Goal: Task Accomplishment & Management: Manage account settings

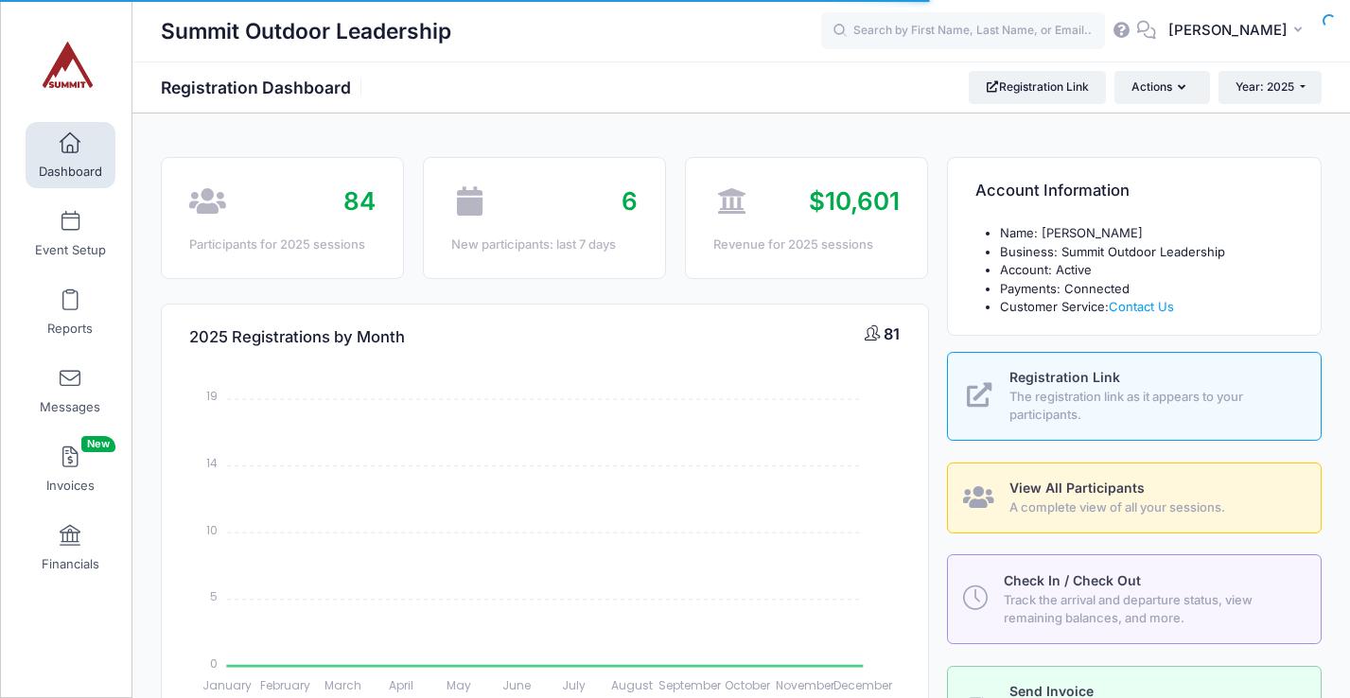
select select
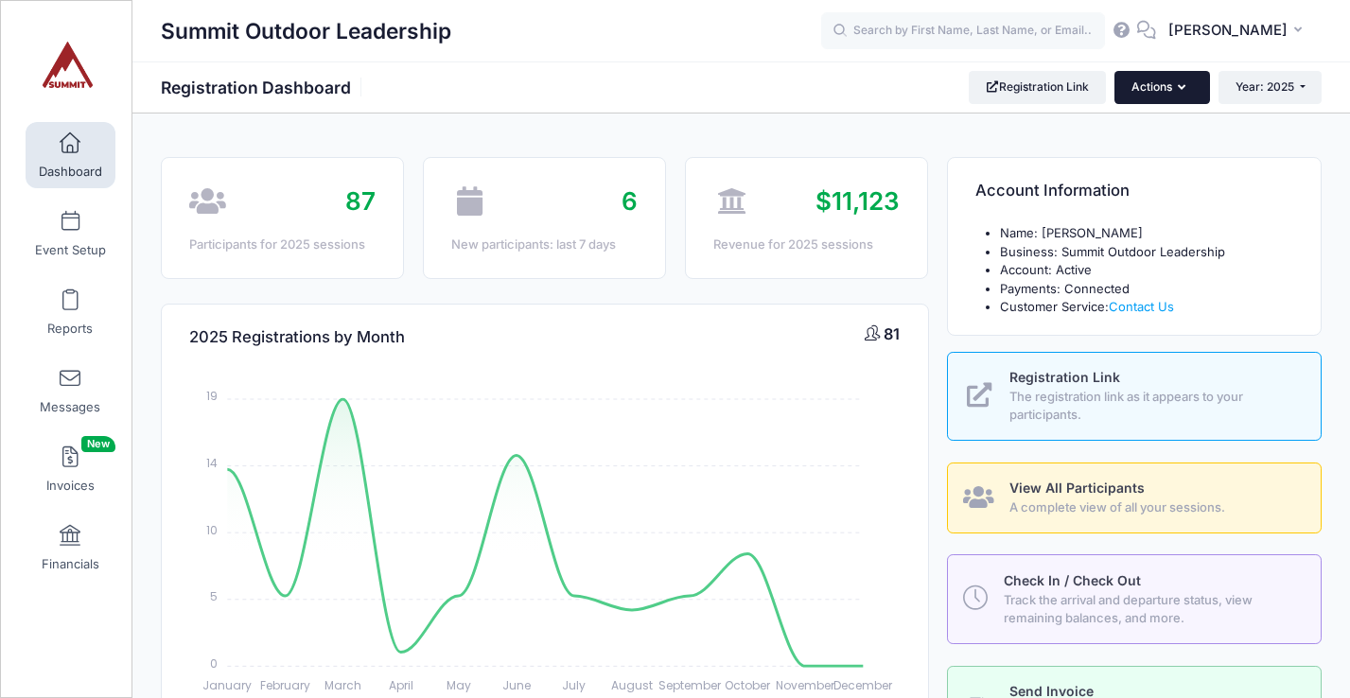
click at [1182, 79] on button "Actions" at bounding box center [1162, 87] width 95 height 32
click at [1238, 27] on span "[PERSON_NAME]" at bounding box center [1227, 30] width 119 height 21
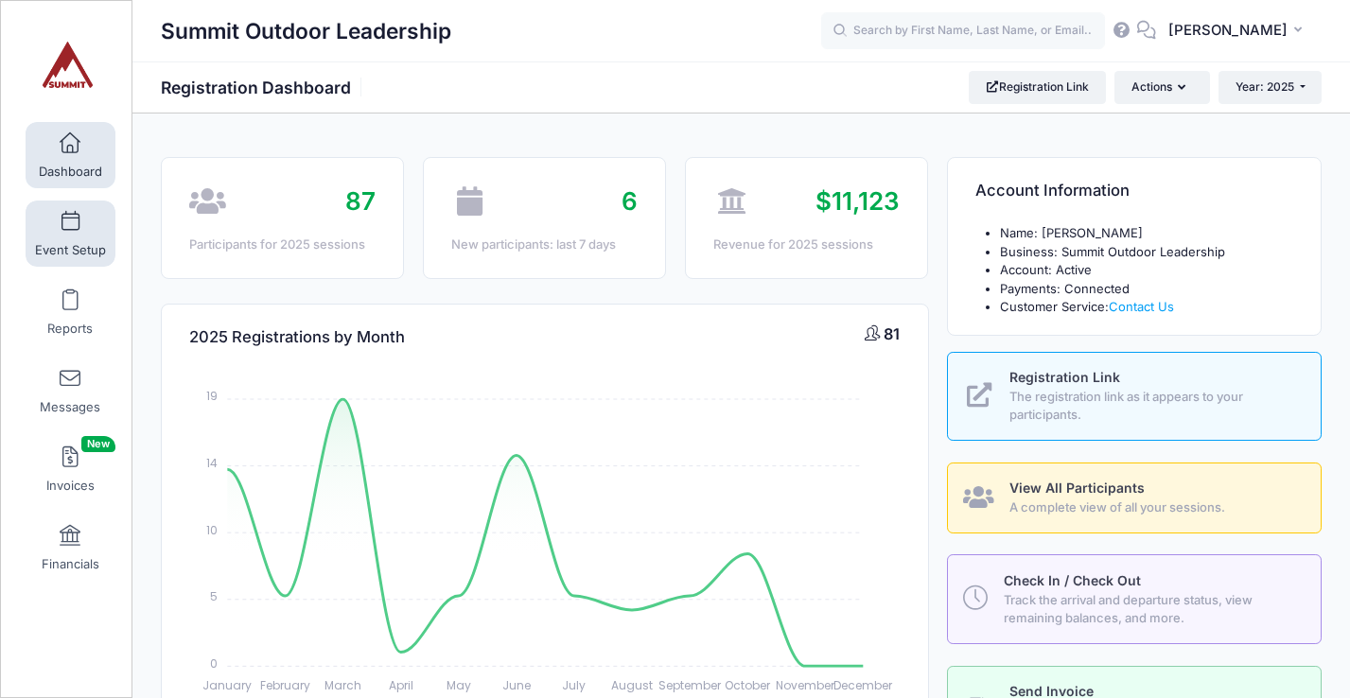
click at [79, 223] on link "Event Setup" at bounding box center [71, 234] width 90 height 66
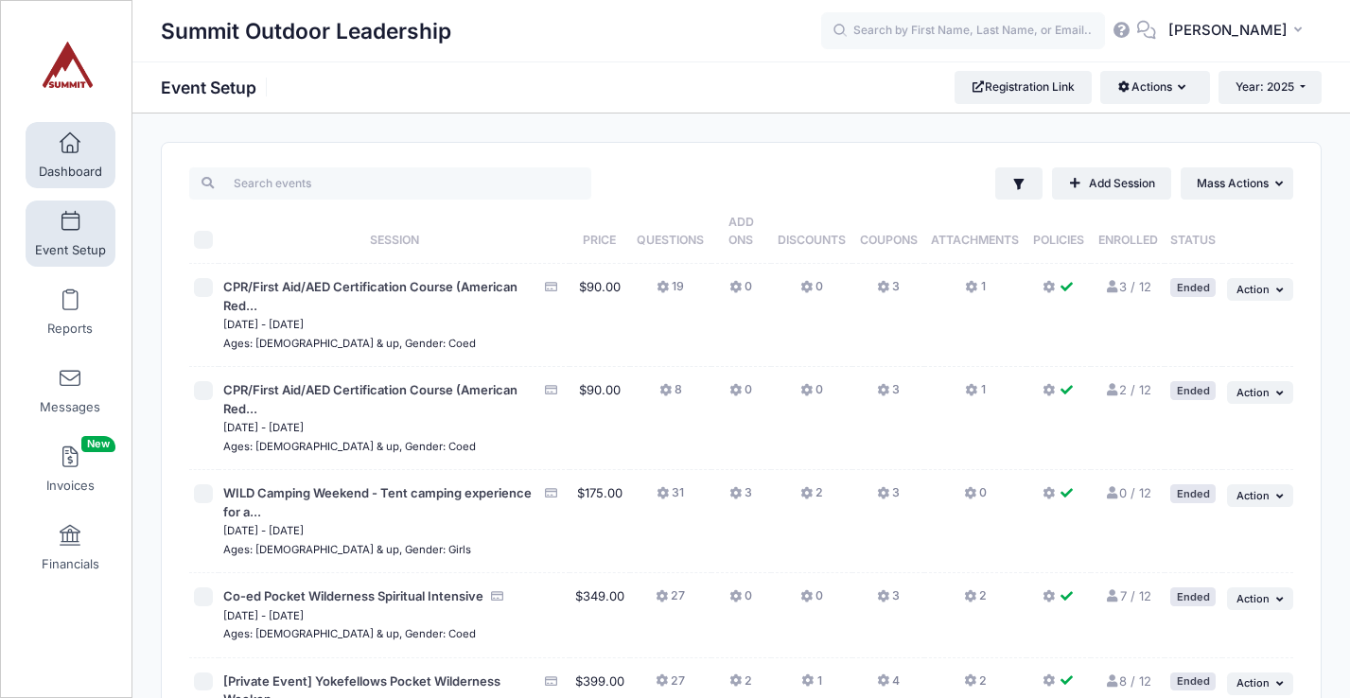
click at [84, 162] on link "Dashboard" at bounding box center [71, 155] width 90 height 66
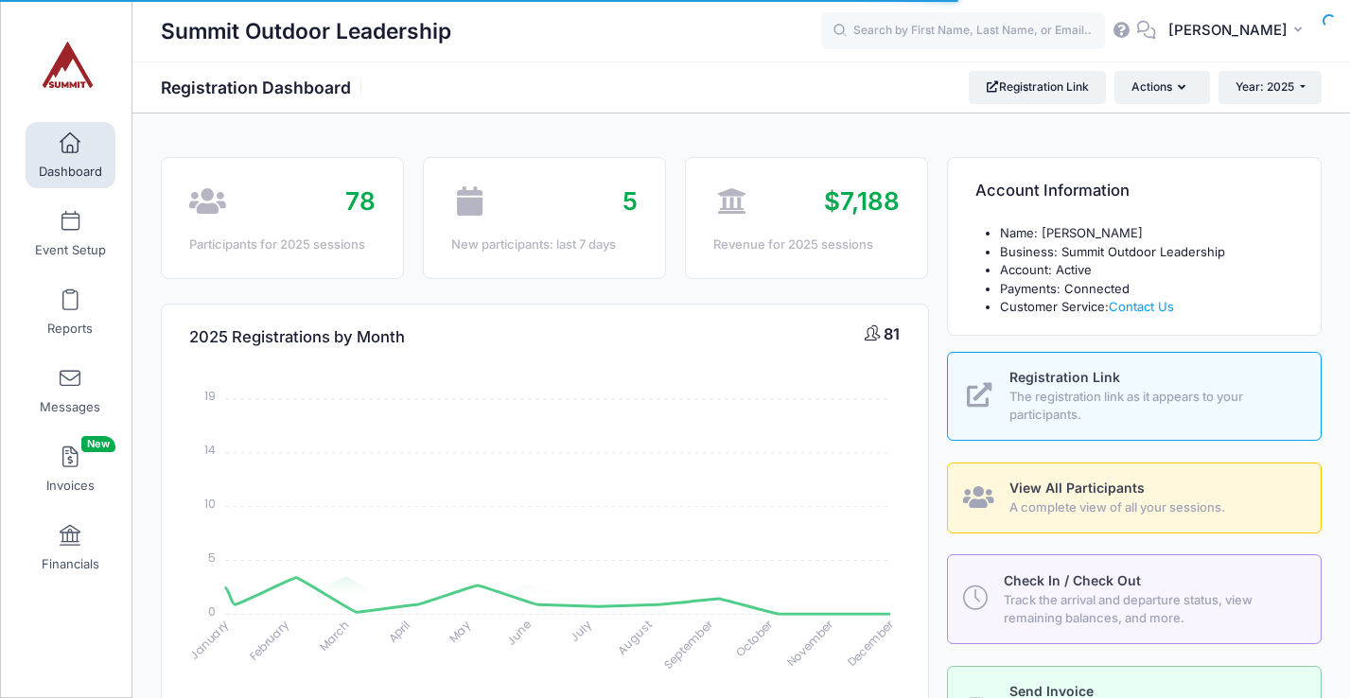
select select
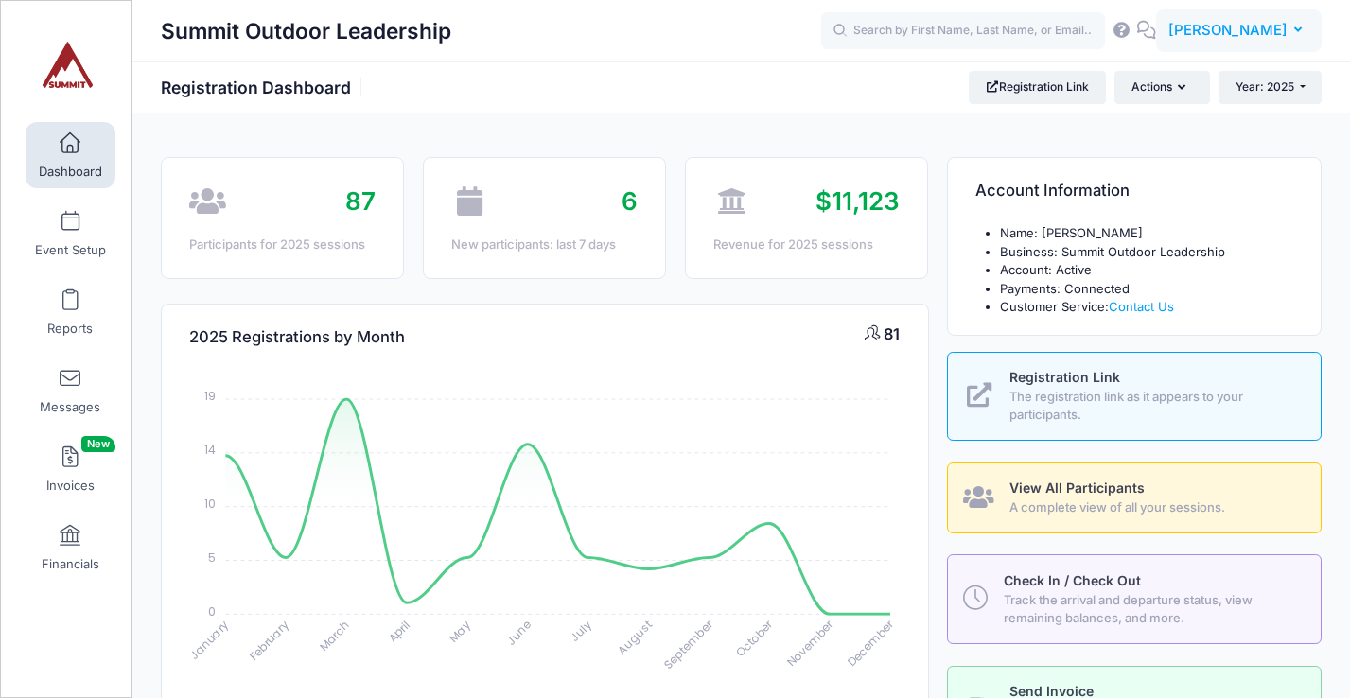
click at [1287, 36] on span "[PERSON_NAME]" at bounding box center [1227, 30] width 119 height 21
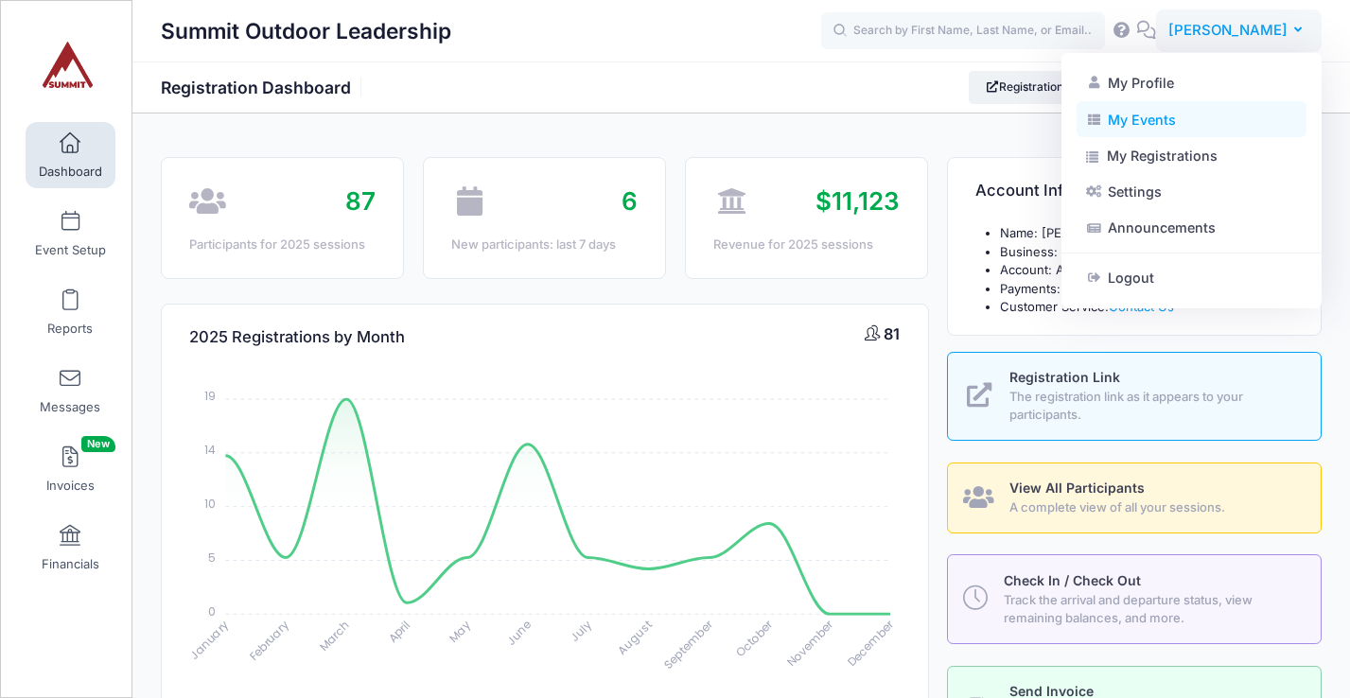
click at [1140, 120] on link "My Events" at bounding box center [1192, 119] width 230 height 36
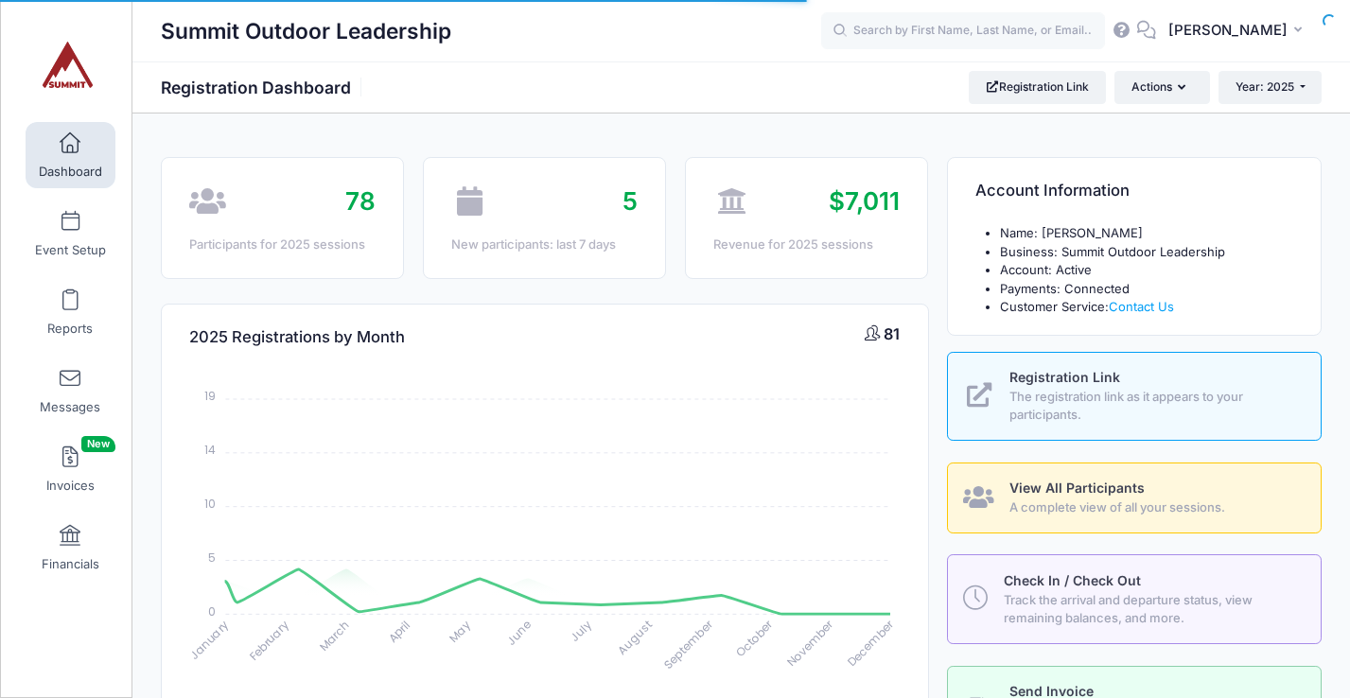
select select
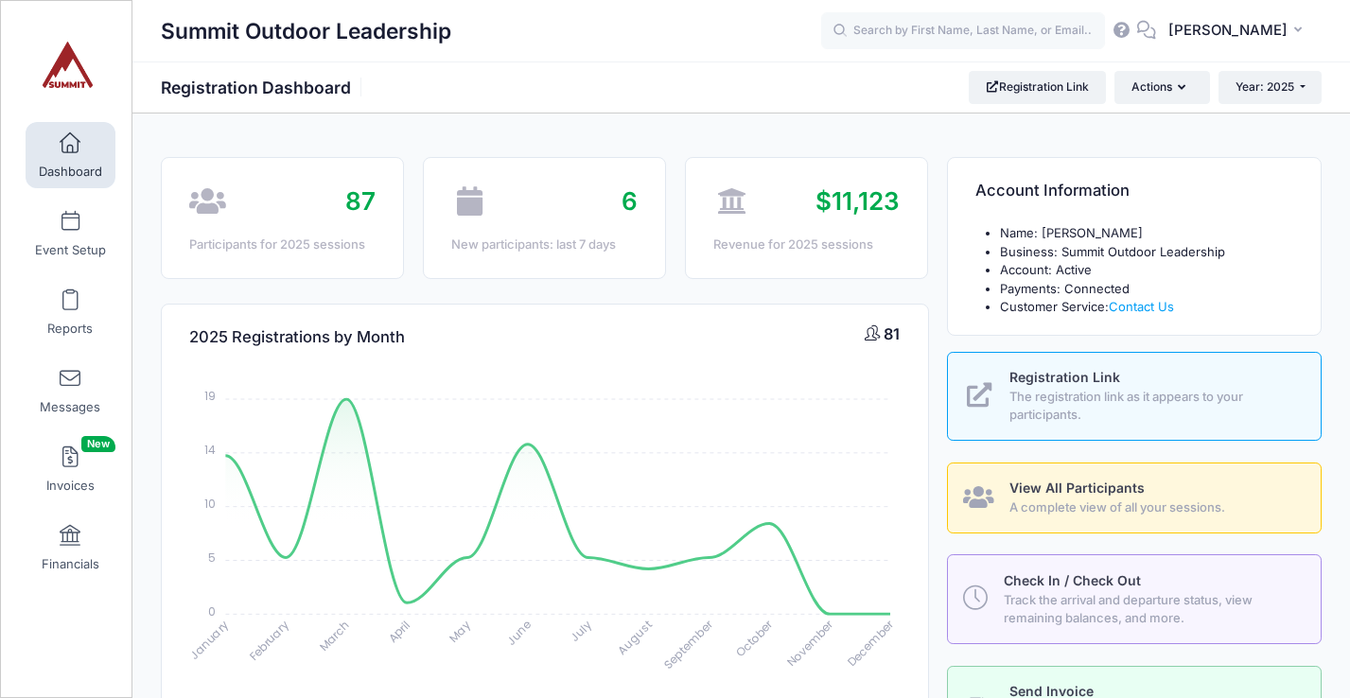
click at [1233, 39] on span "[PERSON_NAME]" at bounding box center [1227, 30] width 119 height 21
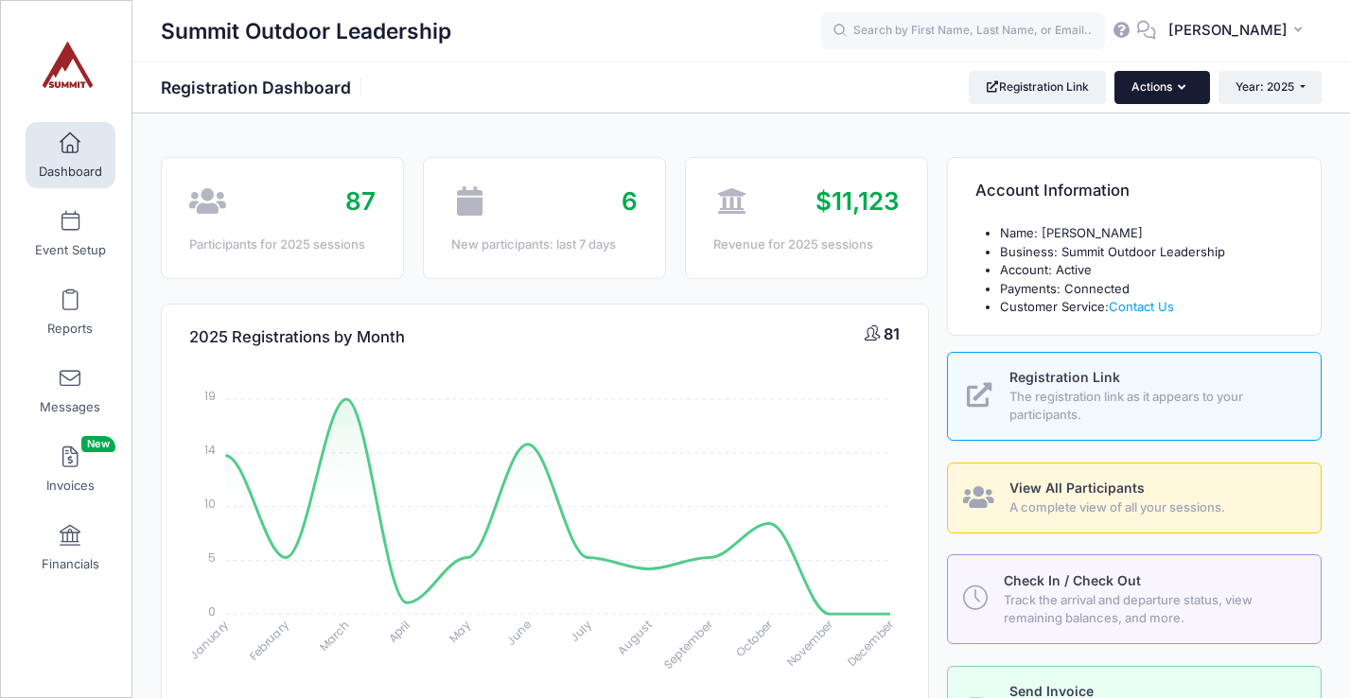
click at [1164, 94] on button "Actions" at bounding box center [1162, 87] width 95 height 32
click at [66, 235] on link "Event Setup" at bounding box center [71, 234] width 90 height 66
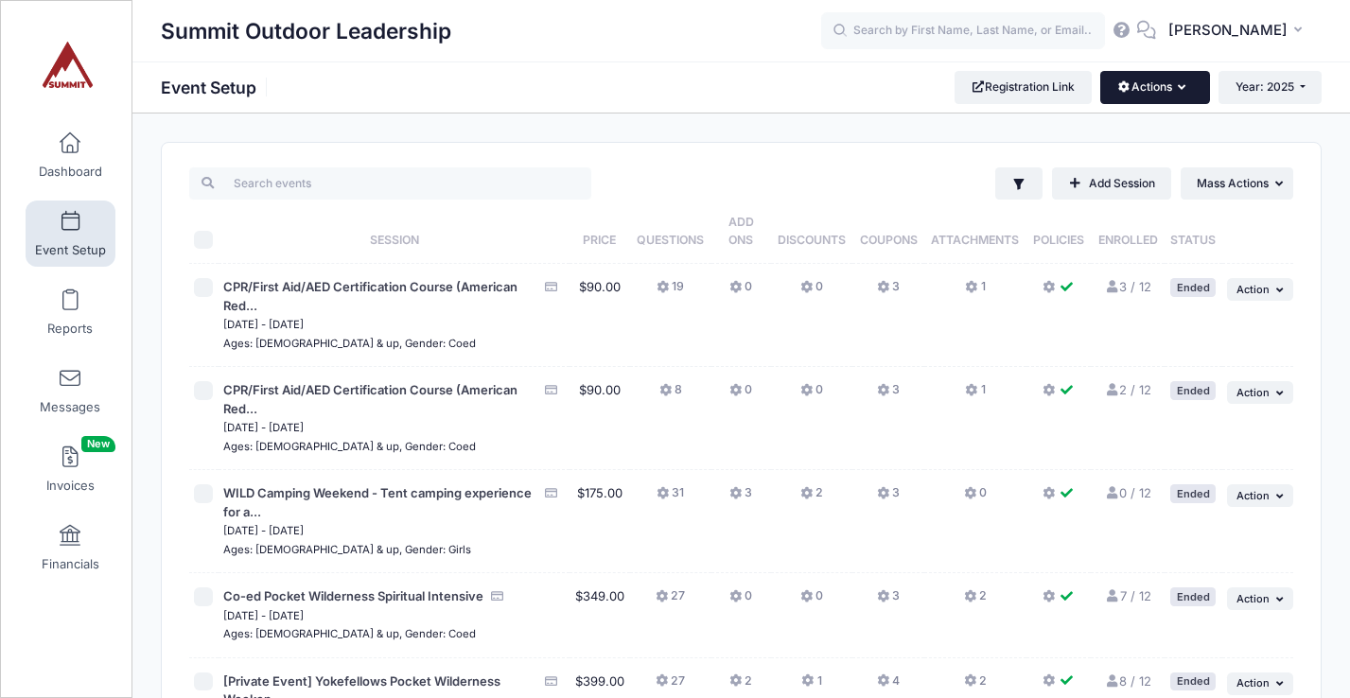
click at [1182, 88] on icon "button" at bounding box center [1185, 88] width 15 height 0
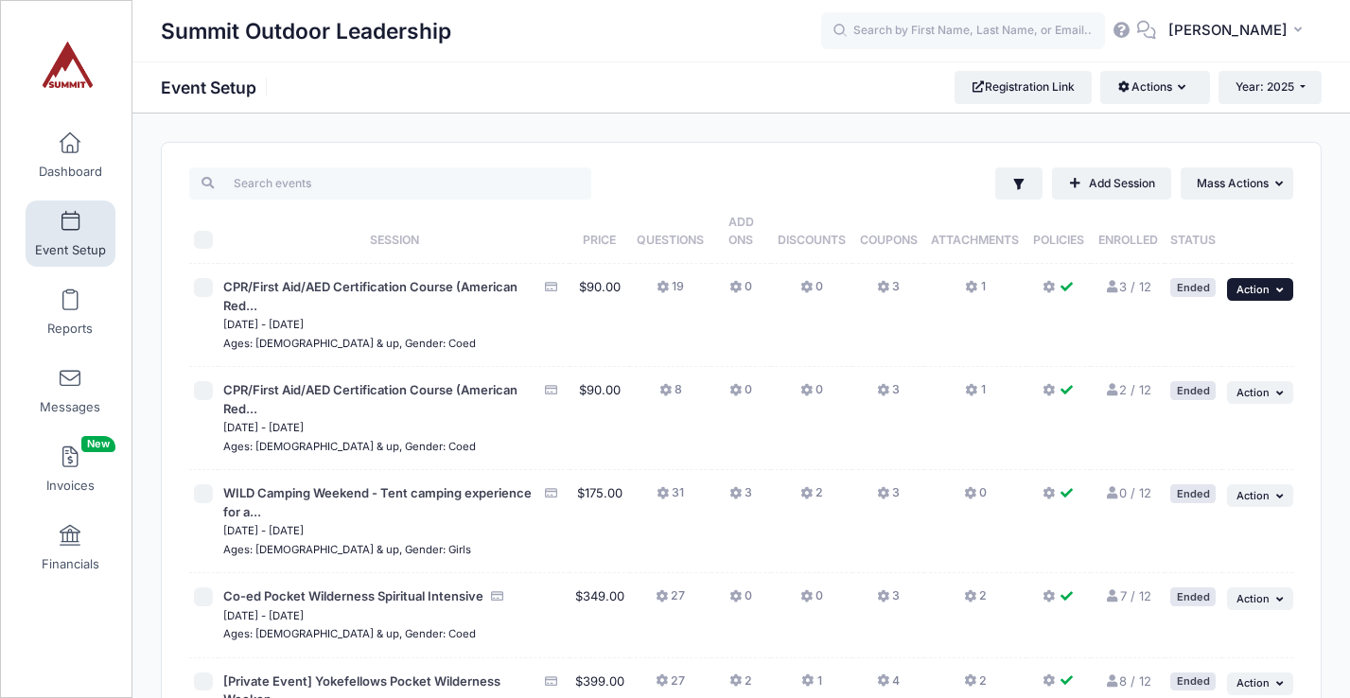
click at [1276, 293] on icon "button" at bounding box center [1281, 290] width 11 height 10
click at [1279, 219] on th at bounding box center [1257, 232] width 71 height 64
click at [416, 181] on input "search" at bounding box center [390, 183] width 402 height 32
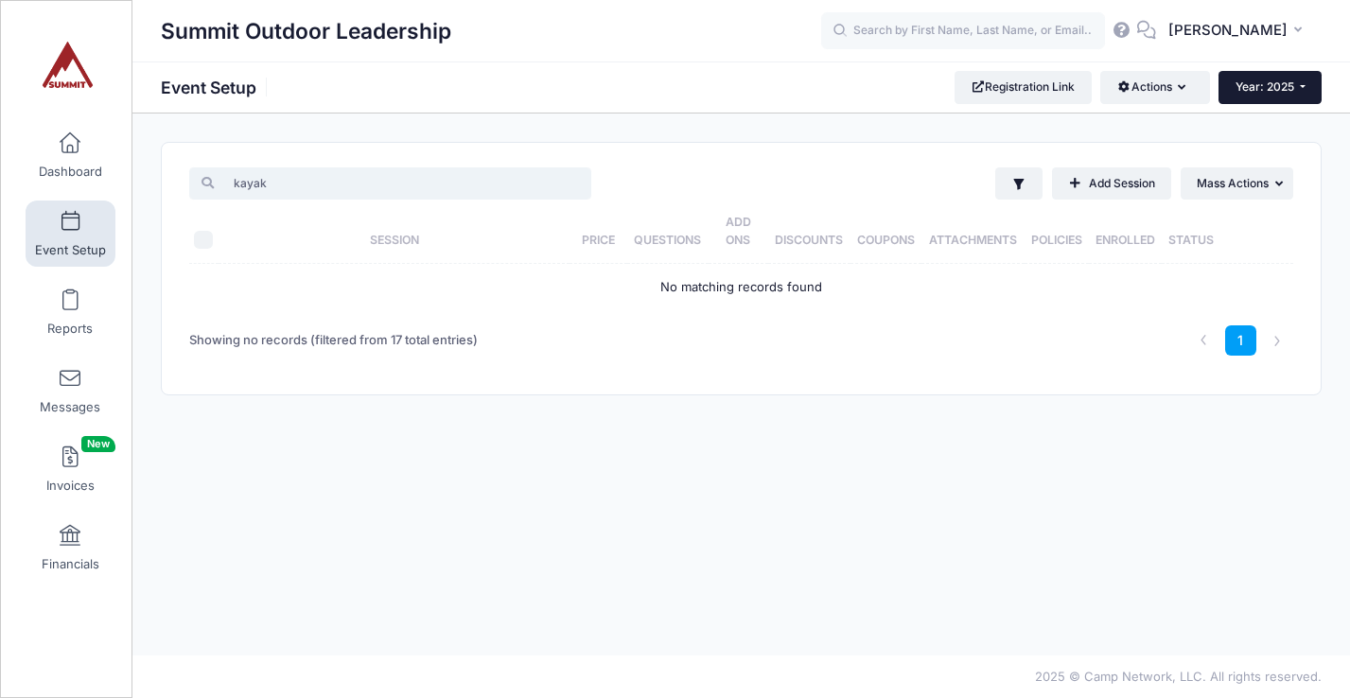
type input "kayak"
click at [1271, 79] on button "Year: 2025" at bounding box center [1270, 87] width 103 height 32
click at [1266, 174] on link "Year: 2024" at bounding box center [1280, 173] width 123 height 25
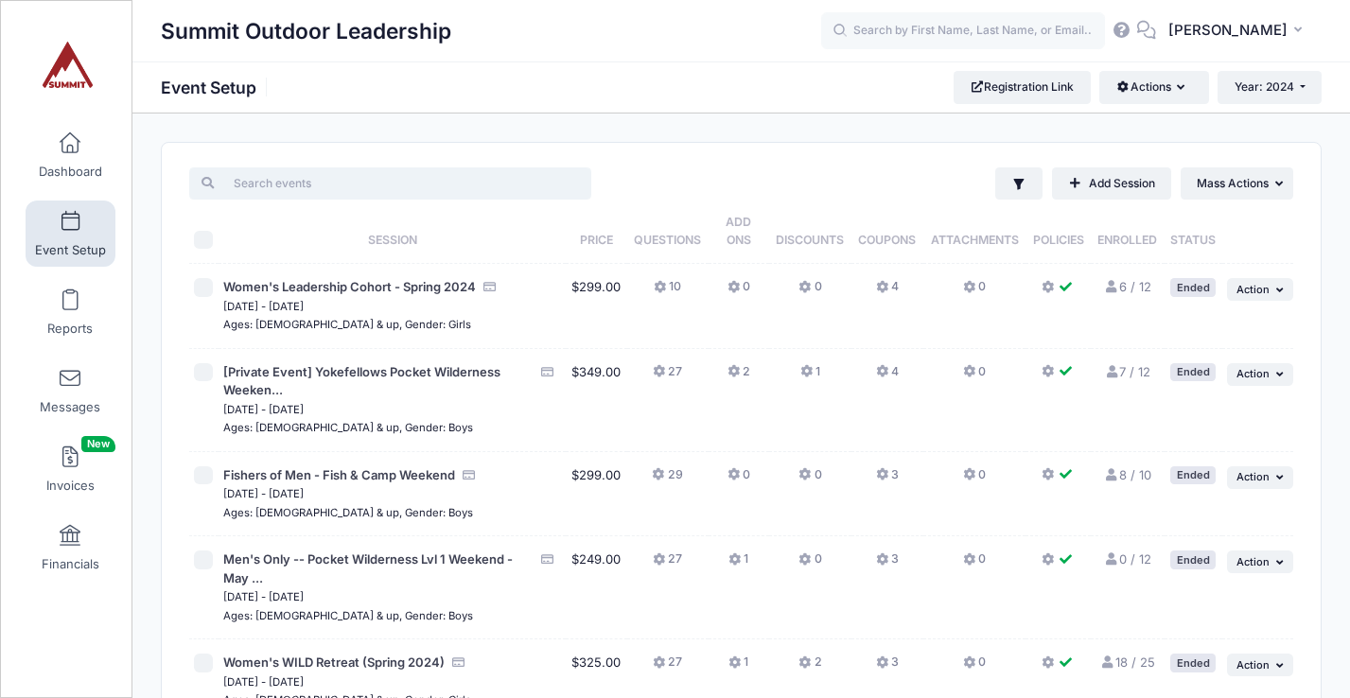
click at [427, 184] on input "search" at bounding box center [390, 183] width 402 height 32
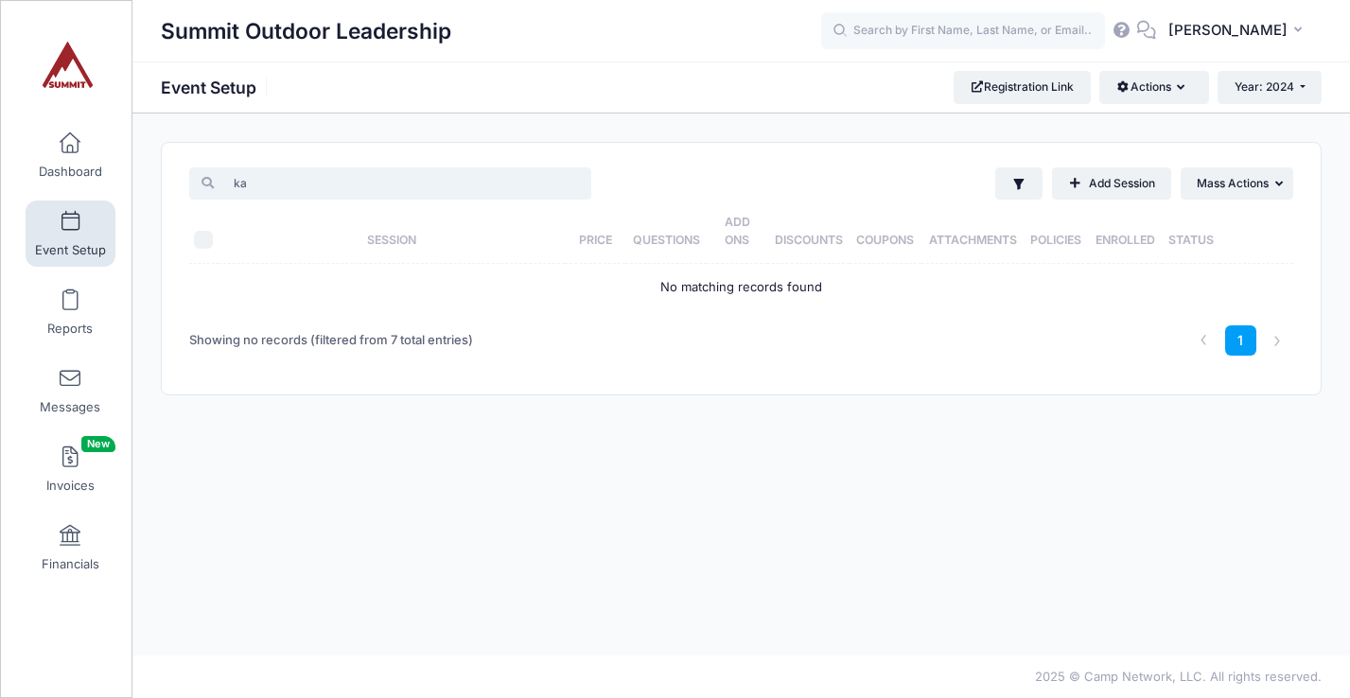
type input "k"
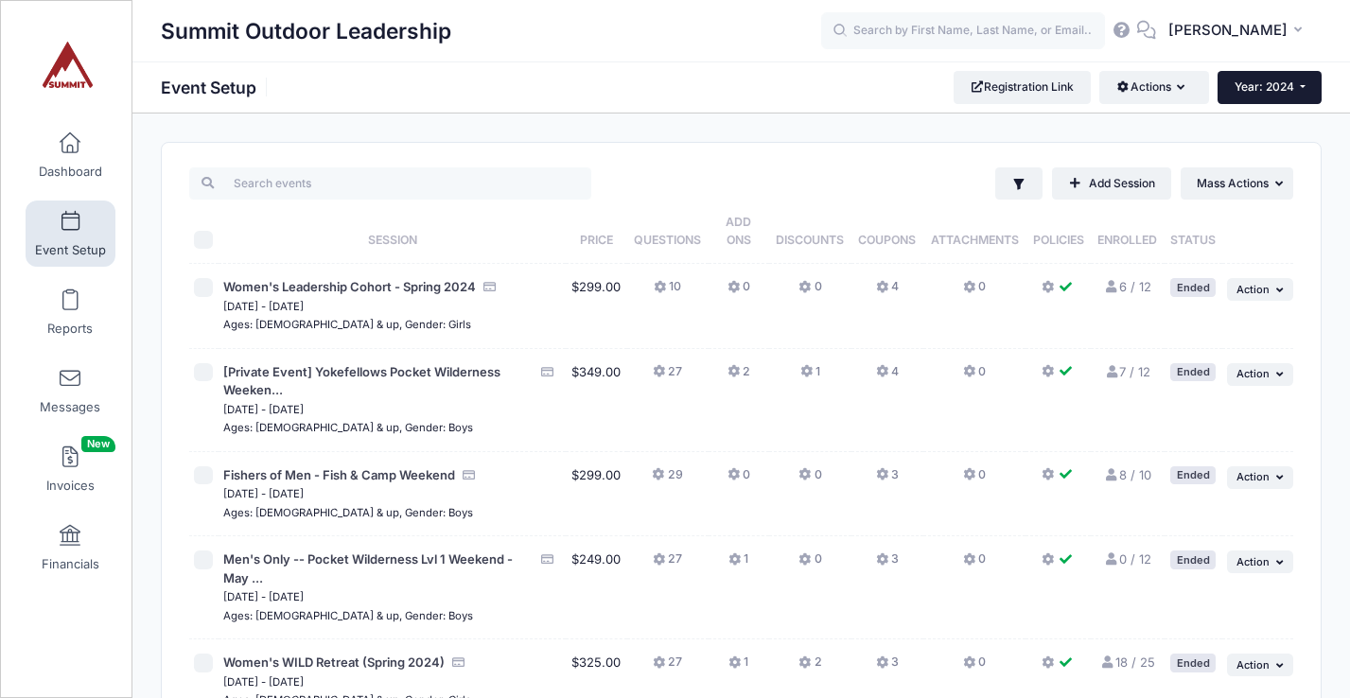
click at [1268, 90] on span "Year: 2024" at bounding box center [1265, 86] width 60 height 14
click at [1254, 192] on link "Year: 2023" at bounding box center [1279, 197] width 123 height 25
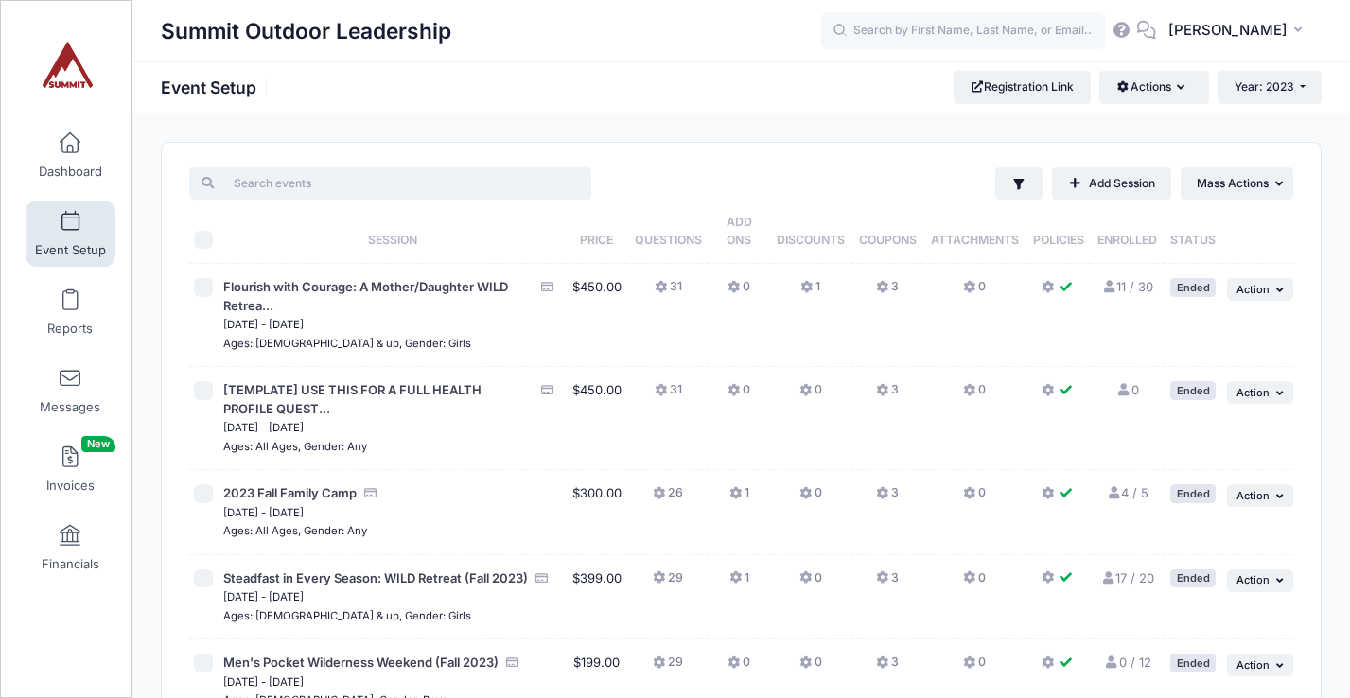
click at [434, 178] on input "search" at bounding box center [390, 183] width 402 height 32
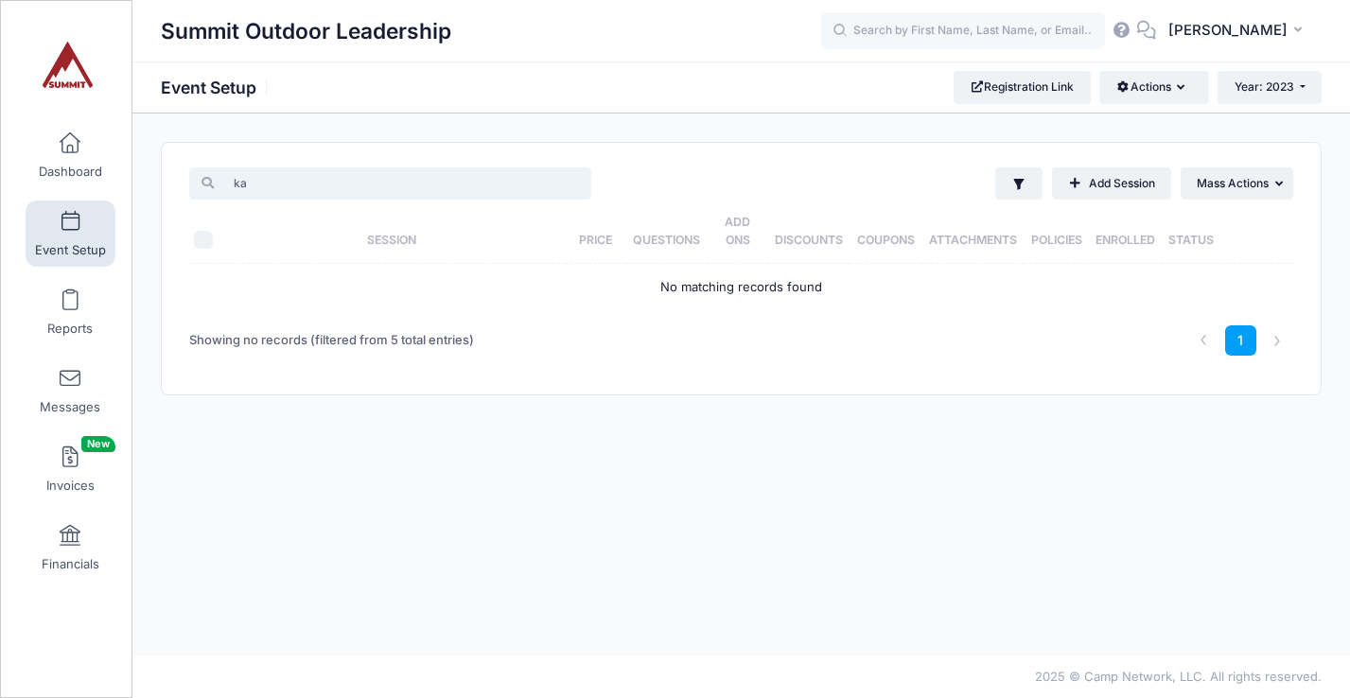
type input "k"
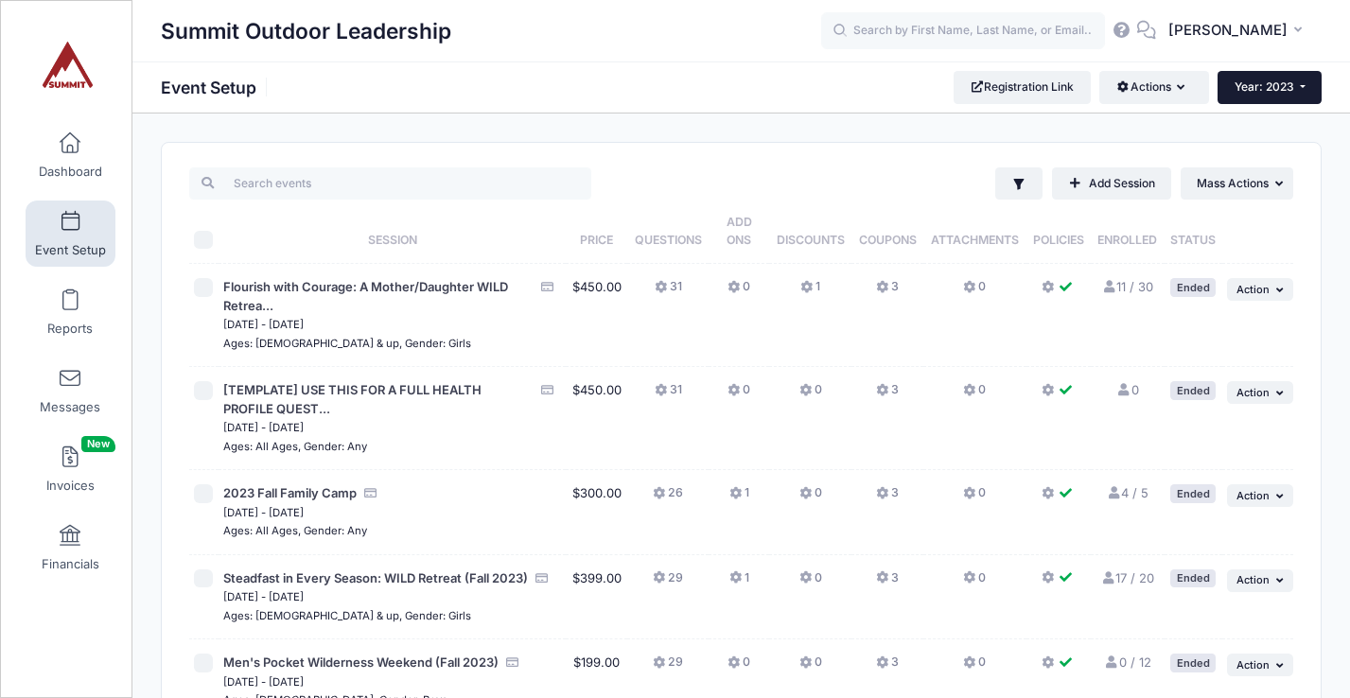
click at [1298, 102] on button "Year: 2023" at bounding box center [1270, 87] width 104 height 32
click at [1280, 126] on link "Year: 2026" at bounding box center [1279, 124] width 123 height 25
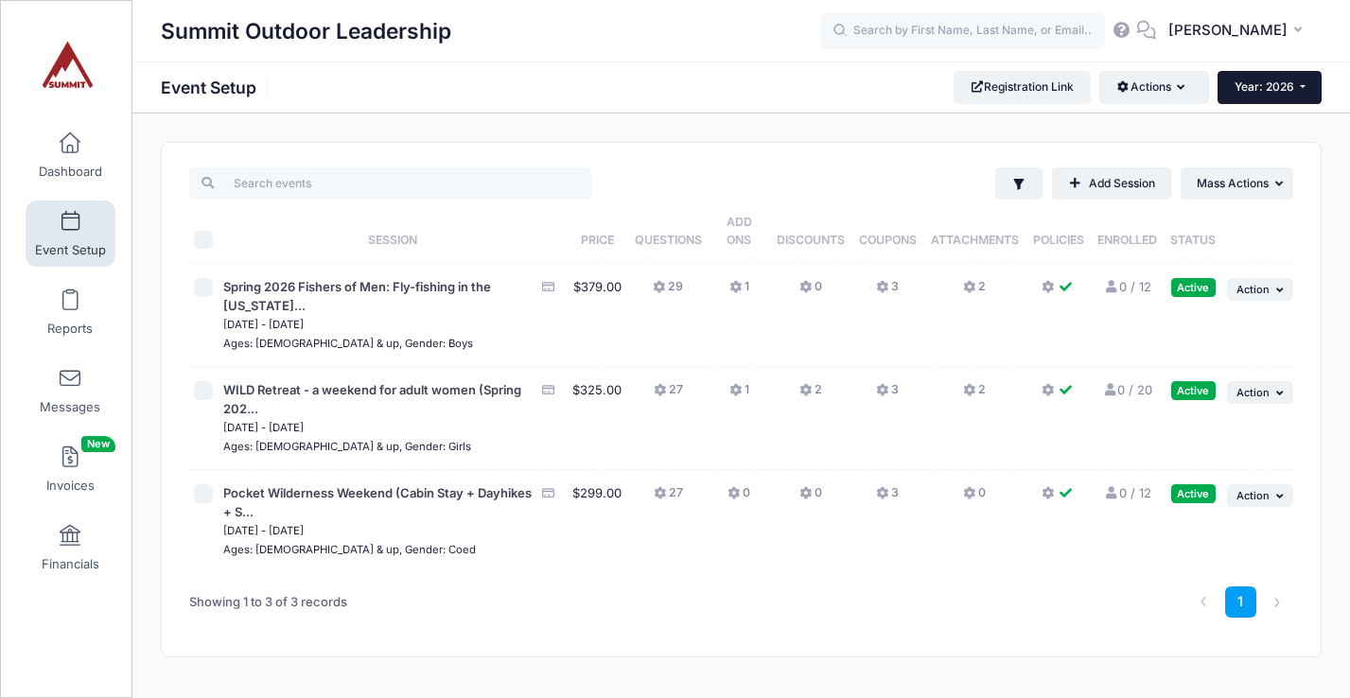
click at [1285, 75] on button "Year: 2026" at bounding box center [1270, 87] width 104 height 32
click at [1270, 153] on link "Year: 2025" at bounding box center [1279, 148] width 123 height 25
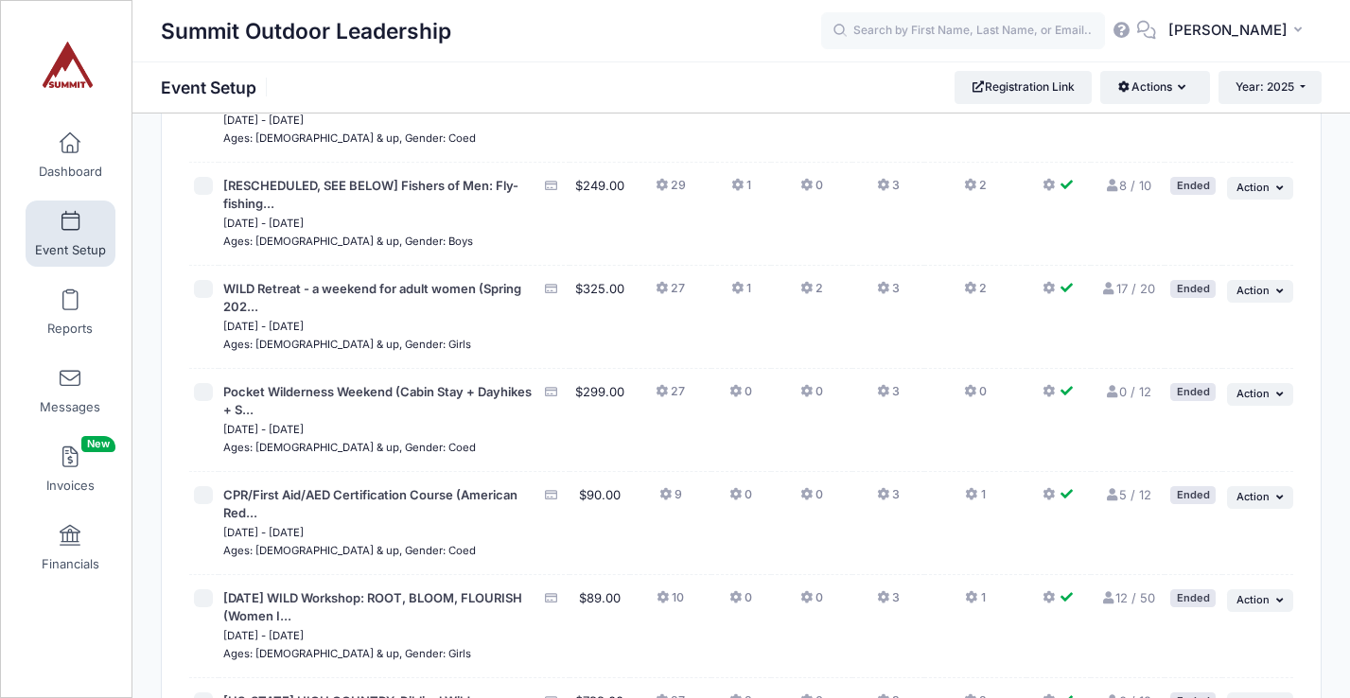
scroll to position [679, 0]
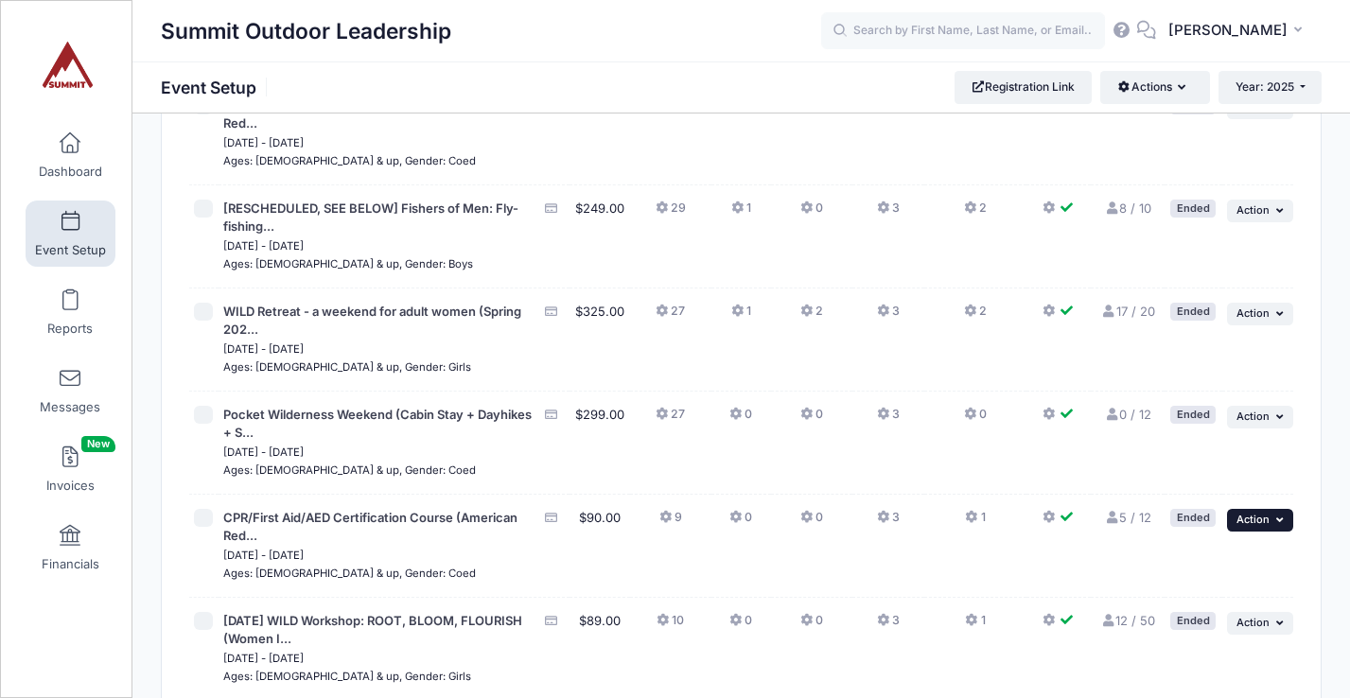
click at [1266, 528] on button "... Action" at bounding box center [1260, 520] width 66 height 23
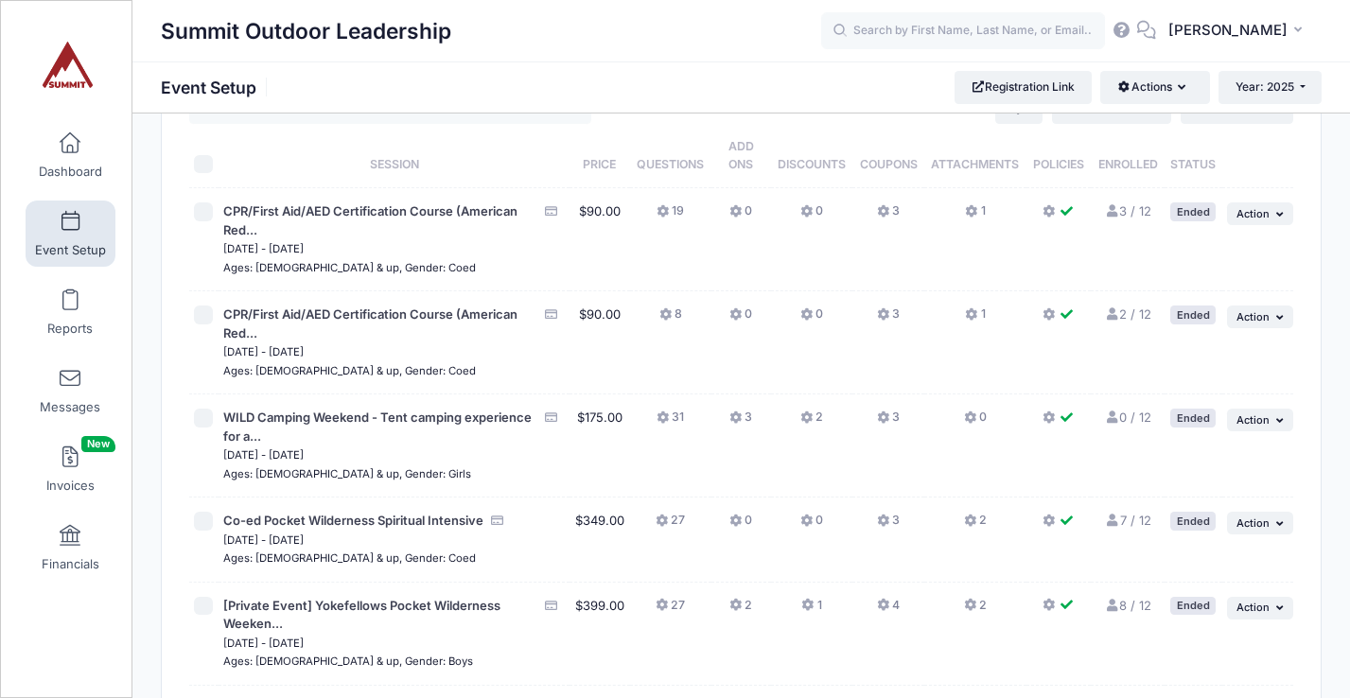
scroll to position [0, 0]
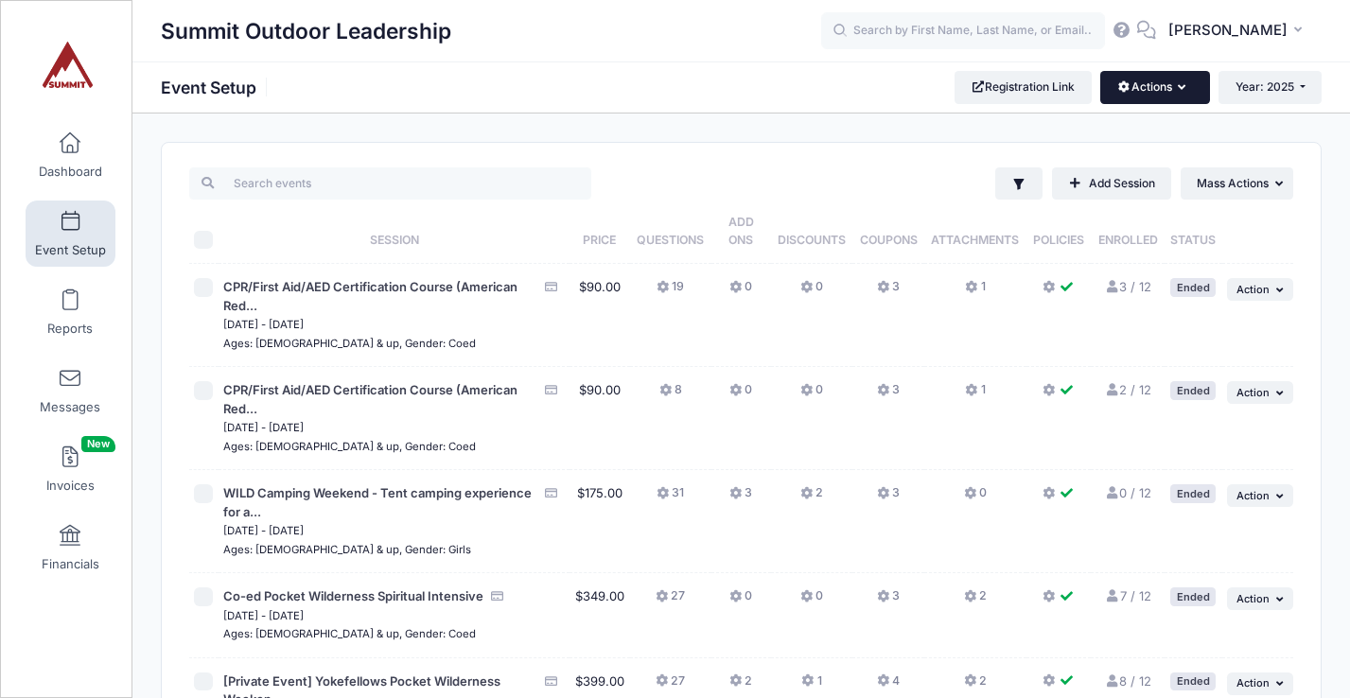
click at [1145, 81] on button "Actions" at bounding box center [1154, 87] width 109 height 32
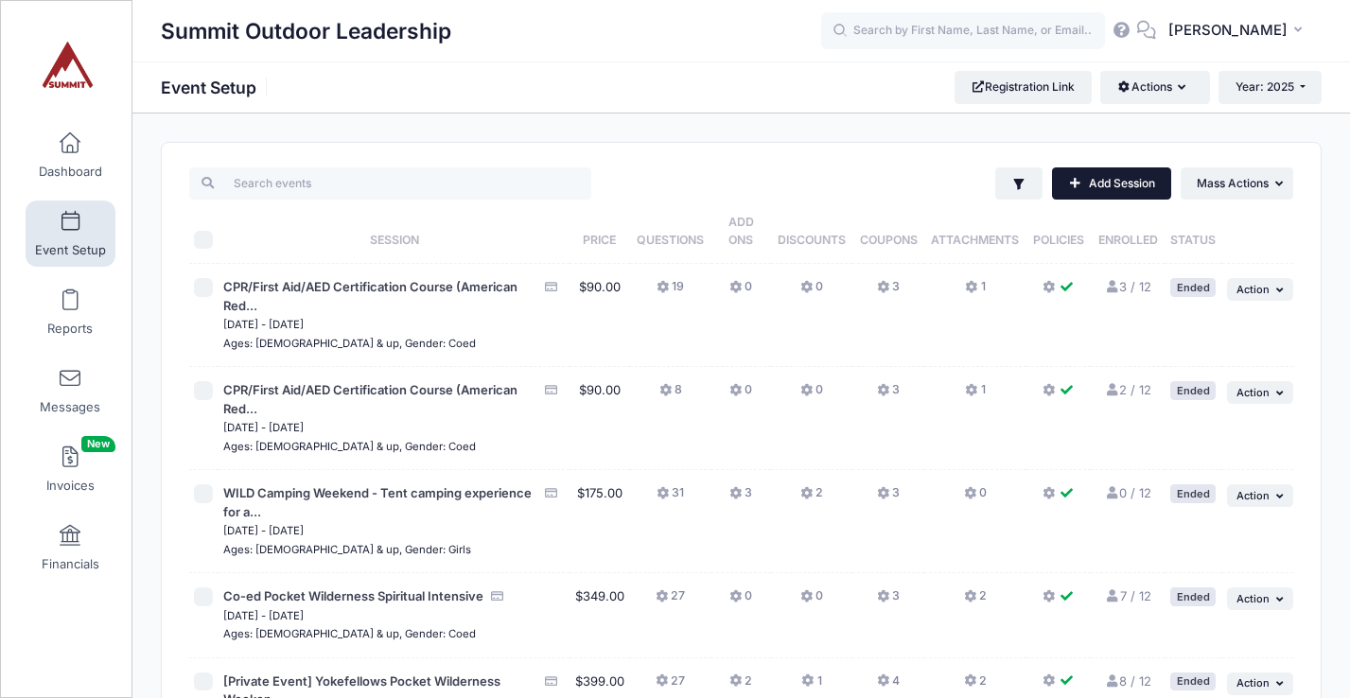
click at [1074, 188] on link "Add Session" at bounding box center [1111, 183] width 119 height 32
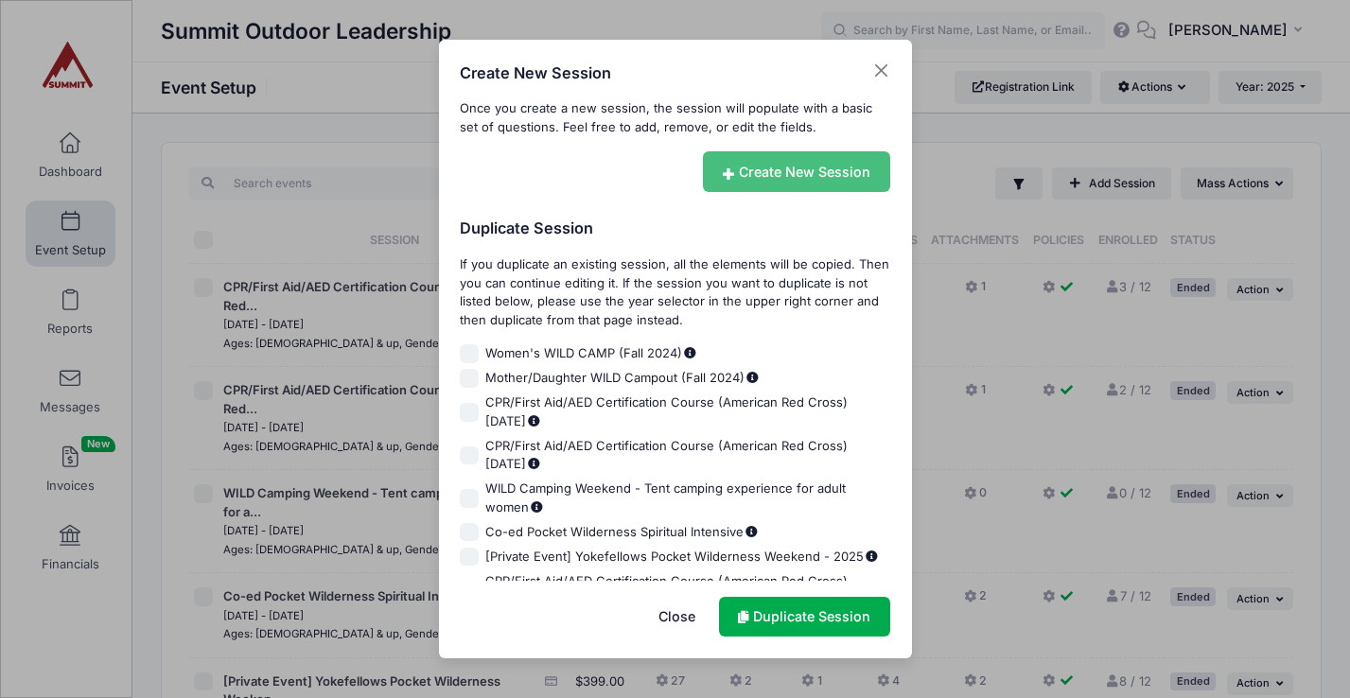
click at [750, 169] on link "Create New Session" at bounding box center [796, 171] width 187 height 41
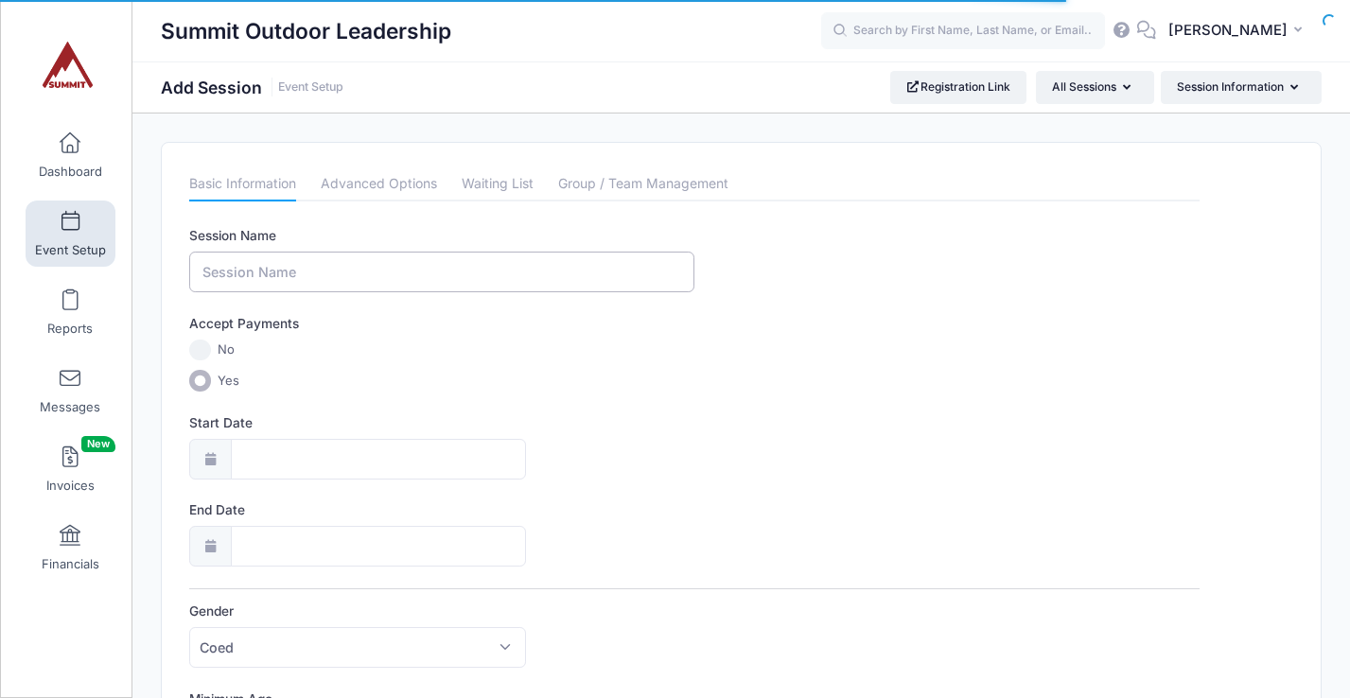
click at [590, 278] on input "Session Name" at bounding box center [441, 272] width 505 height 41
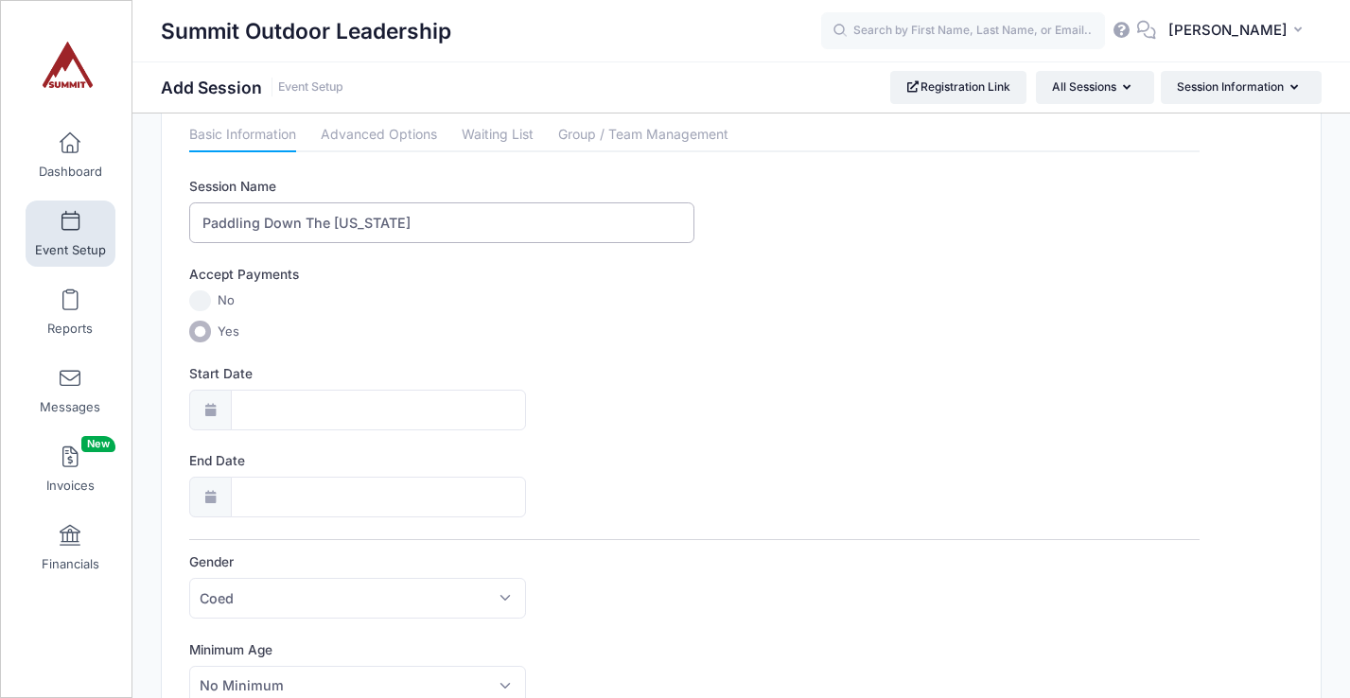
scroll to position [53, 0]
click at [470, 223] on input "Paddling Down The [US_STATE]" at bounding box center [441, 219] width 505 height 41
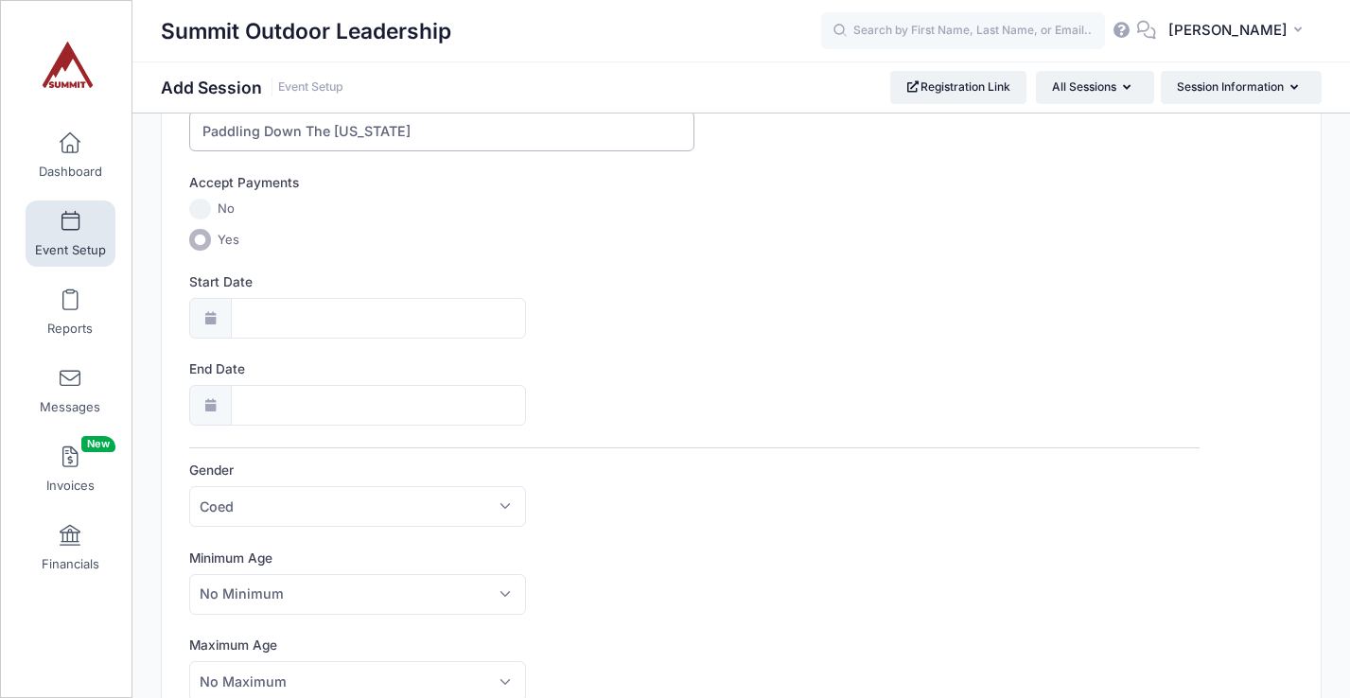
scroll to position [124, 0]
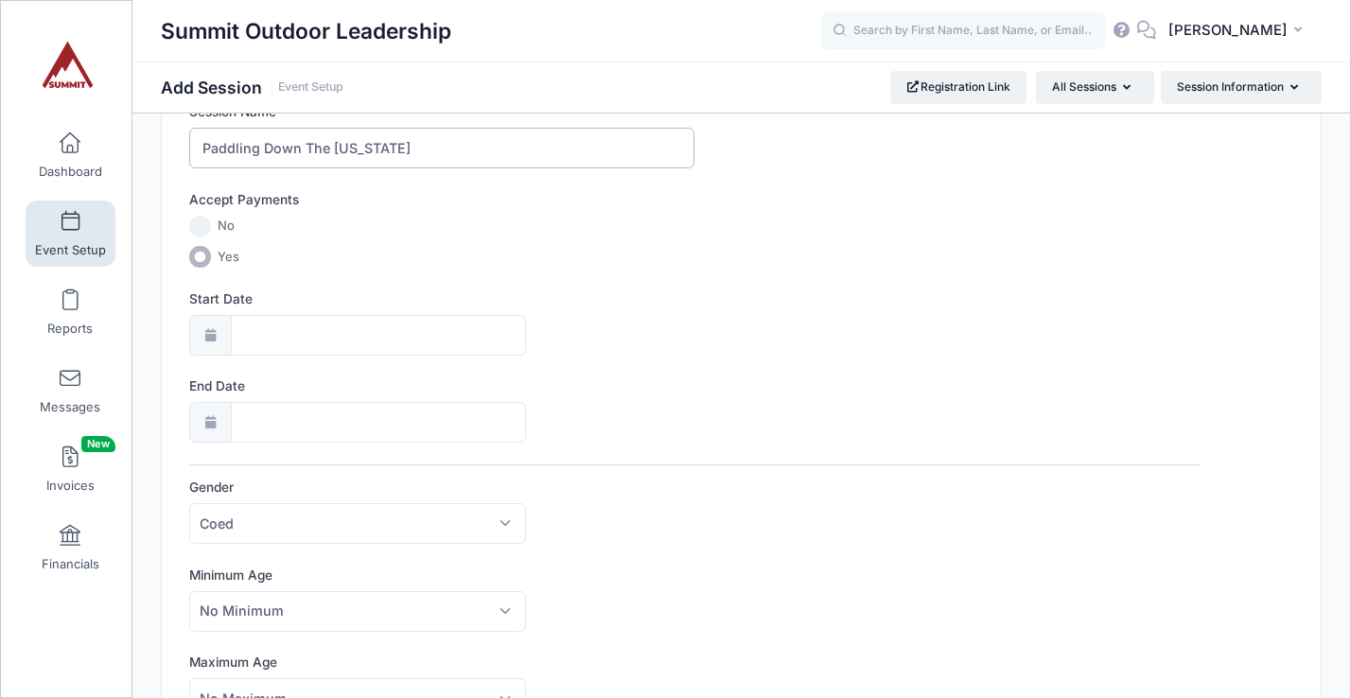
type input "Paddling Down The [US_STATE]"
click at [215, 336] on icon at bounding box center [209, 335] width 15 height 12
click at [212, 336] on icon at bounding box center [209, 335] width 15 height 12
click at [202, 259] on input "Yes" at bounding box center [200, 257] width 22 height 22
click at [207, 330] on icon at bounding box center [209, 335] width 15 height 12
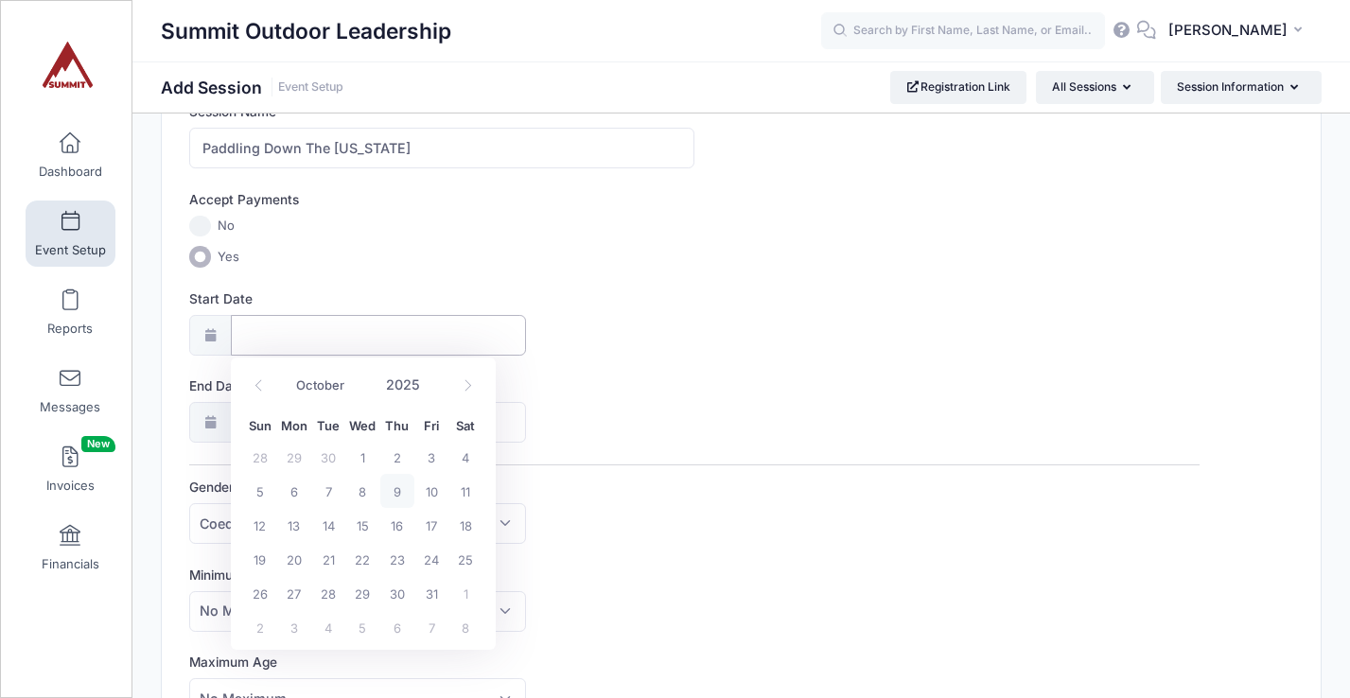
click at [261, 346] on input "Start Date" at bounding box center [379, 335] width 296 height 41
click at [466, 559] on span "25" at bounding box center [465, 559] width 34 height 34
type input "10/25/2025"
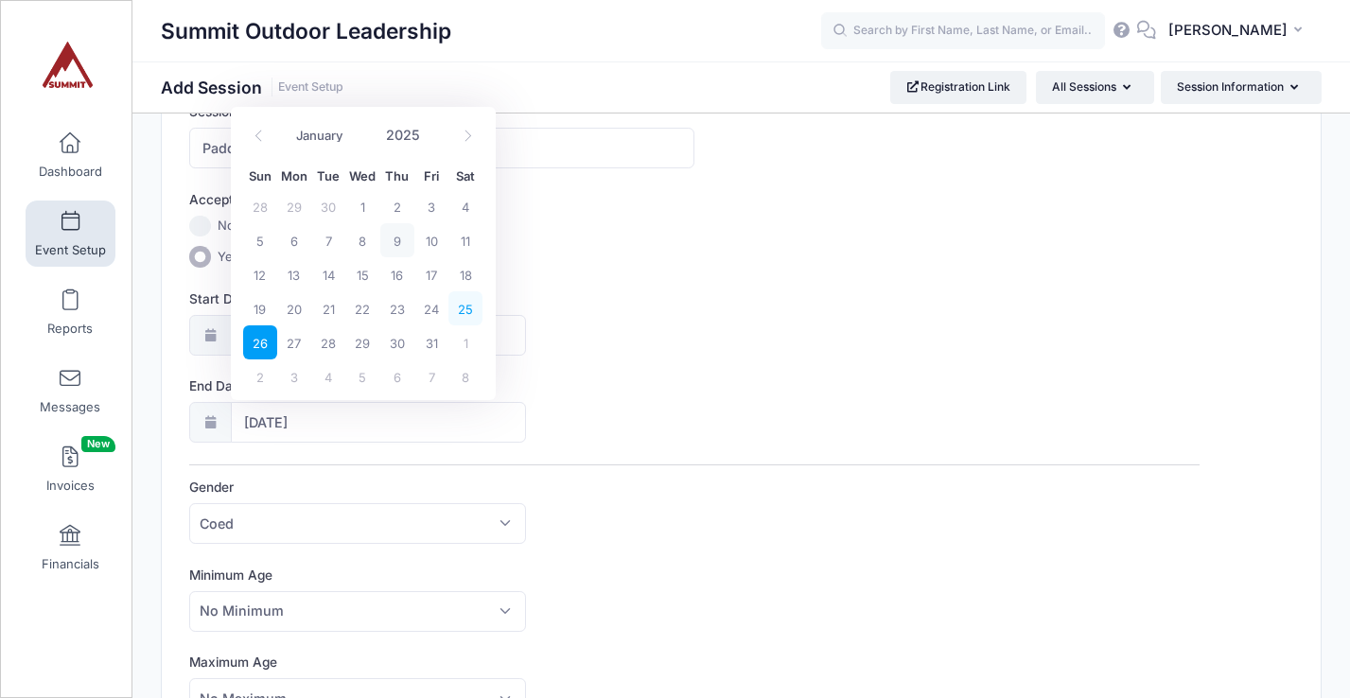
click at [476, 312] on span "25" at bounding box center [465, 308] width 34 height 34
type input "10/25/2025"
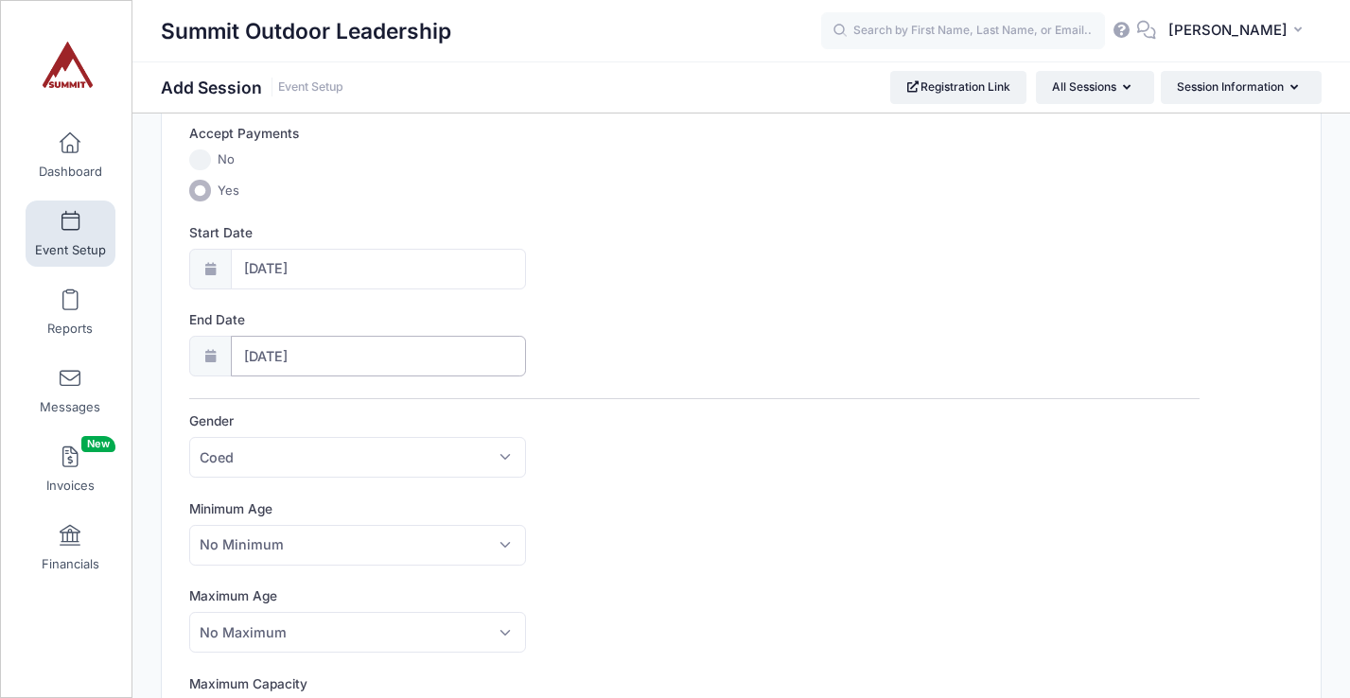
scroll to position [392, 0]
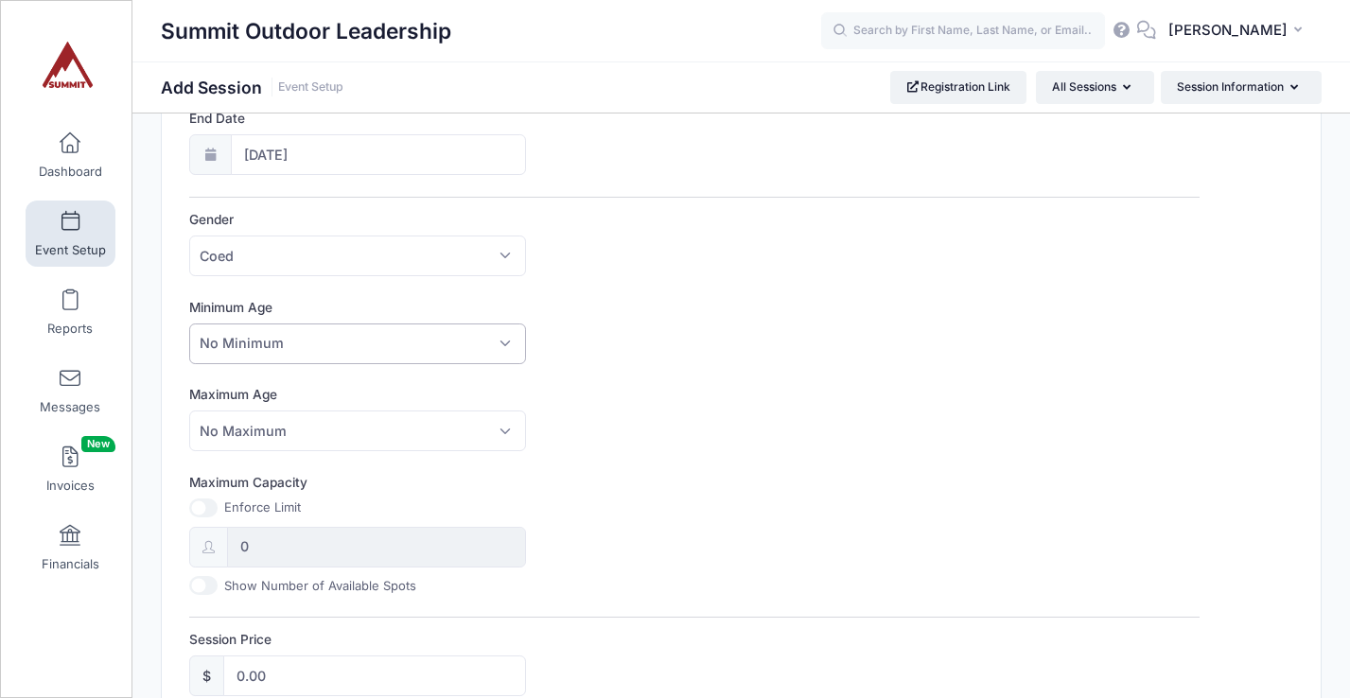
click at [504, 350] on span "No Minimum" at bounding box center [357, 344] width 337 height 41
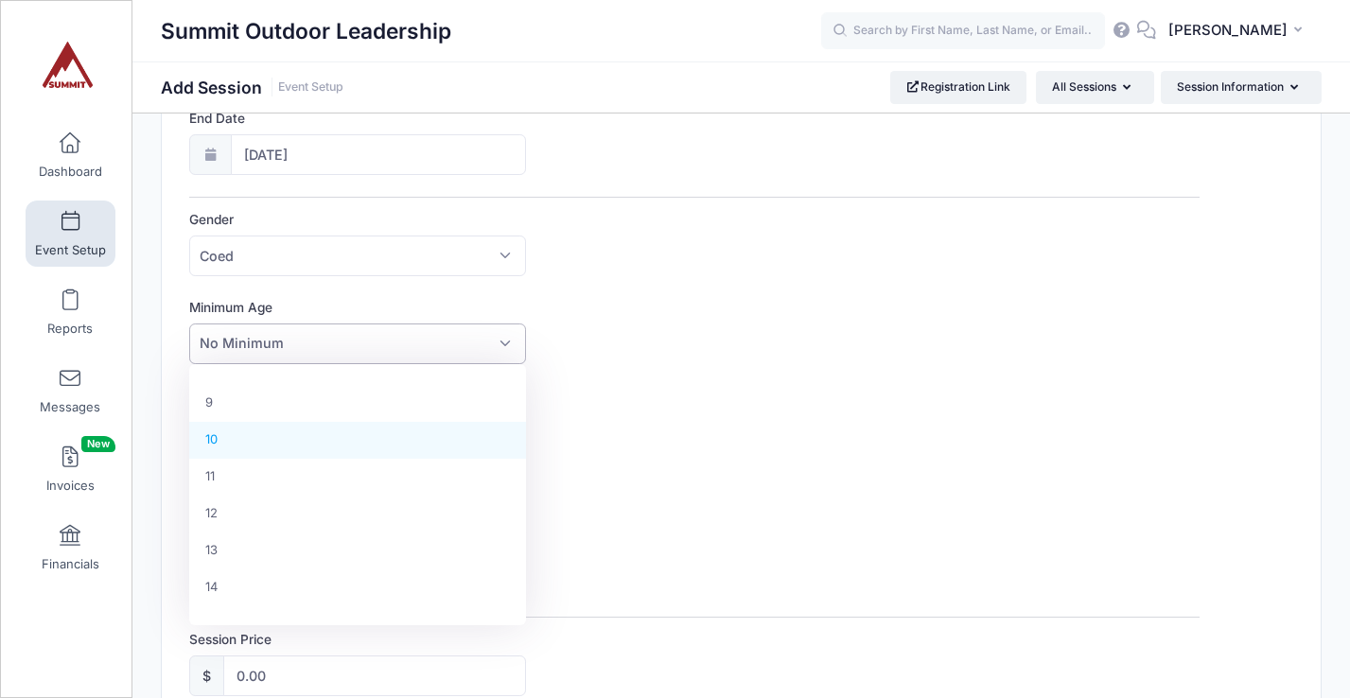
scroll to position [331, 0]
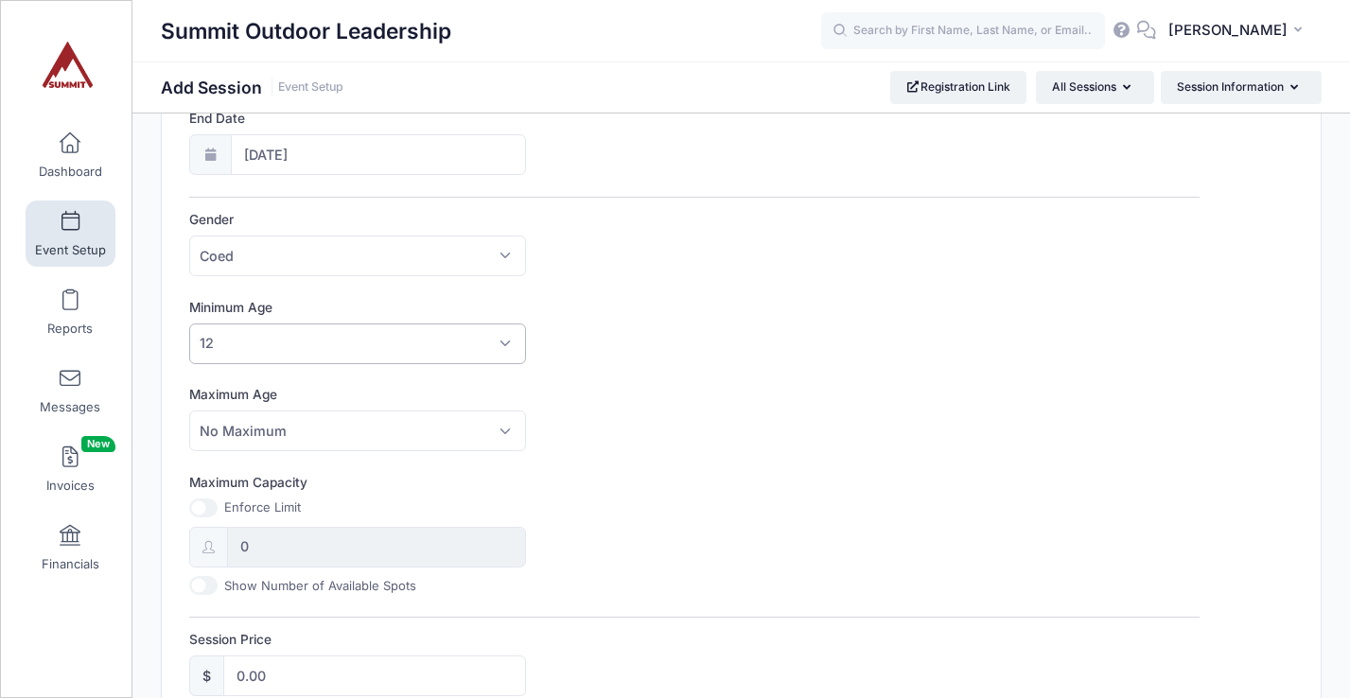
click at [511, 345] on span "12" at bounding box center [357, 344] width 337 height 41
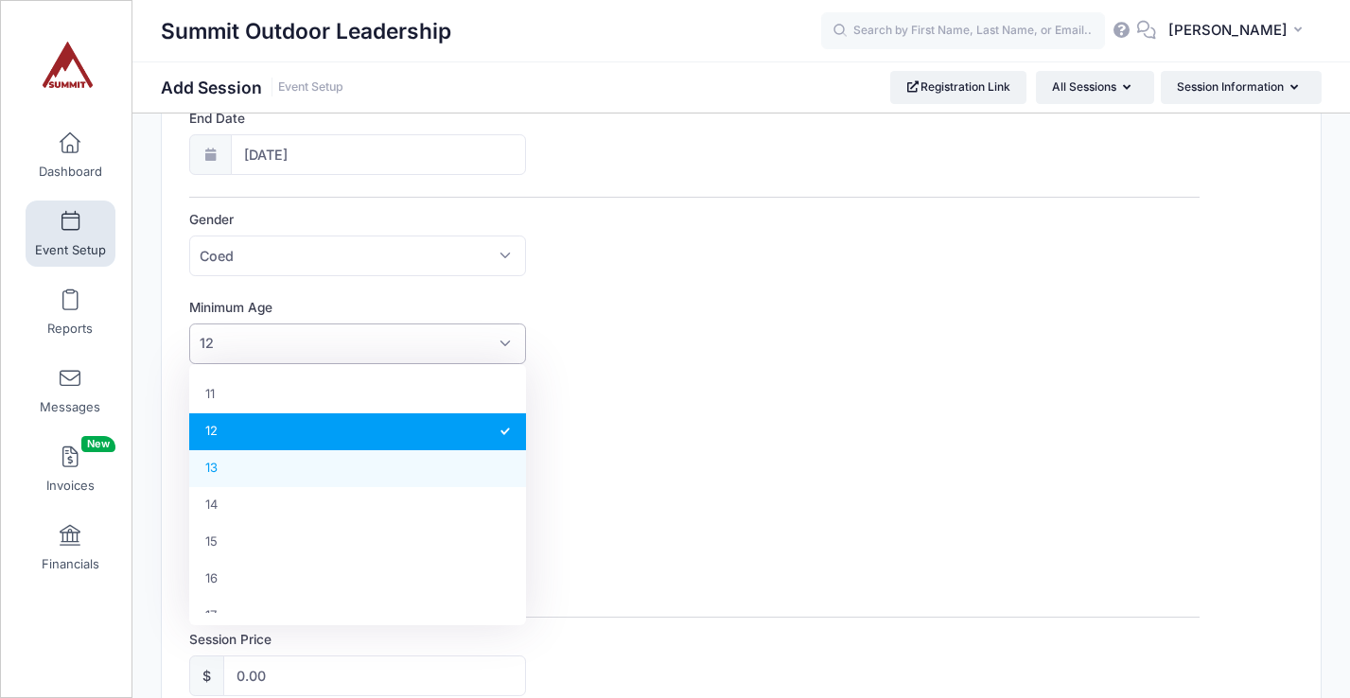
scroll to position [0, 0]
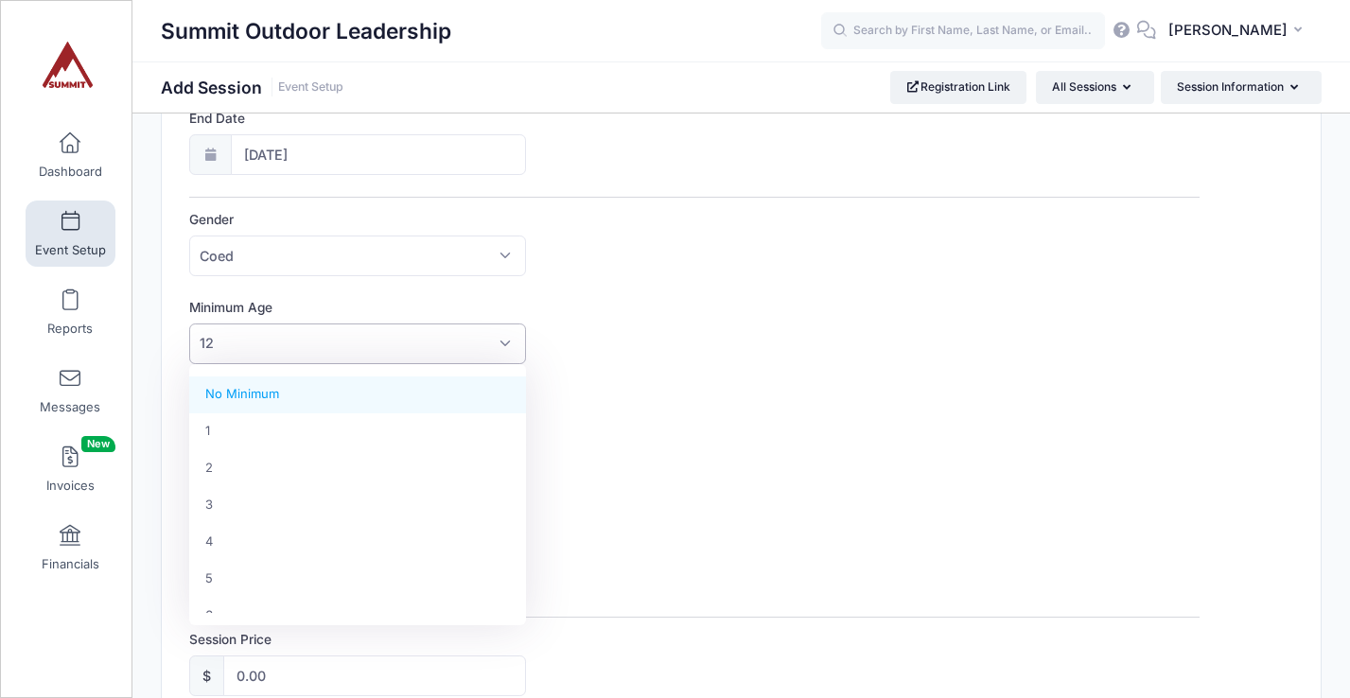
select select "0"
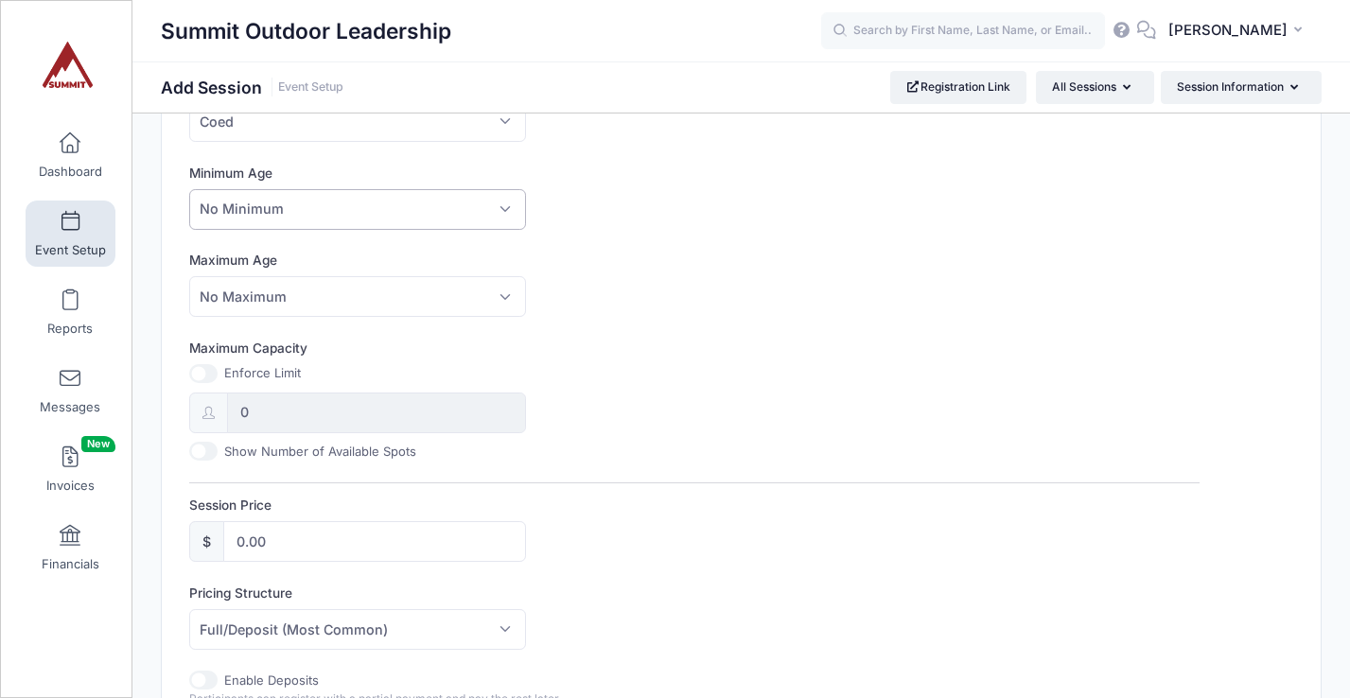
scroll to position [536, 0]
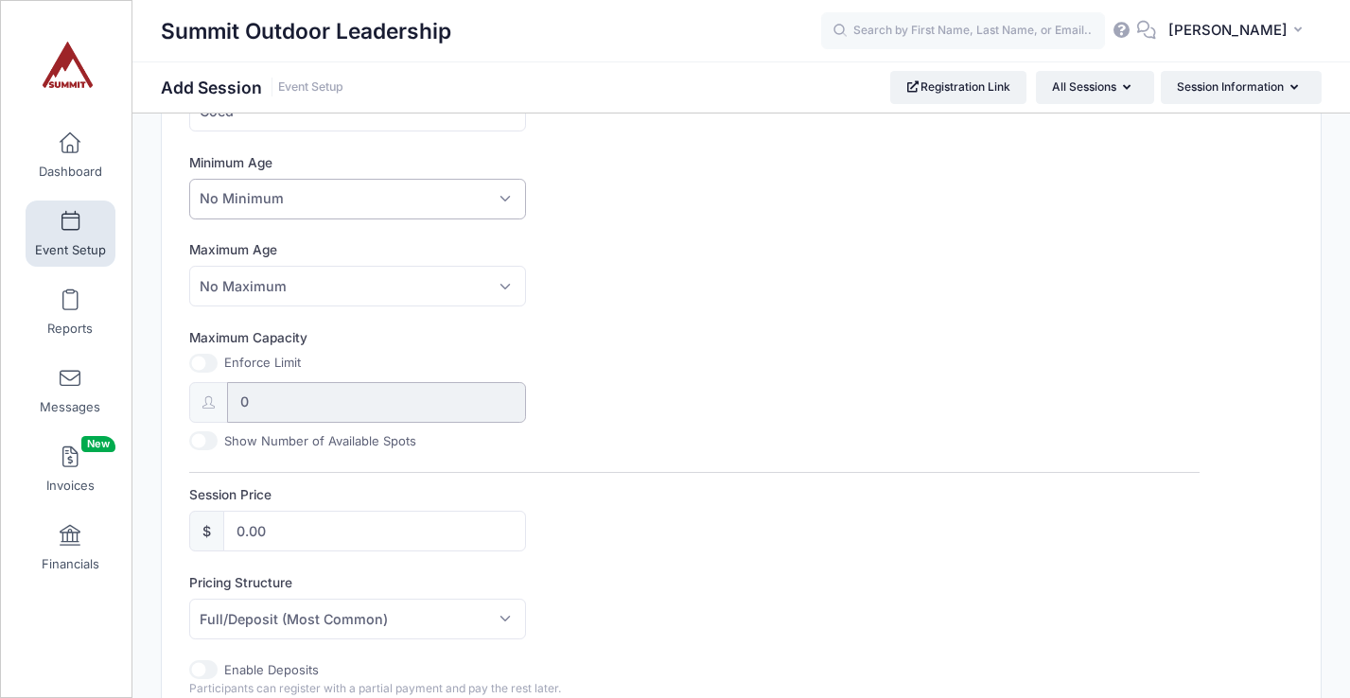
click at [383, 409] on input "0" at bounding box center [376, 402] width 299 height 41
click at [211, 358] on input "Maximum Capacity" at bounding box center [203, 363] width 28 height 19
checkbox input "true"
click at [272, 395] on input "0" at bounding box center [376, 402] width 299 height 41
type input "7"
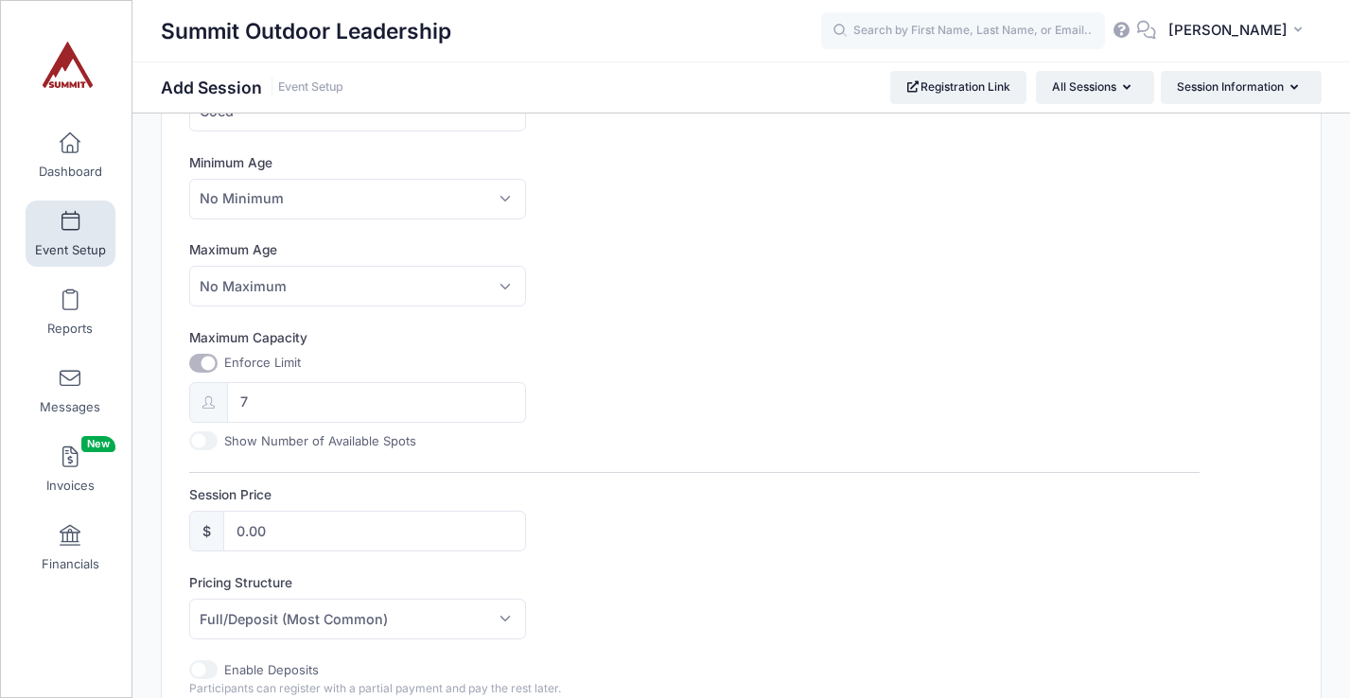
click at [552, 463] on div "Session Name Paddling Down The Colorado Accept Payments No Yes Start Date 10/25…" at bounding box center [694, 358] width 1010 height 1337
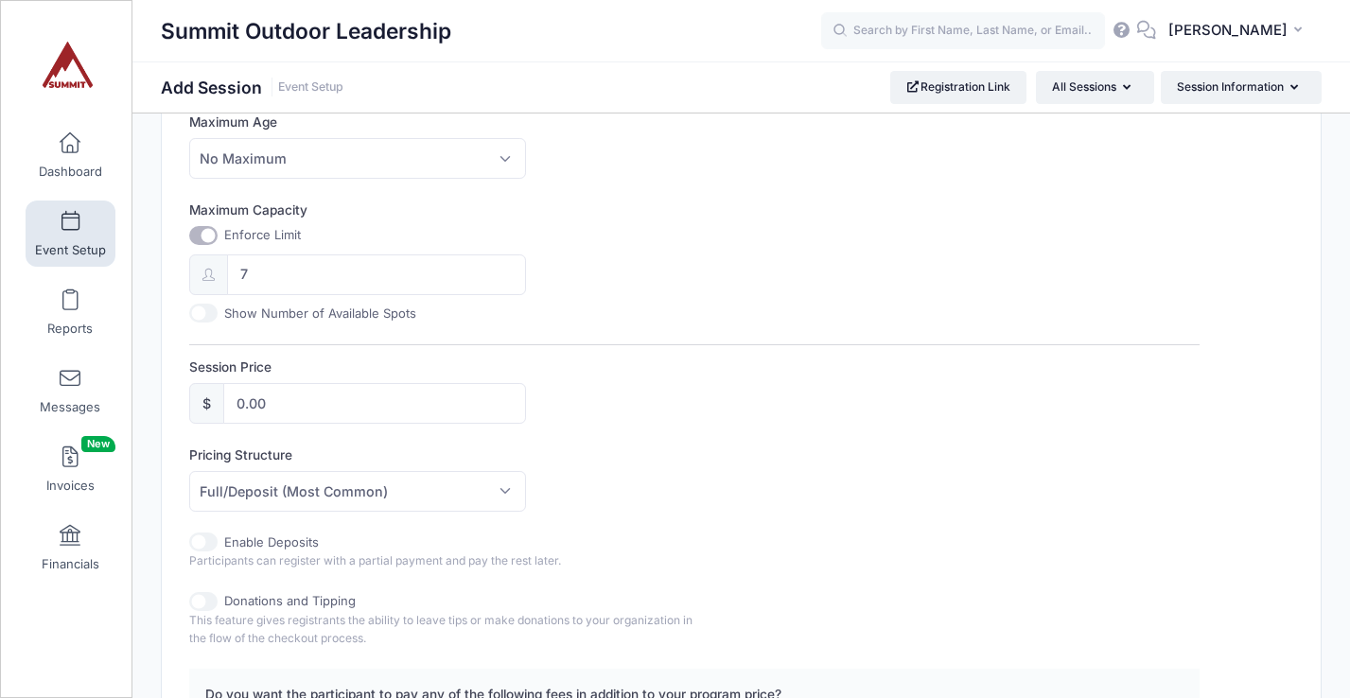
scroll to position [675, 0]
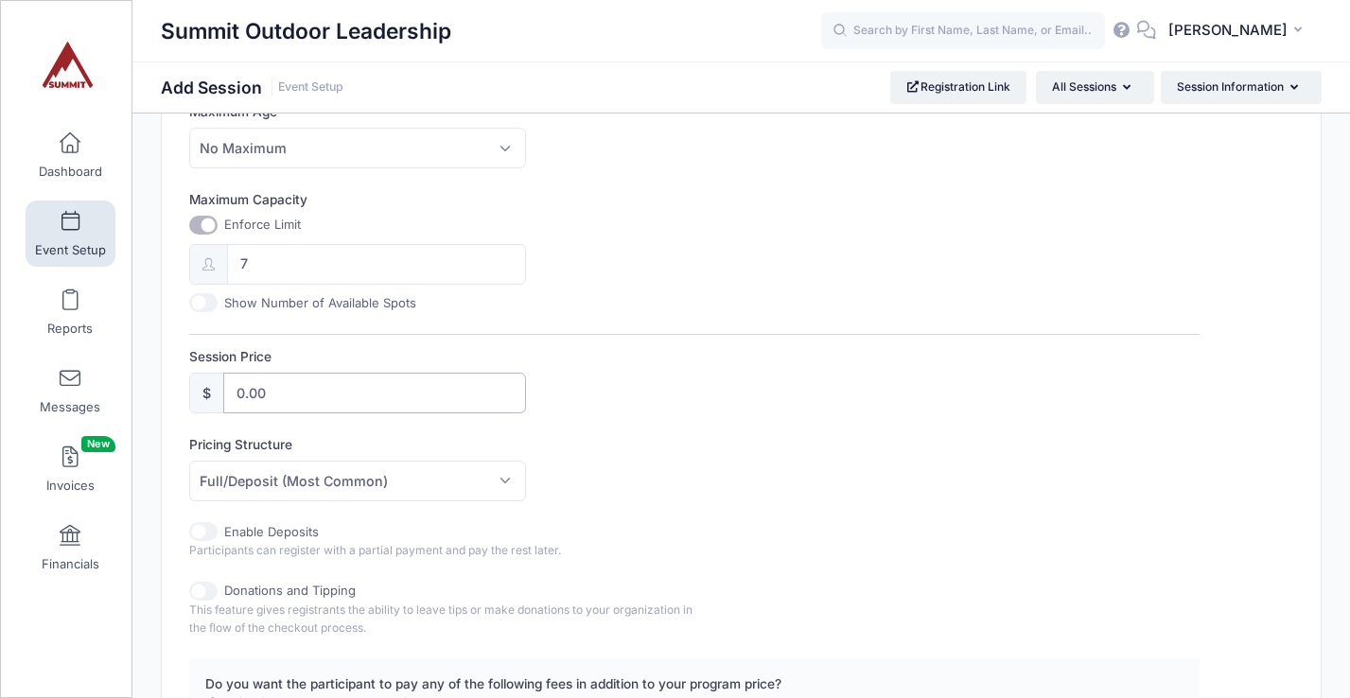
click at [404, 399] on input "0.00" at bounding box center [374, 393] width 303 height 41
click at [236, 395] on input "0.00" at bounding box center [374, 393] width 303 height 41
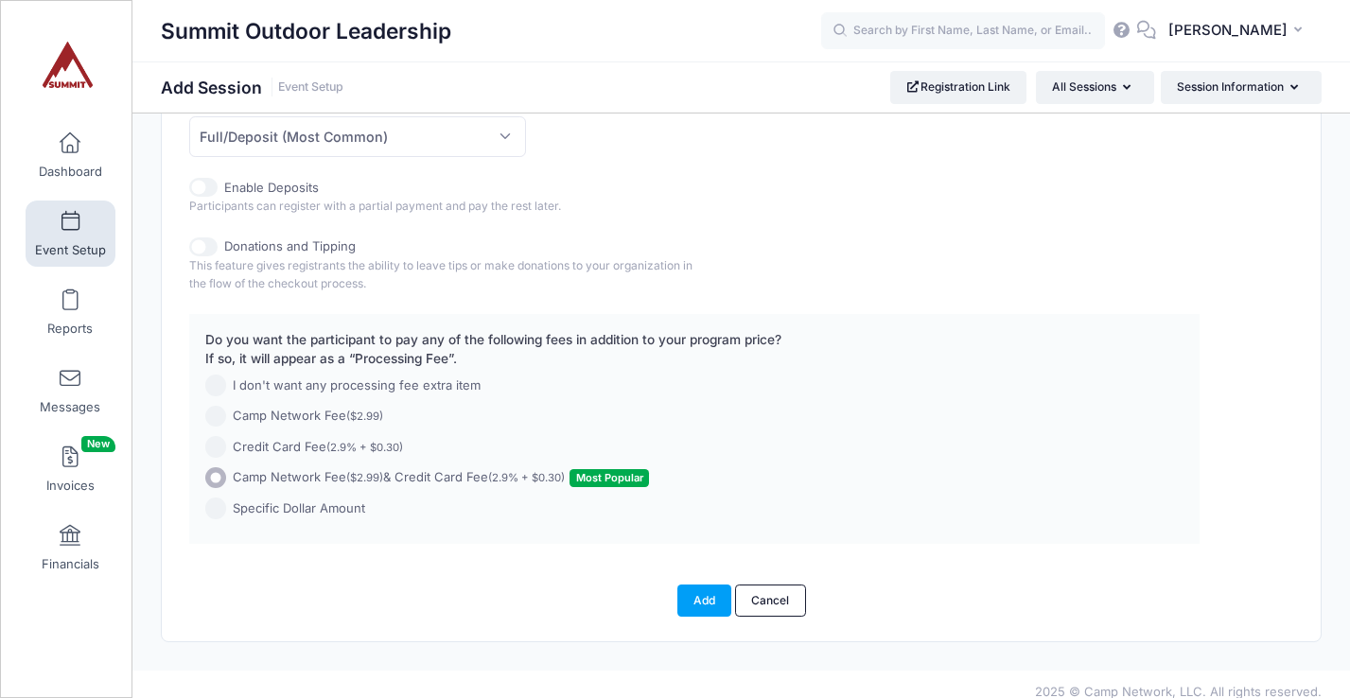
scroll to position [1034, 0]
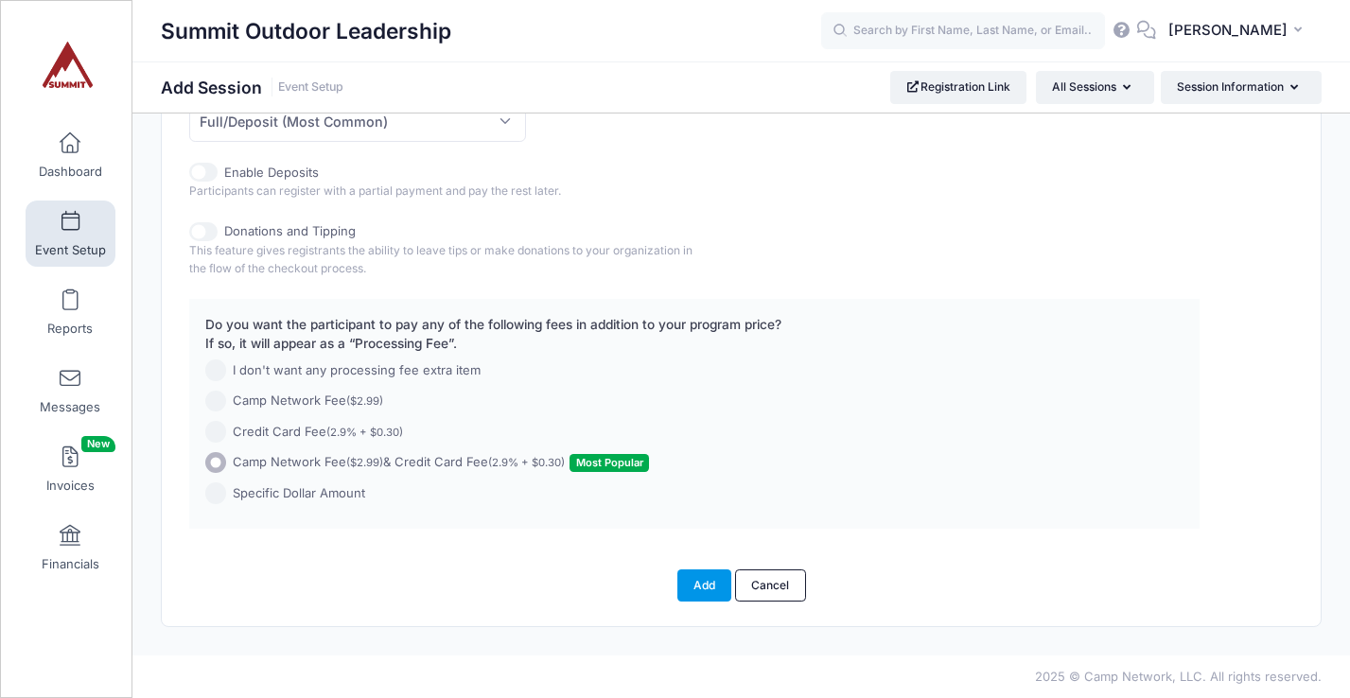
type input "25.00"
click at [702, 592] on button "Add" at bounding box center [704, 586] width 55 height 32
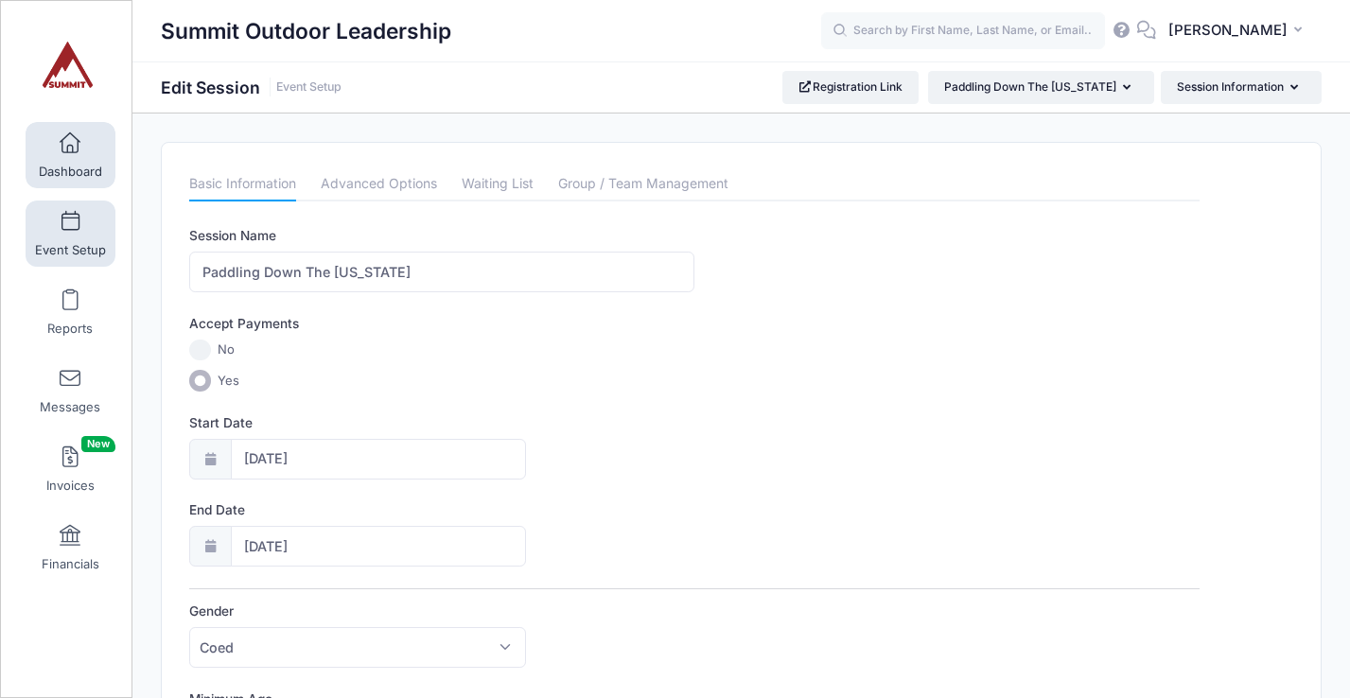
click at [70, 148] on span at bounding box center [70, 143] width 0 height 21
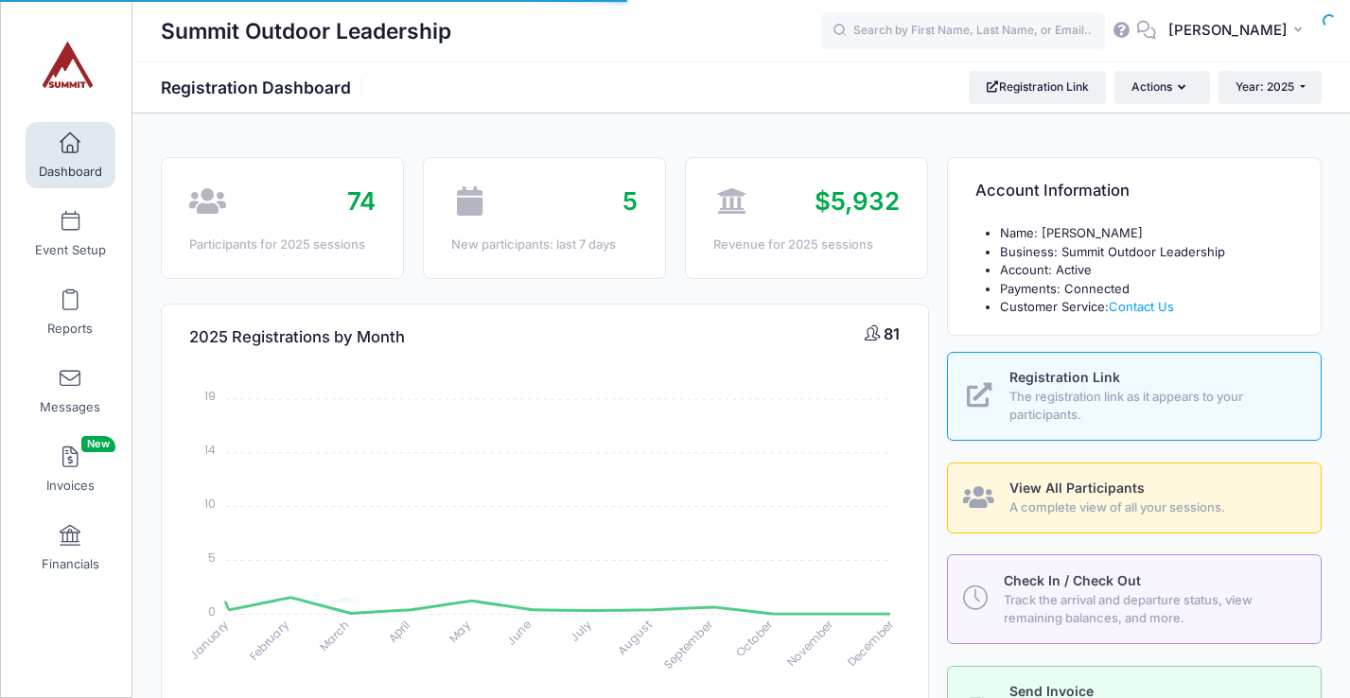
select select
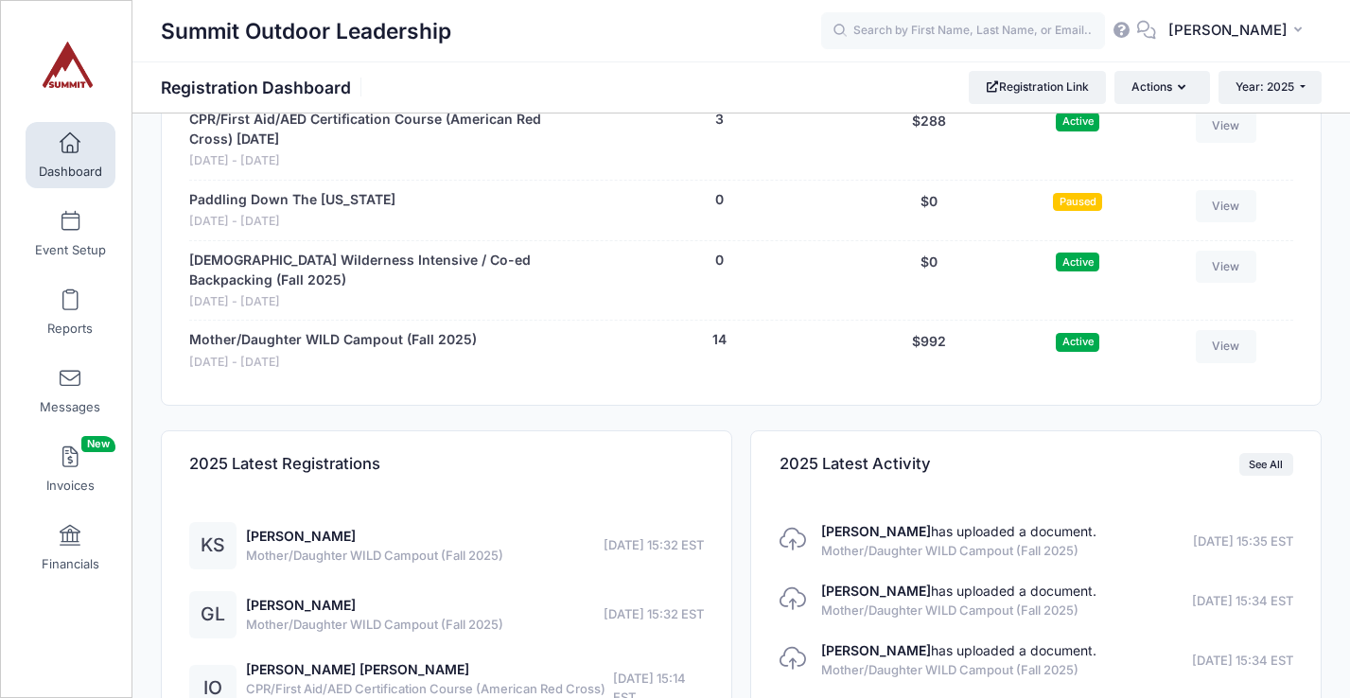
scroll to position [2006, 0]
click at [50, 234] on link "Event Setup" at bounding box center [71, 234] width 90 height 66
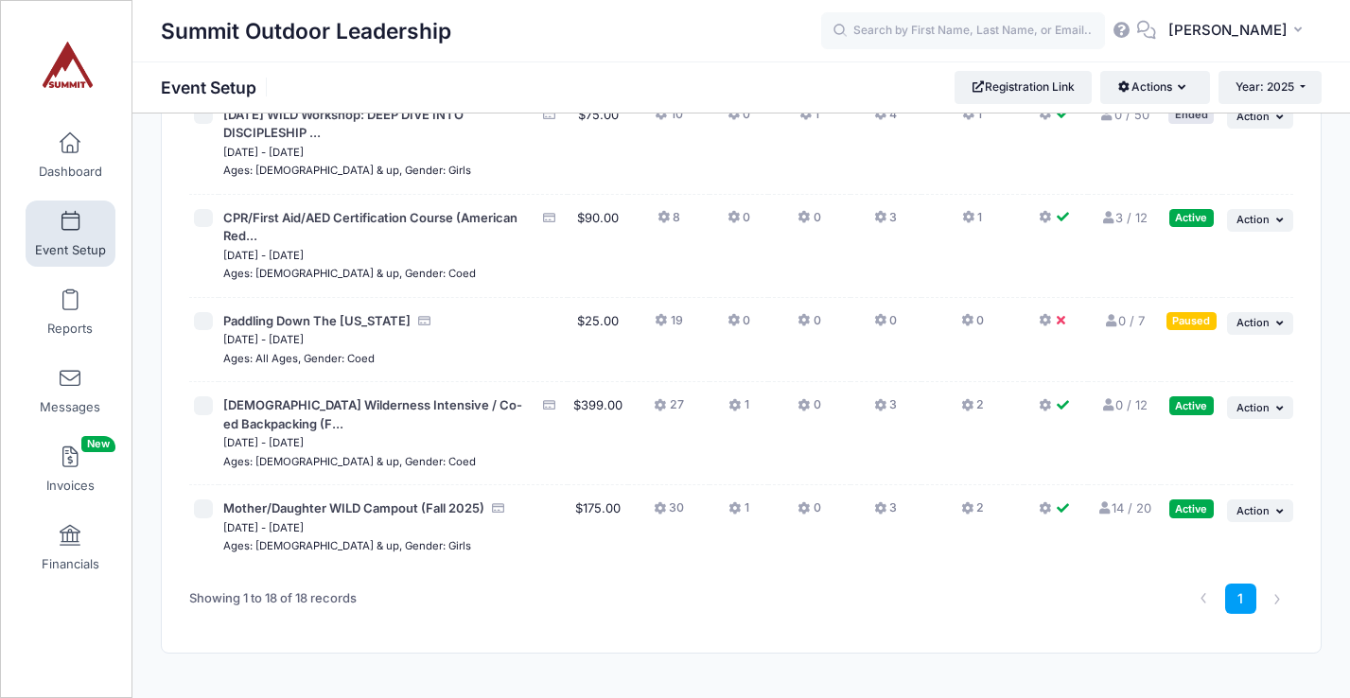
scroll to position [1511, 0]
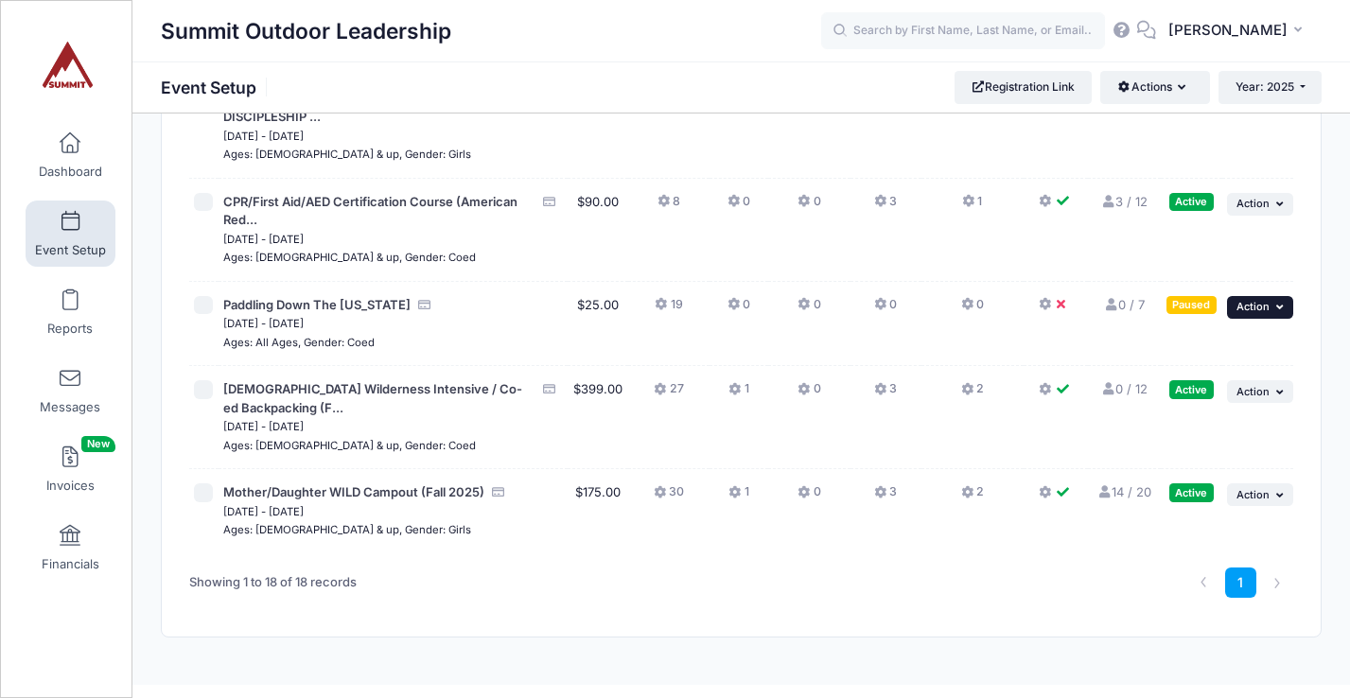
click at [1266, 309] on span "Action" at bounding box center [1253, 306] width 33 height 13
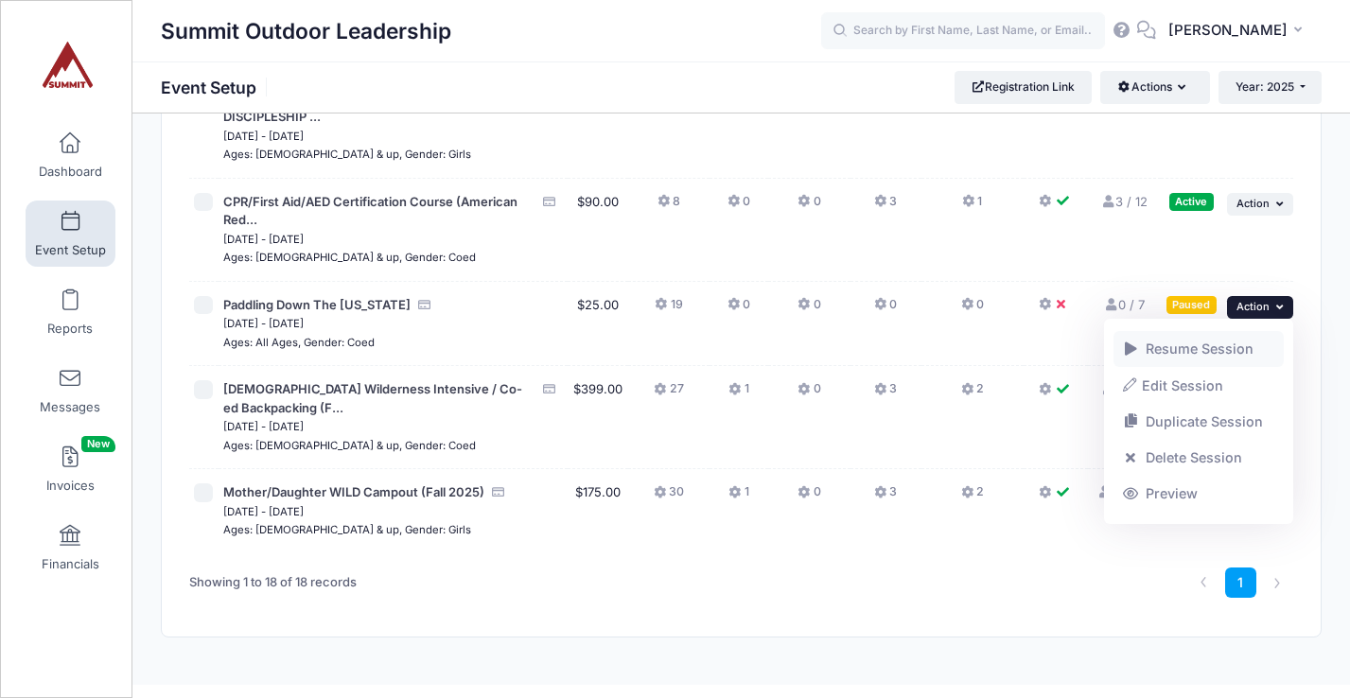
click at [1210, 350] on link "Resume Session" at bounding box center [1199, 349] width 171 height 36
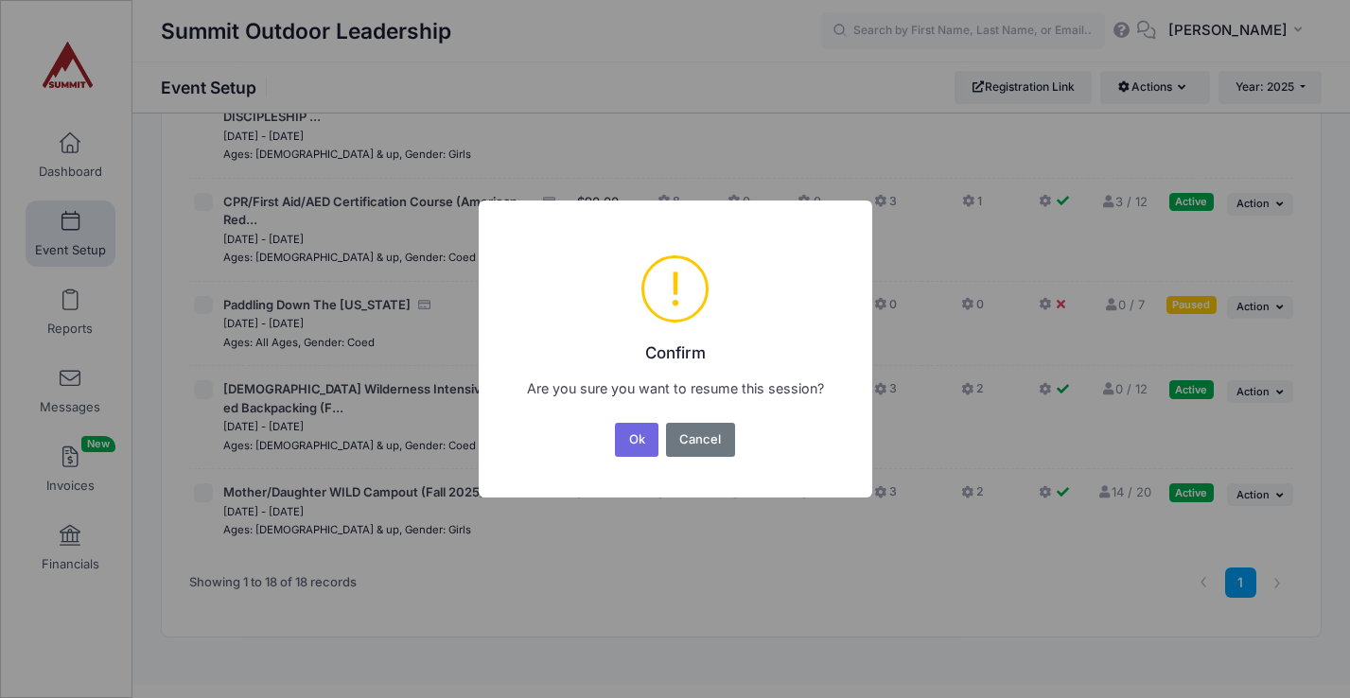
click at [1067, 323] on div "× ! Confirm Are you sure you want to resume this session? Ok No Cancel" at bounding box center [675, 349] width 1350 height 698
click at [682, 449] on button "Cancel" at bounding box center [700, 440] width 69 height 34
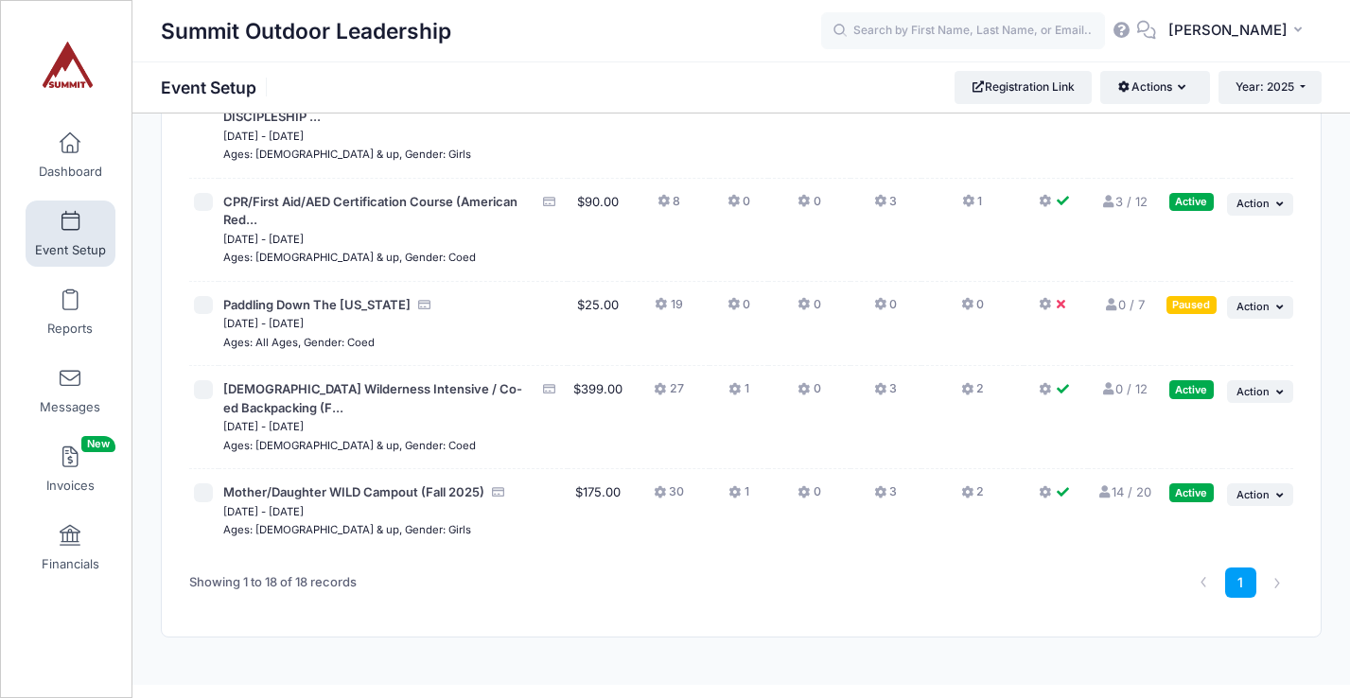
click at [1054, 307] on button at bounding box center [1056, 309] width 34 height 27
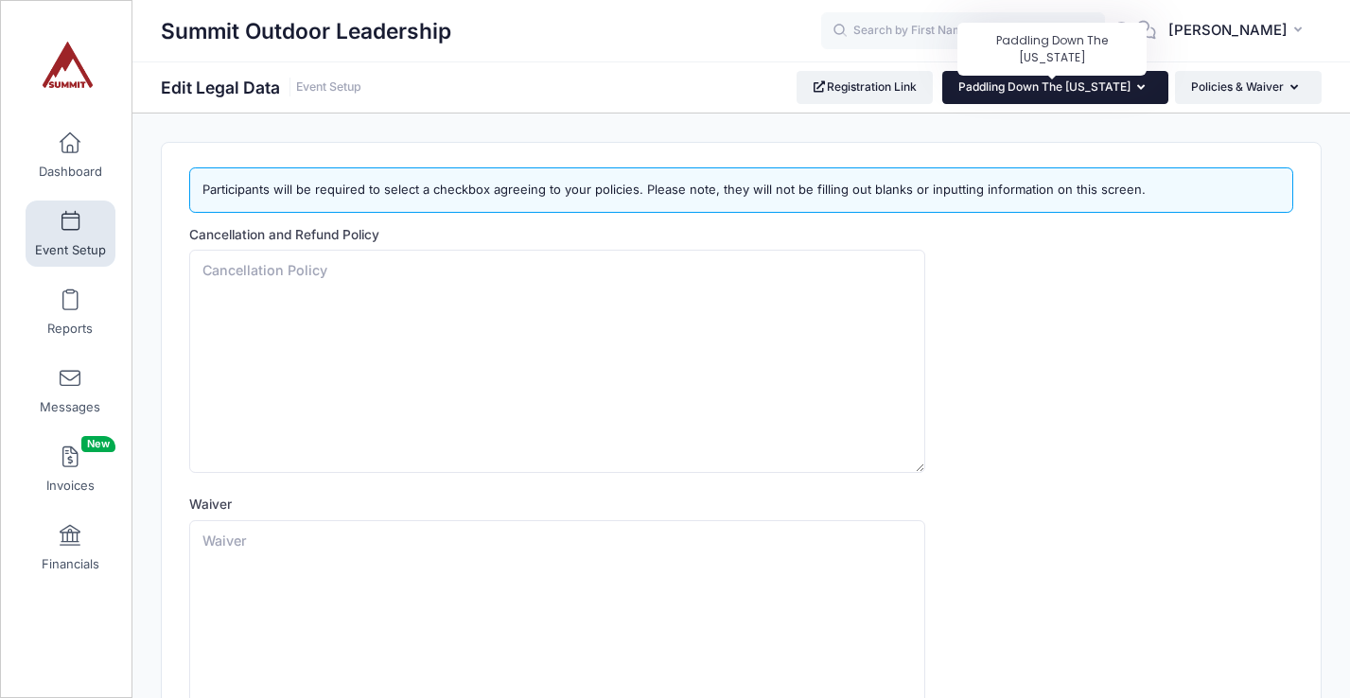
click at [1122, 76] on button "Paddling Down The [US_STATE]" at bounding box center [1055, 87] width 226 height 32
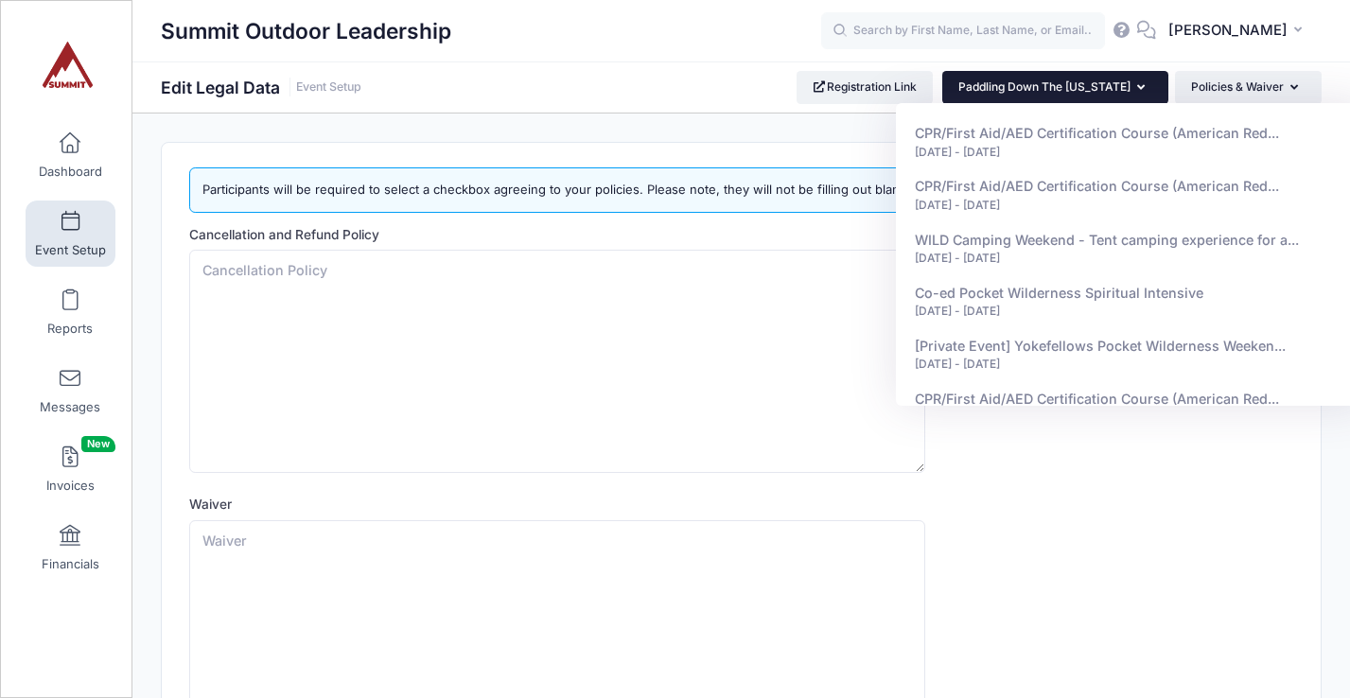
click at [1122, 76] on button "Paddling Down The [US_STATE]" at bounding box center [1055, 87] width 226 height 32
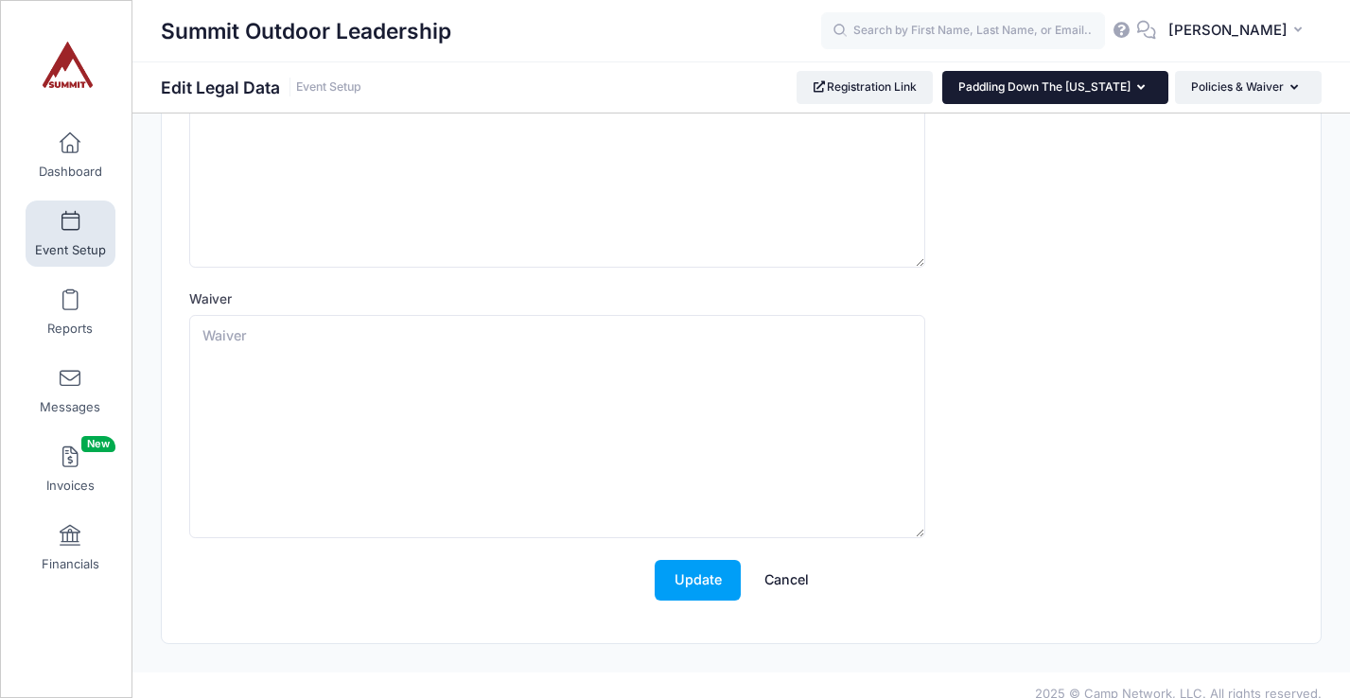
scroll to position [223, 0]
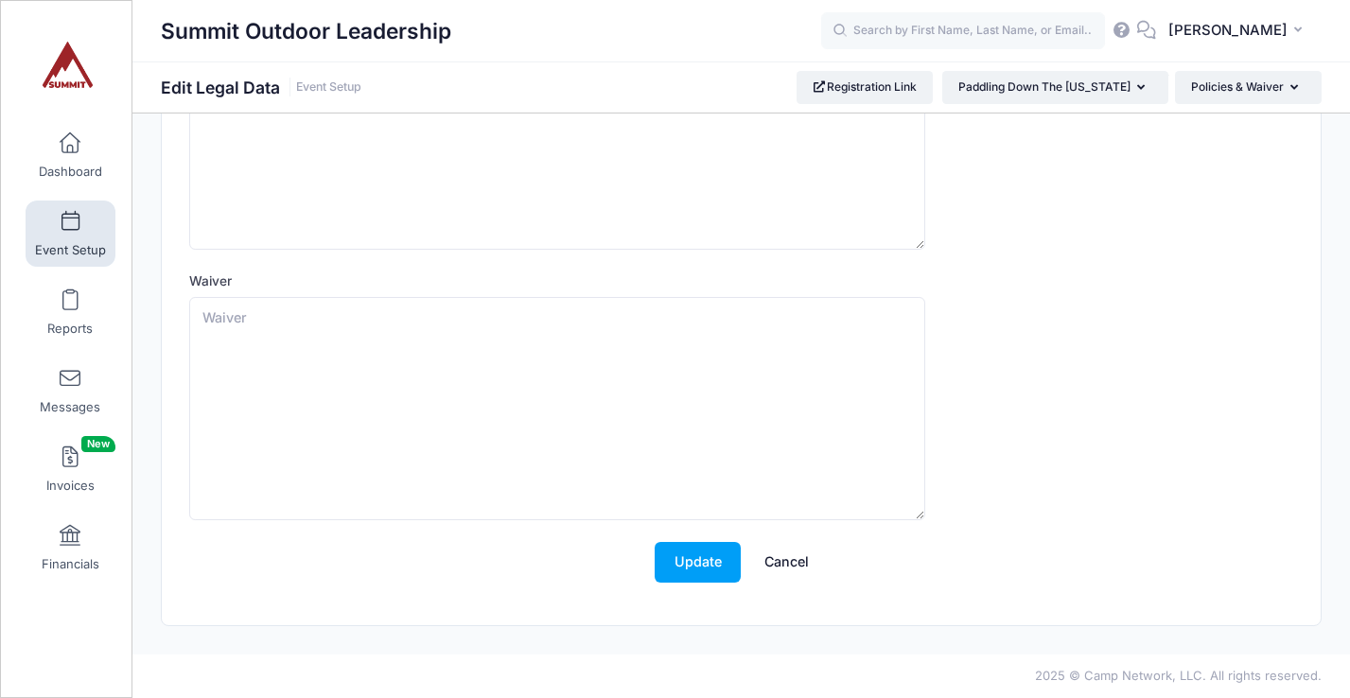
click at [783, 559] on link "Cancel" at bounding box center [786, 562] width 83 height 41
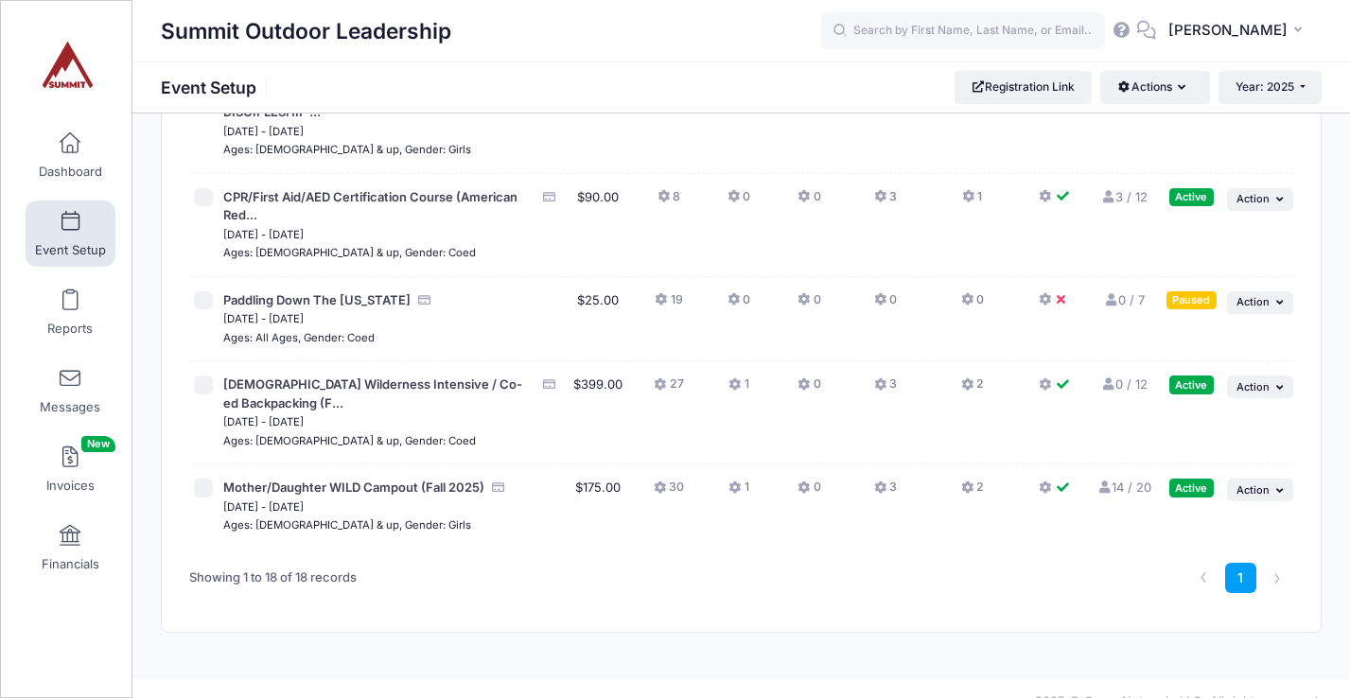
scroll to position [1540, 0]
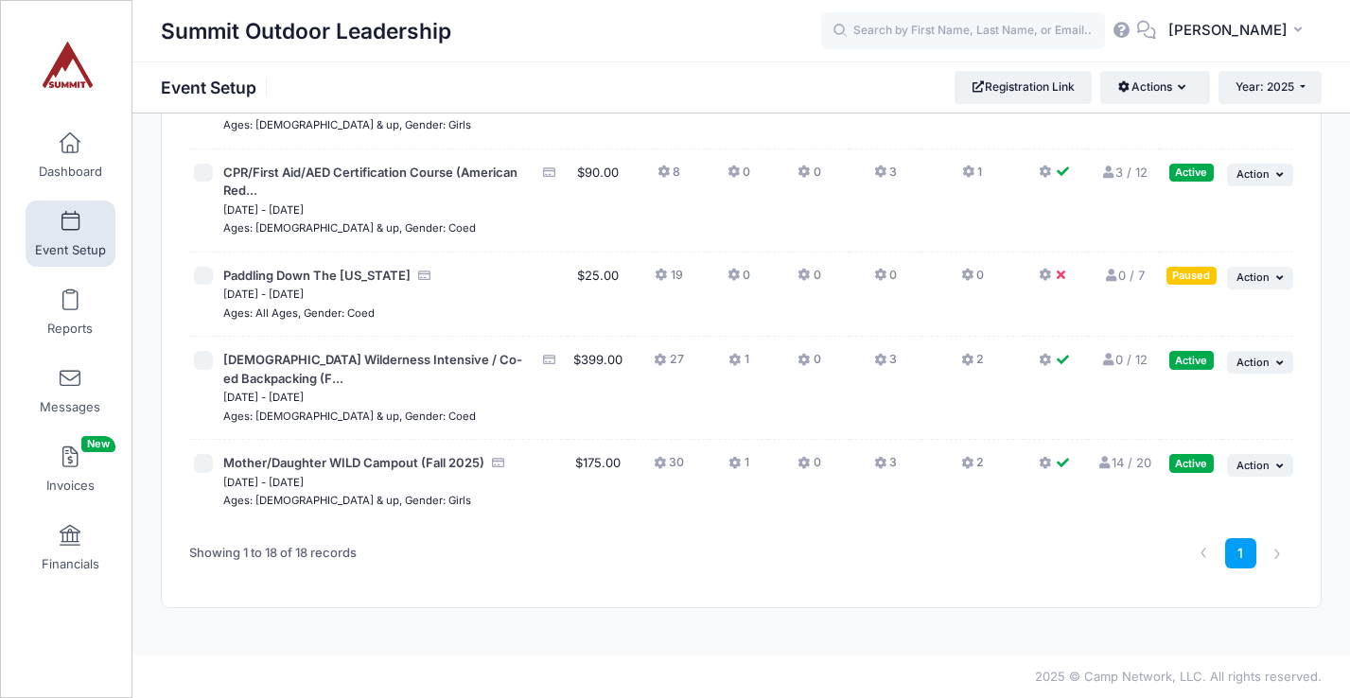
click at [1058, 172] on icon at bounding box center [1064, 172] width 15 height 0
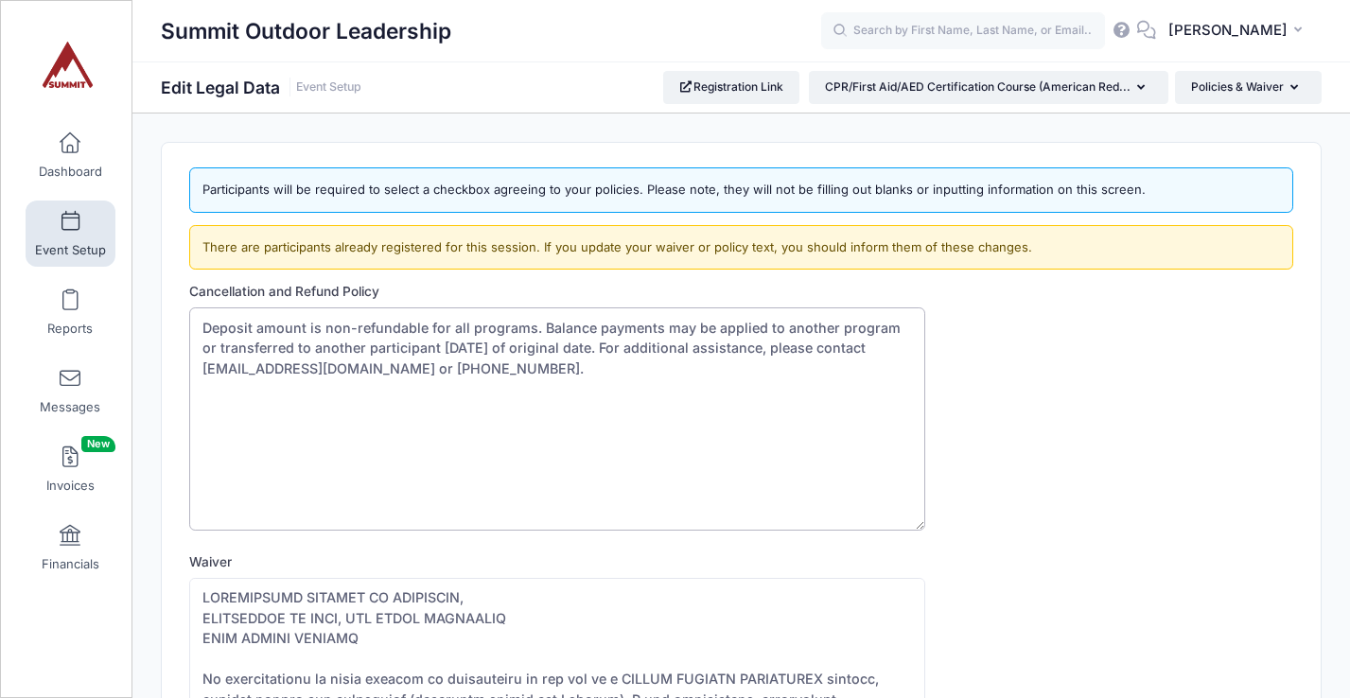
drag, startPoint x: 517, startPoint y: 369, endPoint x: 203, endPoint y: 324, distance: 316.4
click at [203, 324] on textarea "Deposit amount is non-refundable for all programs. Balance payments may be appl…" at bounding box center [557, 418] width 736 height 223
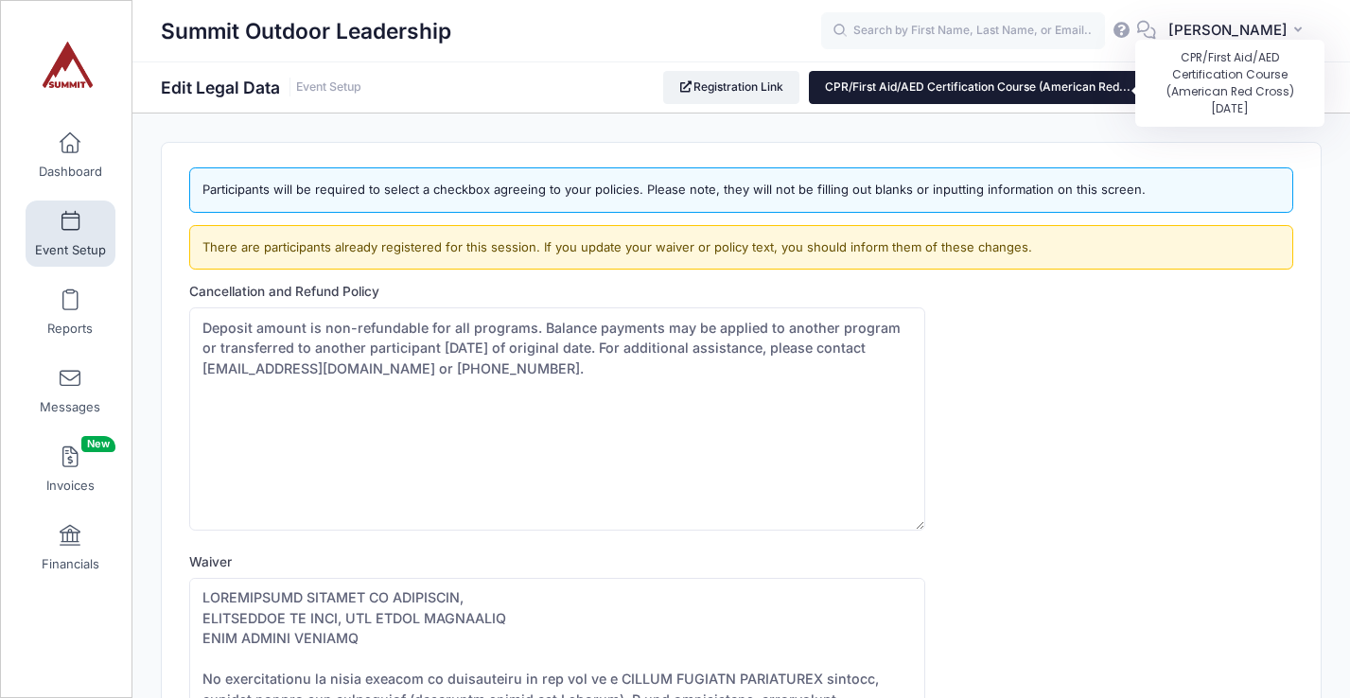
click at [914, 85] on span "CPR/First Aid/AED Certification Course (American Red..." at bounding box center [978, 86] width 306 height 14
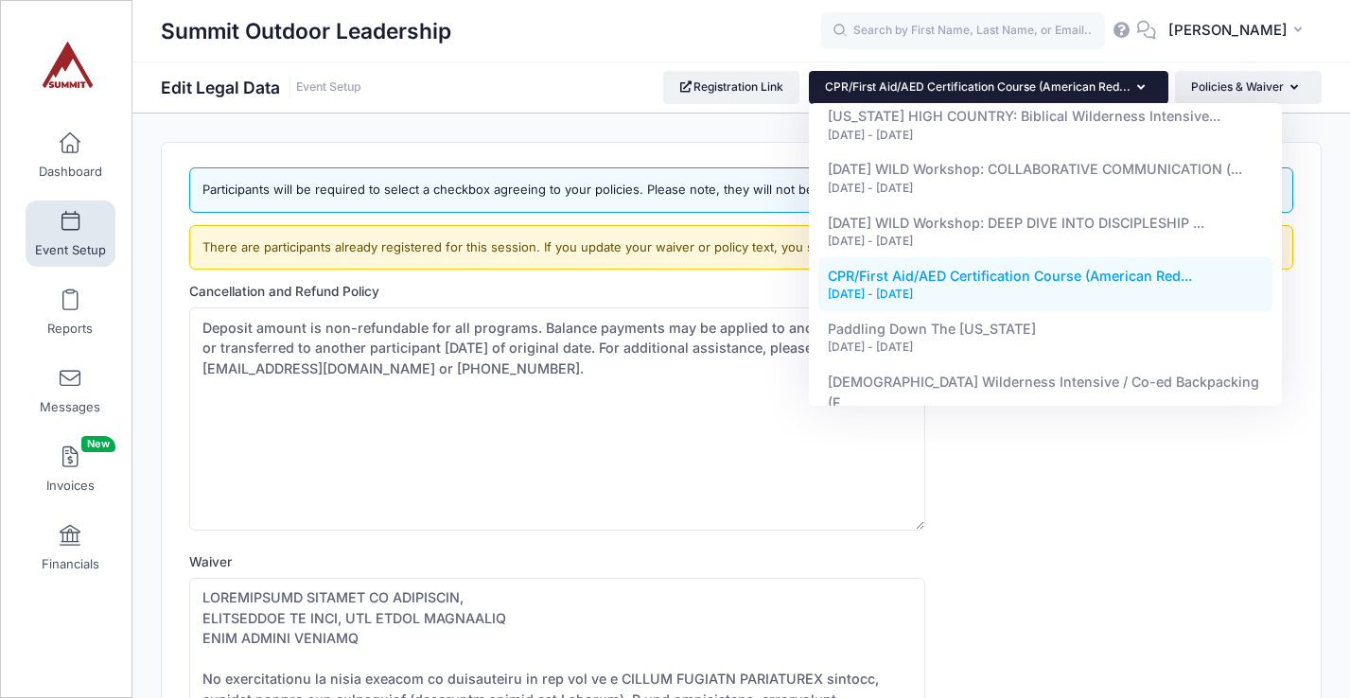
scroll to position [678, 0]
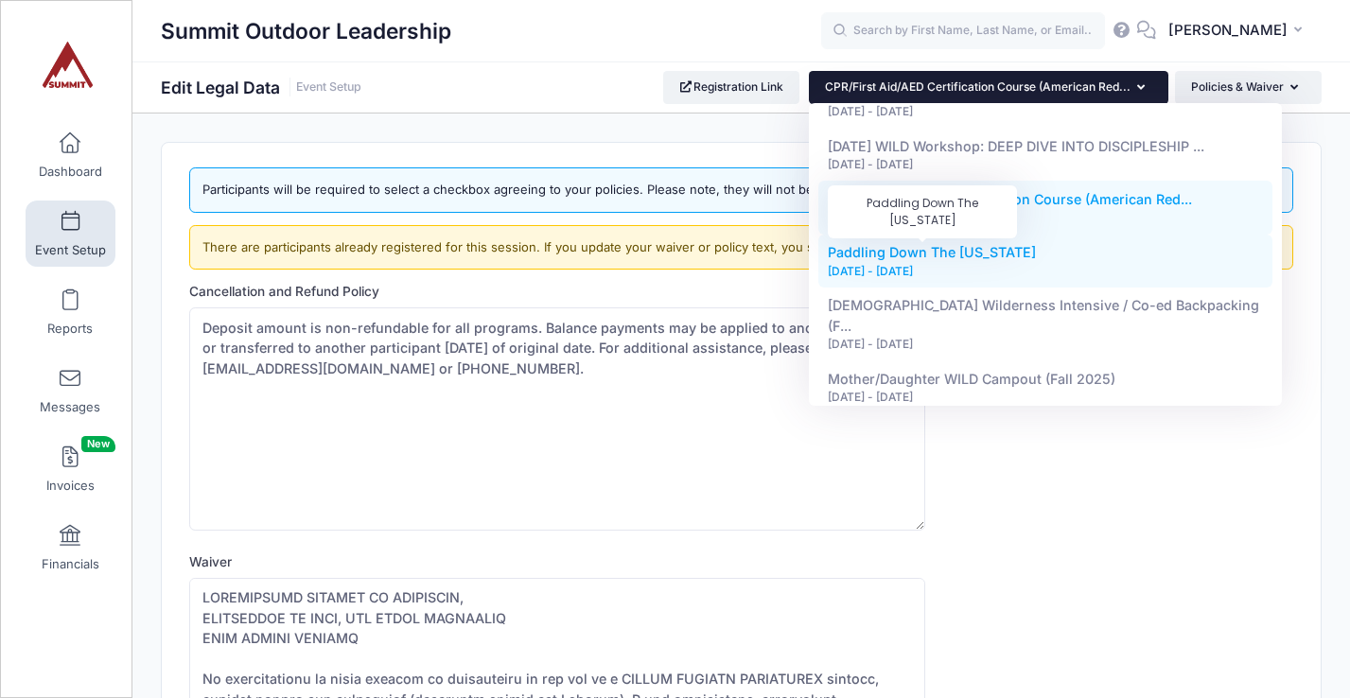
click at [922, 259] on span "Paddling Down The [US_STATE]" at bounding box center [932, 252] width 208 height 16
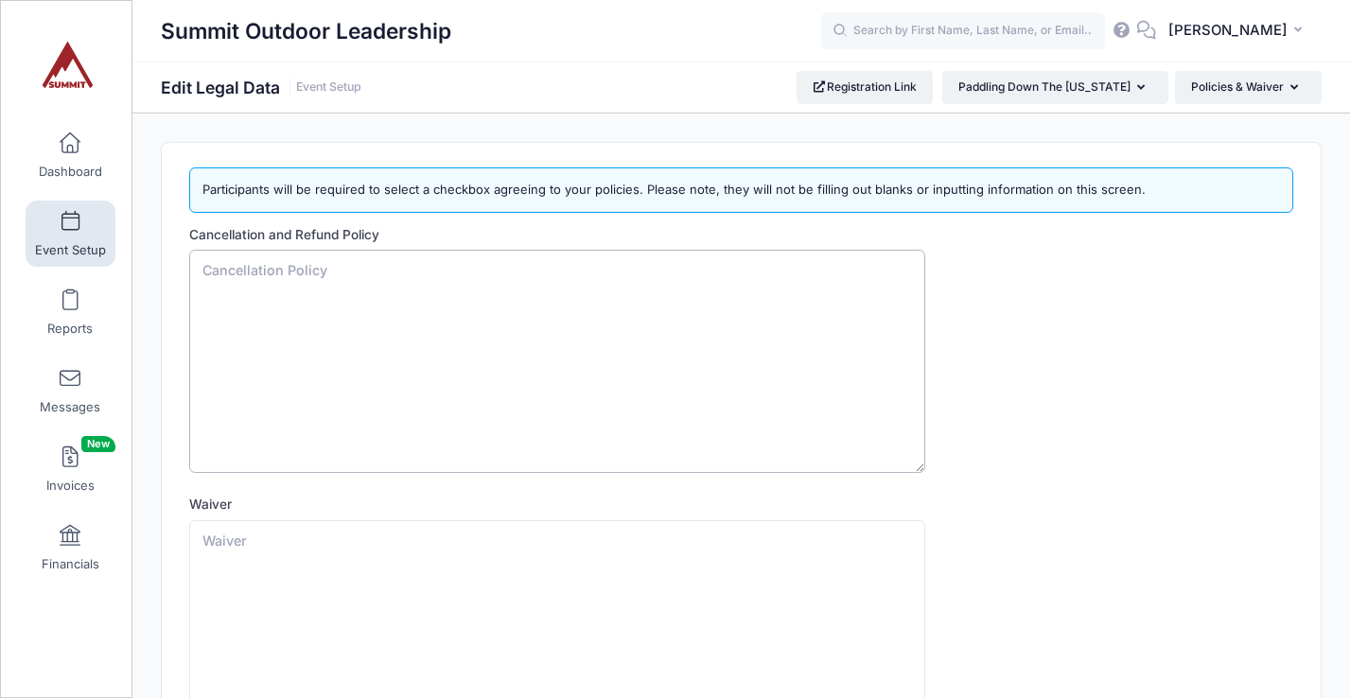
click at [750, 307] on textarea "Cancellation and Refund Policy" at bounding box center [557, 361] width 736 height 223
paste textarea "Deposit amount is non-refundable for all programs. Balance payments may be appl…"
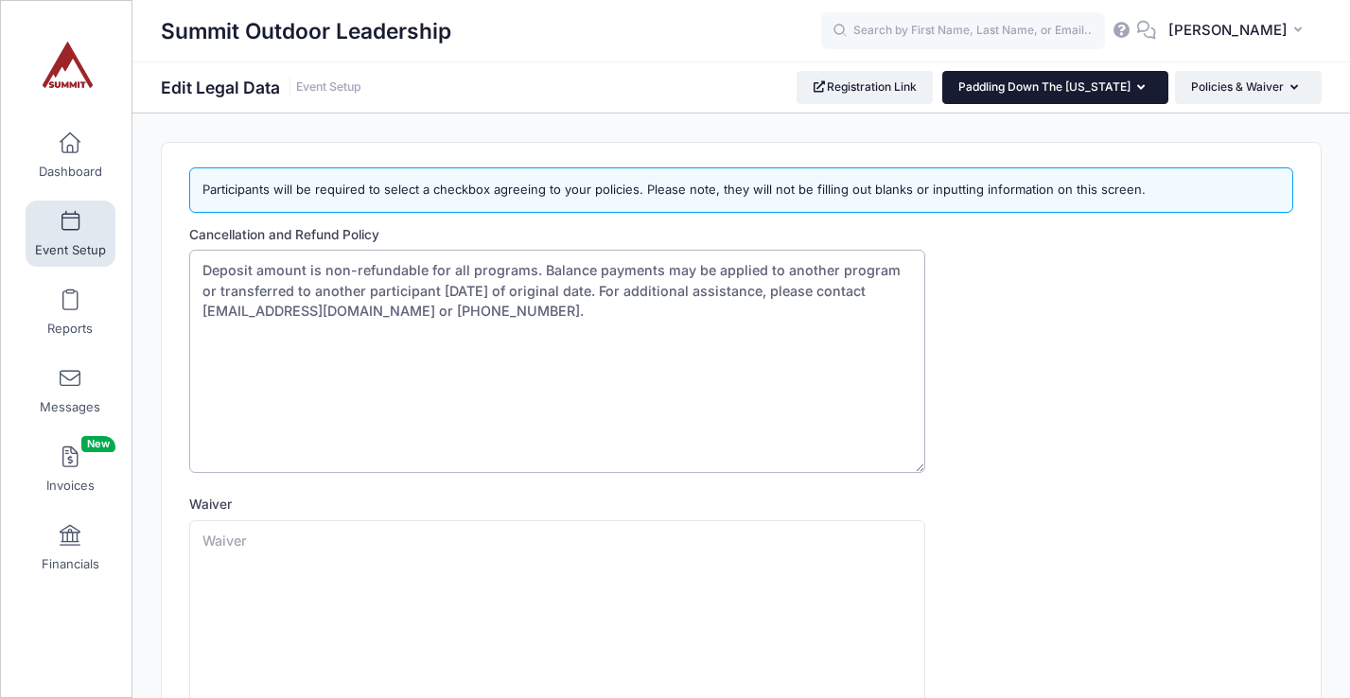
type textarea "Deposit amount is non-refundable for all programs. Balance payments may be appl…"
click at [975, 95] on button "Paddling Down The [US_STATE]" at bounding box center [1055, 87] width 226 height 32
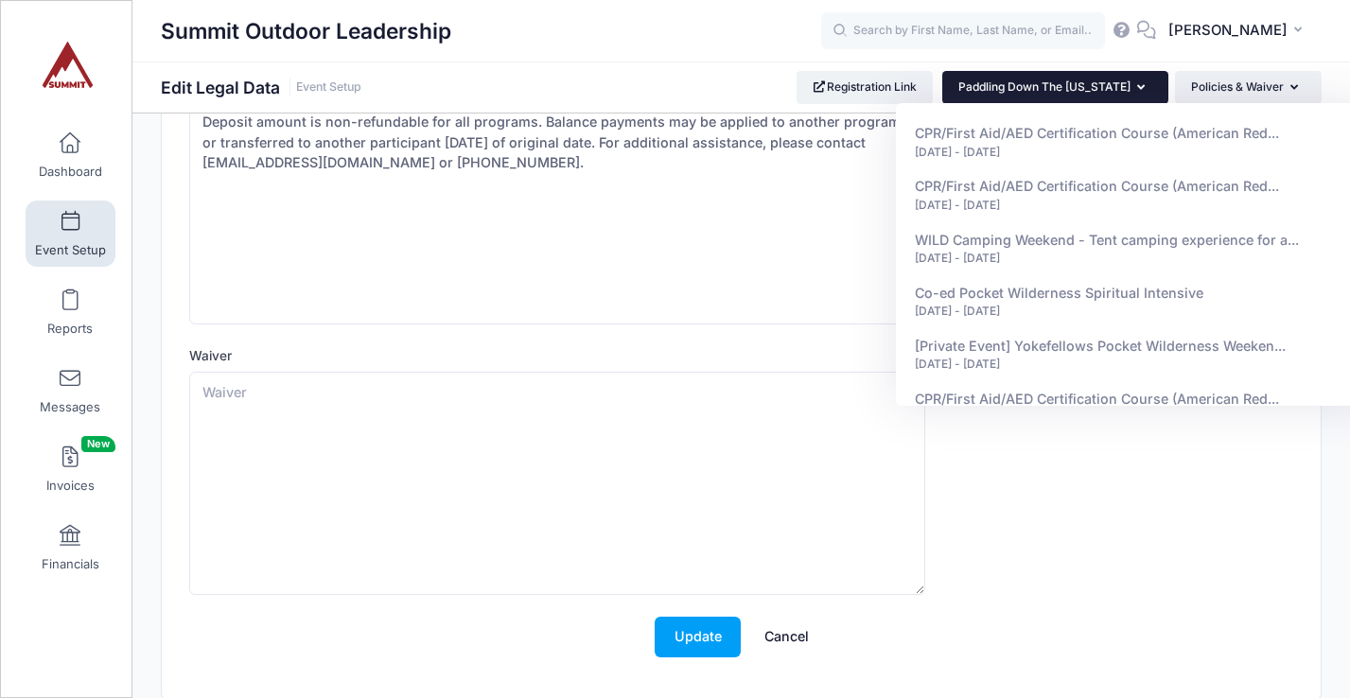
scroll to position [223, 0]
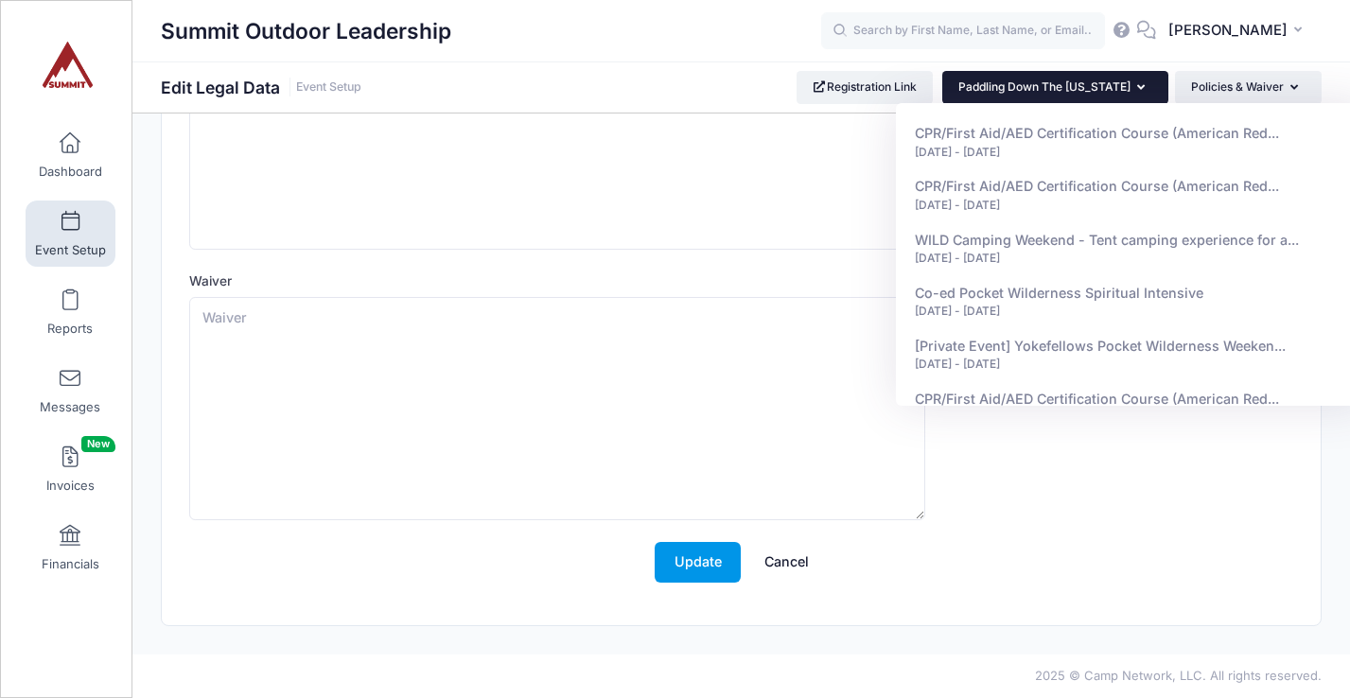
click at [693, 565] on button "Update" at bounding box center [698, 562] width 86 height 41
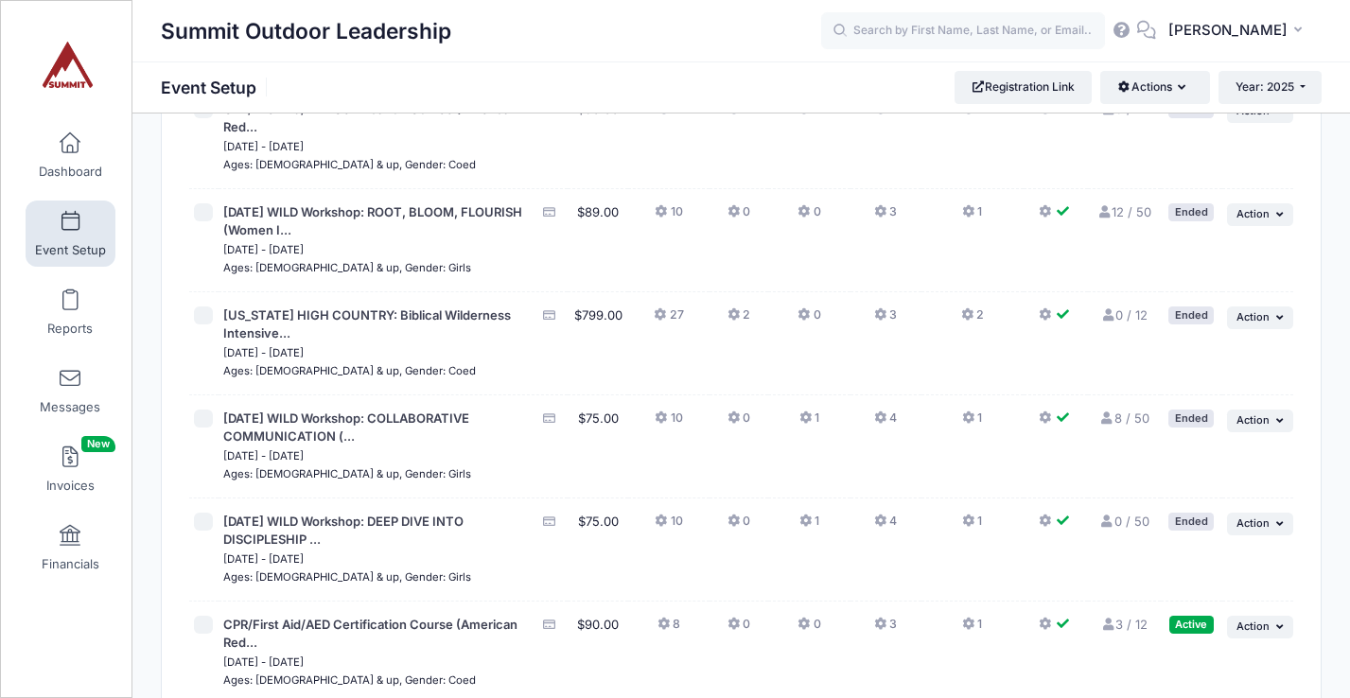
scroll to position [1540, 0]
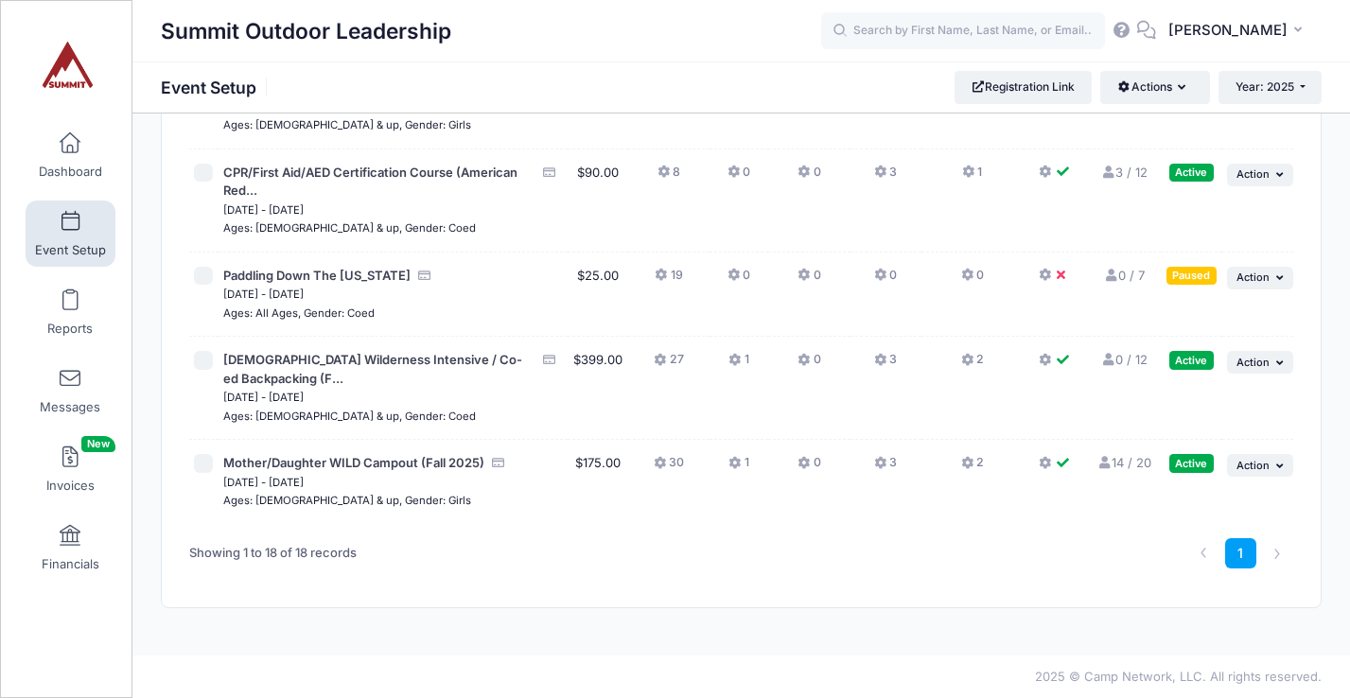
click at [1049, 172] on icon at bounding box center [1046, 172] width 15 height 0
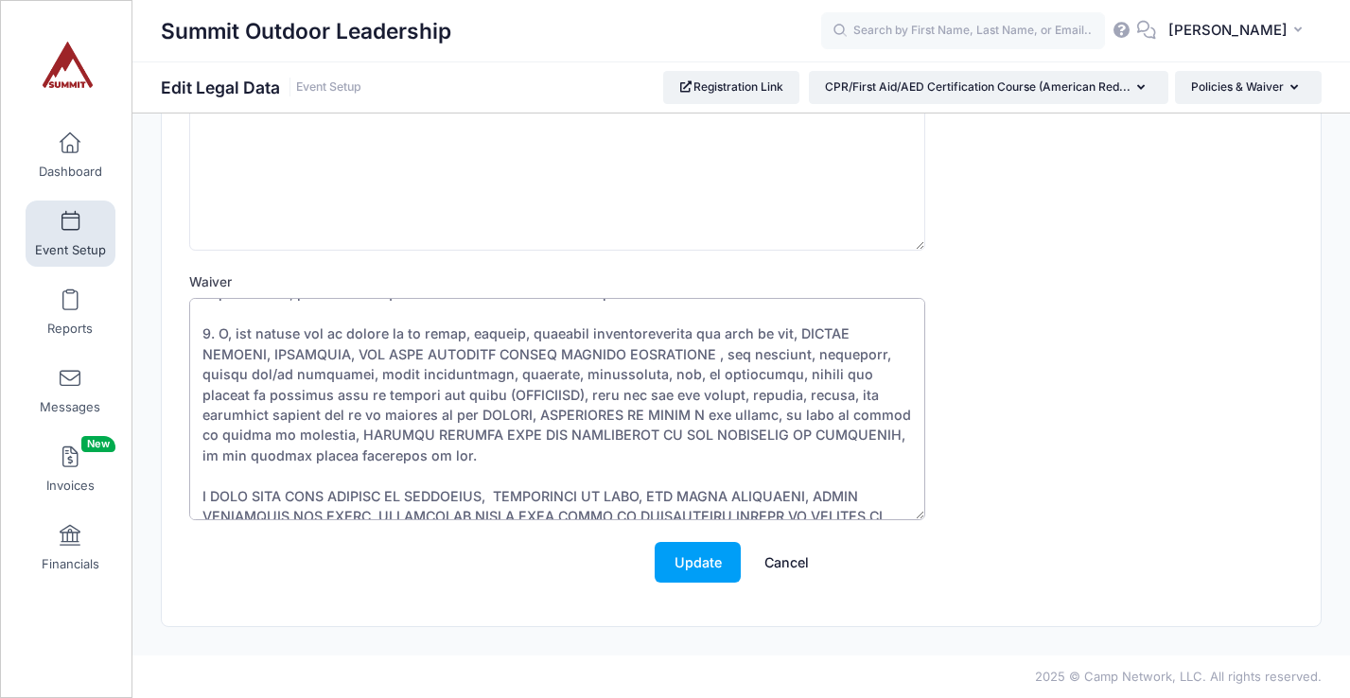
scroll to position [1096, 0]
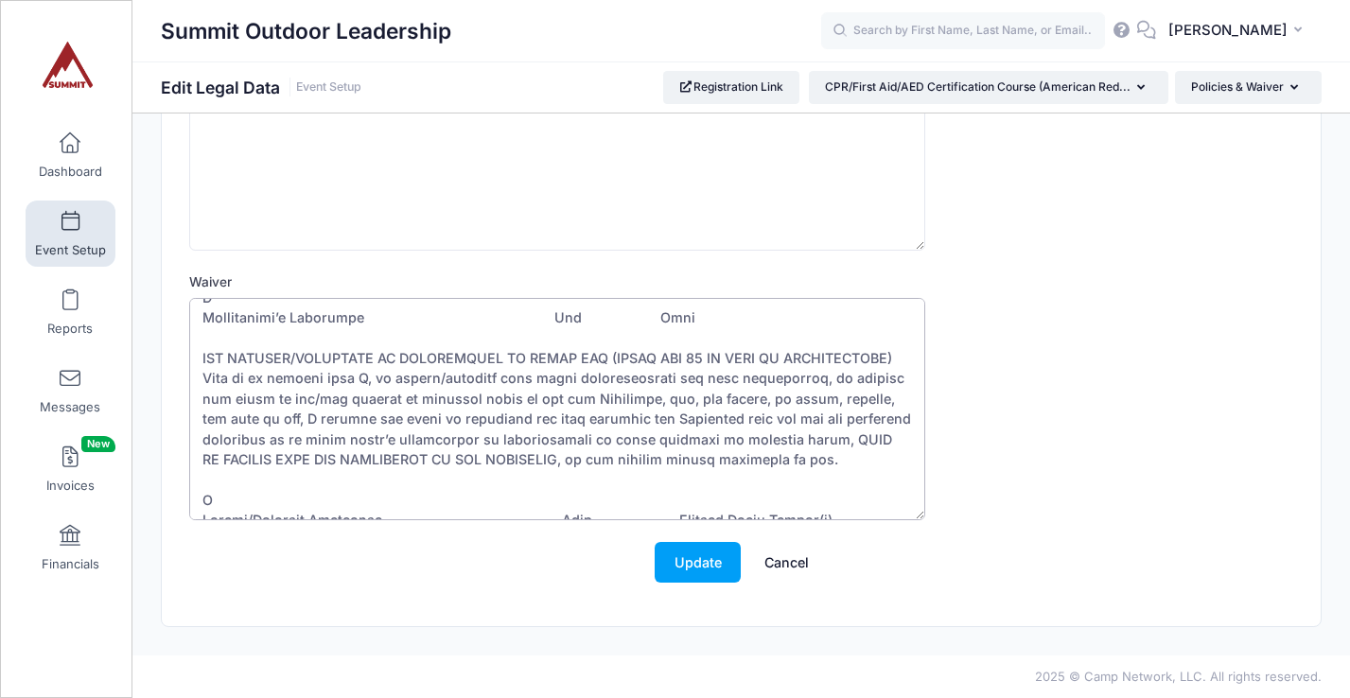
drag, startPoint x: 199, startPoint y: 319, endPoint x: 862, endPoint y: 518, distance: 692.6
click at [862, 518] on textarea "Waiver" at bounding box center [557, 409] width 736 height 223
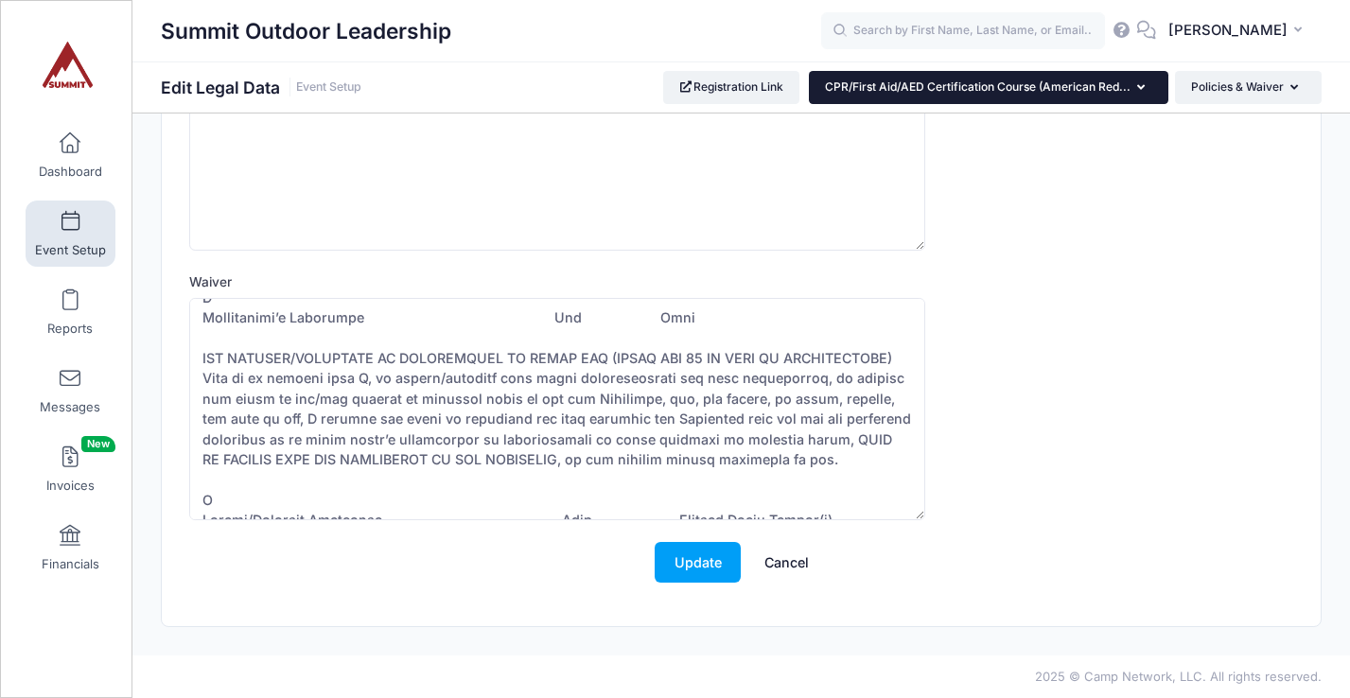
click at [1145, 93] on button "CPR/First Aid/AED Certification Course (American Red..." at bounding box center [989, 87] width 360 height 32
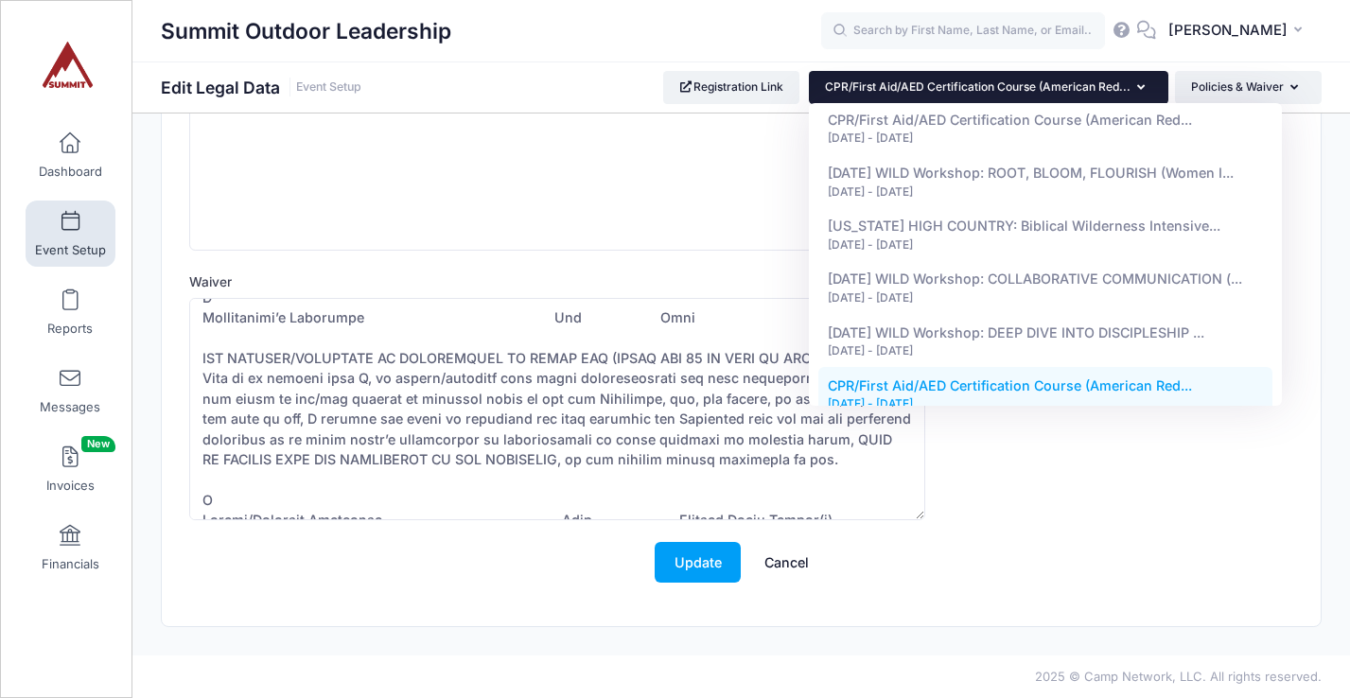
scroll to position [678, 0]
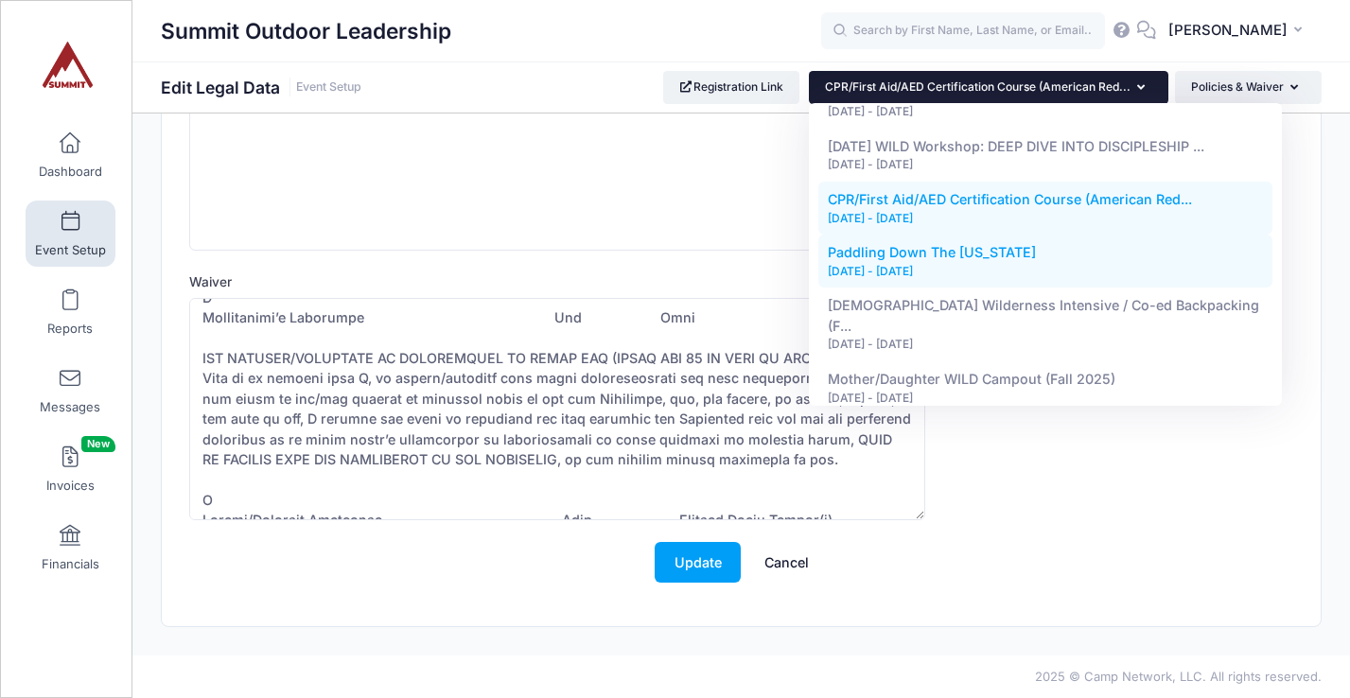
click at [968, 272] on div "Oct 25, 2025 - Oct 25, 2025" at bounding box center [1046, 271] width 436 height 17
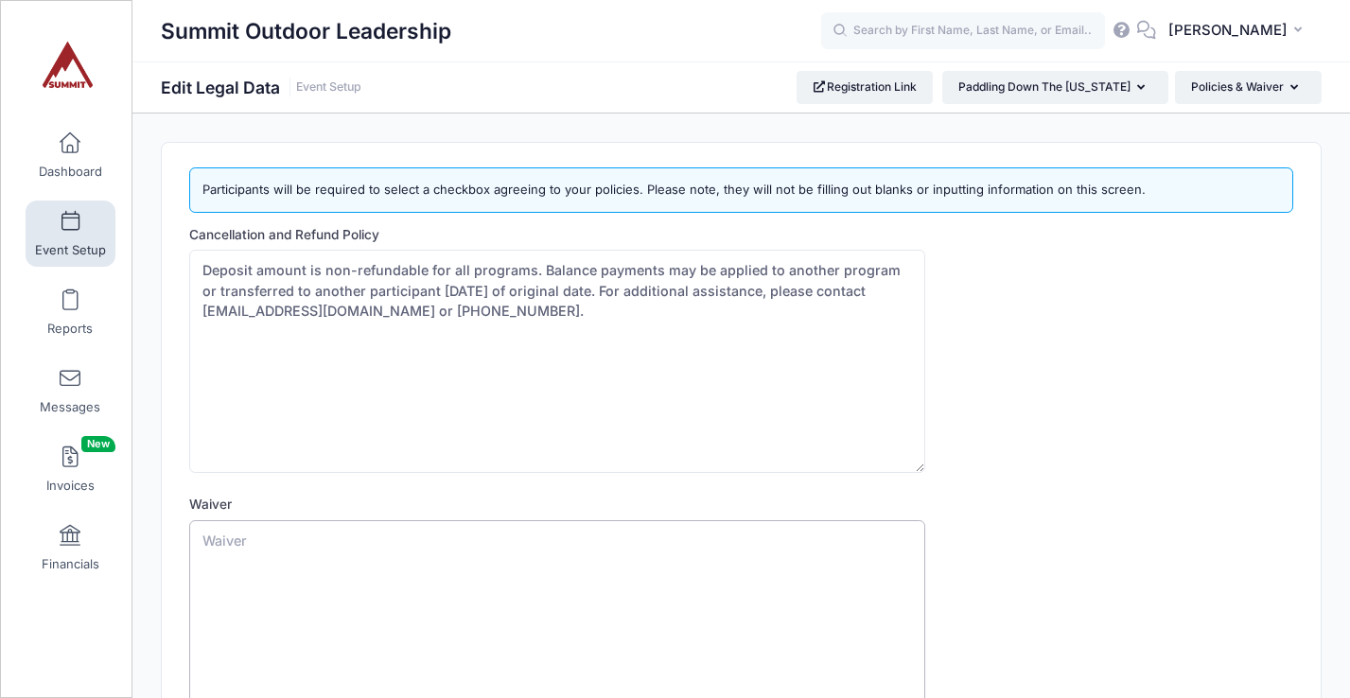
click at [665, 576] on textarea "Waiver" at bounding box center [557, 631] width 736 height 223
paste textarea "LOREMIPSUMD SITAMET CO ADIPISCIN, ELITSEDDOE TE INCI, UTL ETDOL MAGNAALIQ ENIM …"
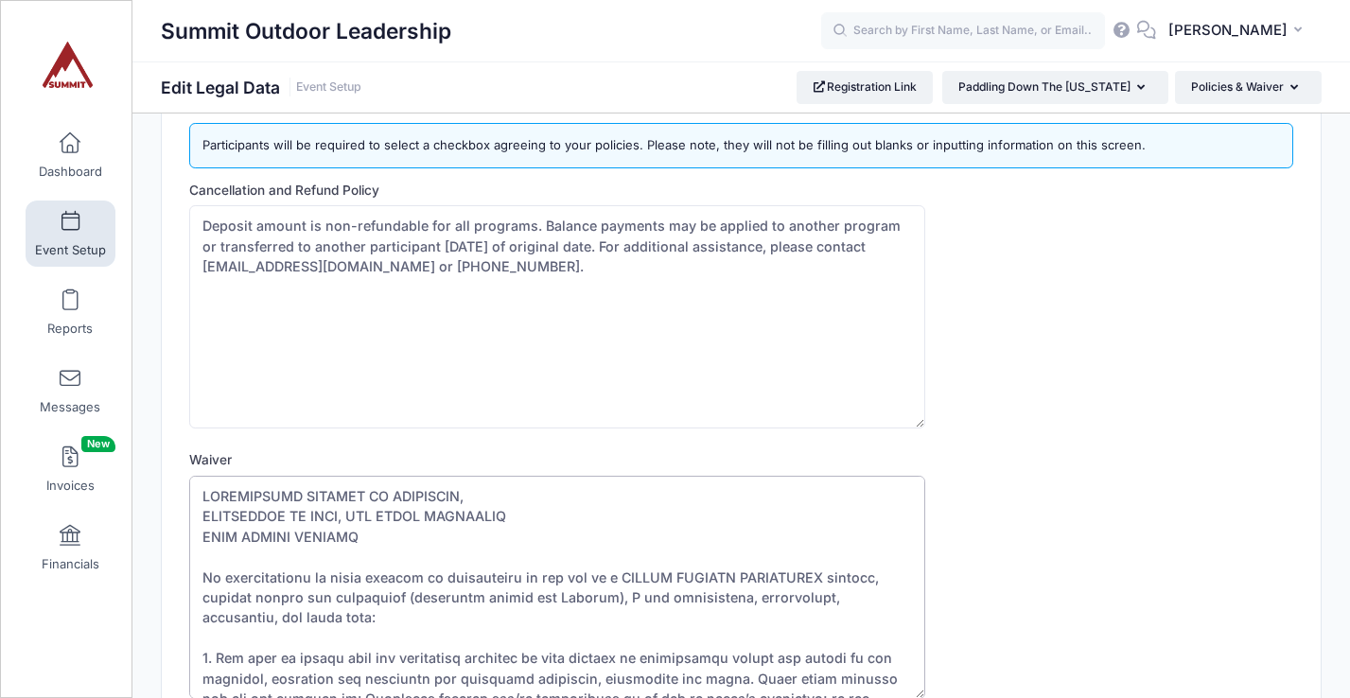
scroll to position [223, 0]
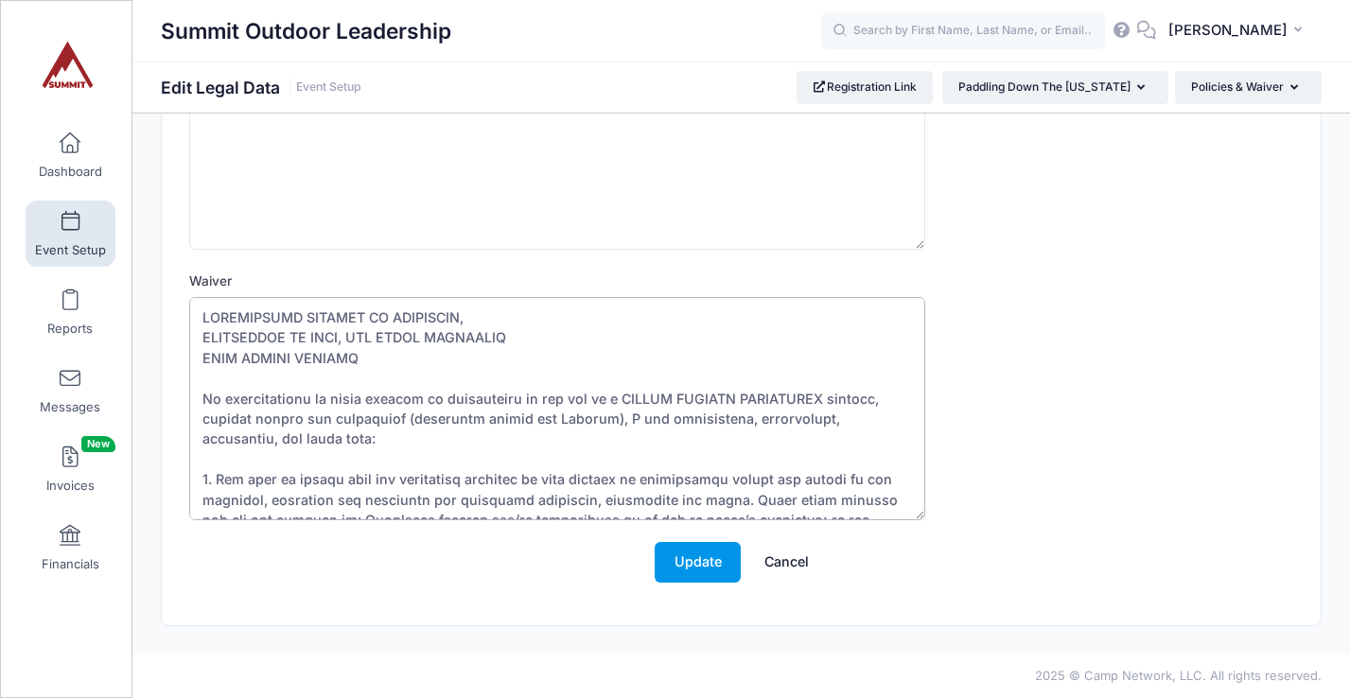
type textarea "PARTICIPANT RELEASE OF LIABILITY, ASSUMPTION OF RISK, AND PHOTO AGREEMENT READ …"
click at [687, 567] on button "Update" at bounding box center [698, 562] width 86 height 41
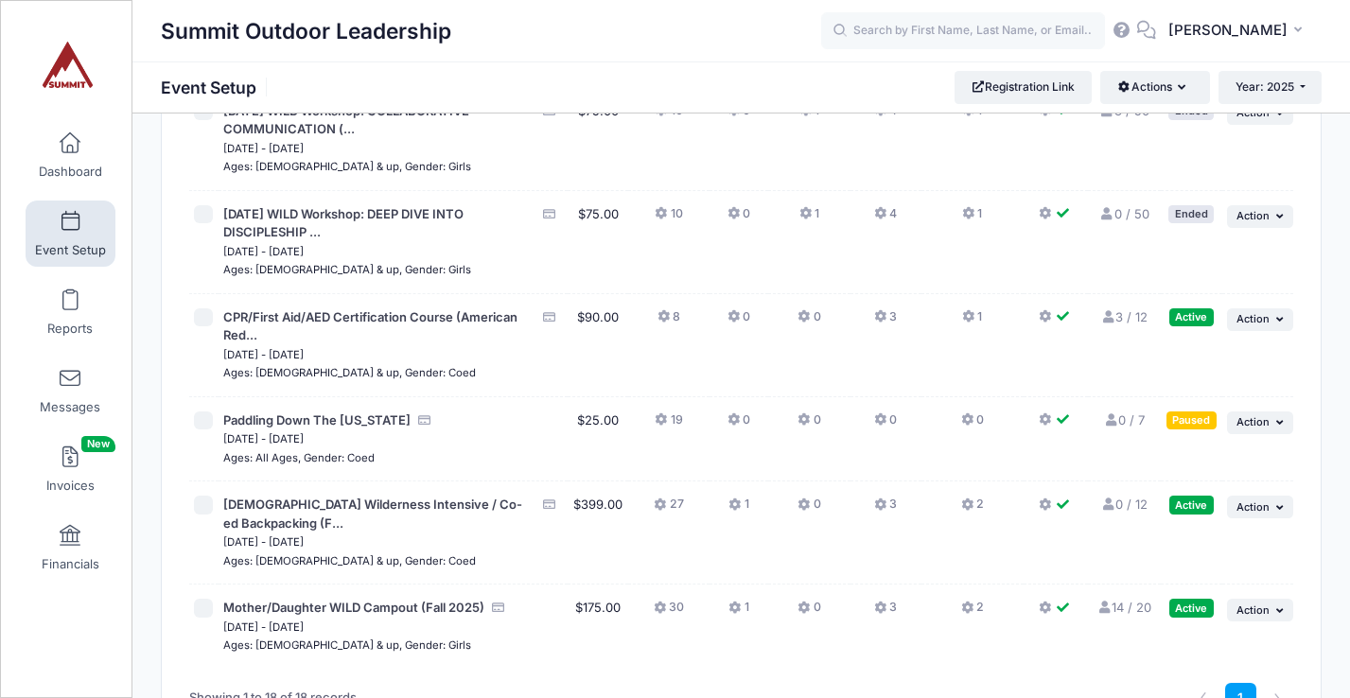
scroll to position [1540, 0]
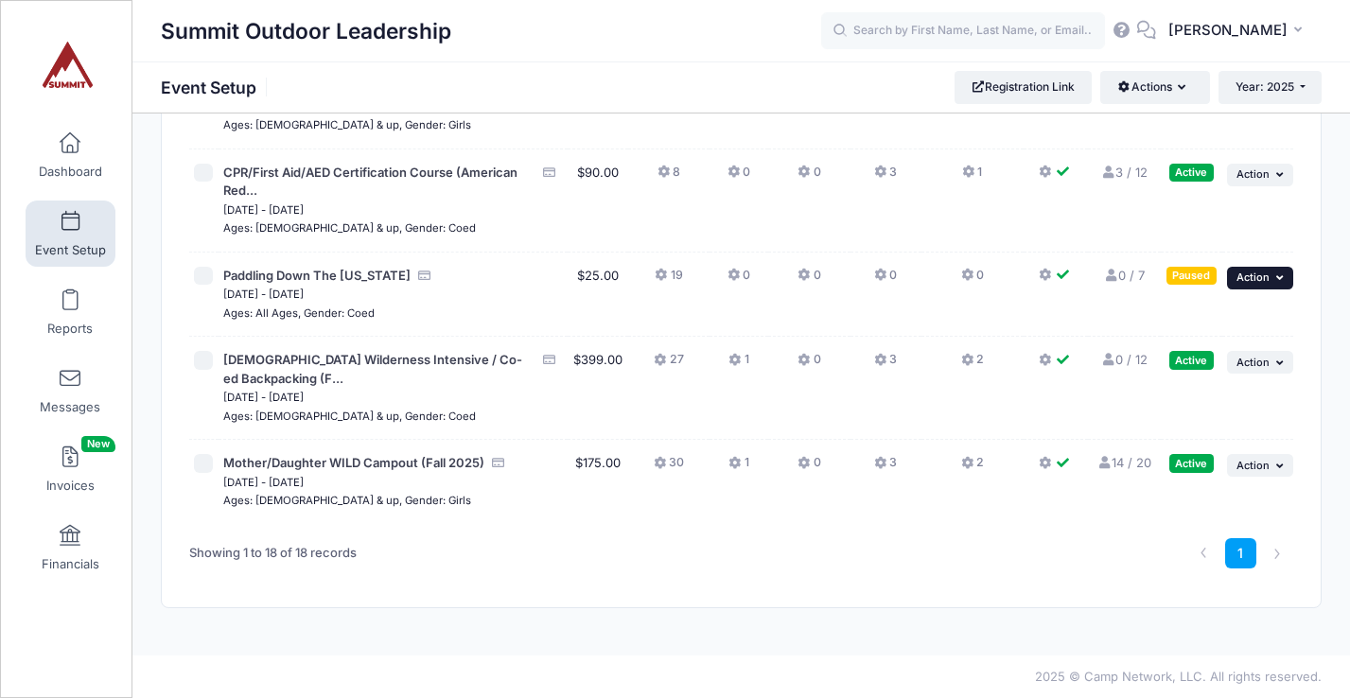
click at [1266, 277] on span "Action" at bounding box center [1253, 277] width 33 height 13
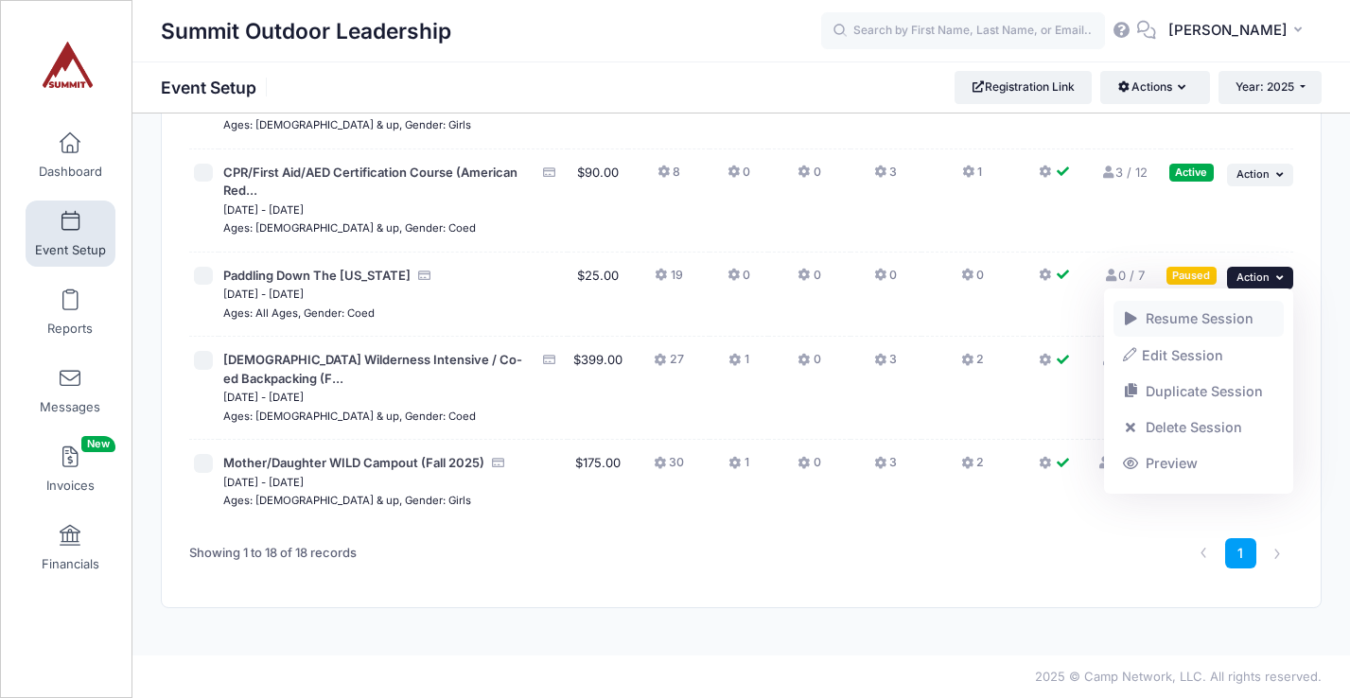
click at [1199, 319] on link "Resume Session" at bounding box center [1199, 319] width 171 height 36
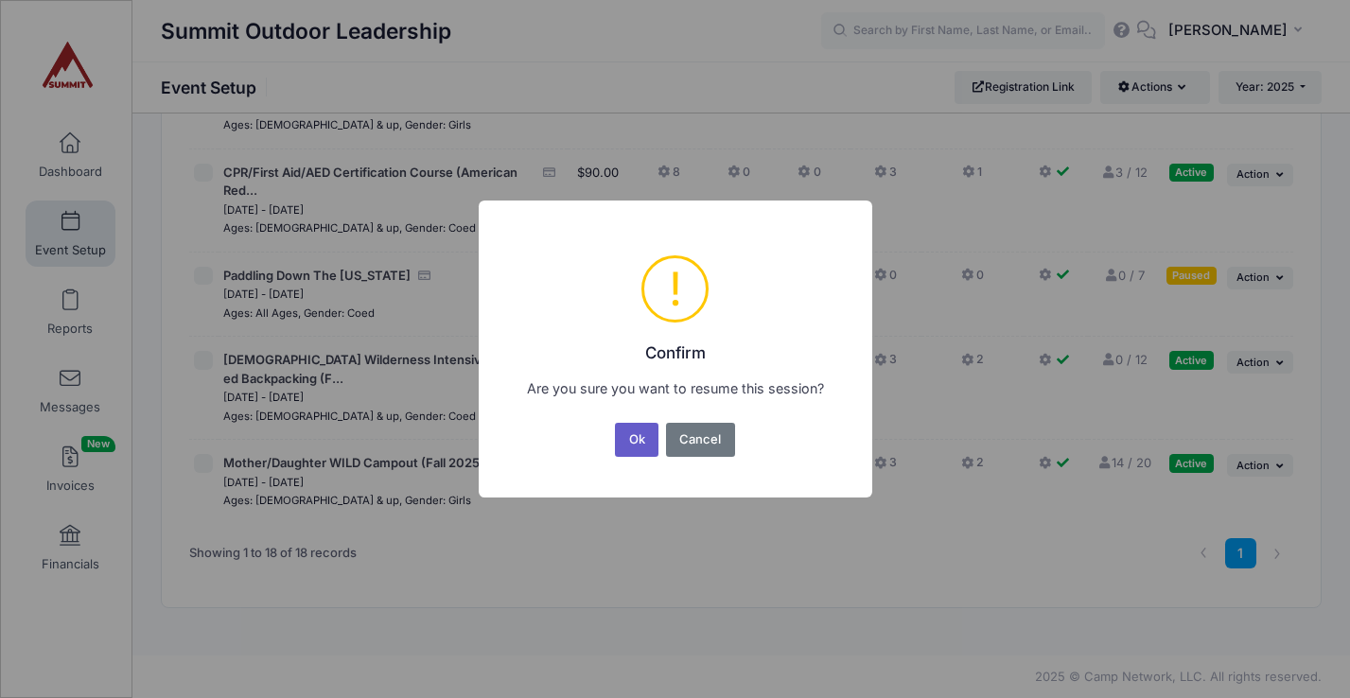
click at [631, 448] on button "Ok" at bounding box center [637, 440] width 44 height 34
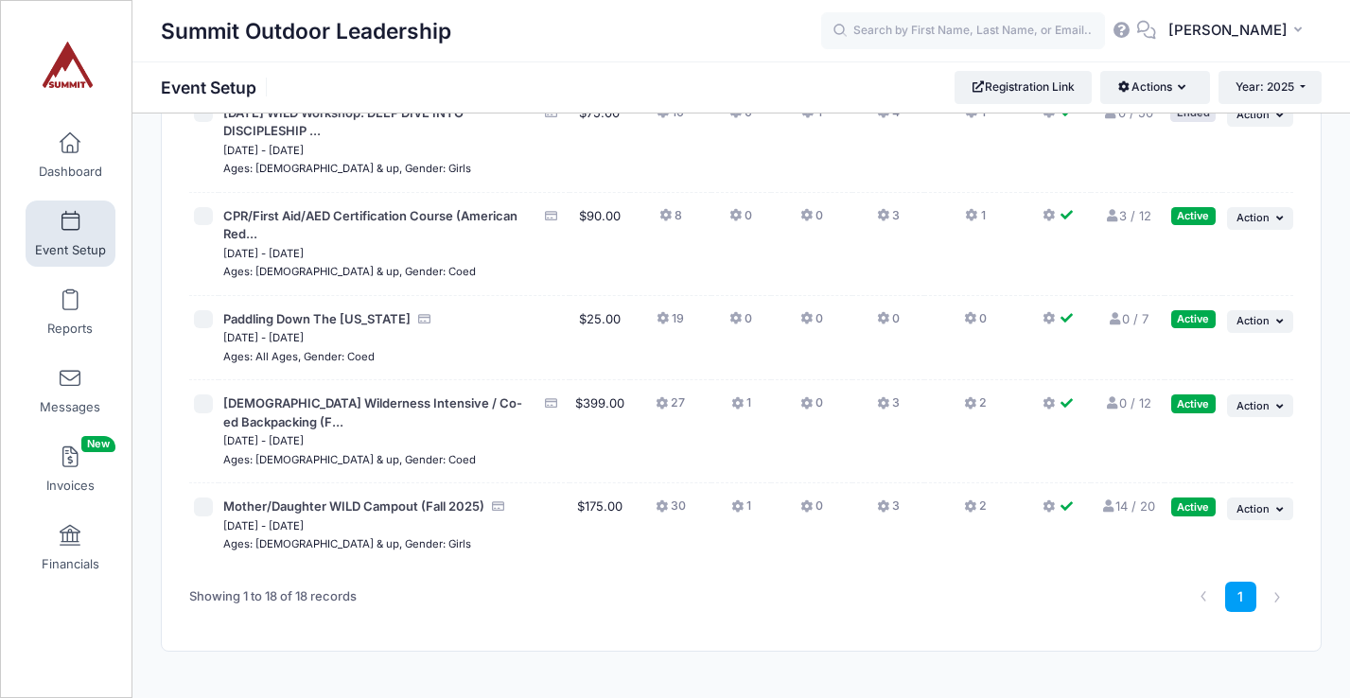
scroll to position [1503, 0]
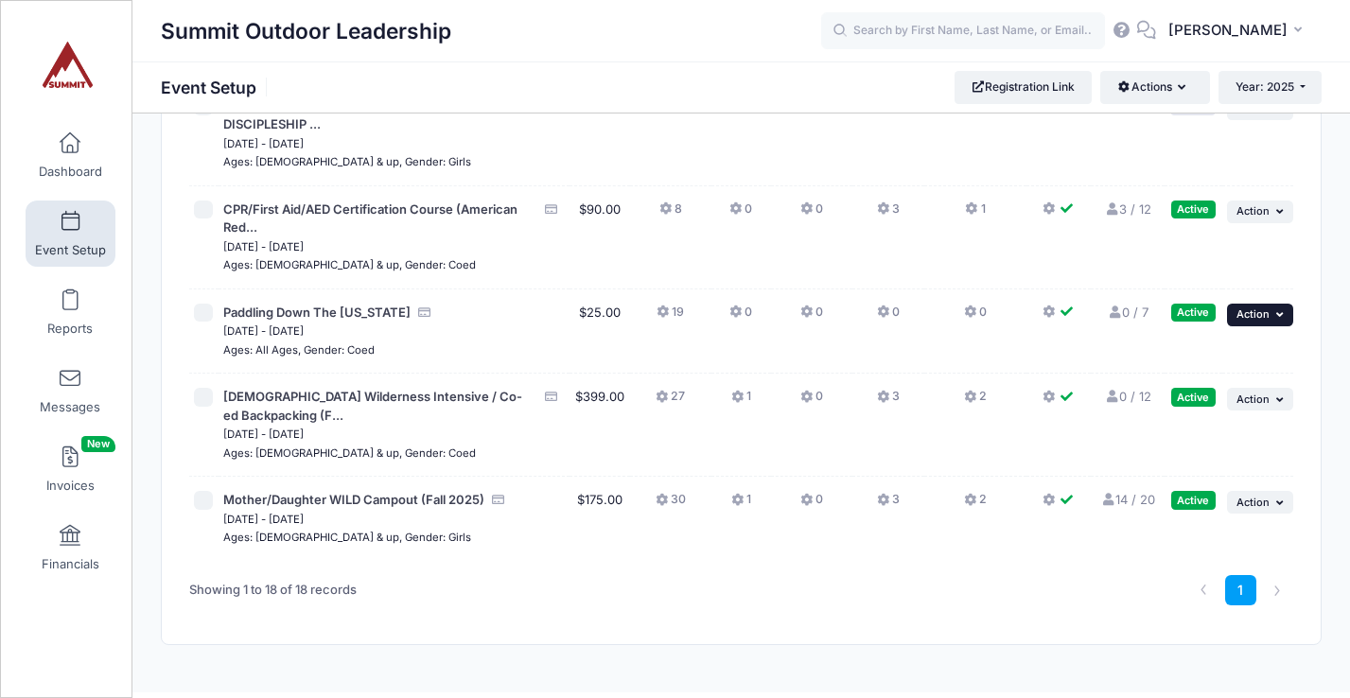
click at [1261, 319] on span "Action" at bounding box center [1253, 313] width 33 height 13
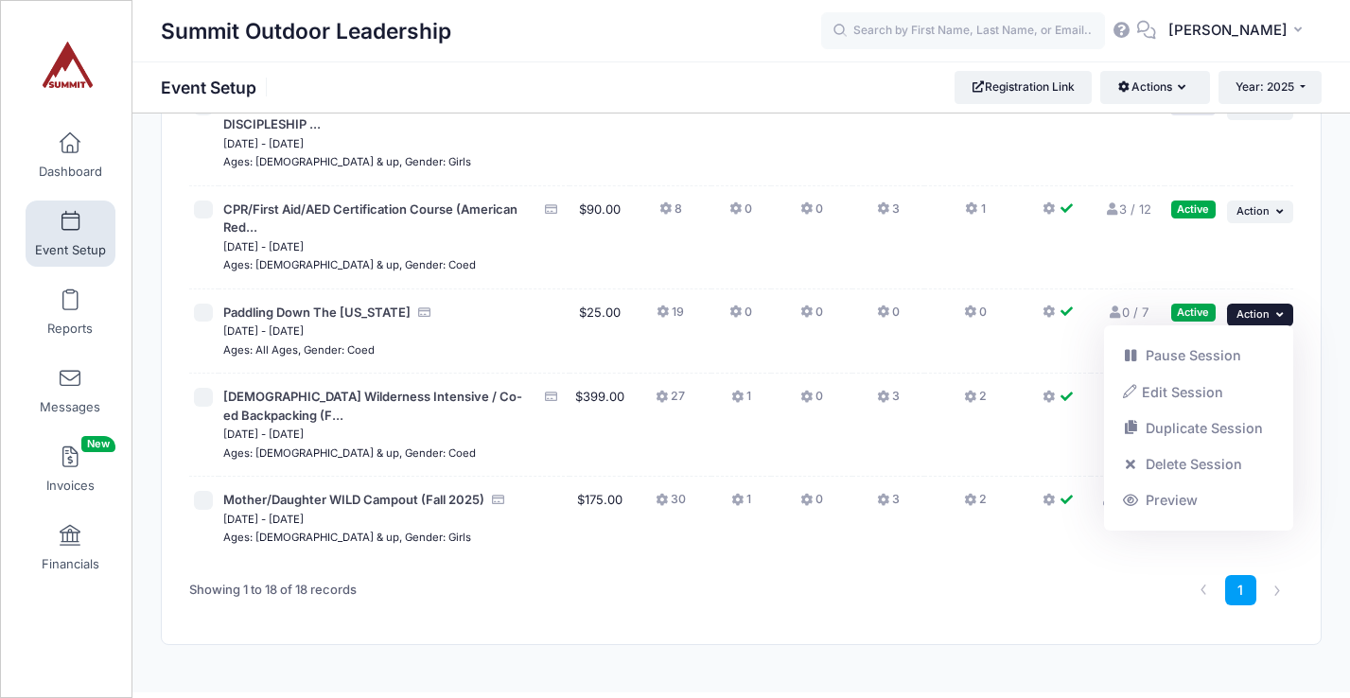
click at [950, 348] on td "0" at bounding box center [975, 332] width 102 height 85
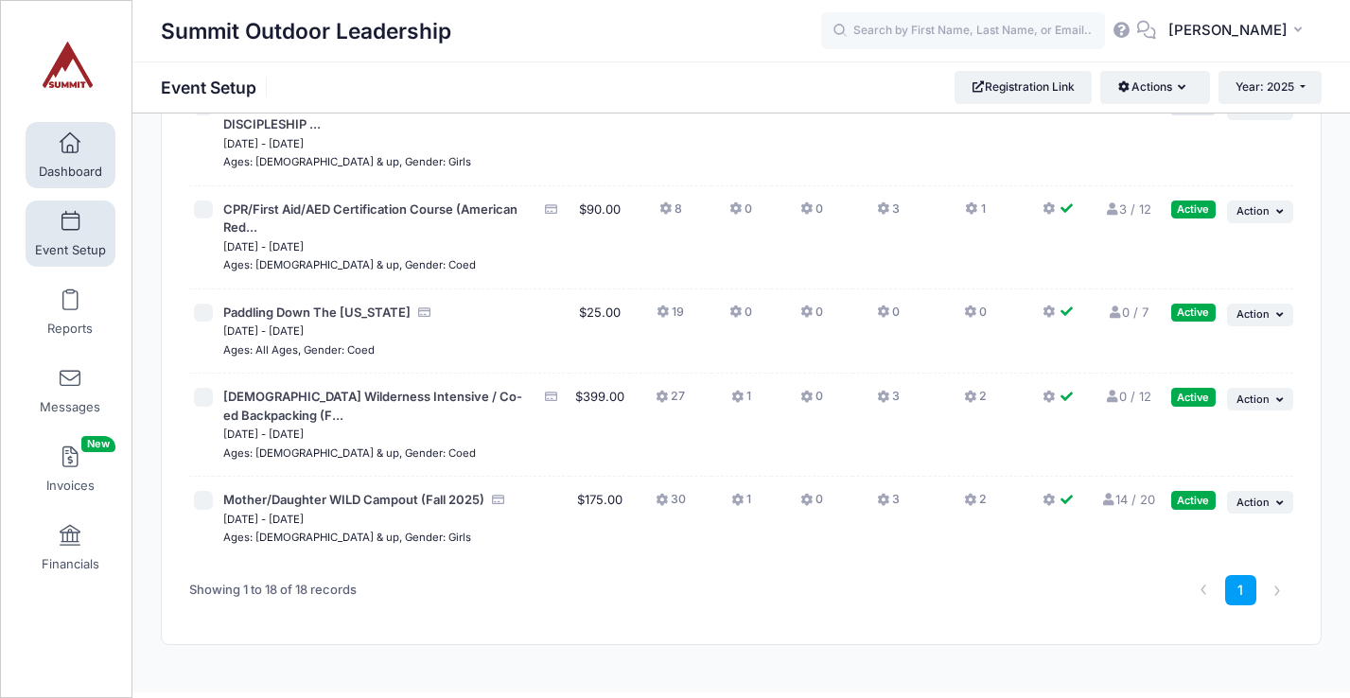
click at [85, 143] on link "Dashboard" at bounding box center [71, 155] width 90 height 66
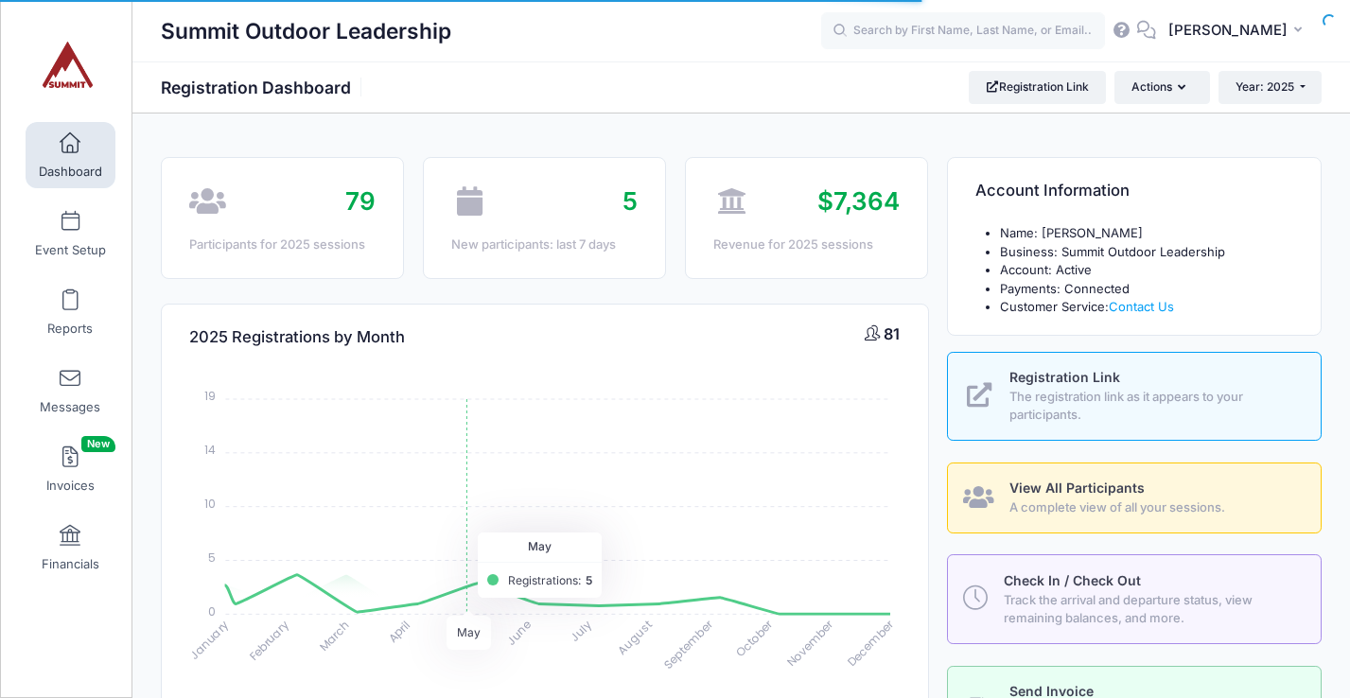
select select
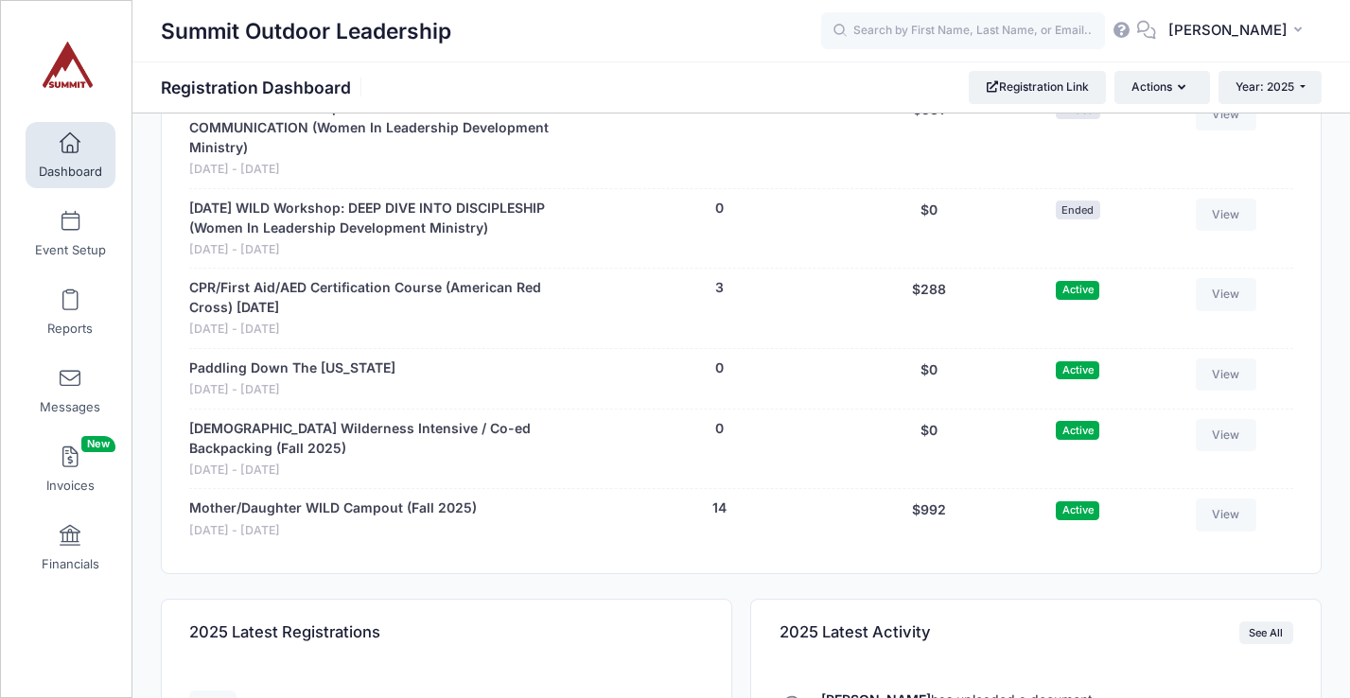
scroll to position [1834, 0]
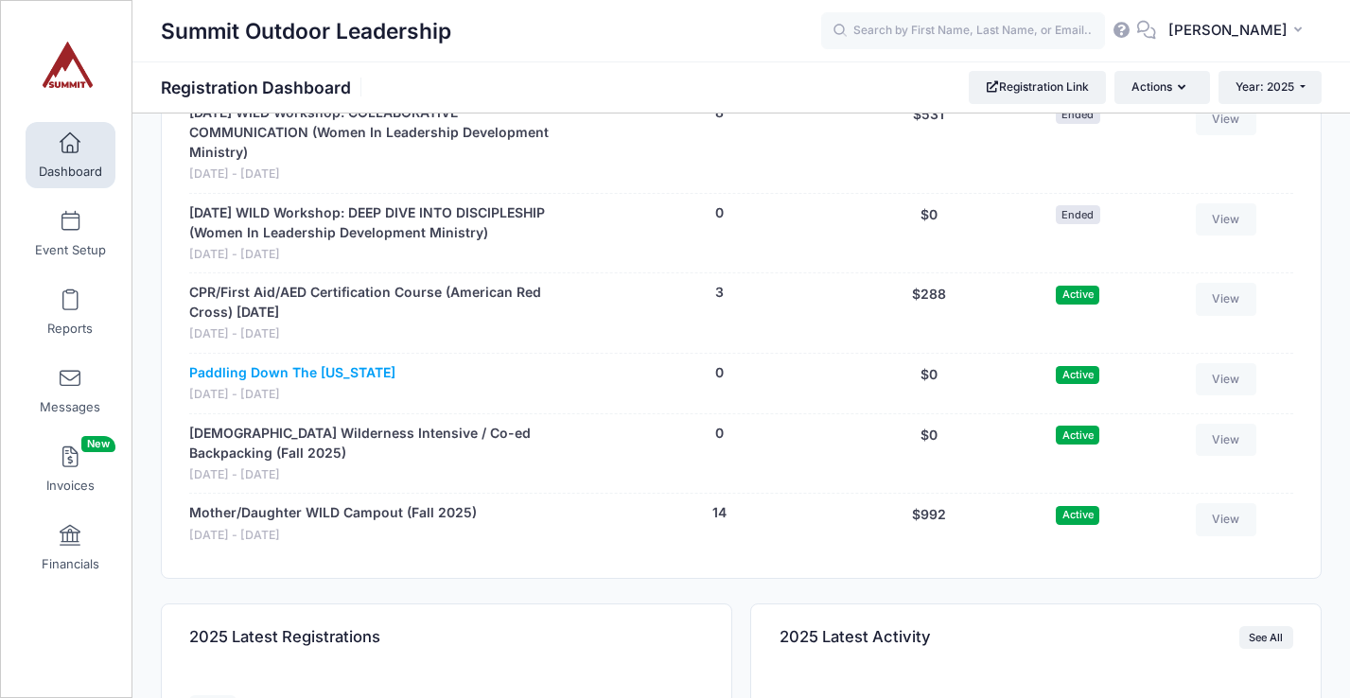
click at [348, 377] on link "Paddling Down The [US_STATE]" at bounding box center [292, 373] width 206 height 20
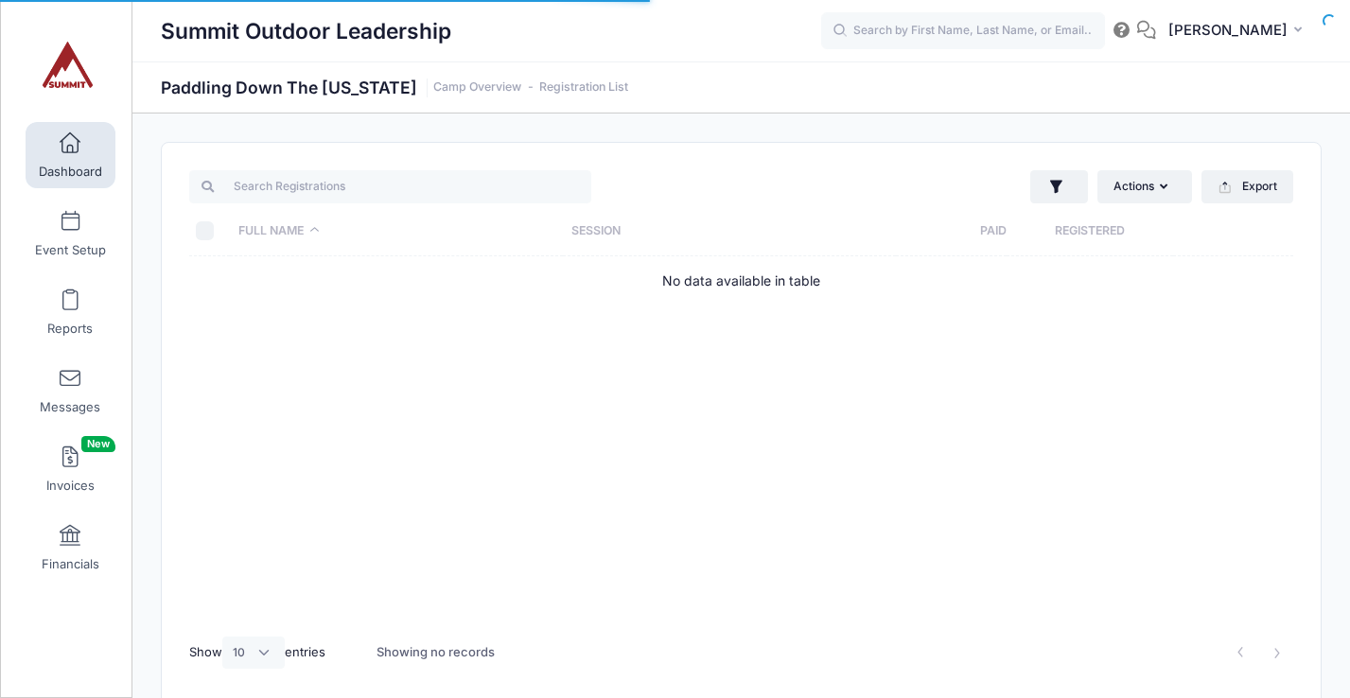
select select "10"
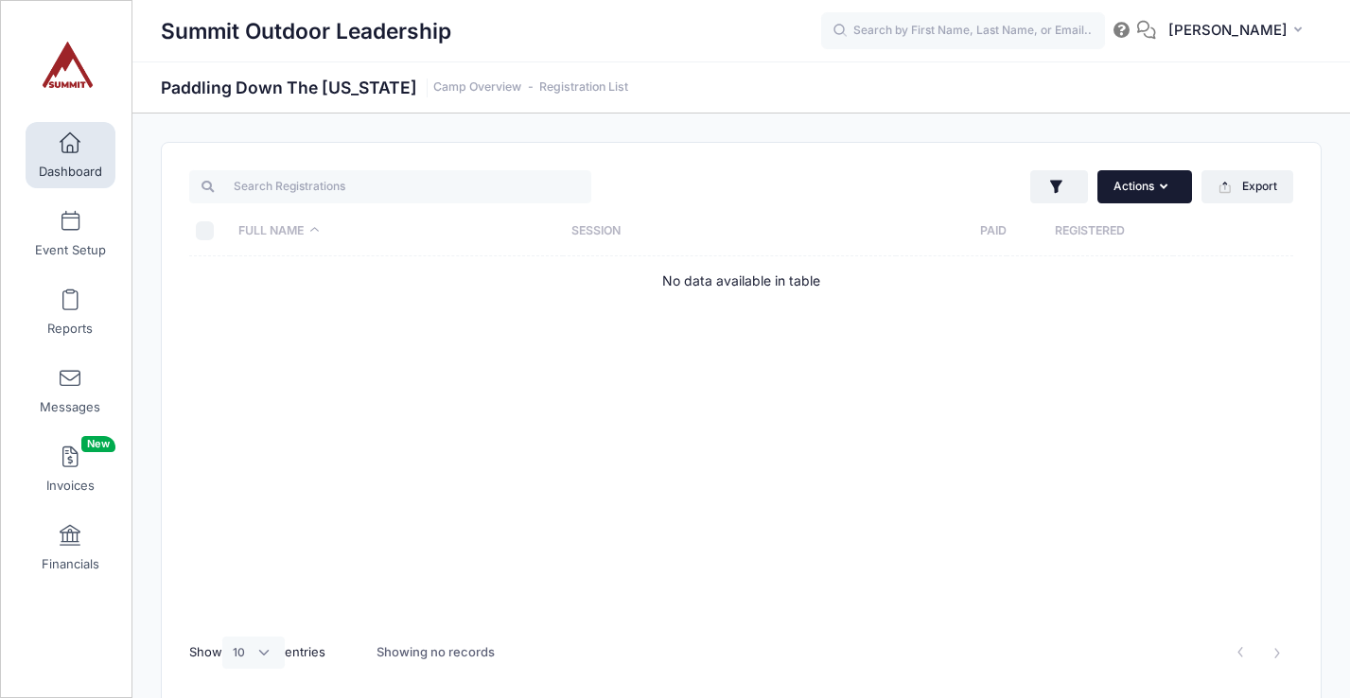
click at [1153, 192] on button "Actions" at bounding box center [1144, 186] width 95 height 32
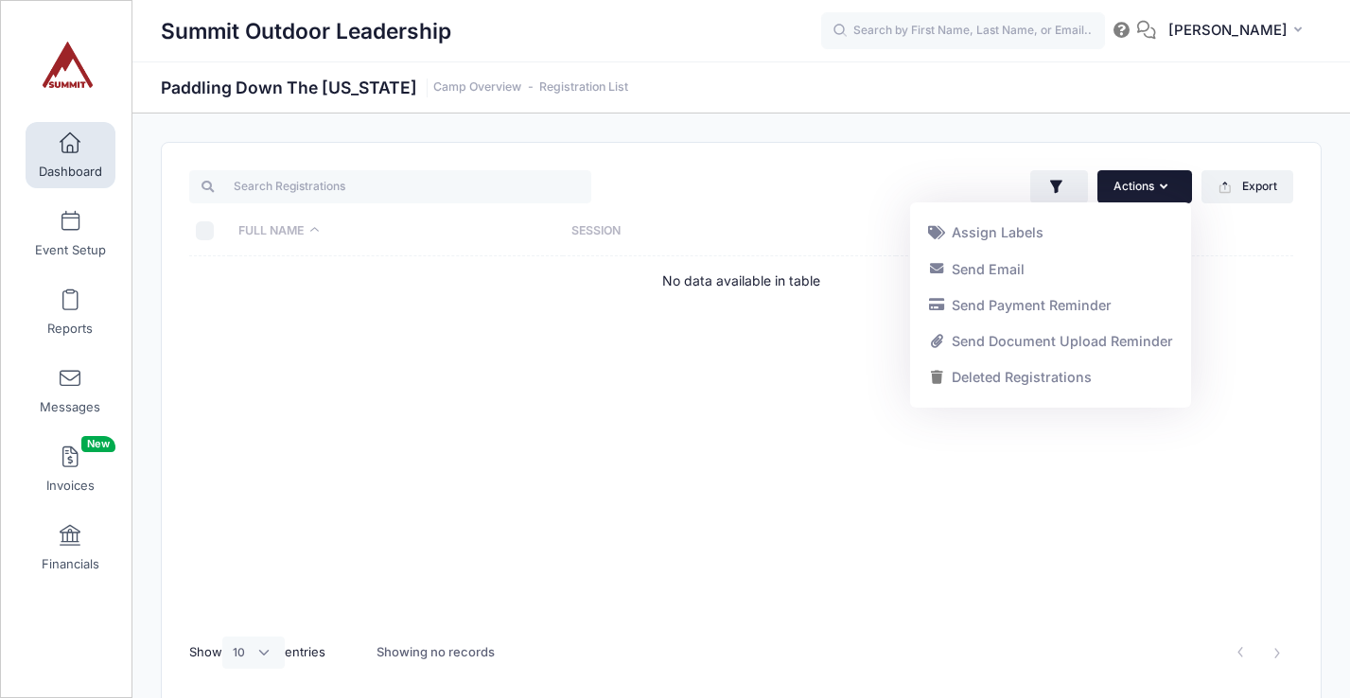
click at [983, 163] on div "Actions Assign Labels Send Email Send Payment Reminder Send Document Upload Rem…" at bounding box center [741, 425] width 1159 height 564
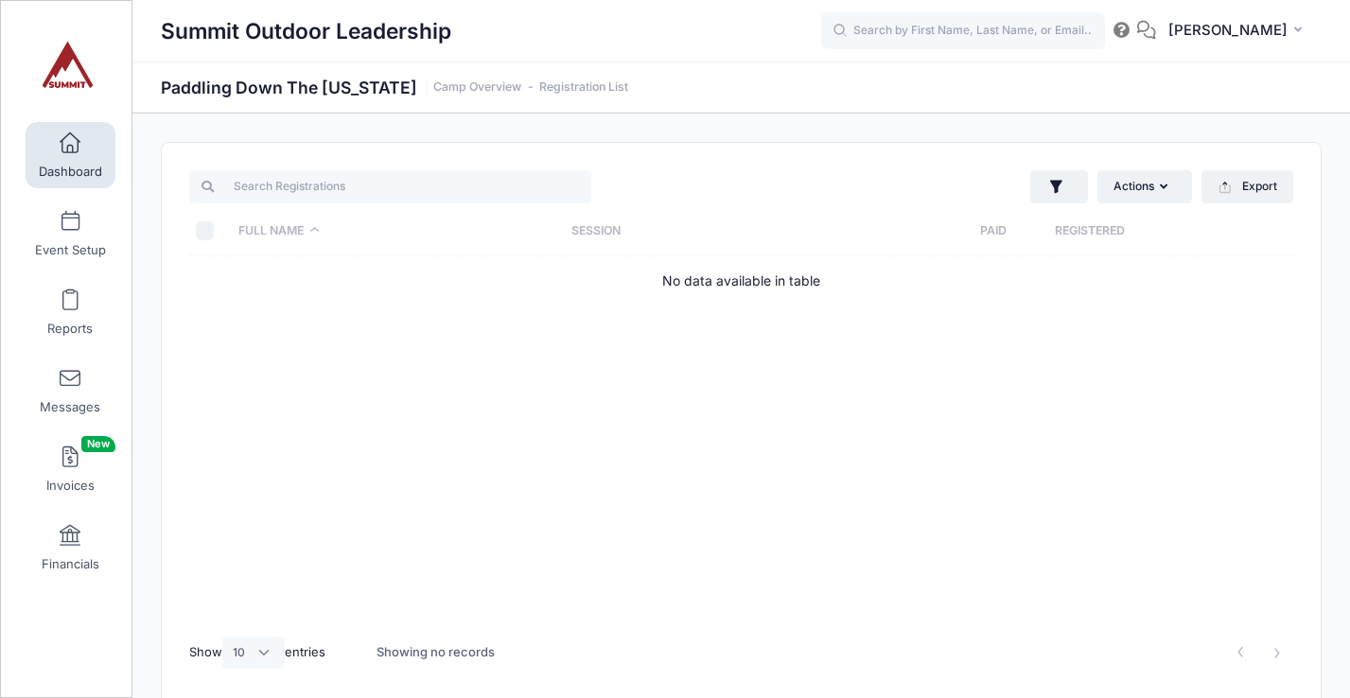
click at [70, 153] on span at bounding box center [70, 143] width 0 height 21
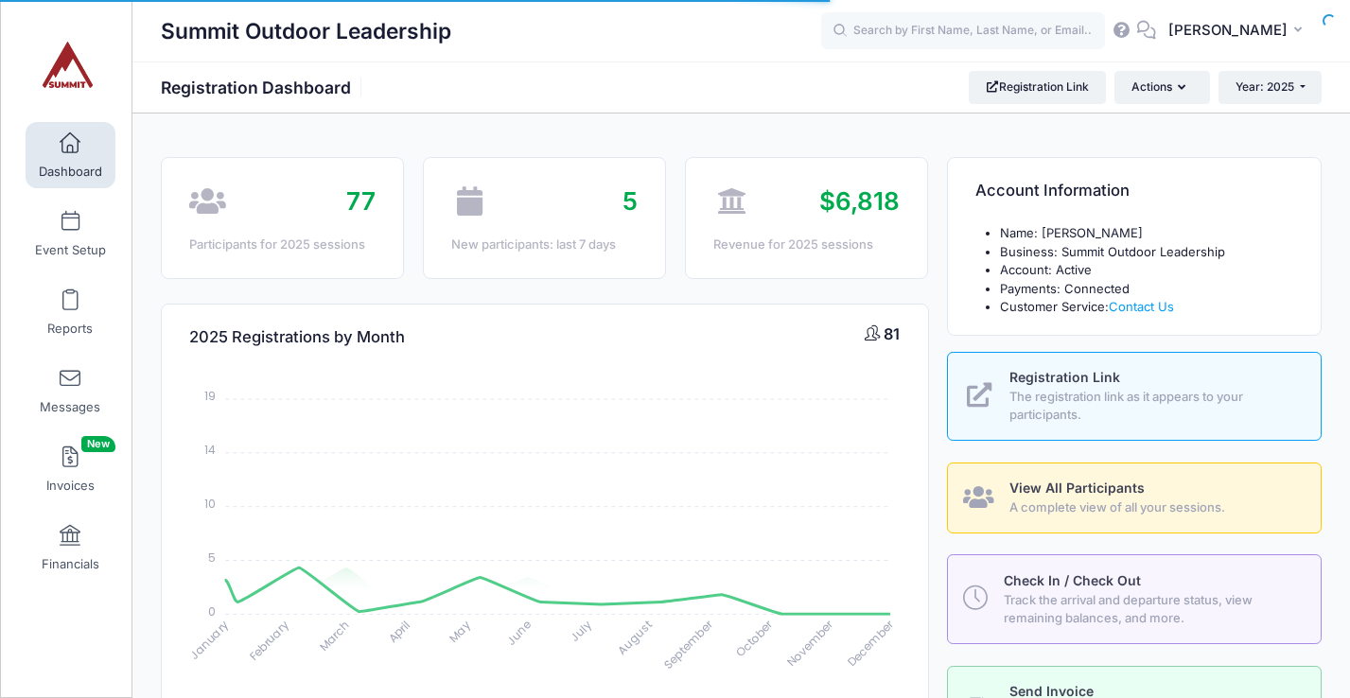
select select
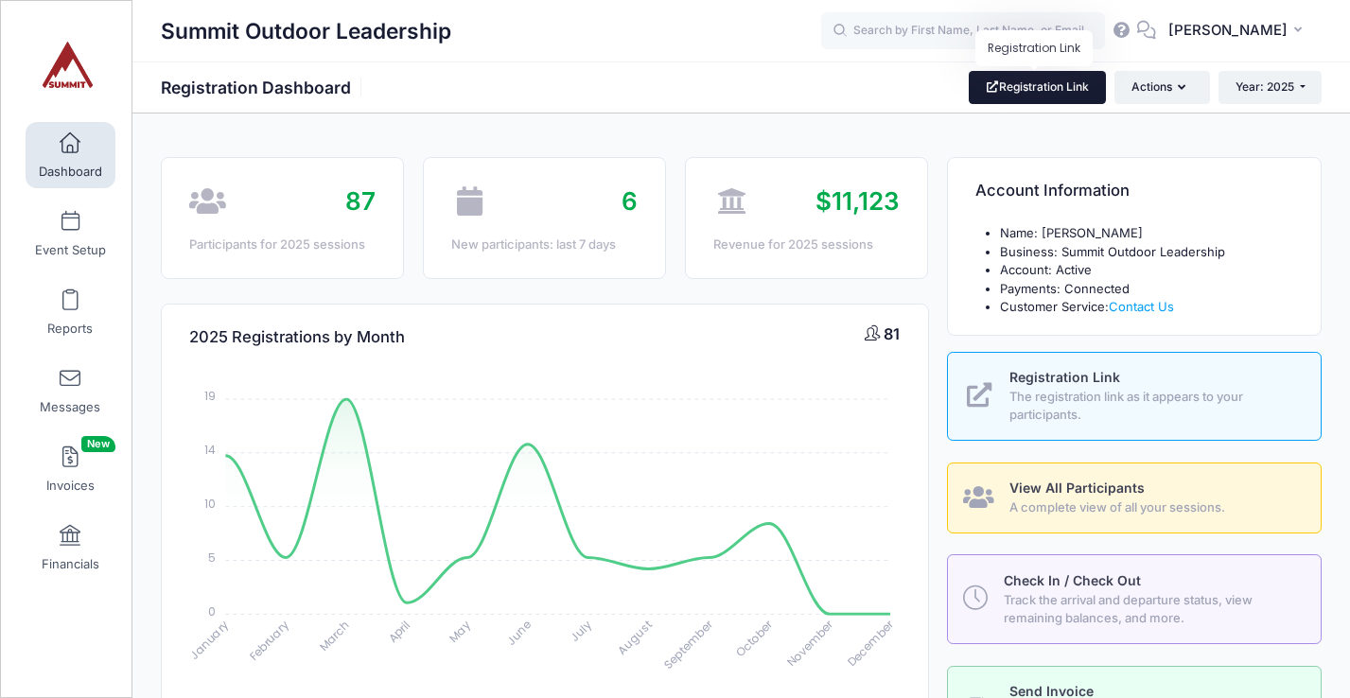
click at [1027, 88] on link "Registration Link" at bounding box center [1037, 87] width 137 height 32
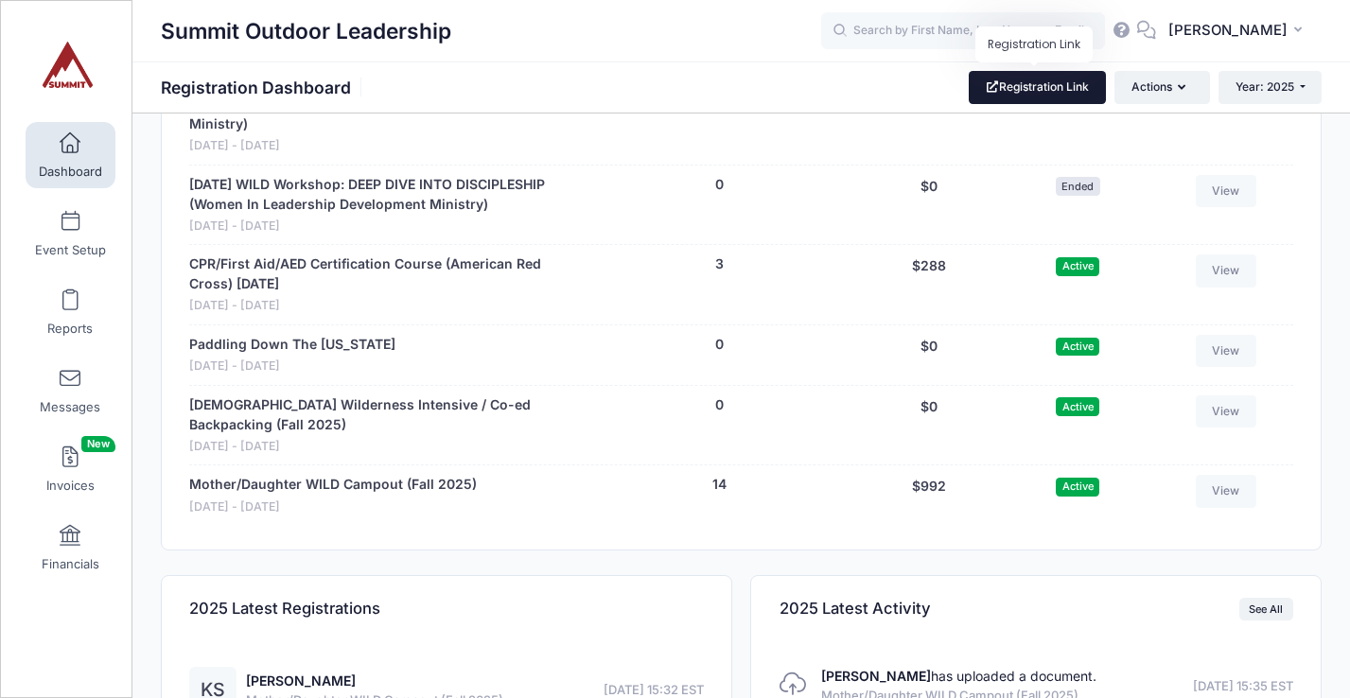
scroll to position [1865, 0]
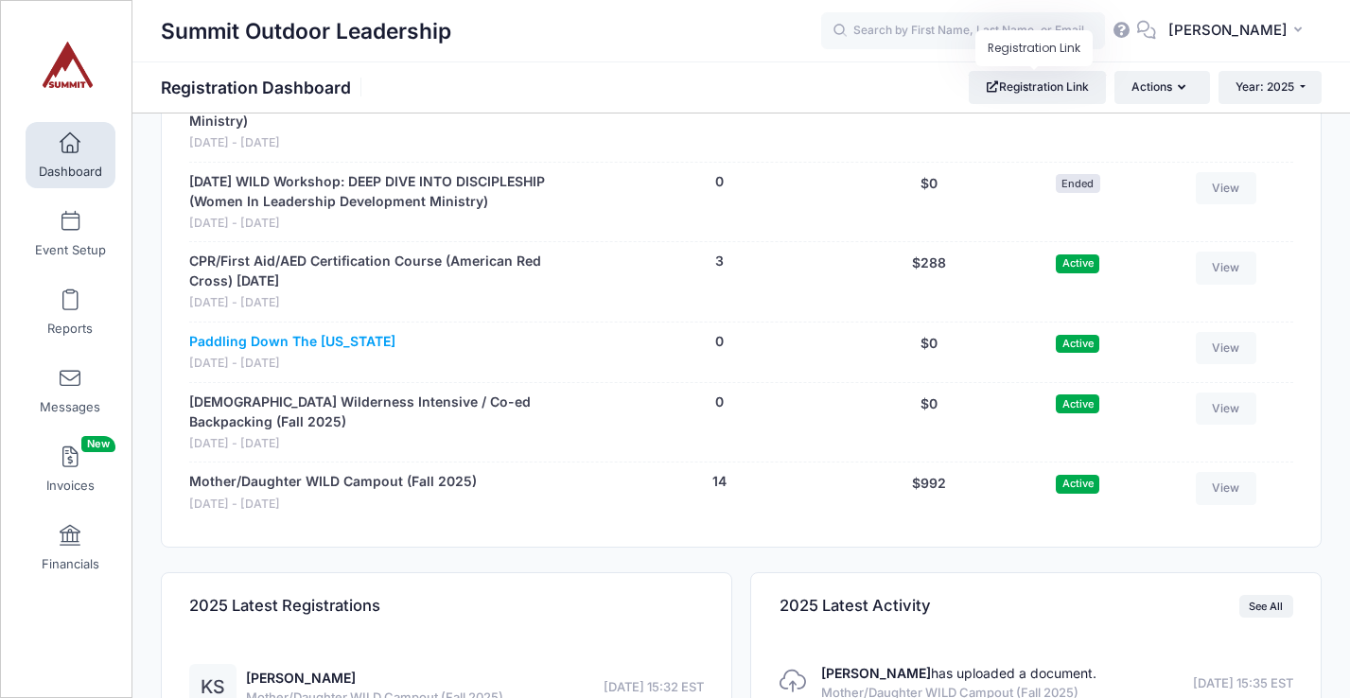
click at [285, 350] on link "Paddling Down The [US_STATE]" at bounding box center [292, 342] width 206 height 20
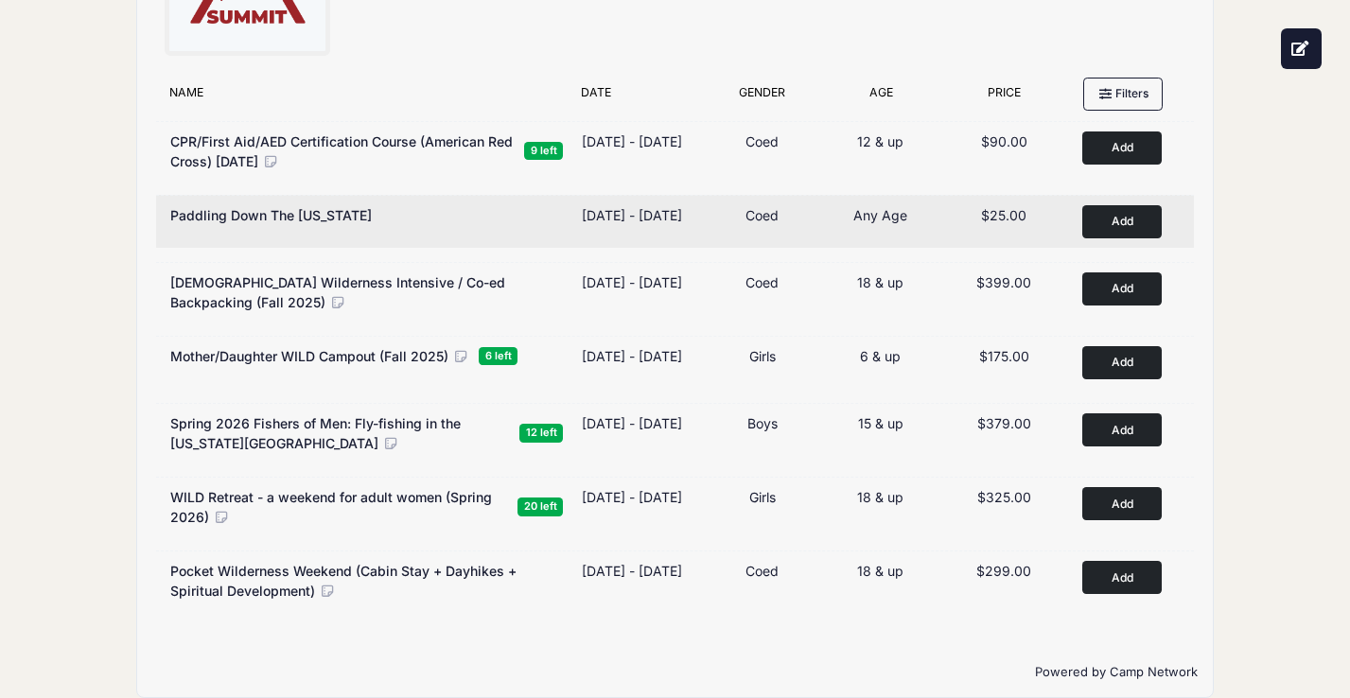
scroll to position [187, 0]
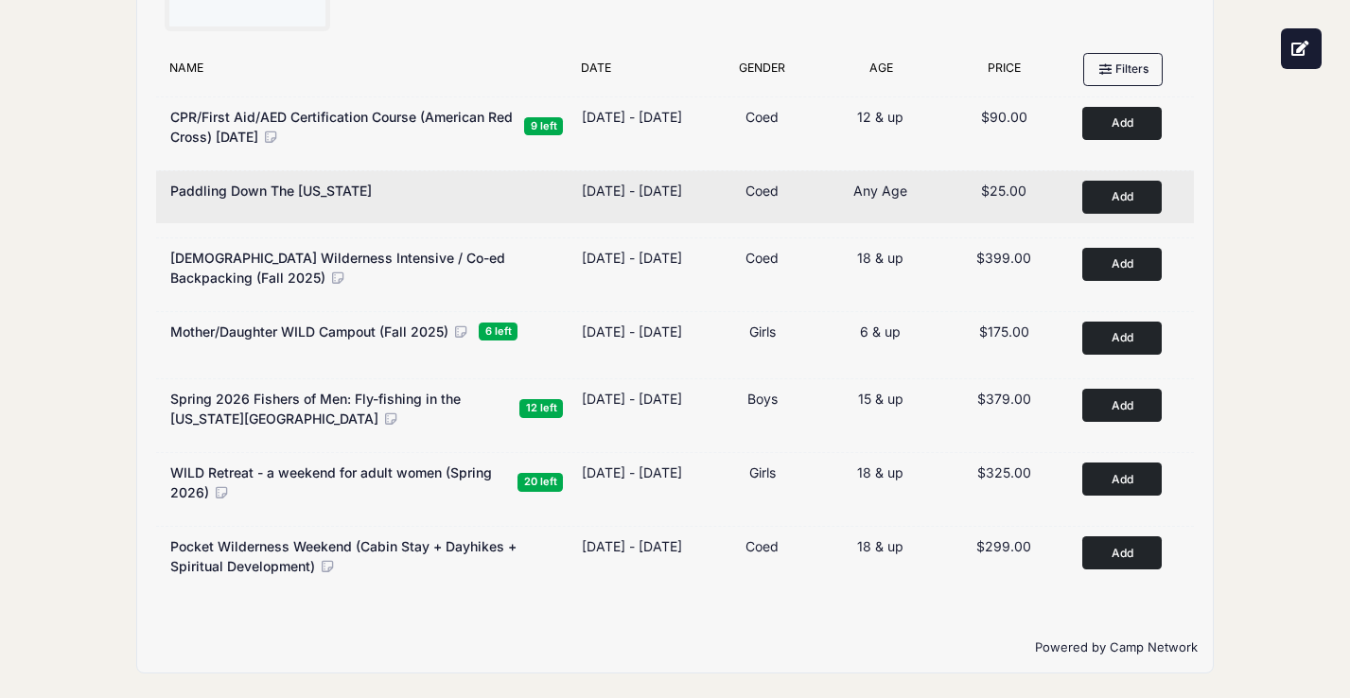
click at [1109, 184] on button "Add to Cart" at bounding box center [1121, 197] width 79 height 33
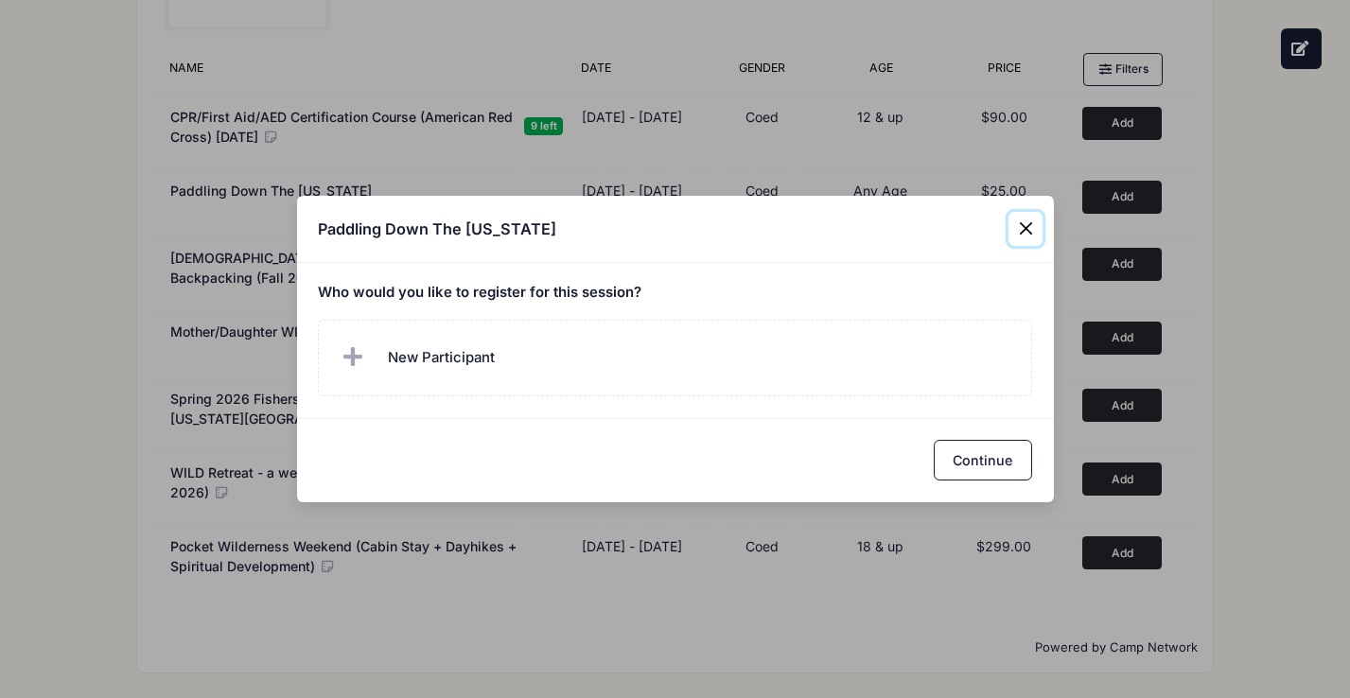
click at [1030, 227] on button "Close" at bounding box center [1026, 229] width 34 height 34
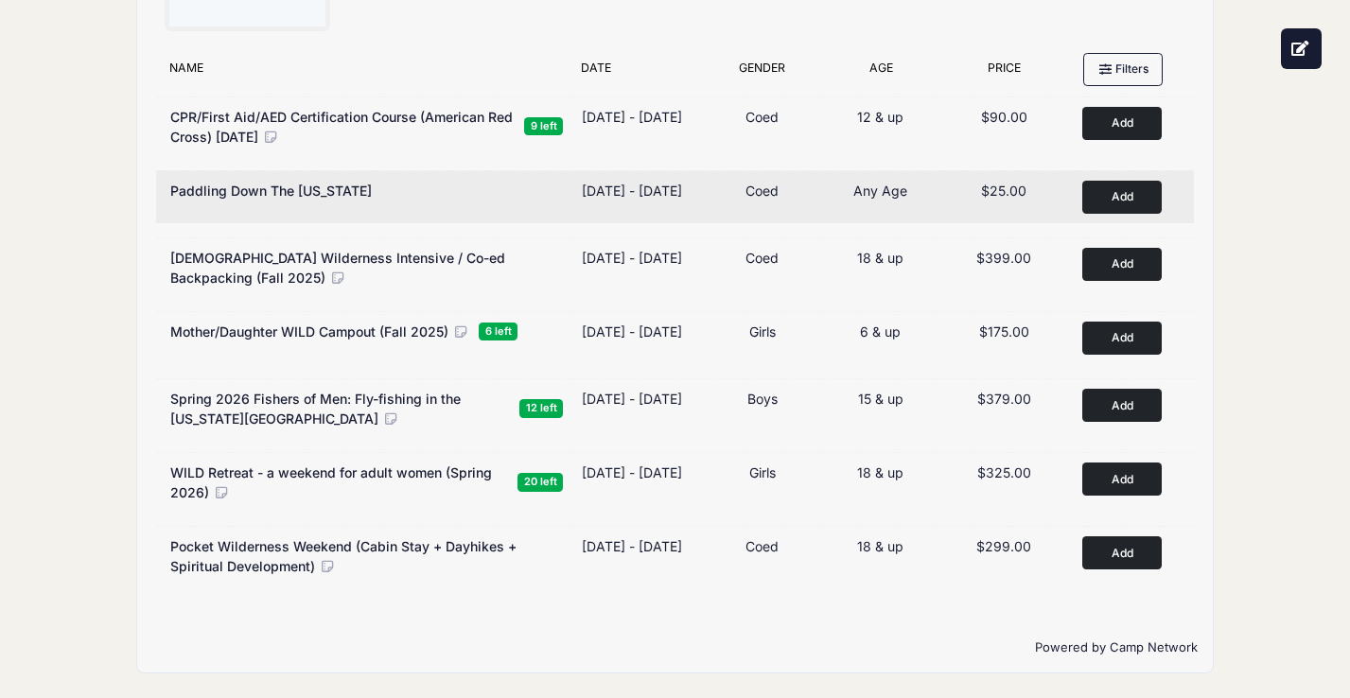
scroll to position [0, 0]
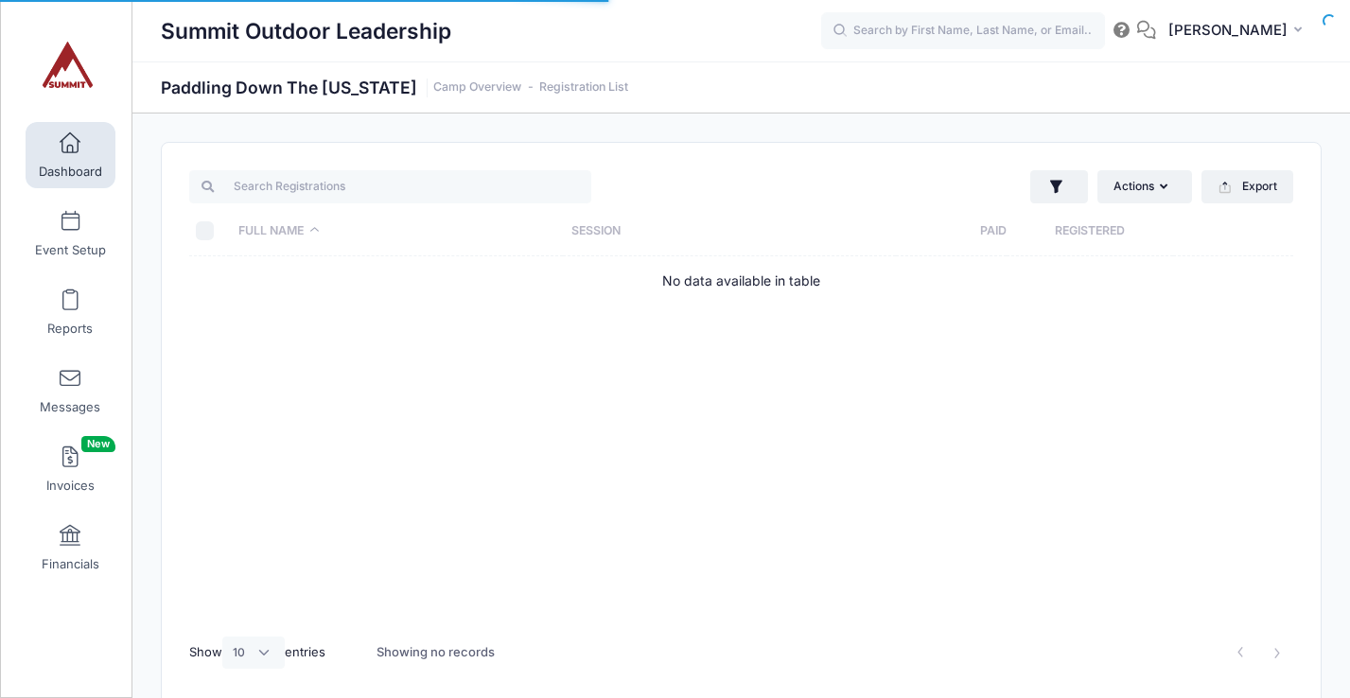
select select "10"
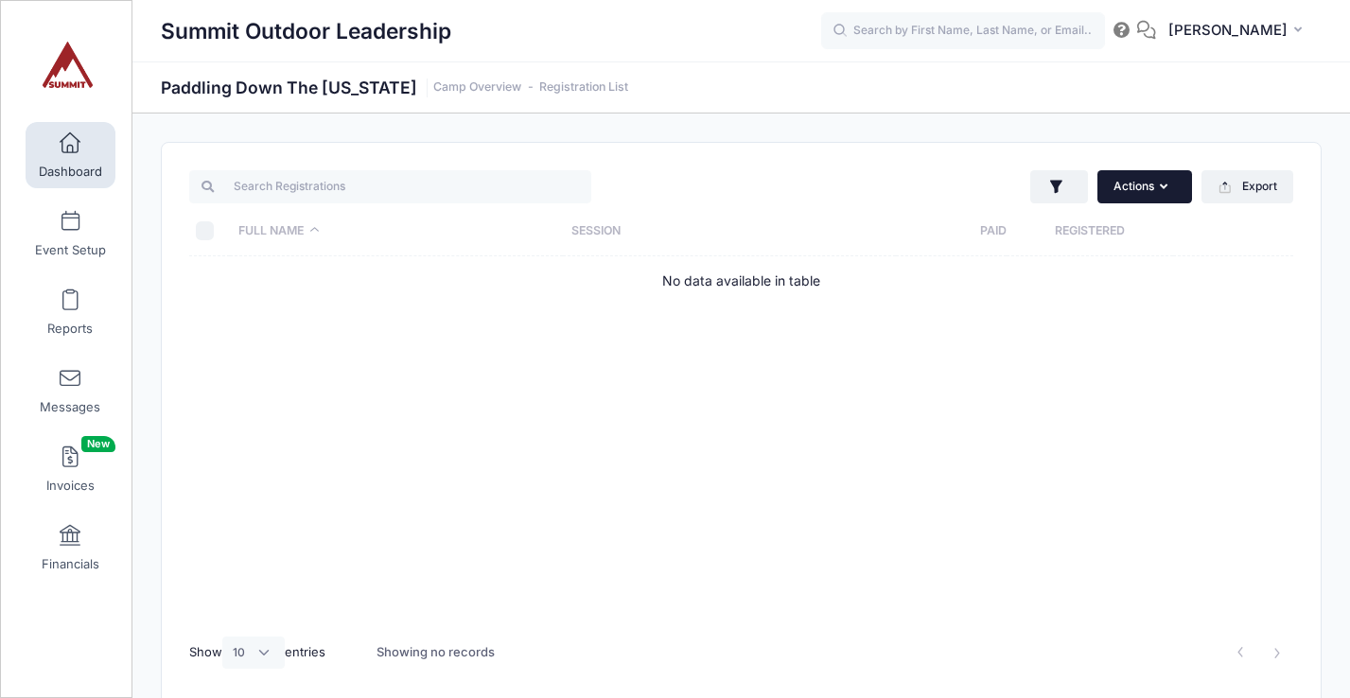
click at [1166, 187] on icon "button" at bounding box center [1167, 187] width 15 height 0
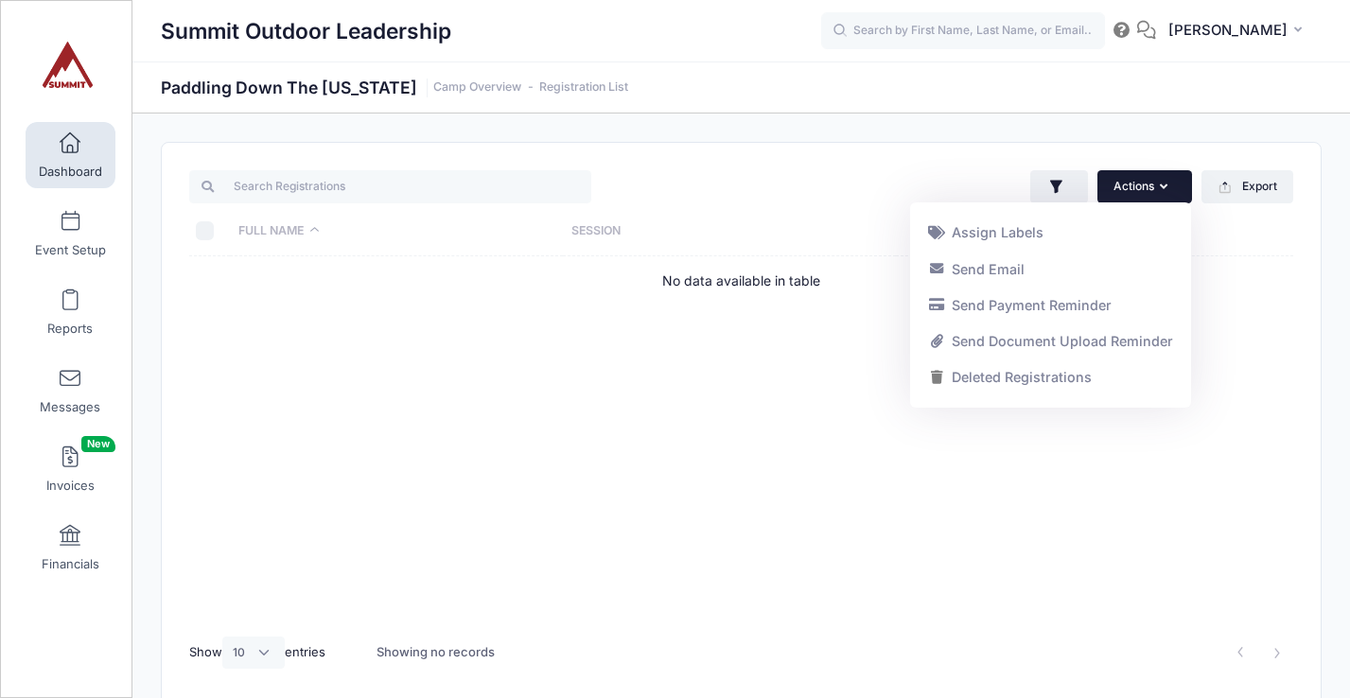
click at [816, 155] on div "Actions Assign Labels Send Email Send Payment Reminder Send Document Upload Rem…" at bounding box center [741, 425] width 1159 height 564
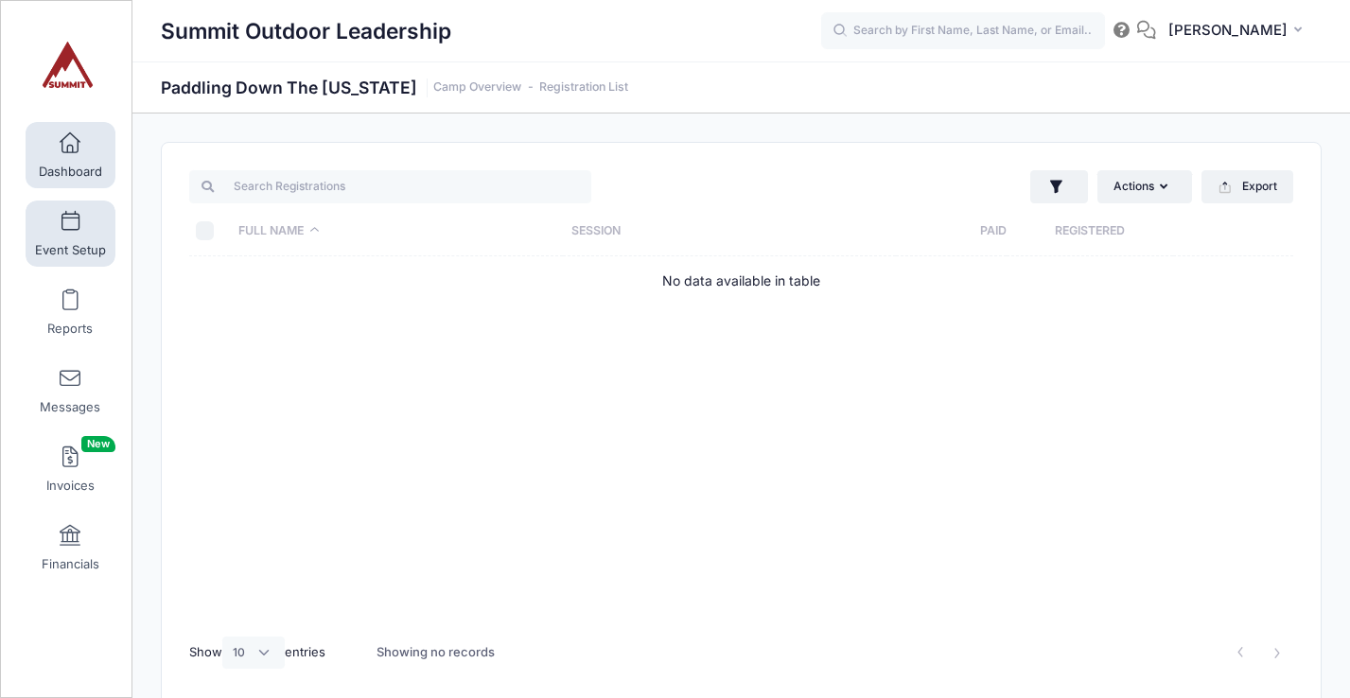
click at [70, 228] on span at bounding box center [70, 222] width 0 height 21
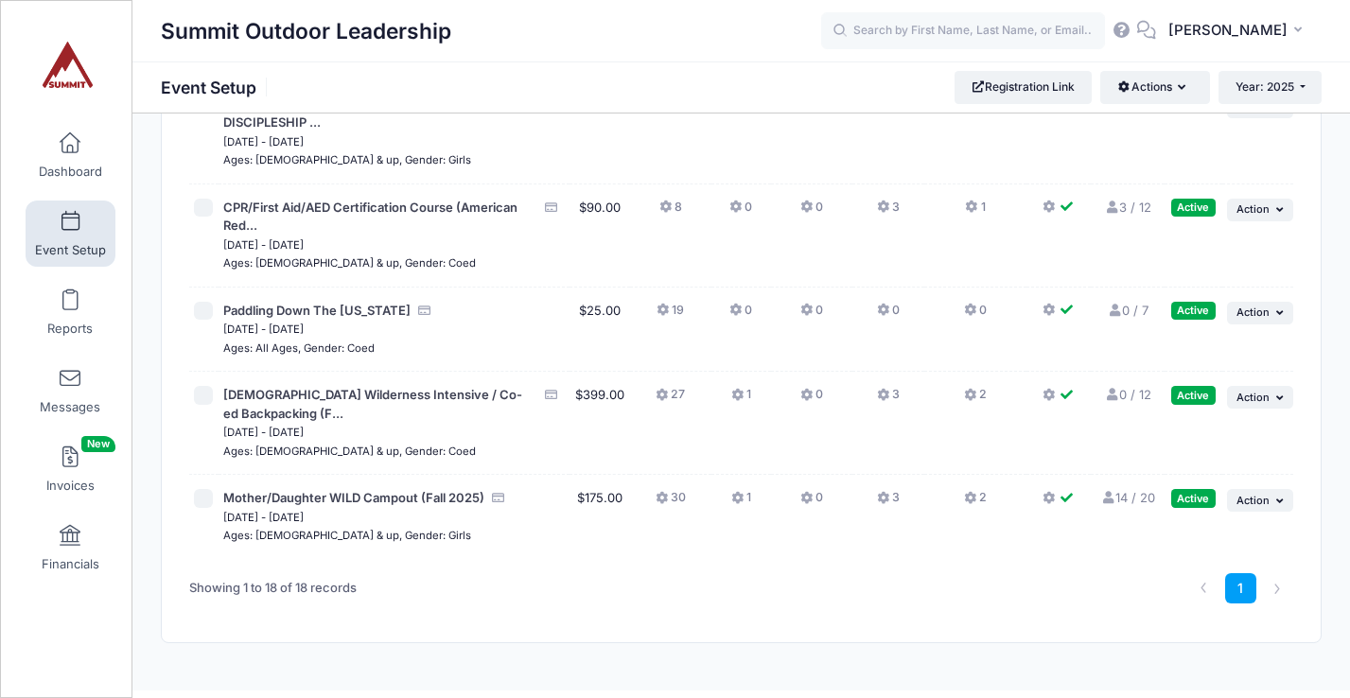
scroll to position [1511, 0]
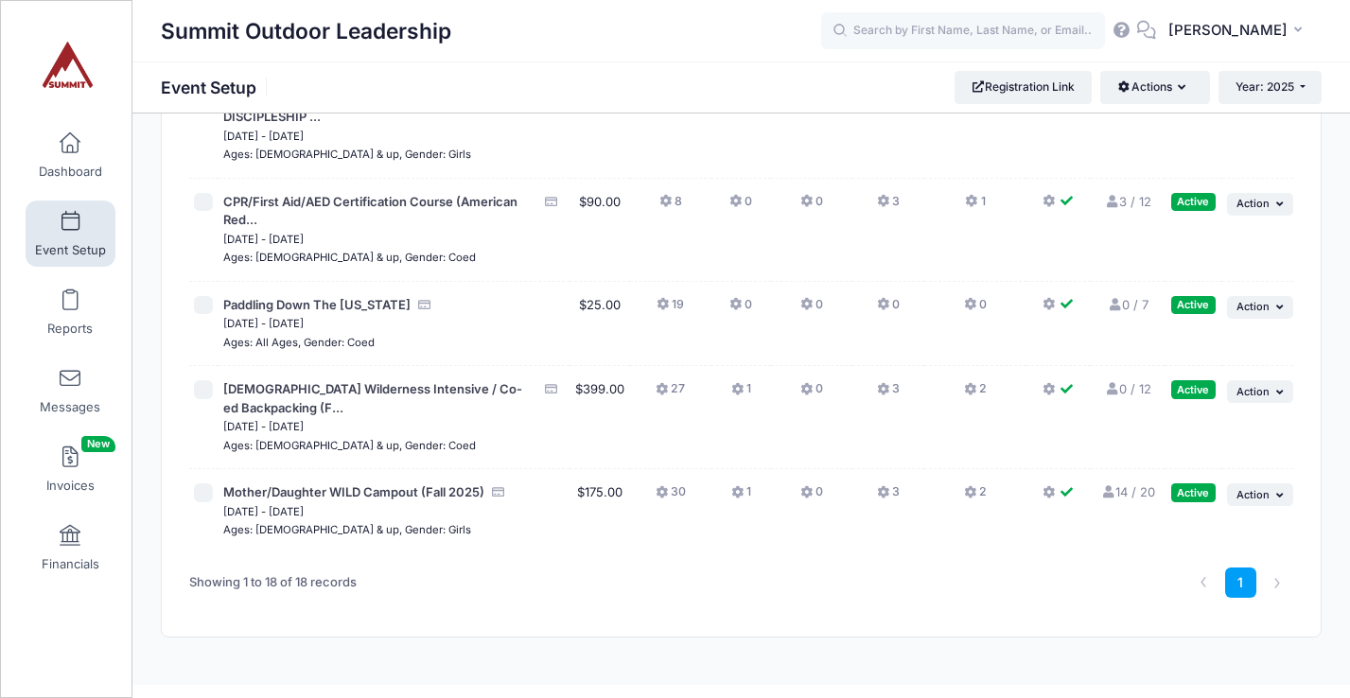
click at [202, 309] on input "checkbox" at bounding box center [203, 305] width 19 height 19
click at [1276, 305] on icon "button" at bounding box center [1281, 307] width 11 height 10
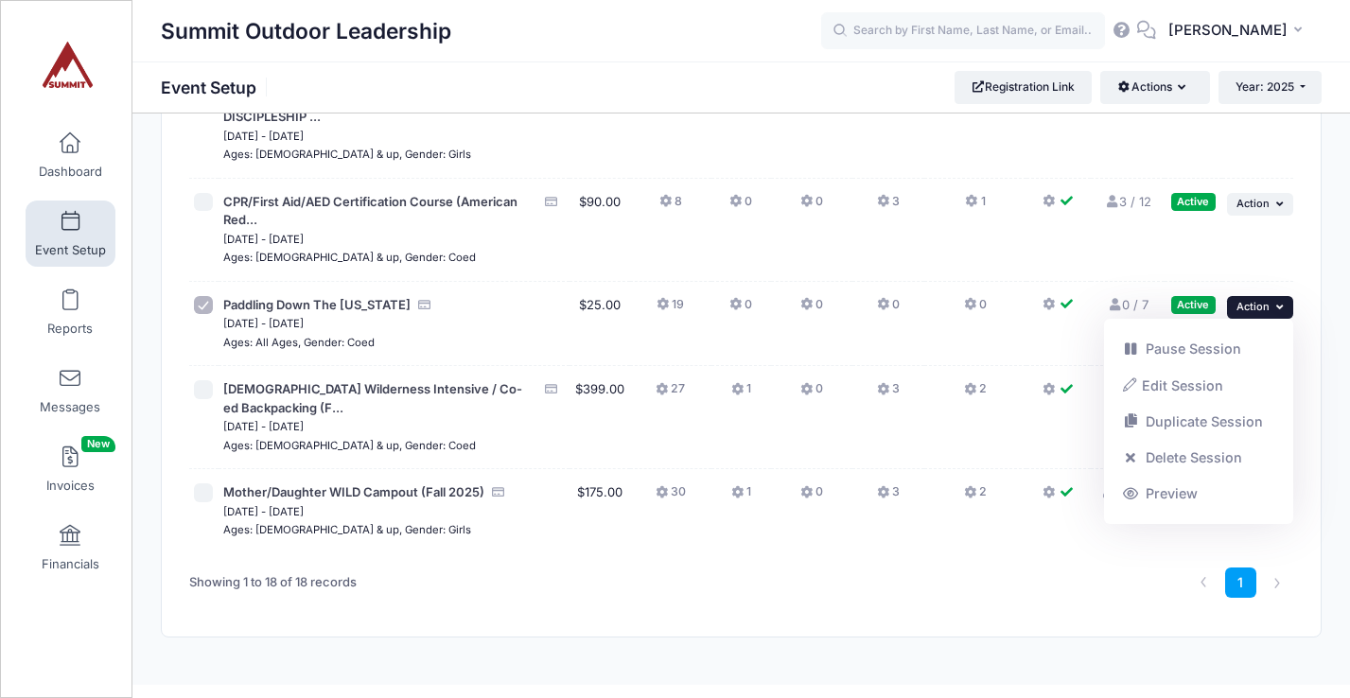
click at [1069, 567] on div "1" at bounding box center [975, 583] width 655 height 60
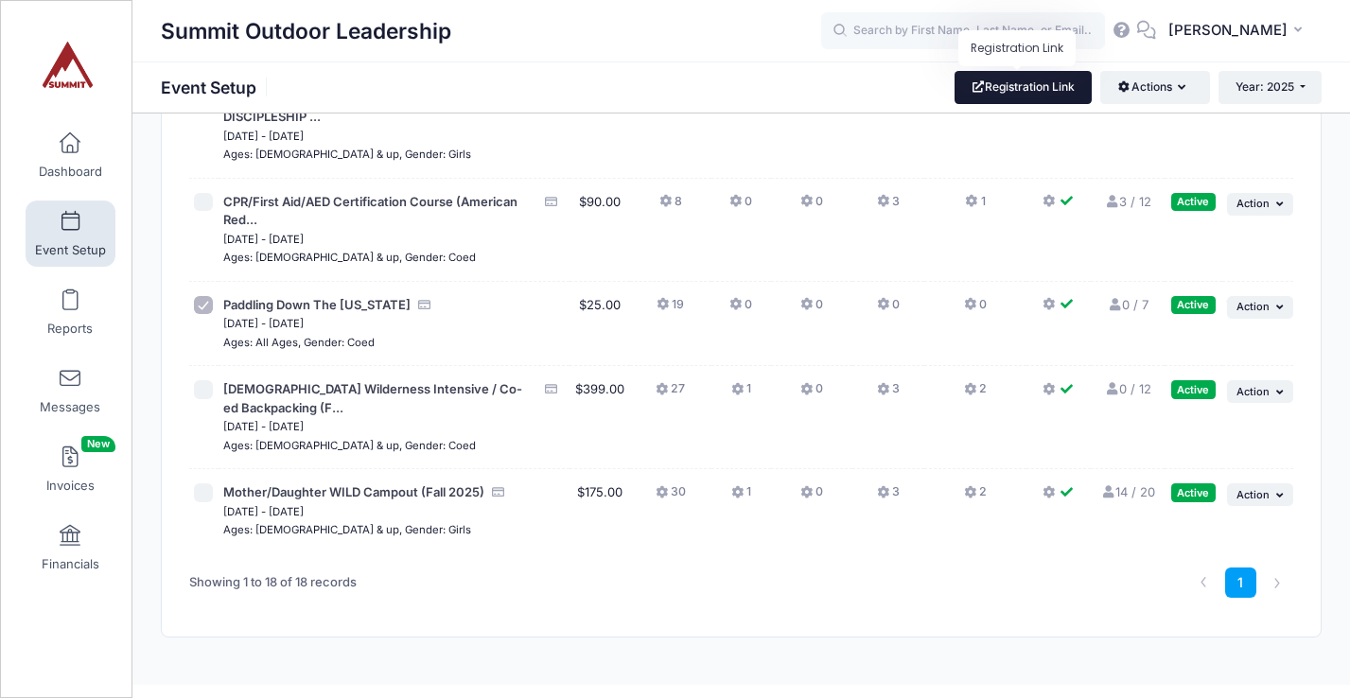
click at [1010, 97] on link "Registration Link" at bounding box center [1023, 87] width 137 height 32
click at [205, 306] on input "checkbox" at bounding box center [203, 305] width 19 height 19
checkbox input "false"
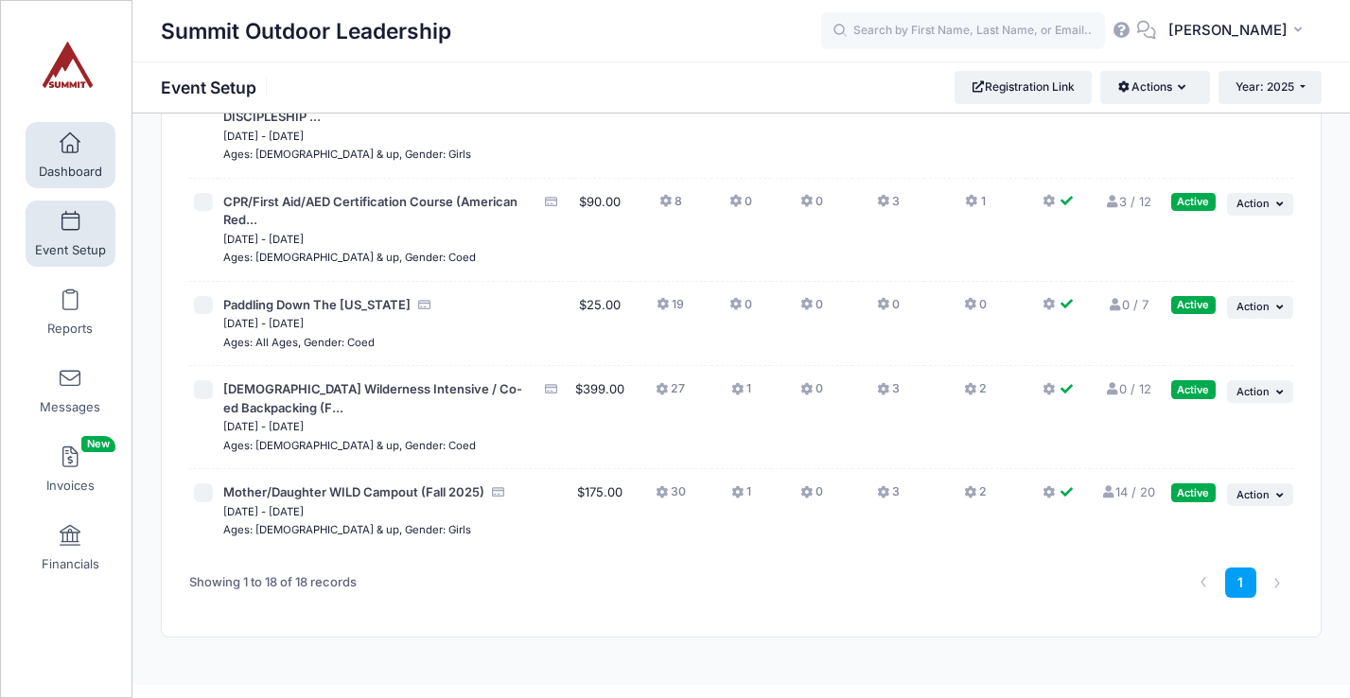
click at [72, 170] on span "Dashboard" at bounding box center [70, 172] width 63 height 16
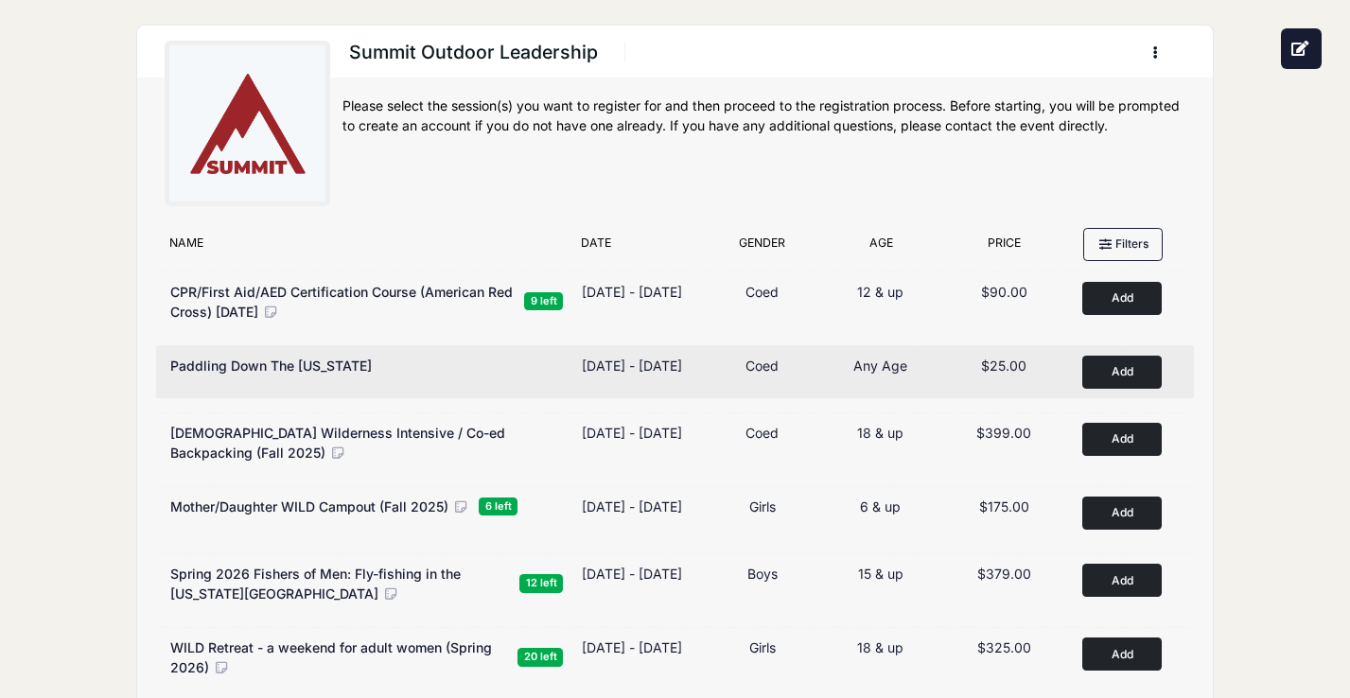
click at [327, 383] on div "Paddling Down The [US_STATE]" at bounding box center [366, 372] width 411 height 33
click at [1100, 370] on button "Add to Cart" at bounding box center [1121, 372] width 79 height 33
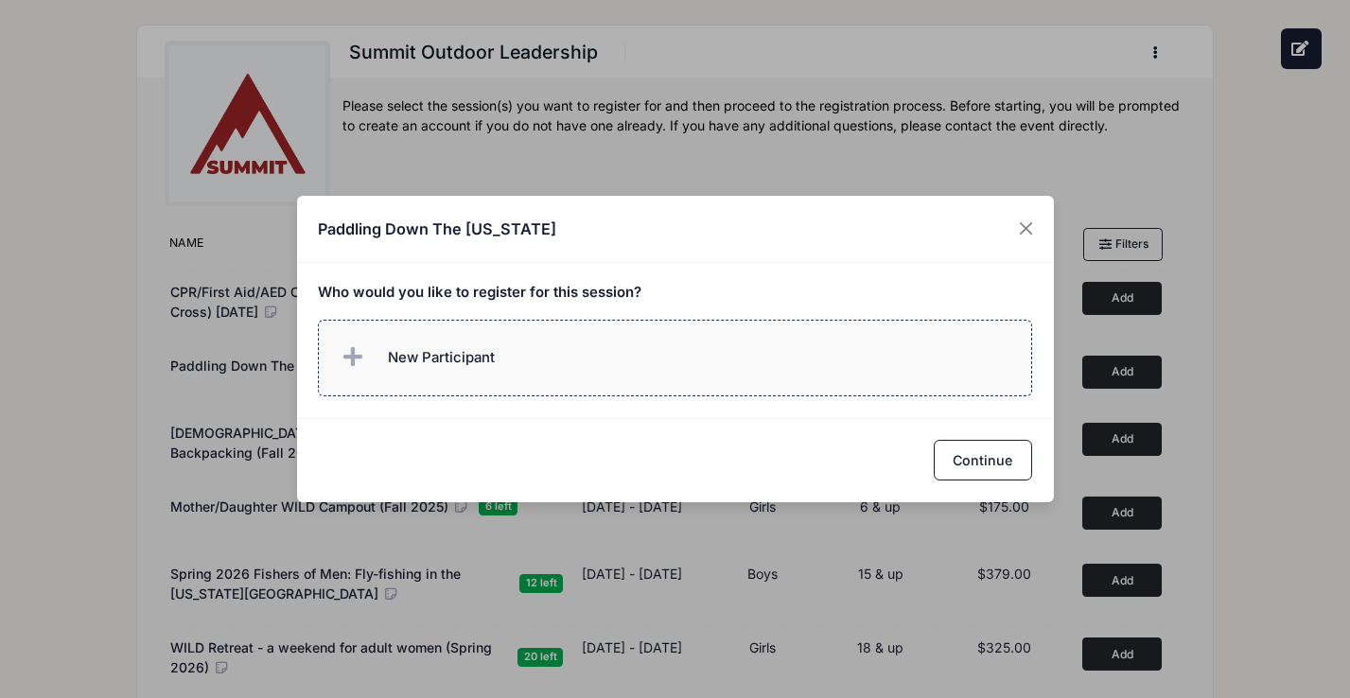
click at [786, 389] on label "New Participant" at bounding box center [675, 358] width 714 height 77
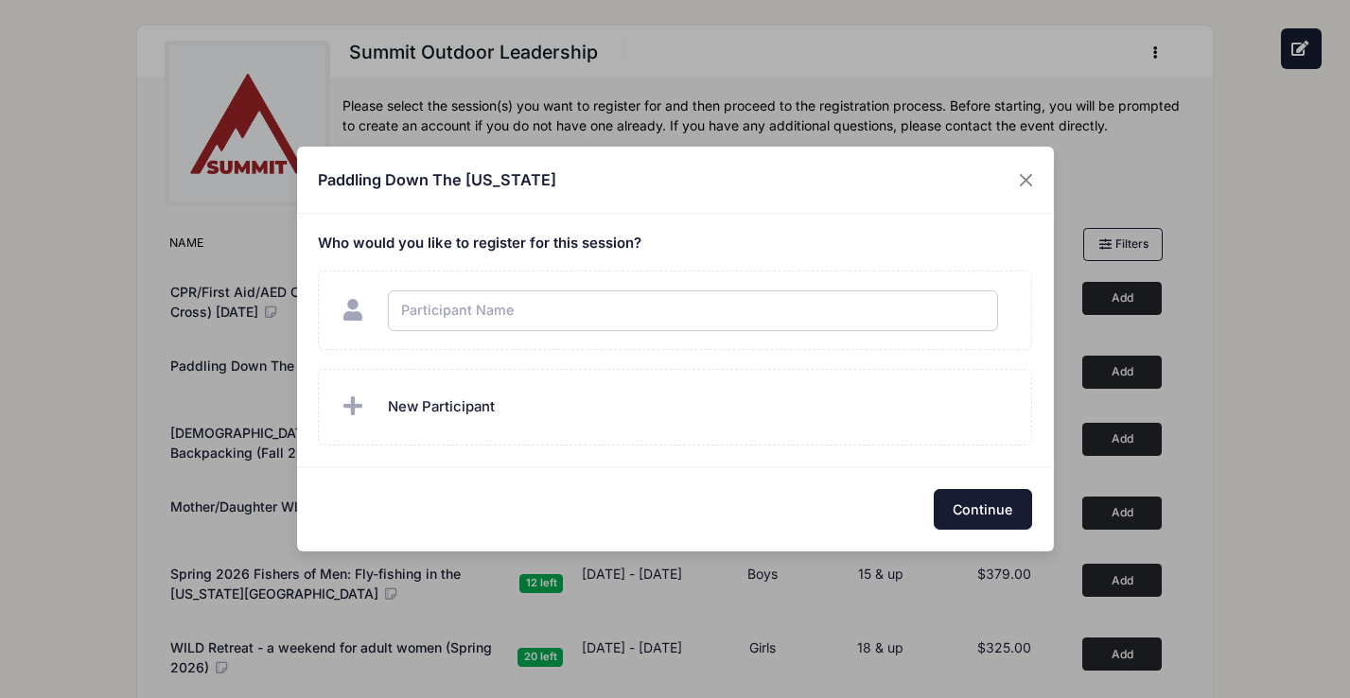
click at [956, 503] on div "Paddling Down The Colorado Who would you like to register for this session? Con…" at bounding box center [675, 349] width 1350 height 698
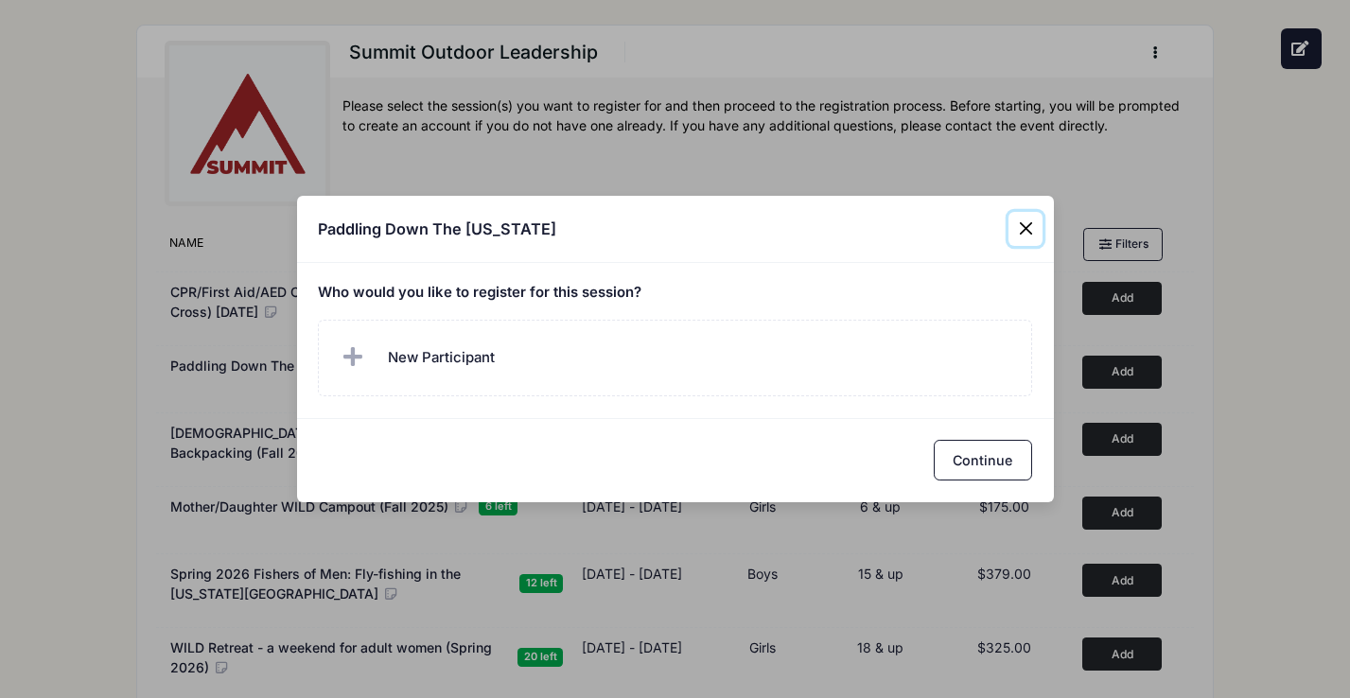
click at [1029, 220] on button "Close" at bounding box center [1026, 229] width 34 height 34
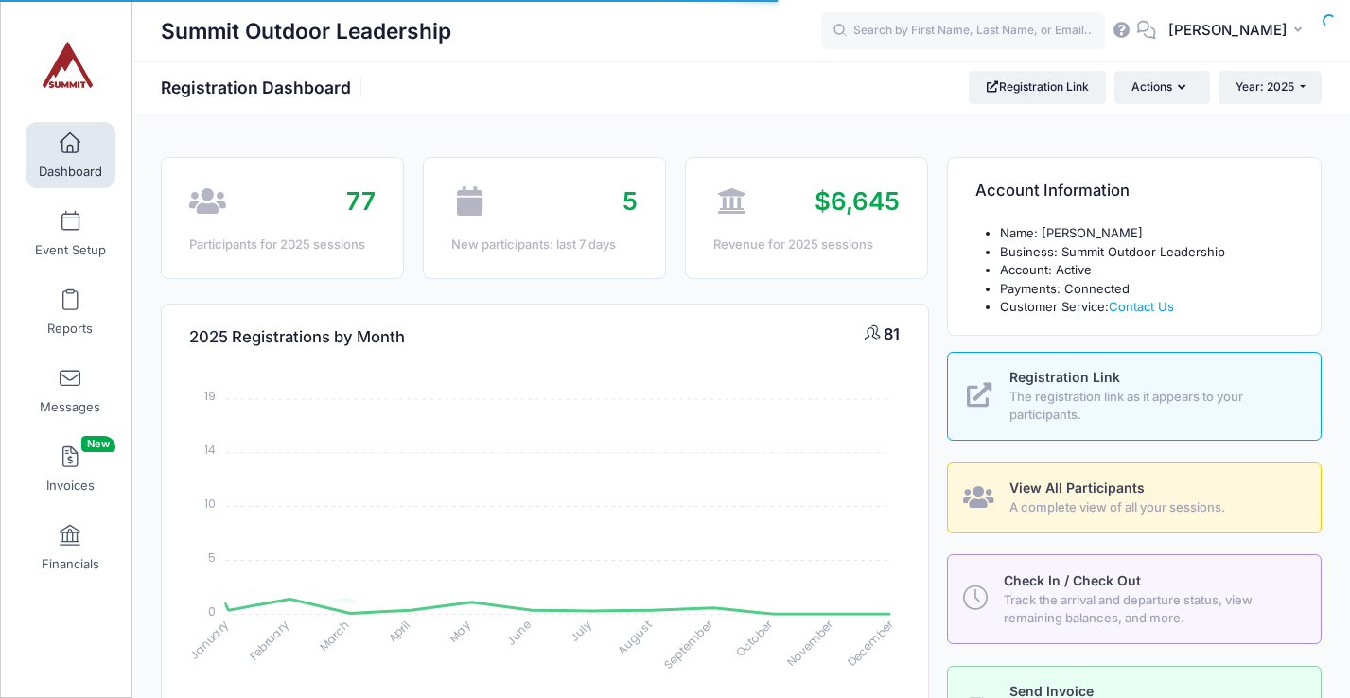
select select
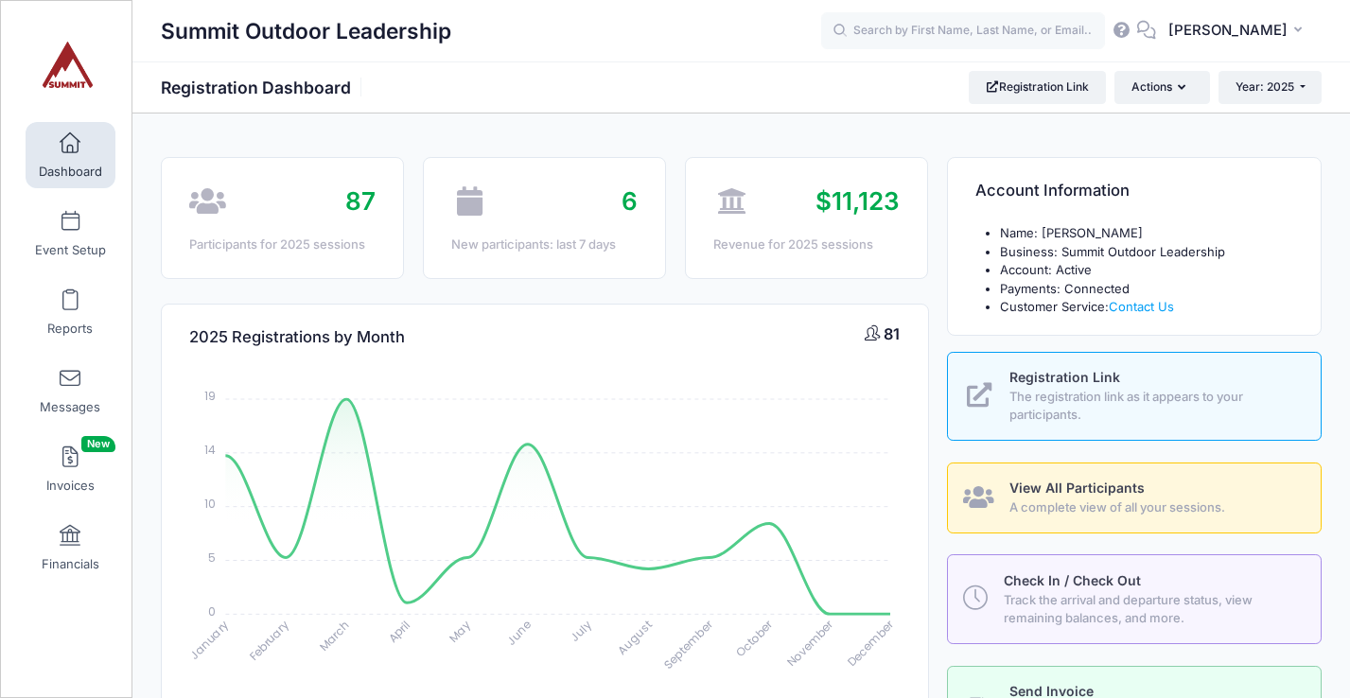
click at [1084, 410] on span "The registration link as it appears to your participants." at bounding box center [1154, 406] width 290 height 37
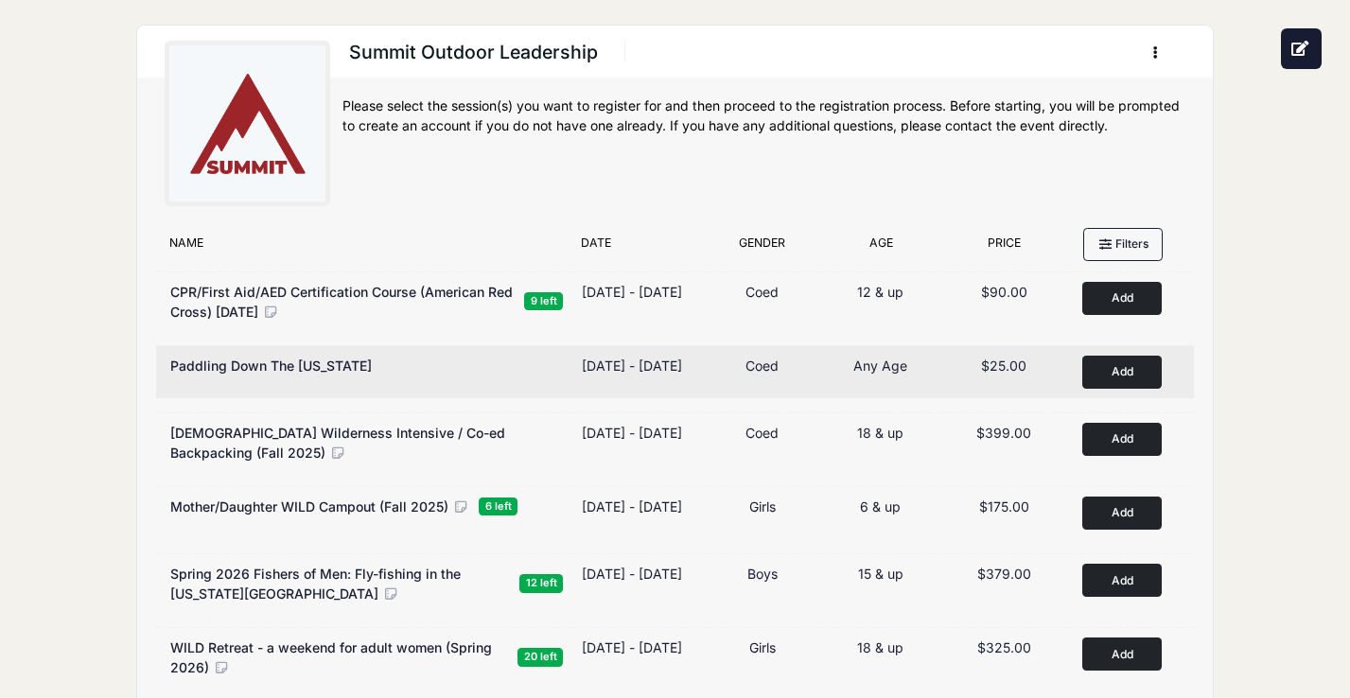
click at [1103, 375] on button "Add to Cart" at bounding box center [1121, 372] width 79 height 33
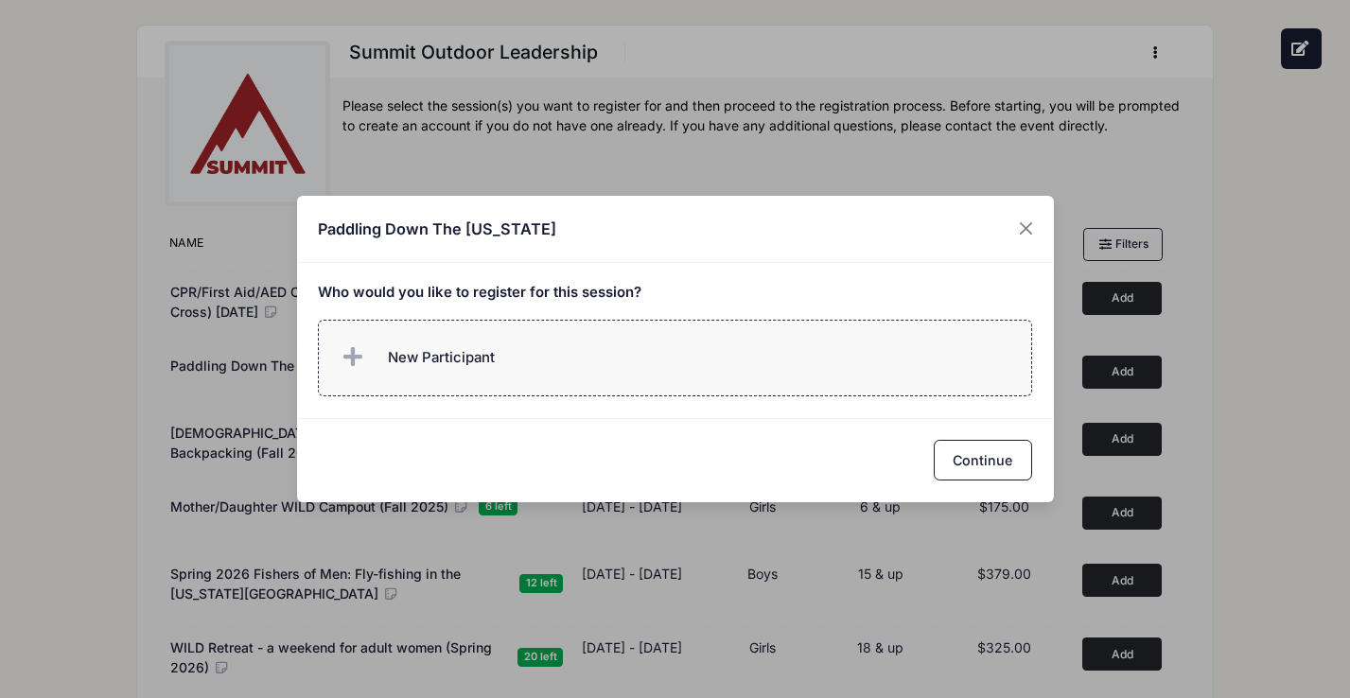
click at [764, 369] on label "New Participant" at bounding box center [675, 358] width 714 height 77
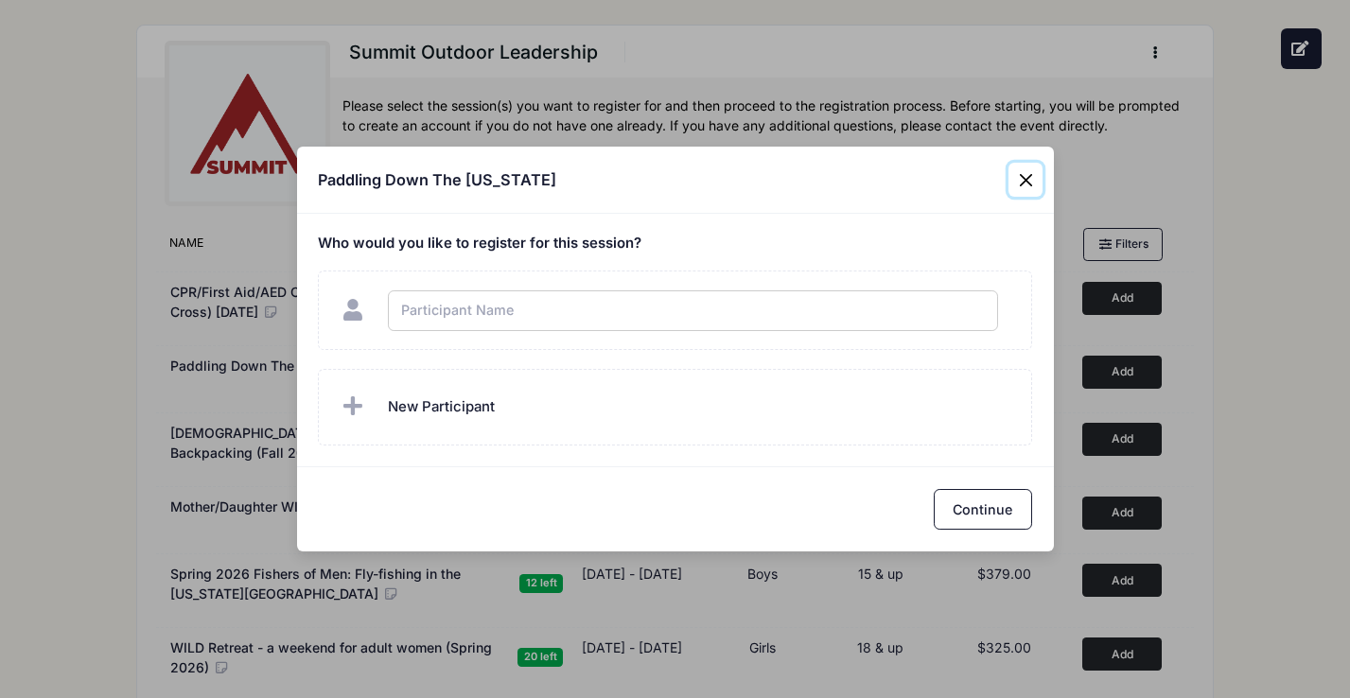
click at [1026, 179] on div "Paddling Down The Colorado Who would you like to register for this session? Con…" at bounding box center [675, 349] width 1350 height 698
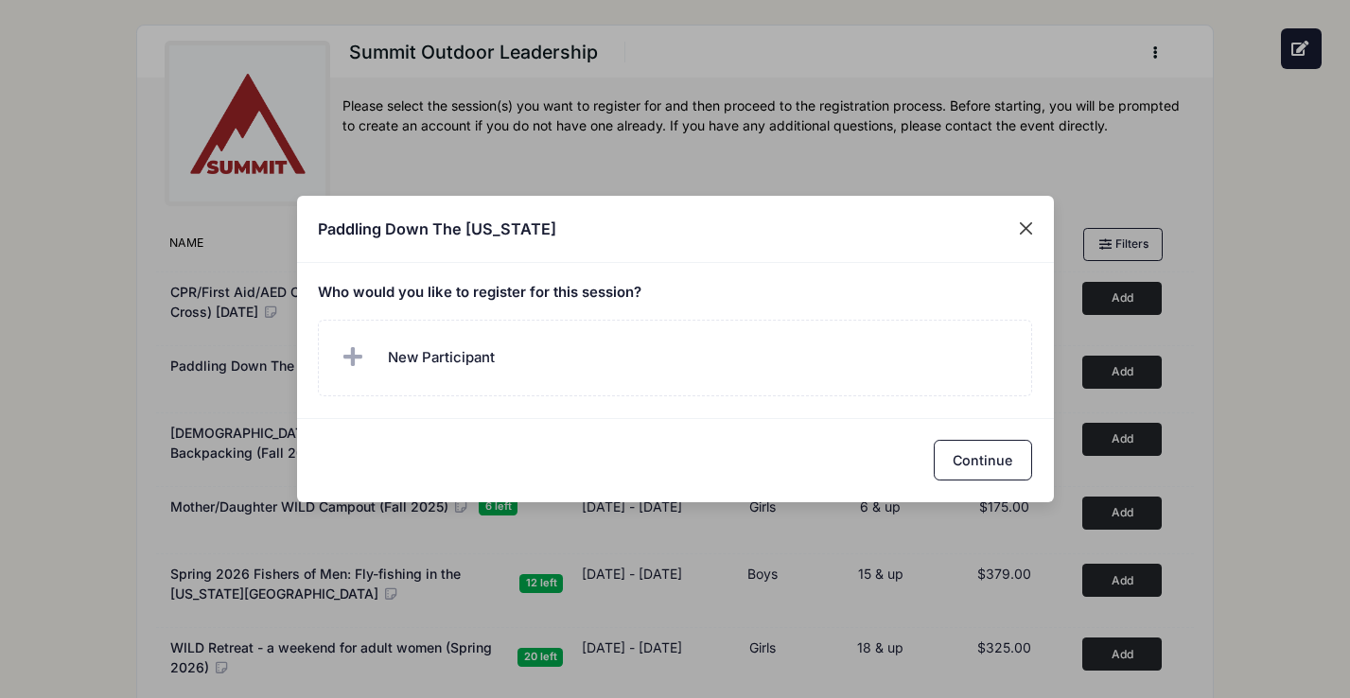
click at [1026, 179] on div "Paddling Down The Colorado Who would you like to register for this session? Con…" at bounding box center [675, 349] width 1350 height 698
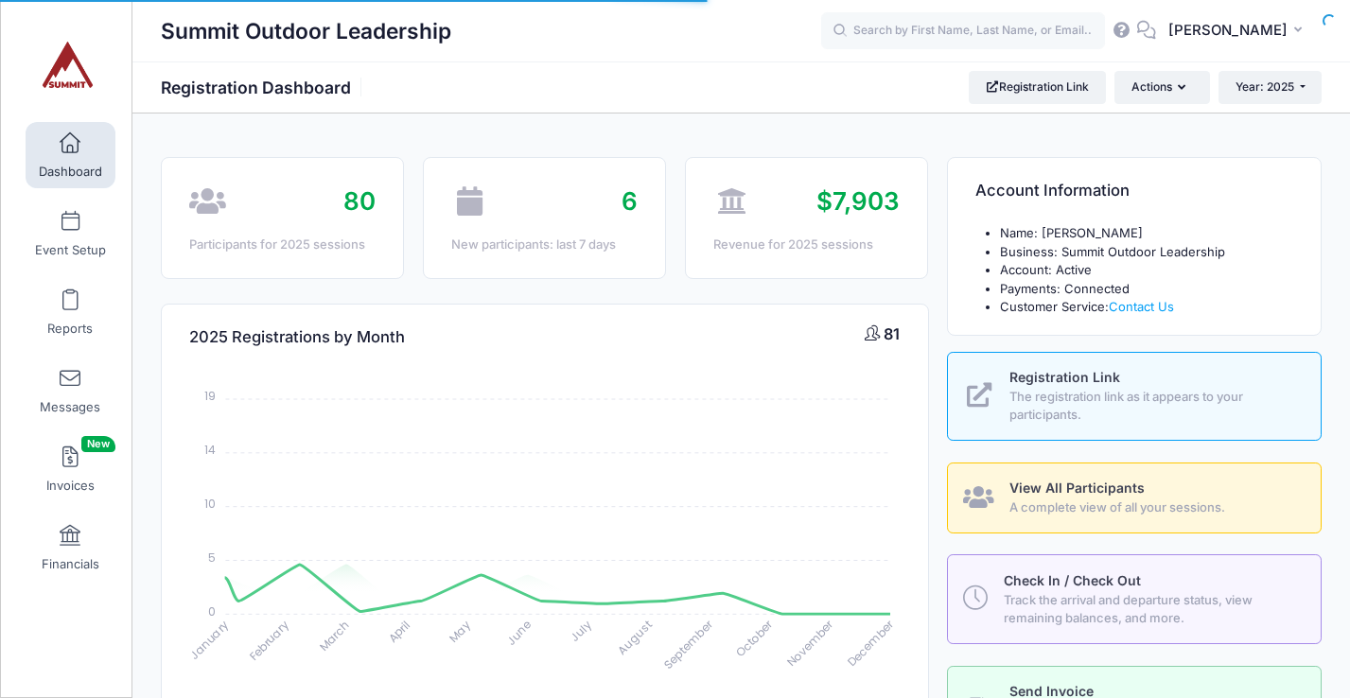
select select
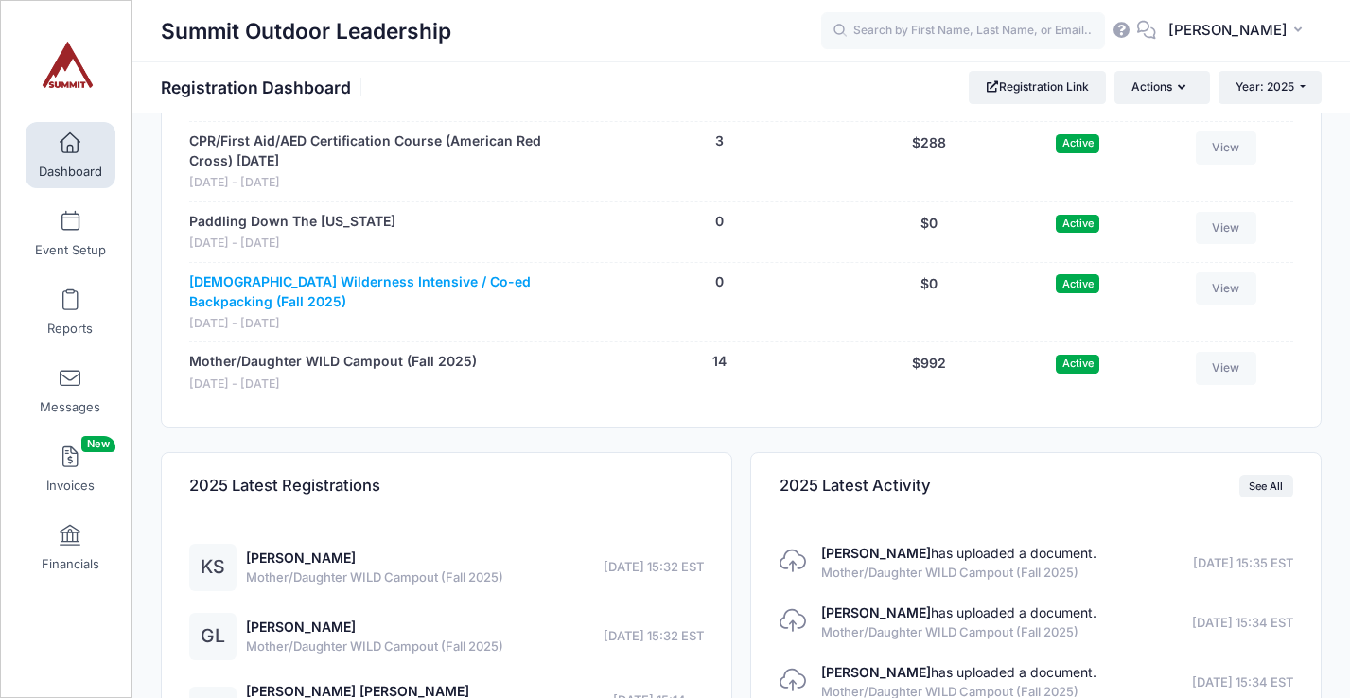
scroll to position [1999, 0]
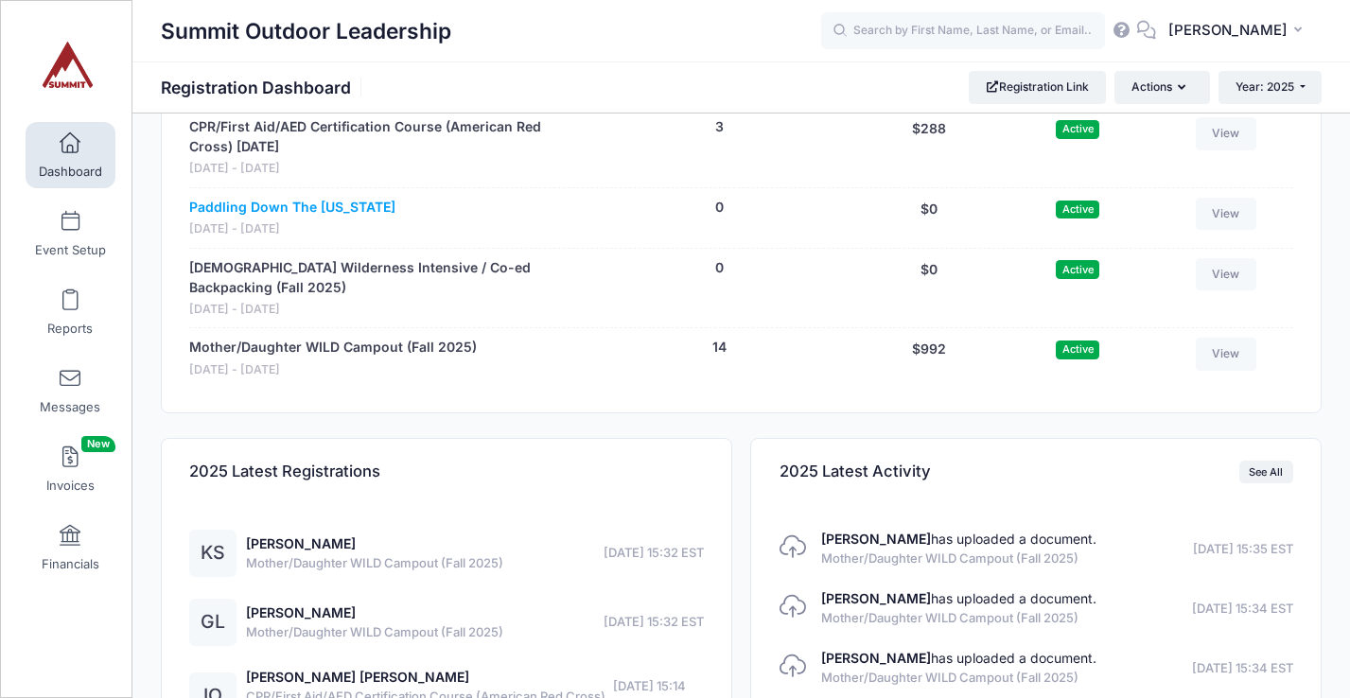
click at [348, 213] on link "Paddling Down The [US_STATE]" at bounding box center [292, 208] width 206 height 20
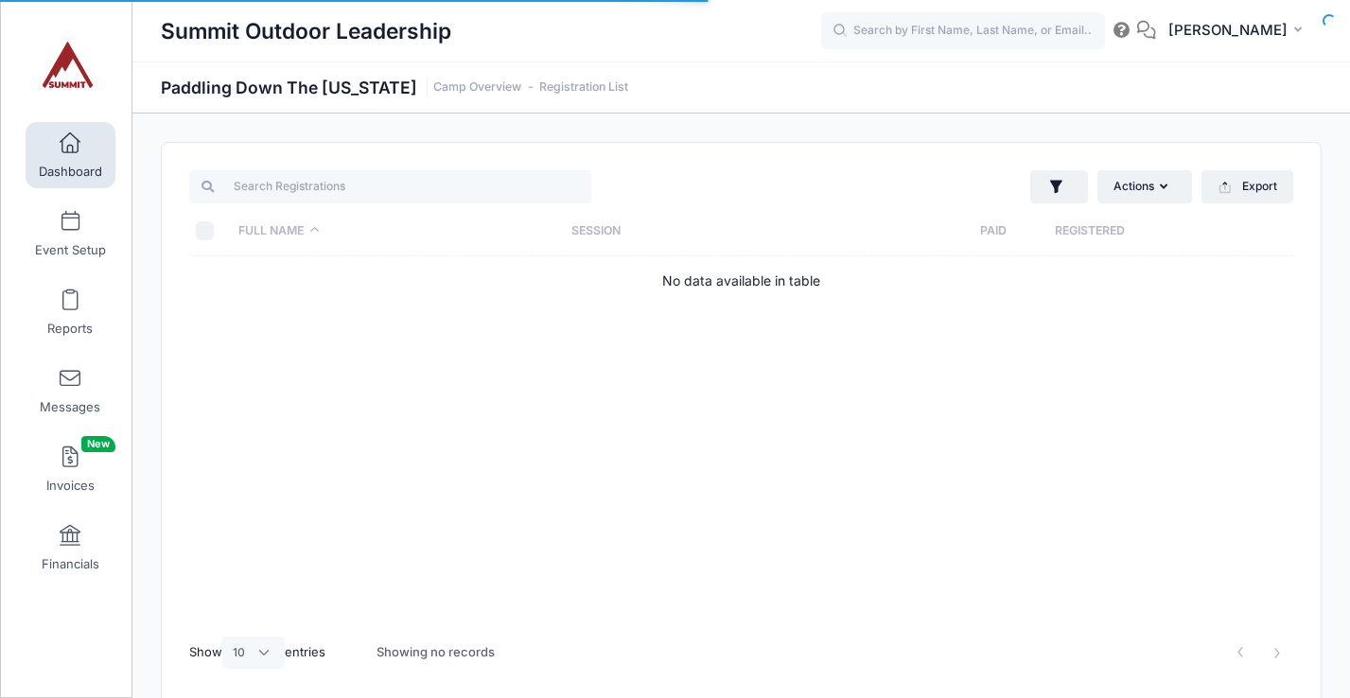
select select "10"
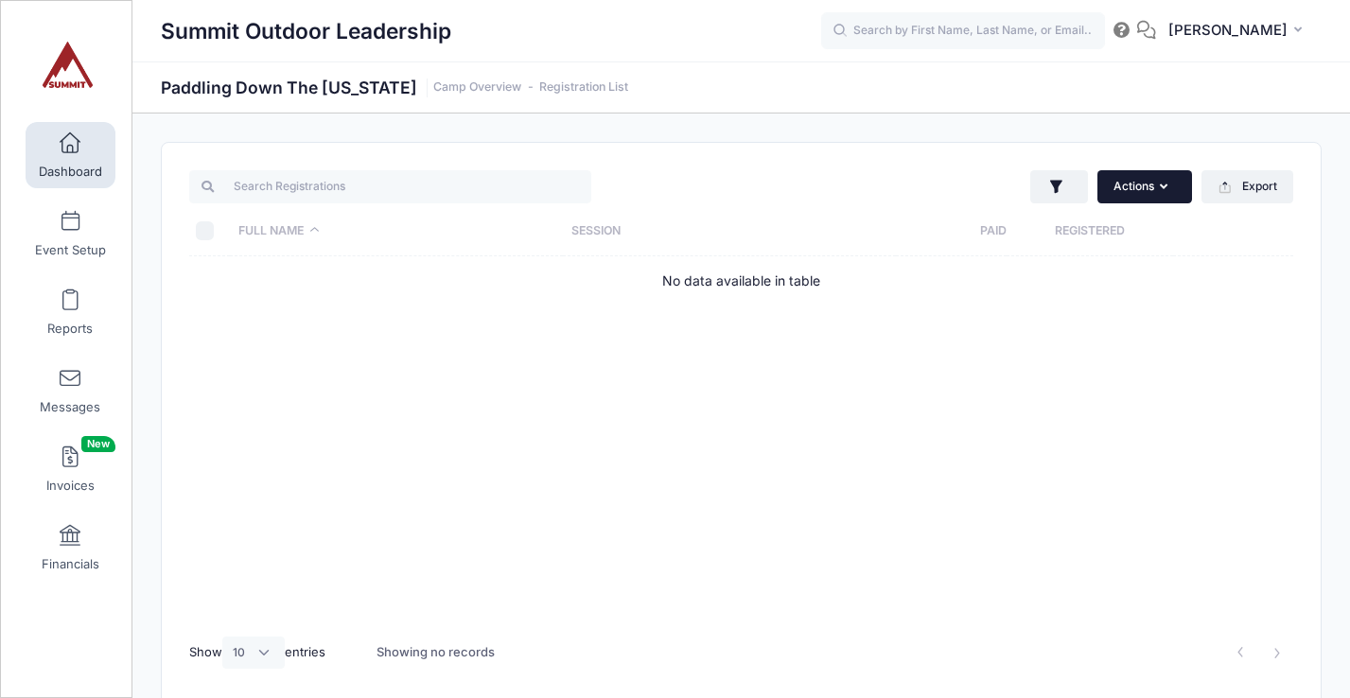
click at [1128, 193] on button "Actions" at bounding box center [1144, 186] width 95 height 32
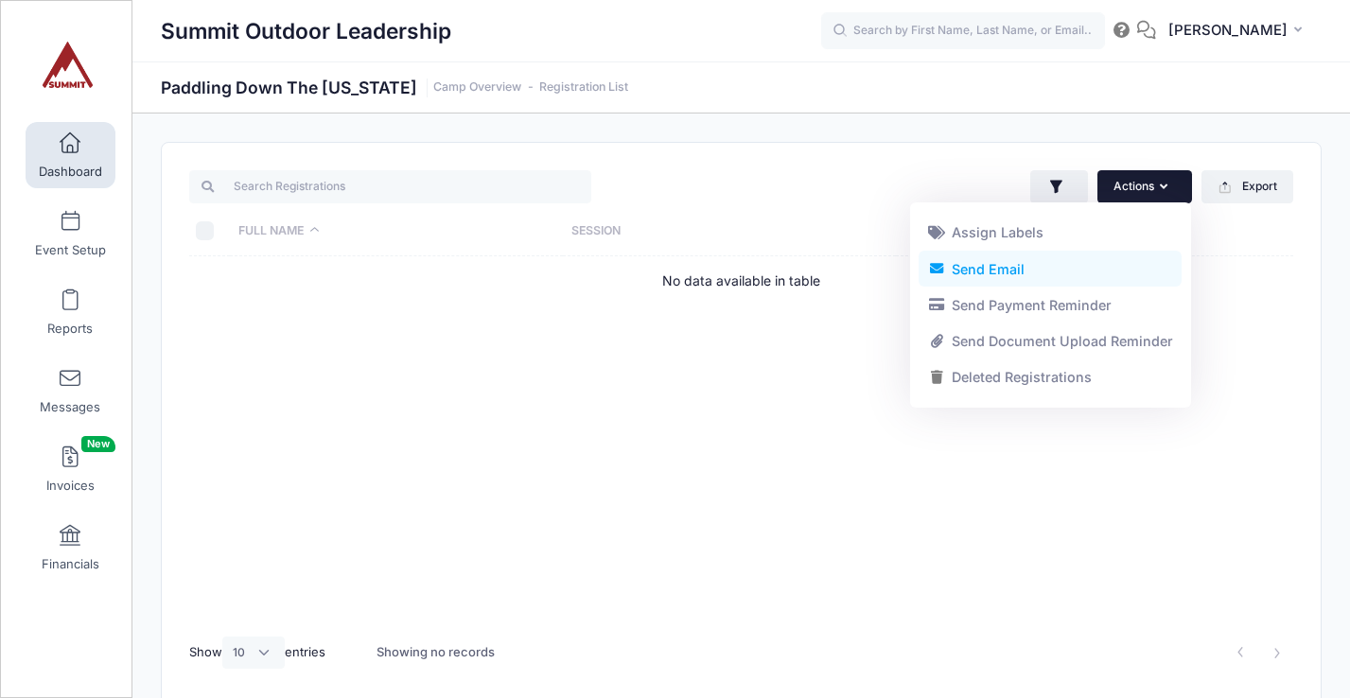
click at [980, 265] on link "Send Email" at bounding box center [1050, 269] width 263 height 36
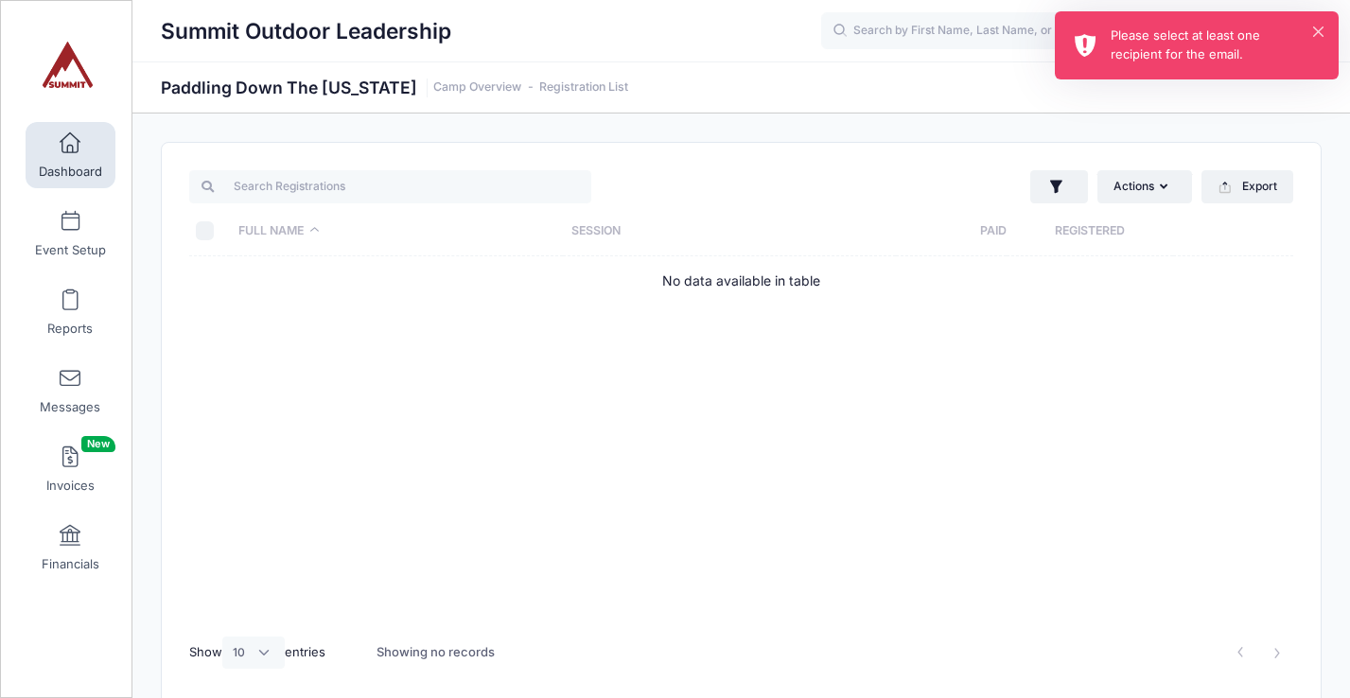
click at [1307, 27] on div "Please select at least one recipient for the email." at bounding box center [1217, 44] width 213 height 37
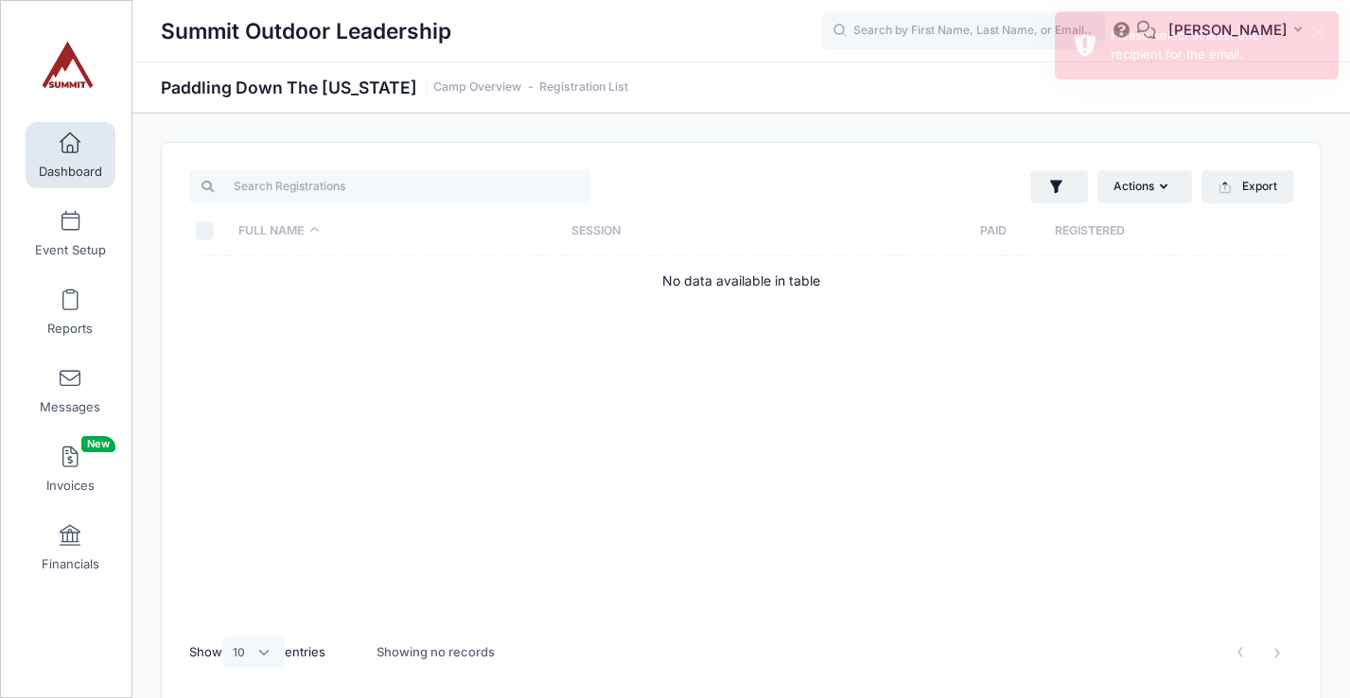
click at [1320, 31] on button "×" at bounding box center [1318, 31] width 10 height 10
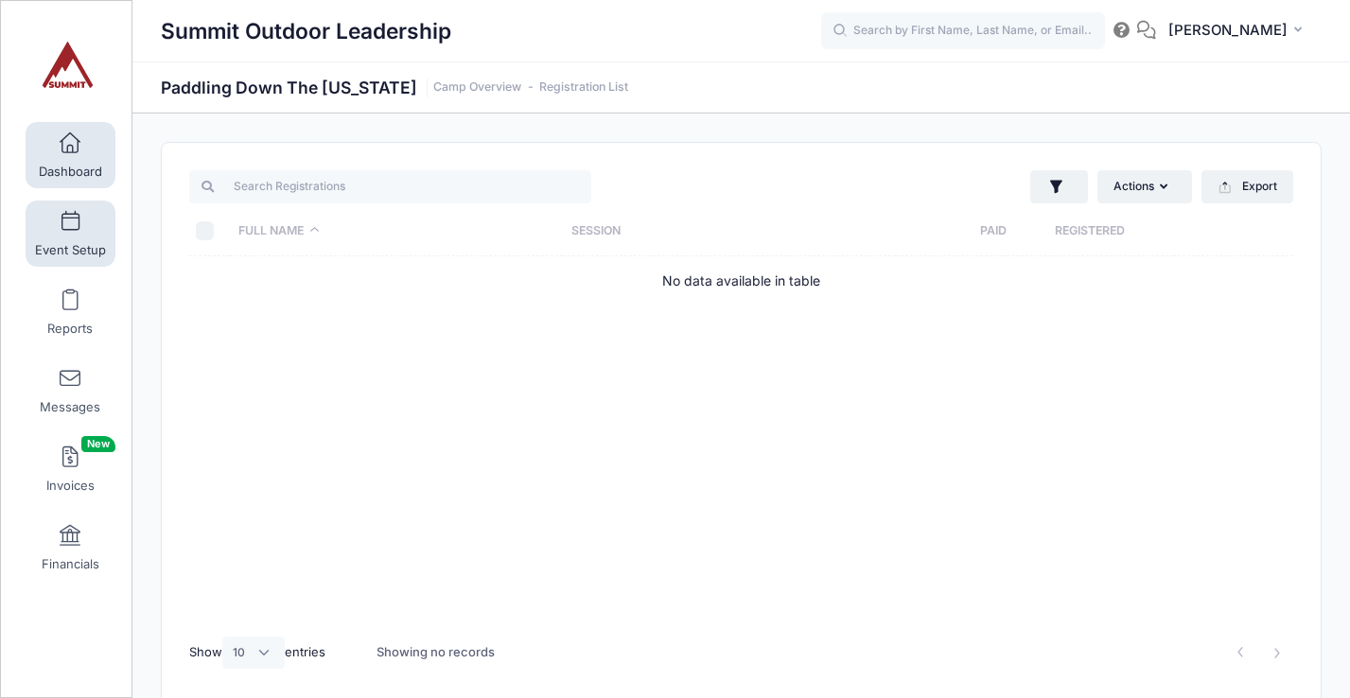
click at [68, 237] on link "Event Setup" at bounding box center [71, 234] width 90 height 66
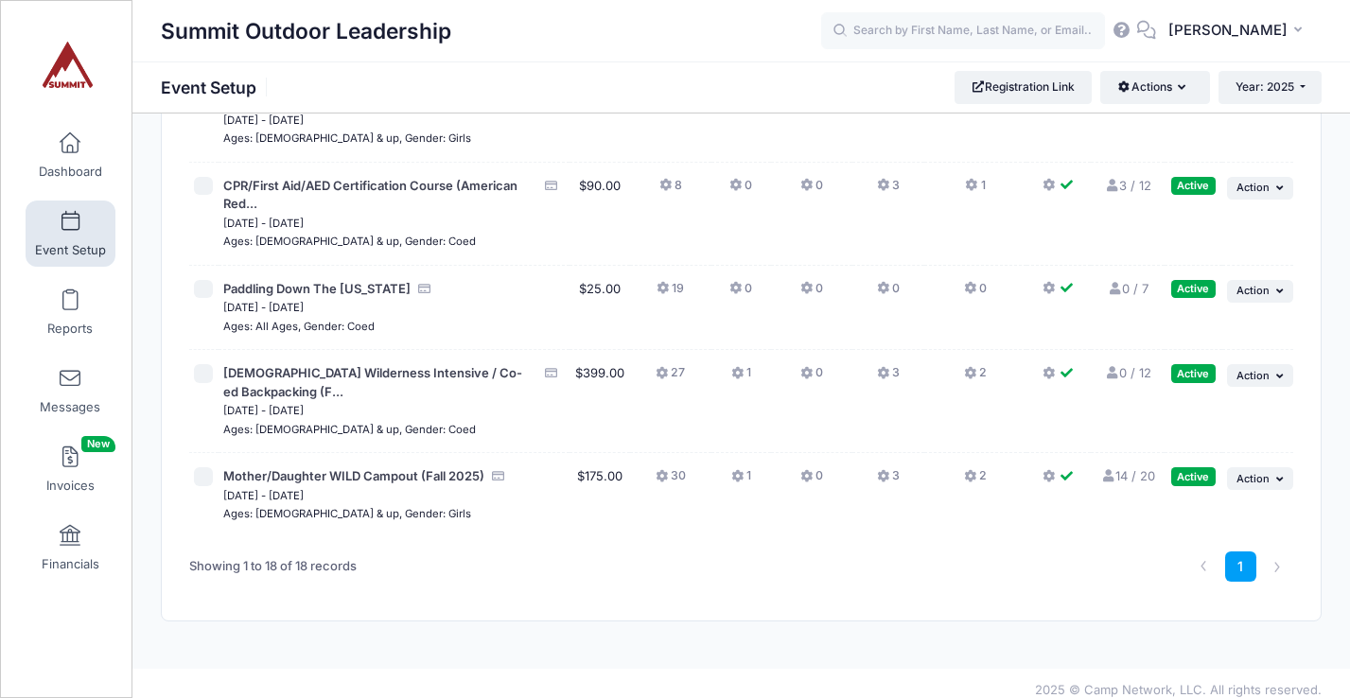
scroll to position [1540, 0]
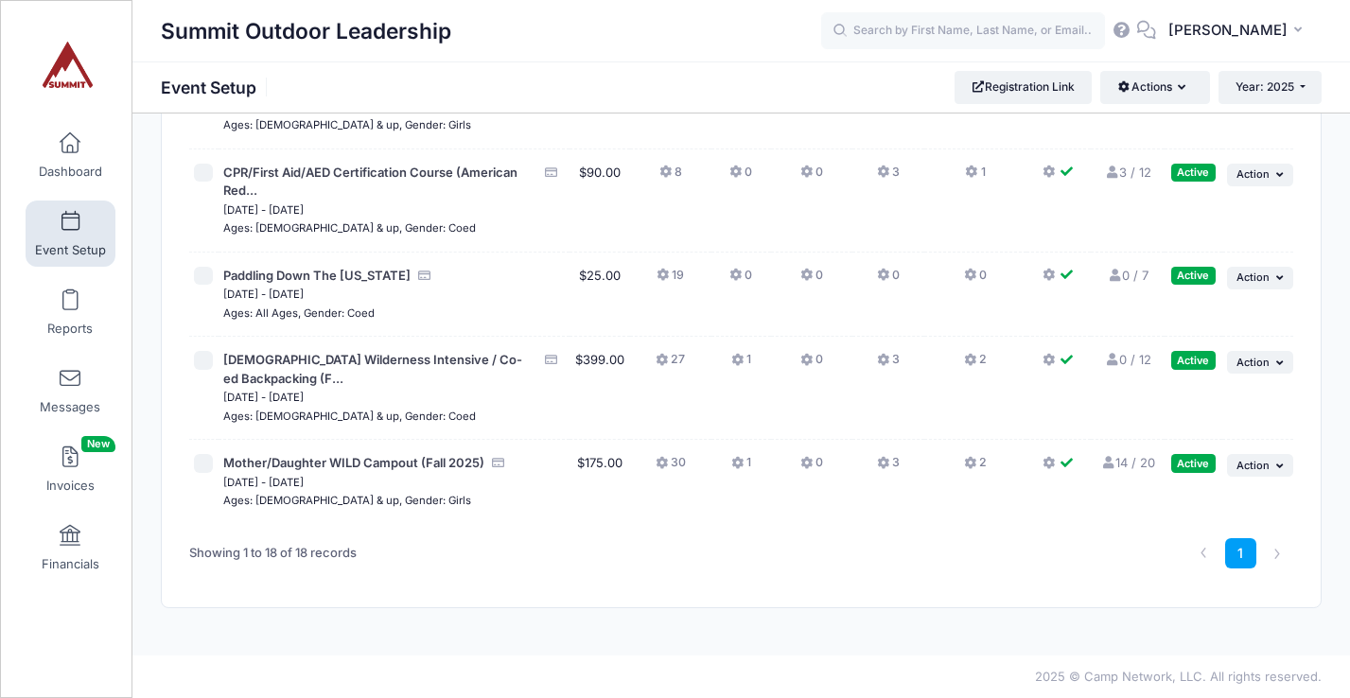
click at [317, 283] on span "Paddling Down The [US_STATE]" at bounding box center [316, 276] width 187 height 19
click at [333, 276] on span "Paddling Down The [US_STATE]" at bounding box center [316, 275] width 187 height 15
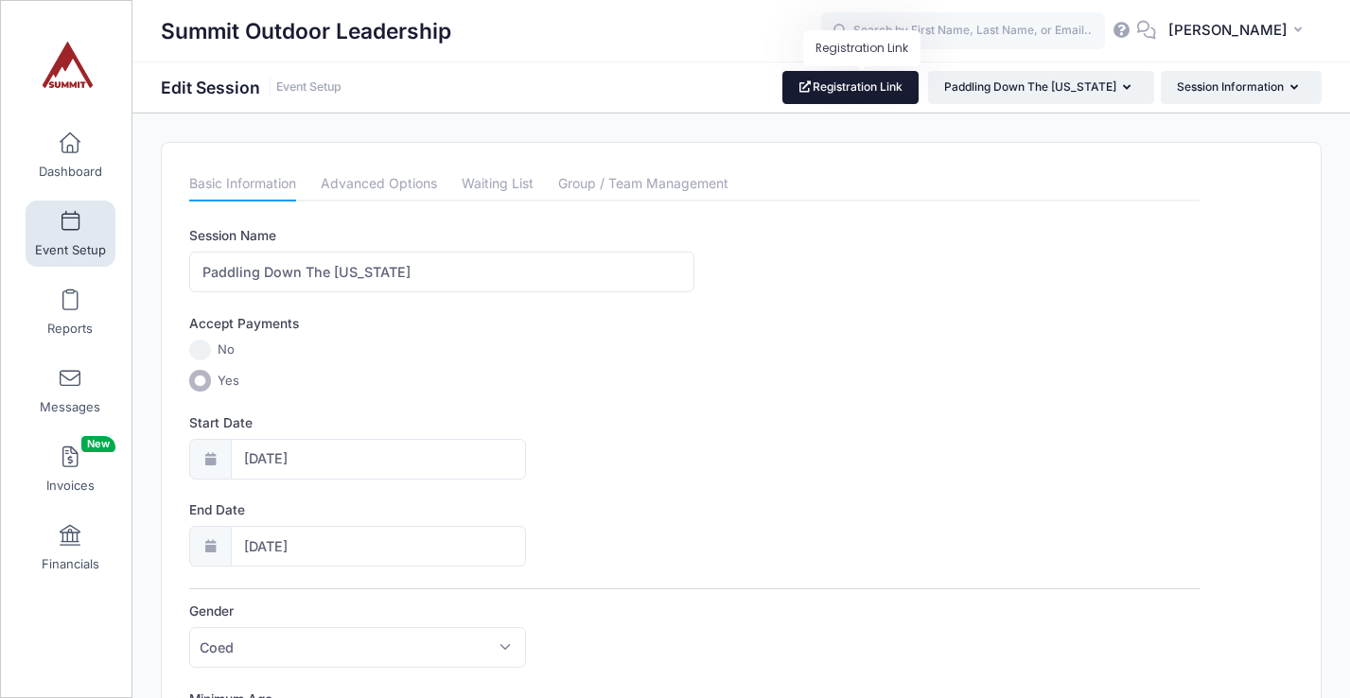
click at [858, 97] on link "Registration Link" at bounding box center [850, 87] width 137 height 32
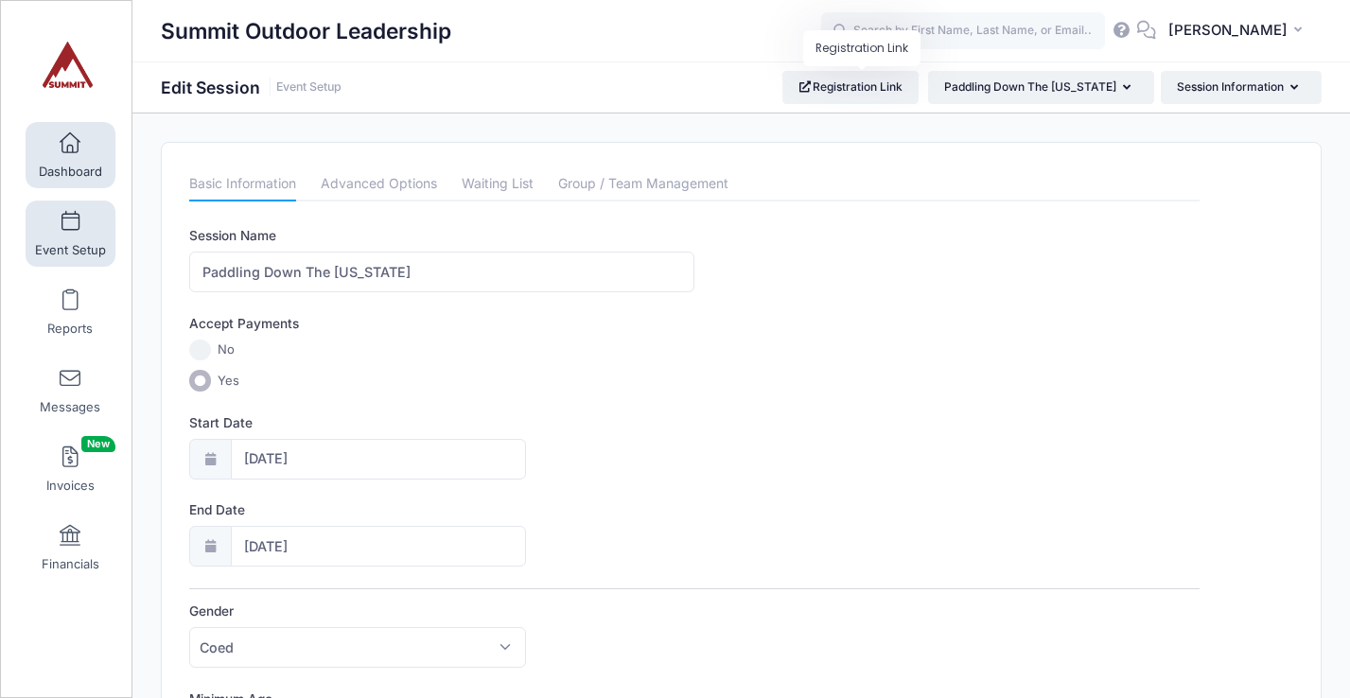
click at [63, 159] on link "Dashboard" at bounding box center [71, 155] width 90 height 66
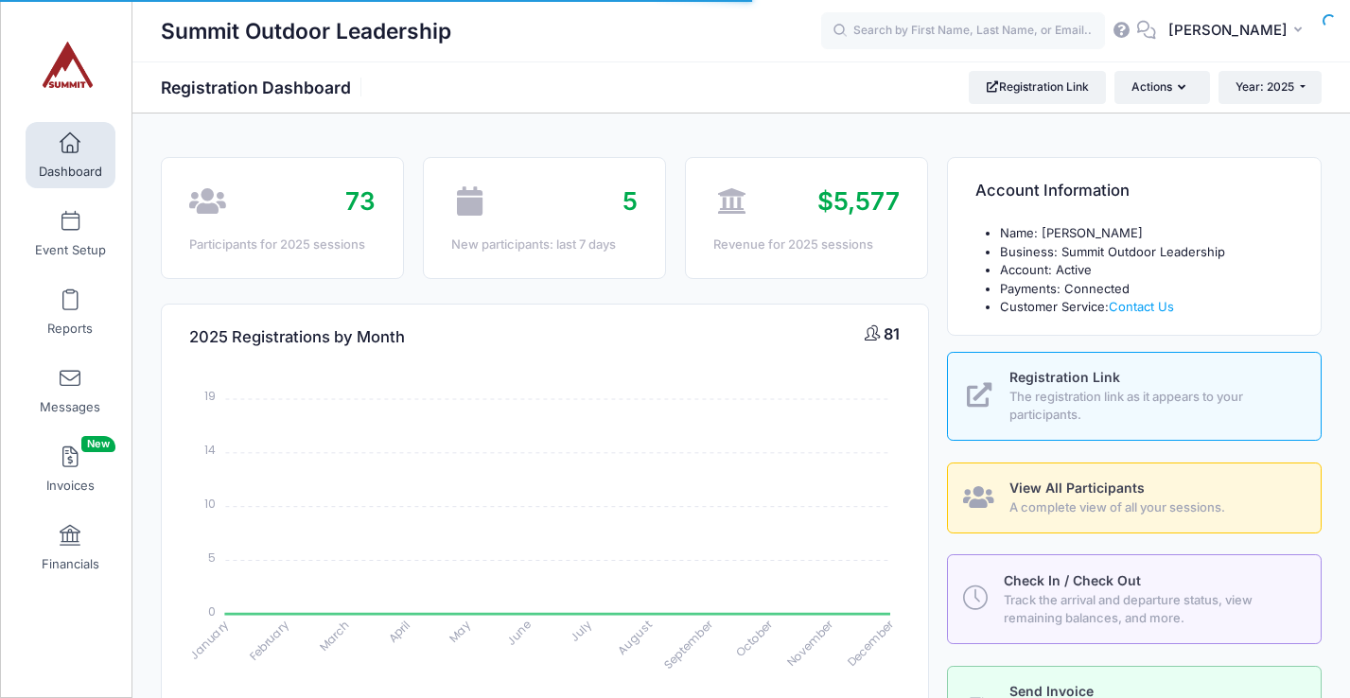
select select
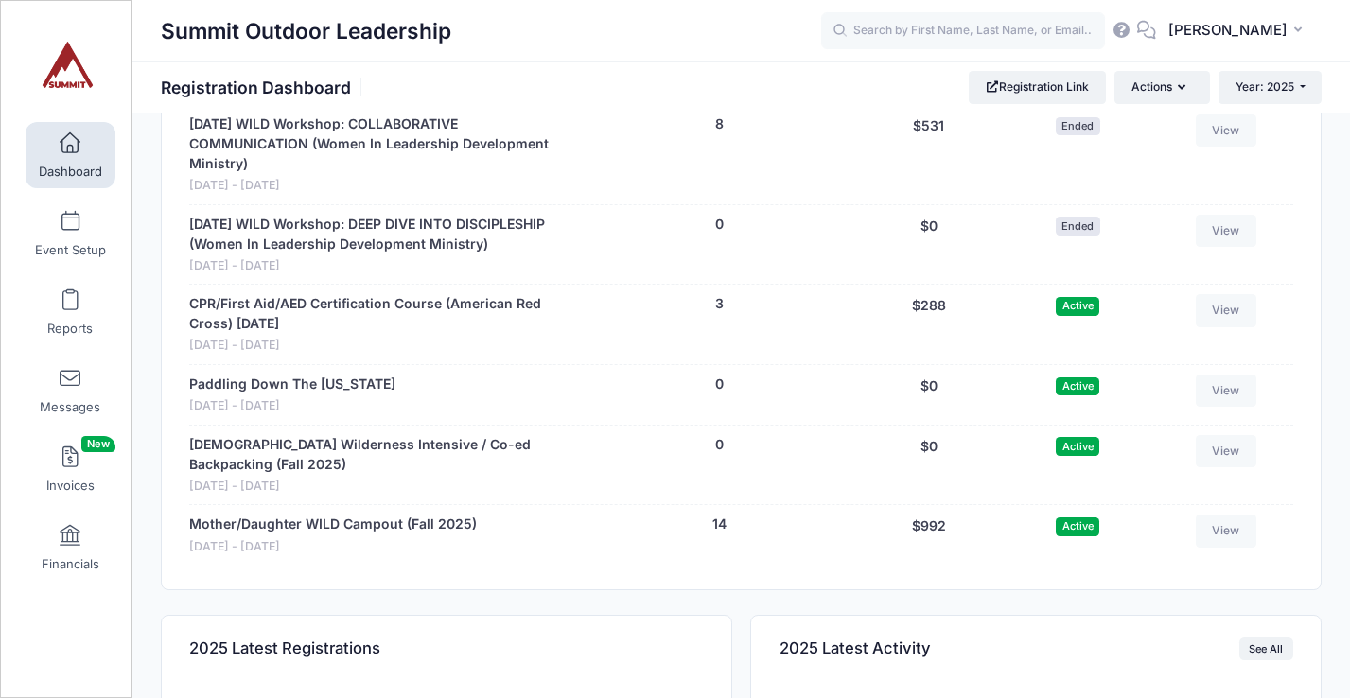
scroll to position [1817, 0]
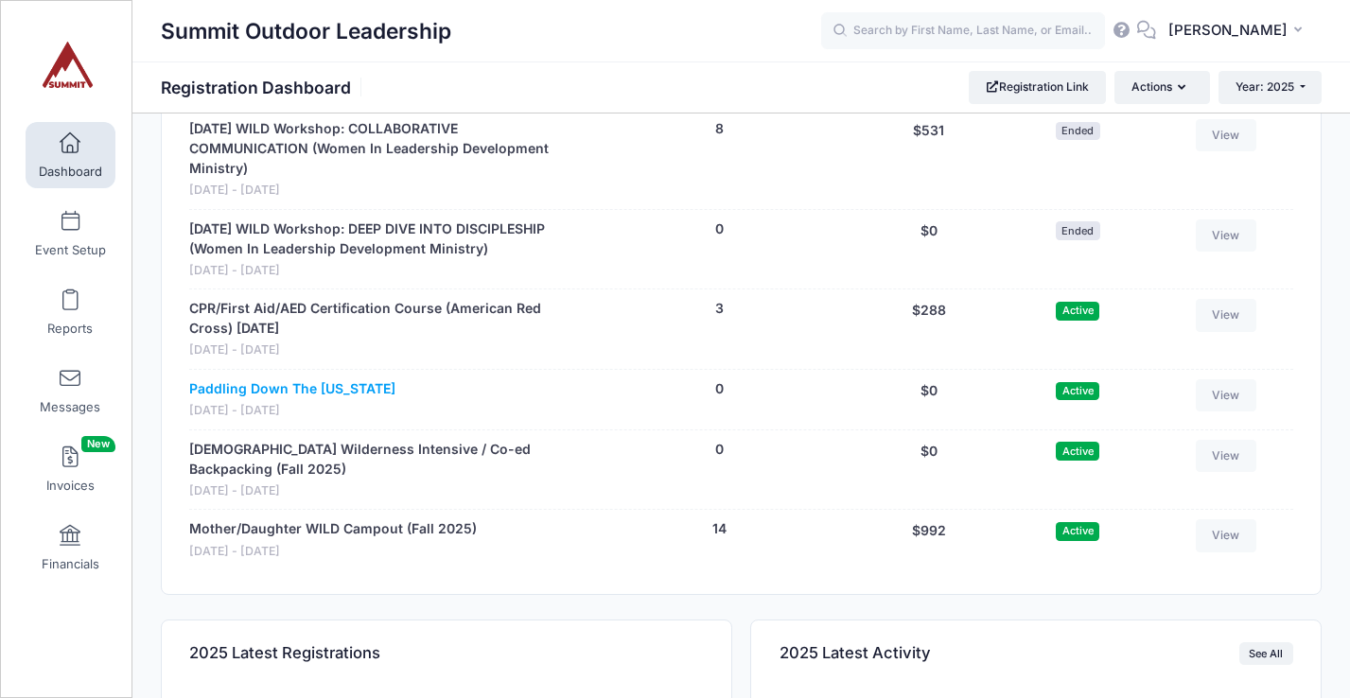
click at [323, 388] on link "Paddling Down The [US_STATE]" at bounding box center [292, 389] width 206 height 20
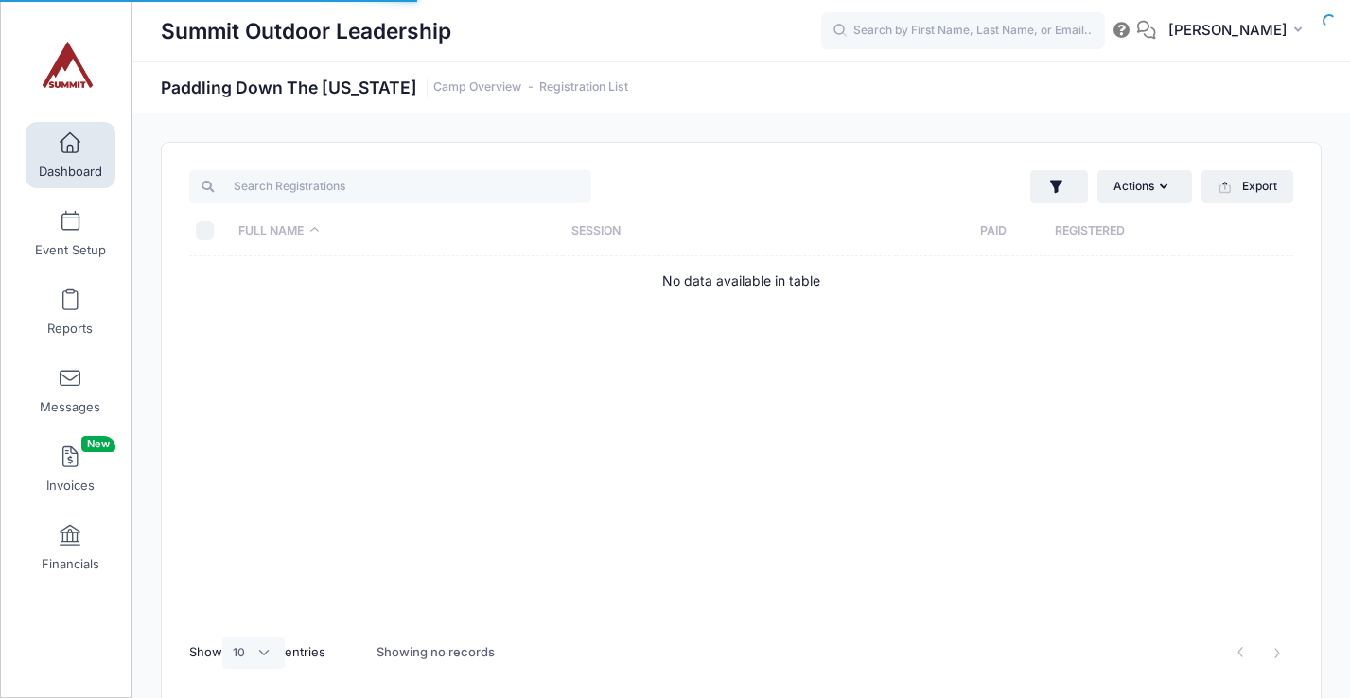
select select "10"
click at [80, 234] on link "Event Setup" at bounding box center [71, 234] width 90 height 66
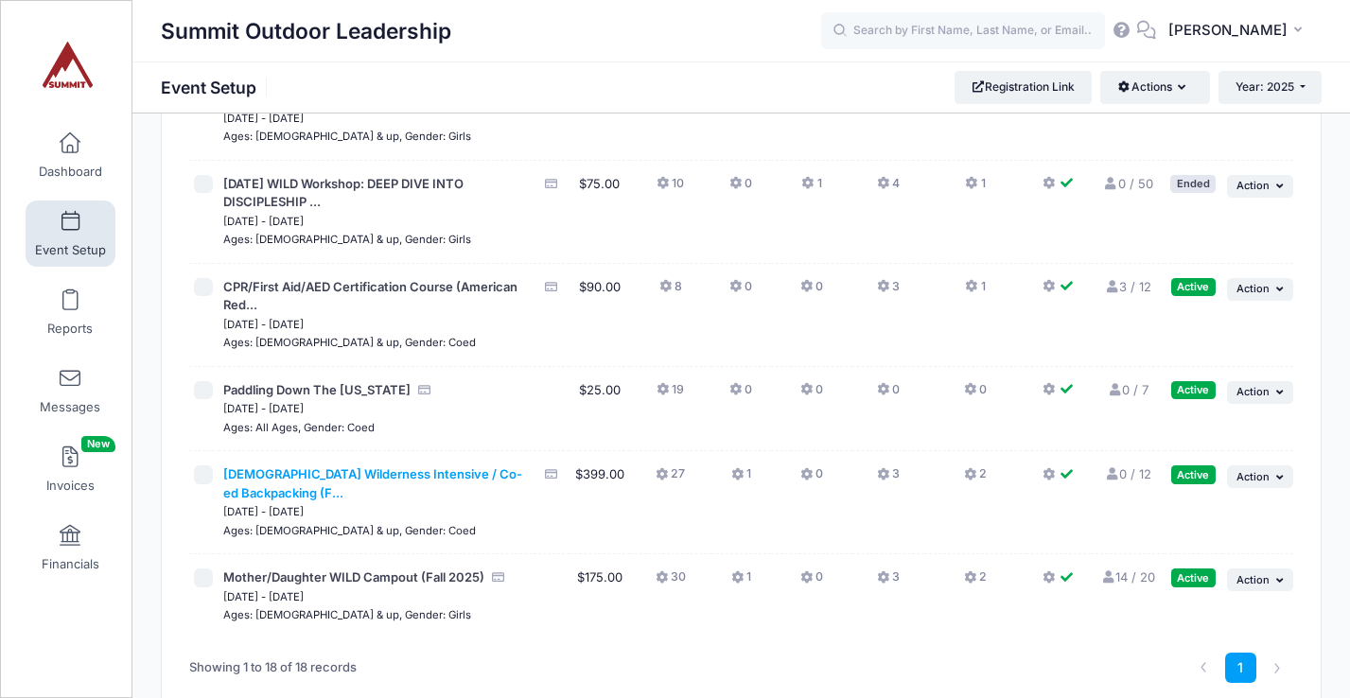
scroll to position [1413, 0]
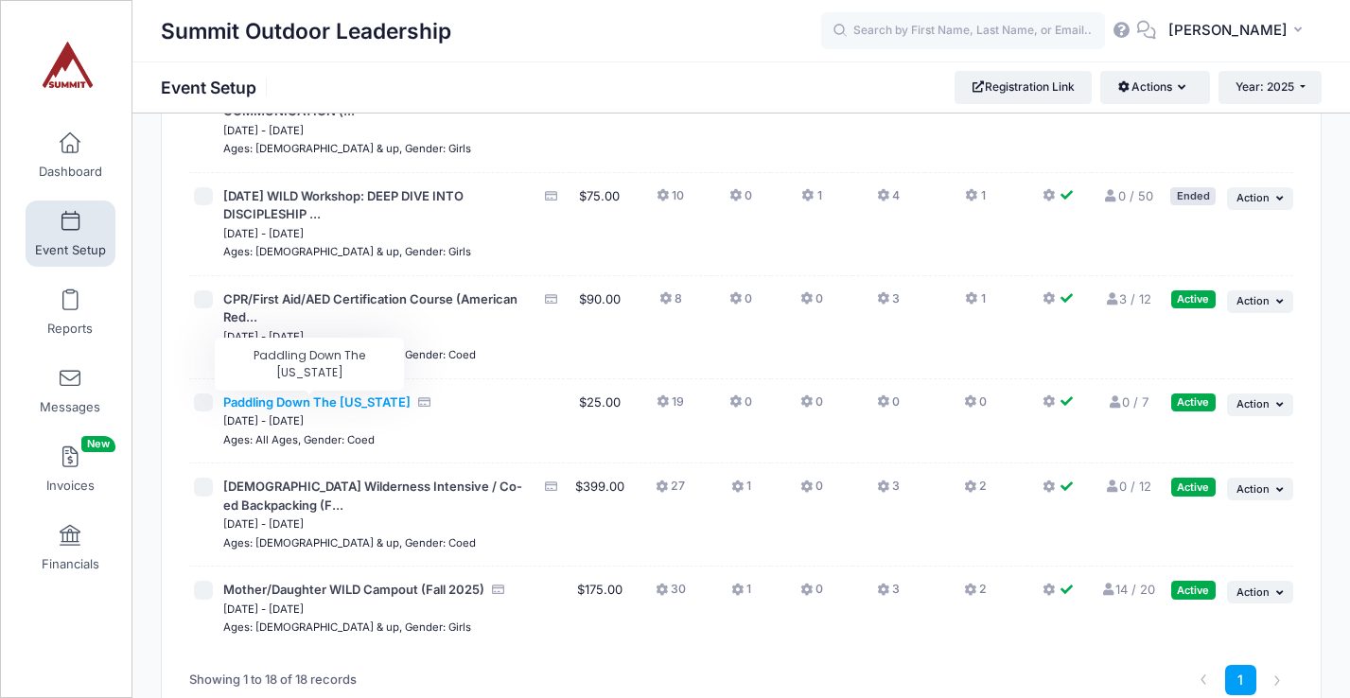
click at [317, 406] on span "Paddling Down The [US_STATE]" at bounding box center [316, 402] width 187 height 15
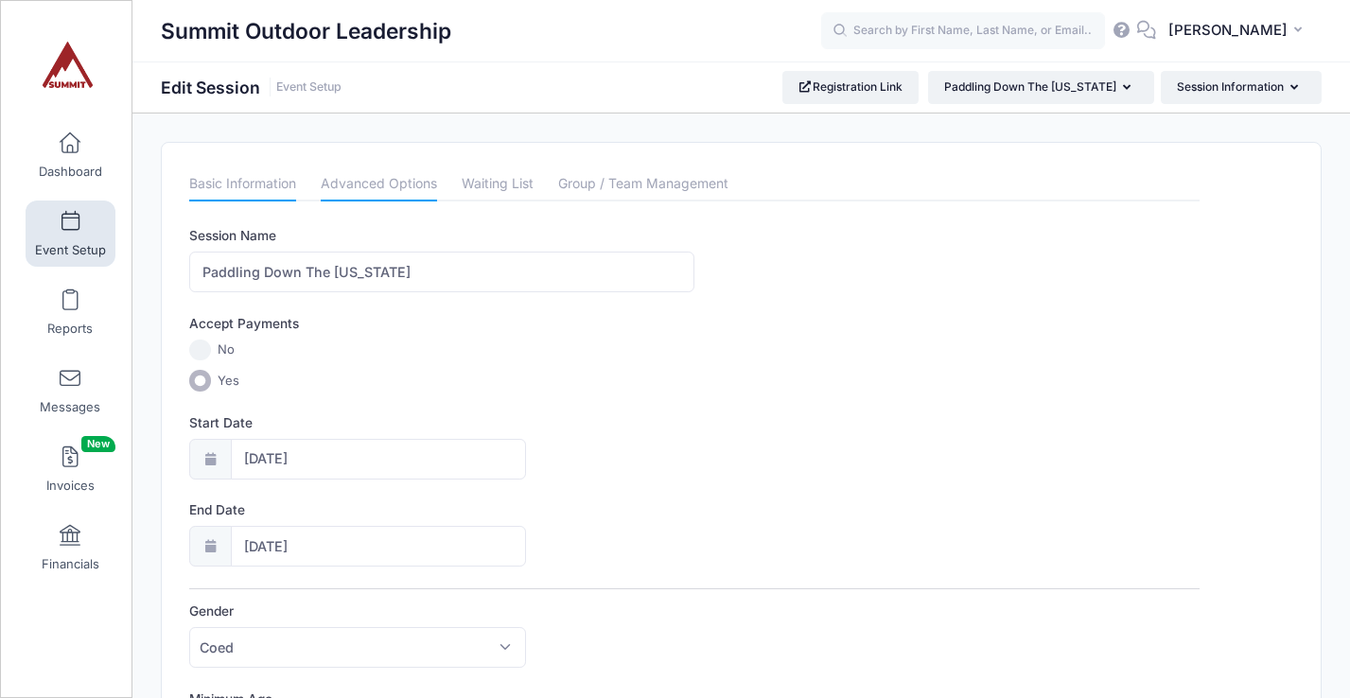
click at [398, 189] on link "Advanced Options" at bounding box center [379, 184] width 116 height 34
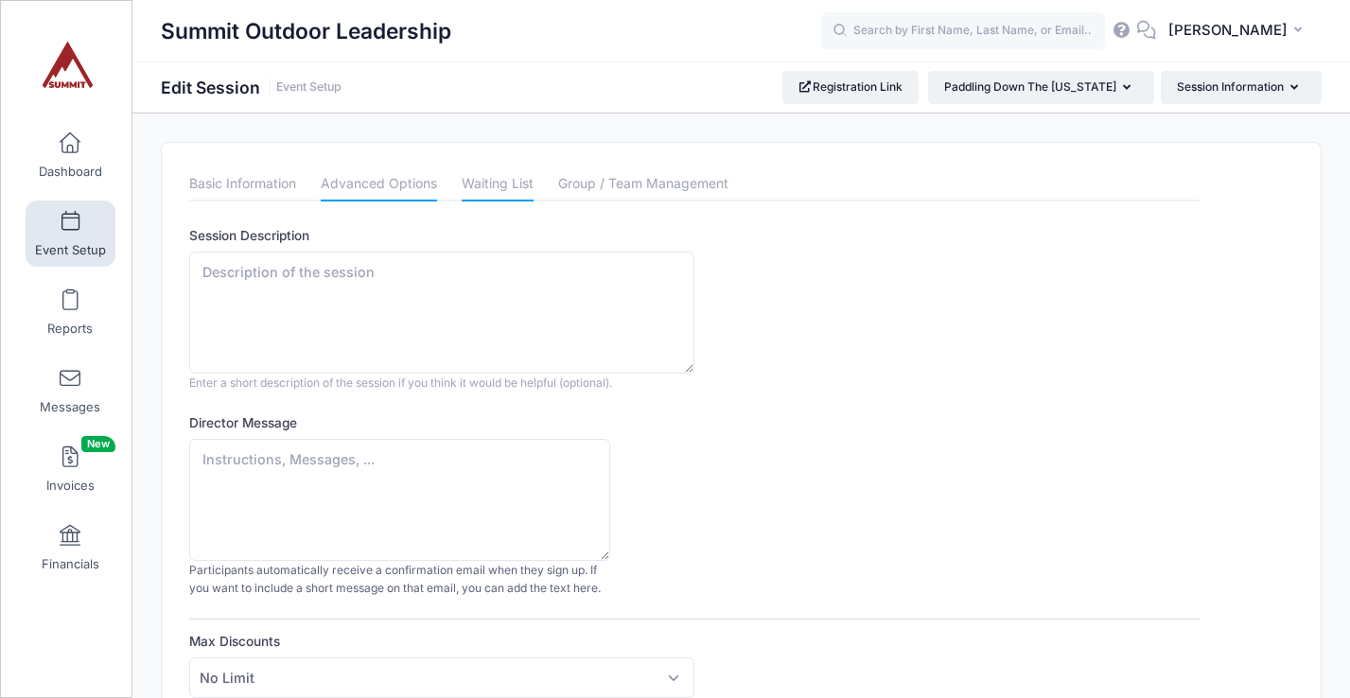
click at [500, 183] on link "Waiting List" at bounding box center [498, 184] width 72 height 34
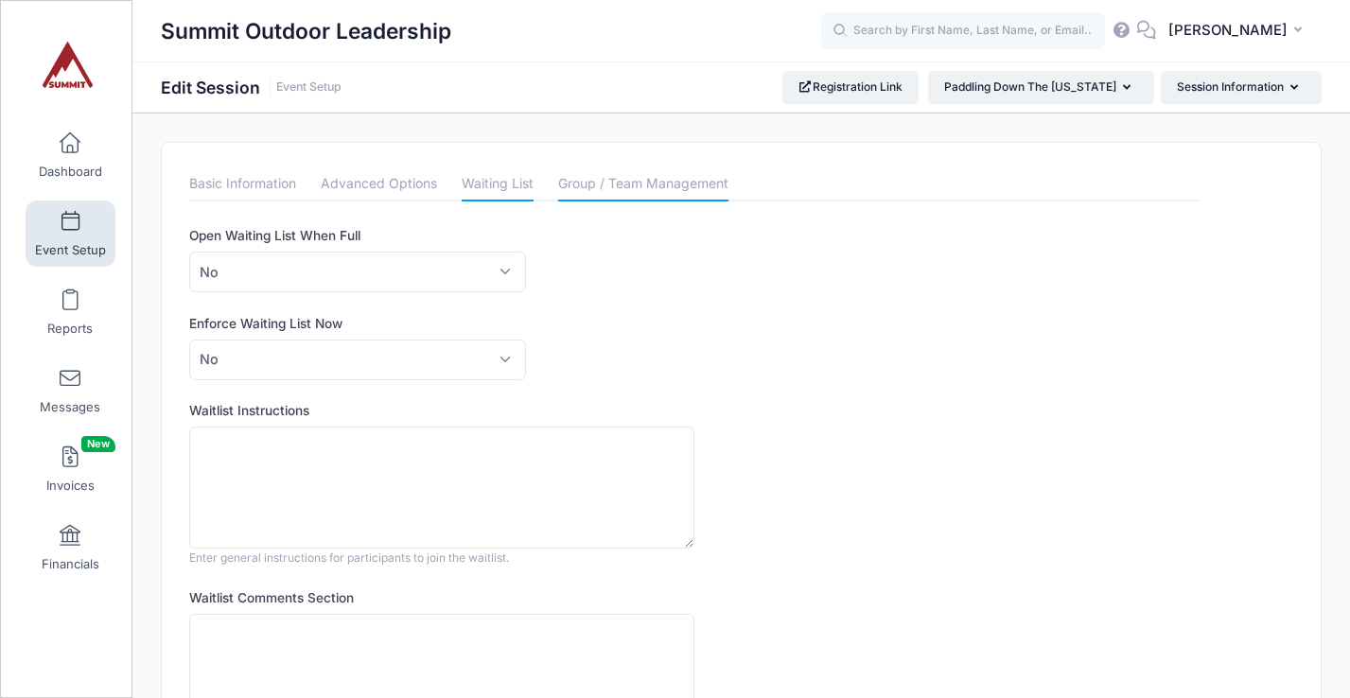
click at [606, 194] on link "Group / Team Management" at bounding box center [643, 184] width 170 height 34
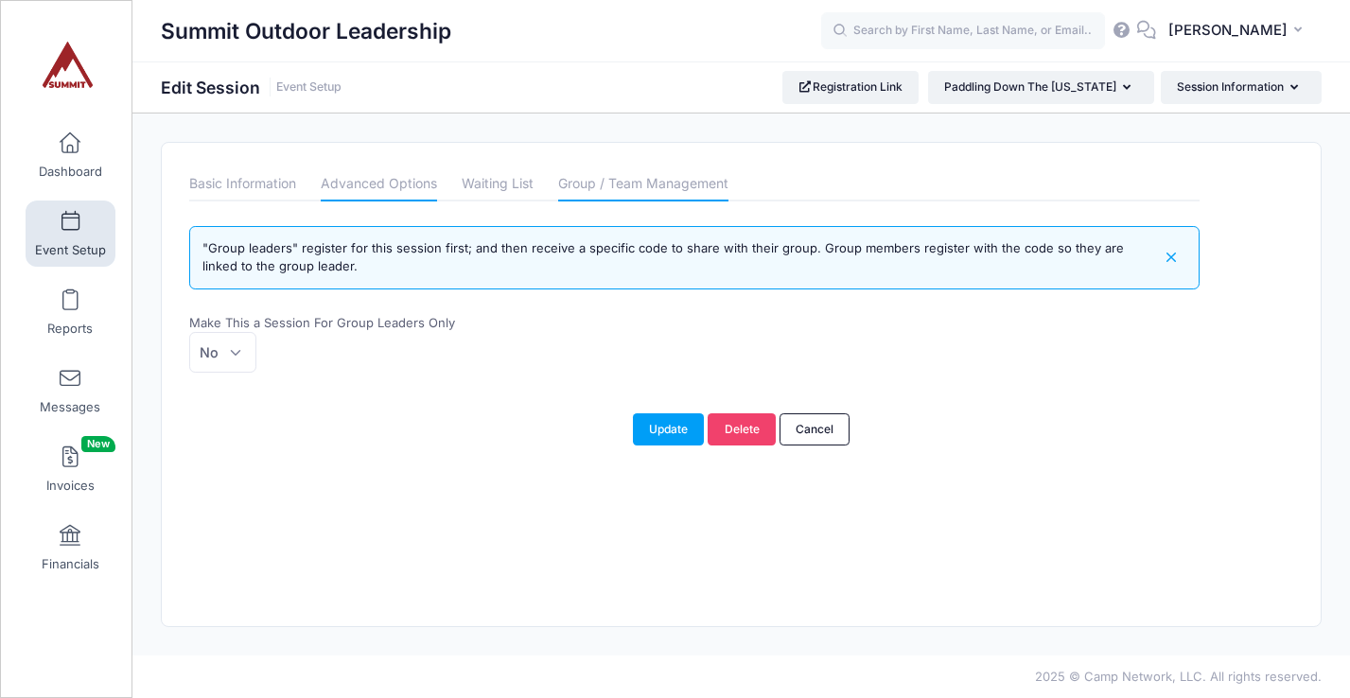
click at [366, 185] on link "Advanced Options" at bounding box center [379, 184] width 116 height 34
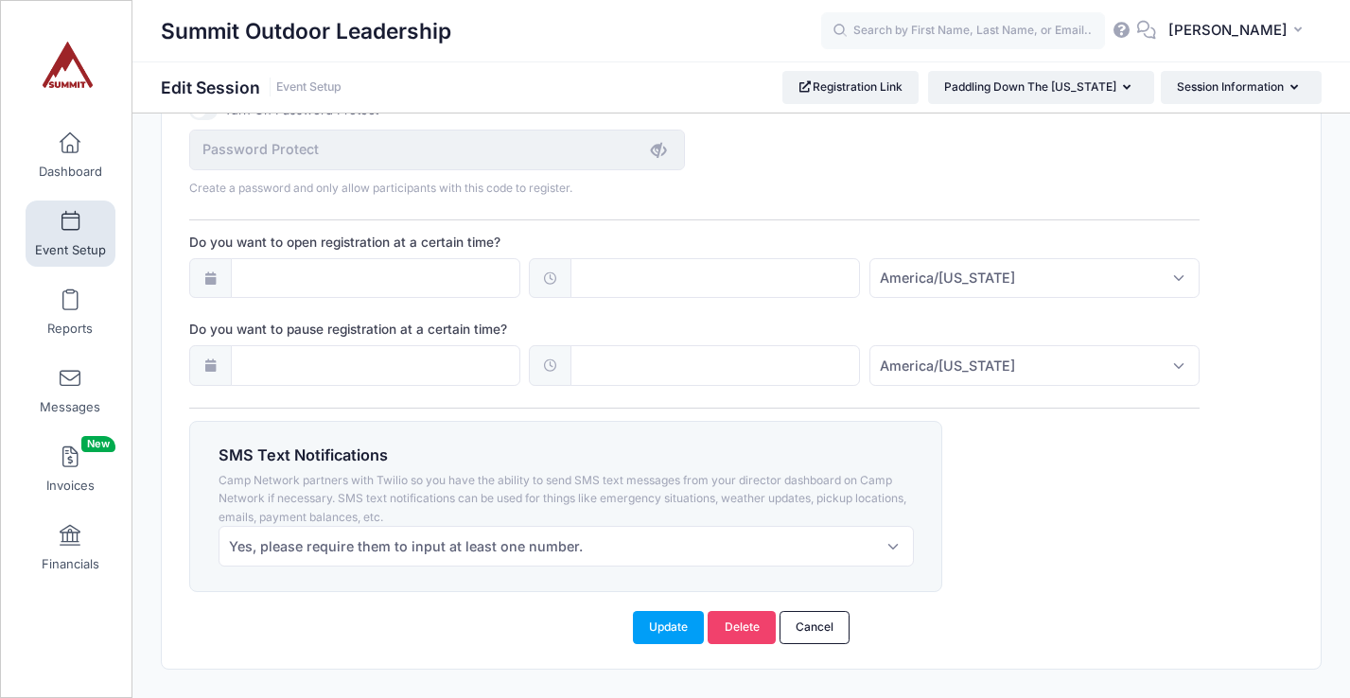
scroll to position [1396, 0]
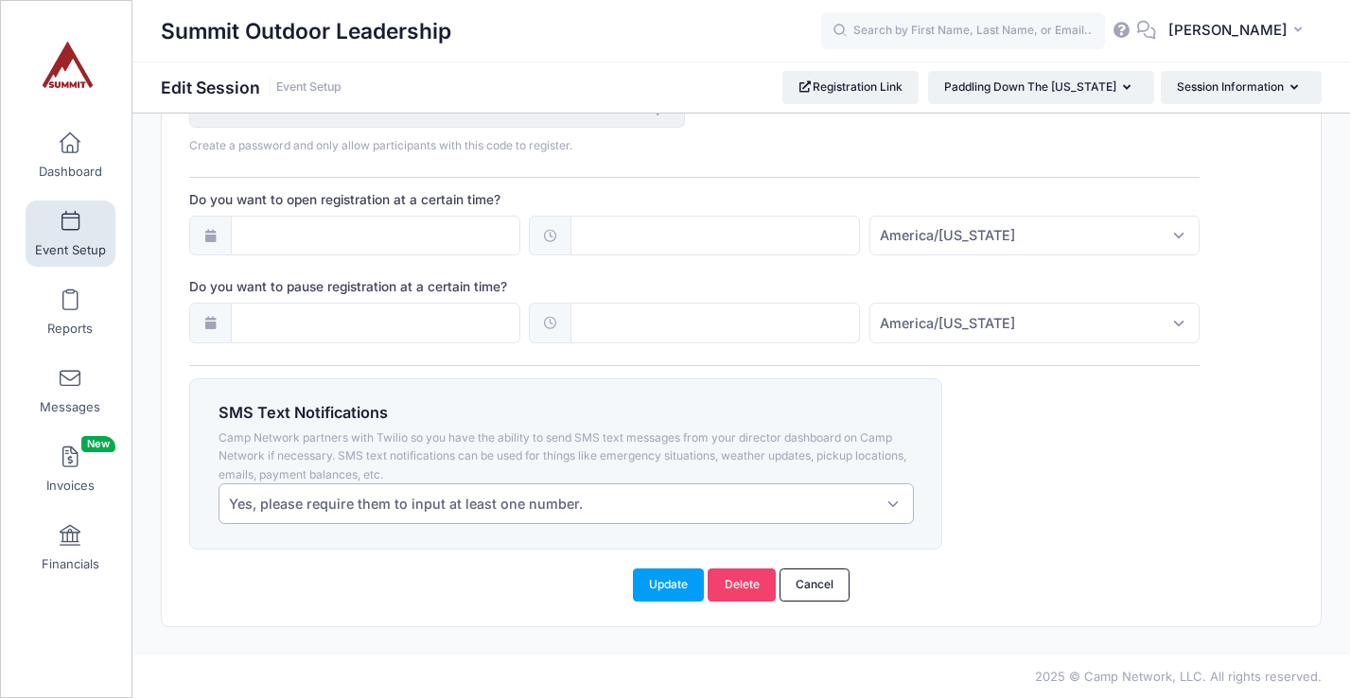
click at [638, 502] on span "Yes, please require them to input at least one number." at bounding box center [566, 503] width 695 height 41
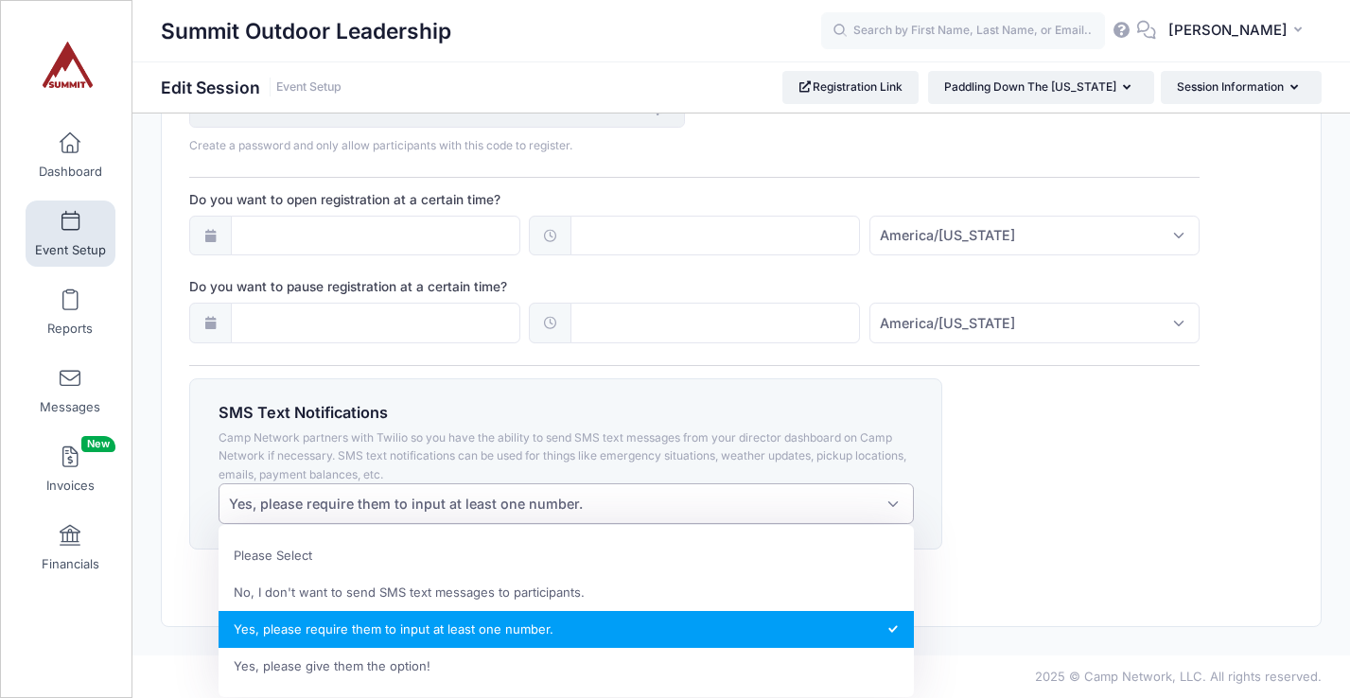
click at [638, 502] on span "Yes, please require them to input at least one number." at bounding box center [566, 503] width 695 height 41
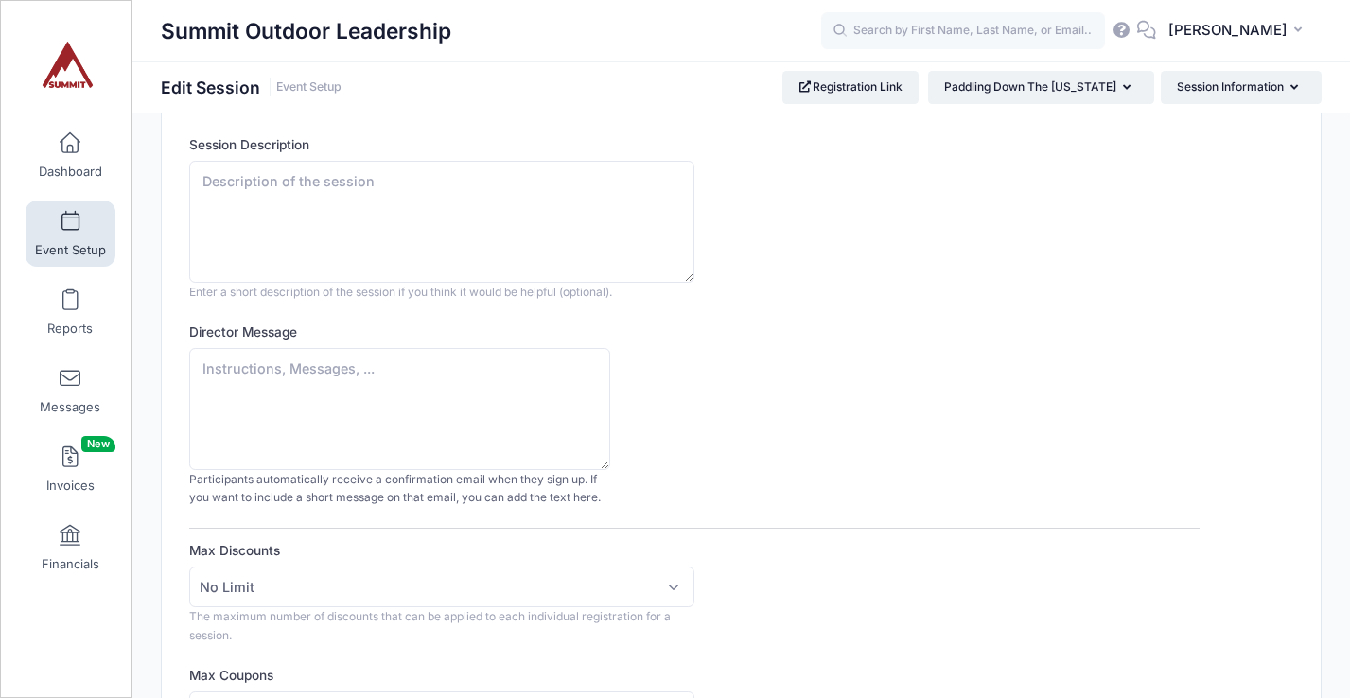
scroll to position [0, 0]
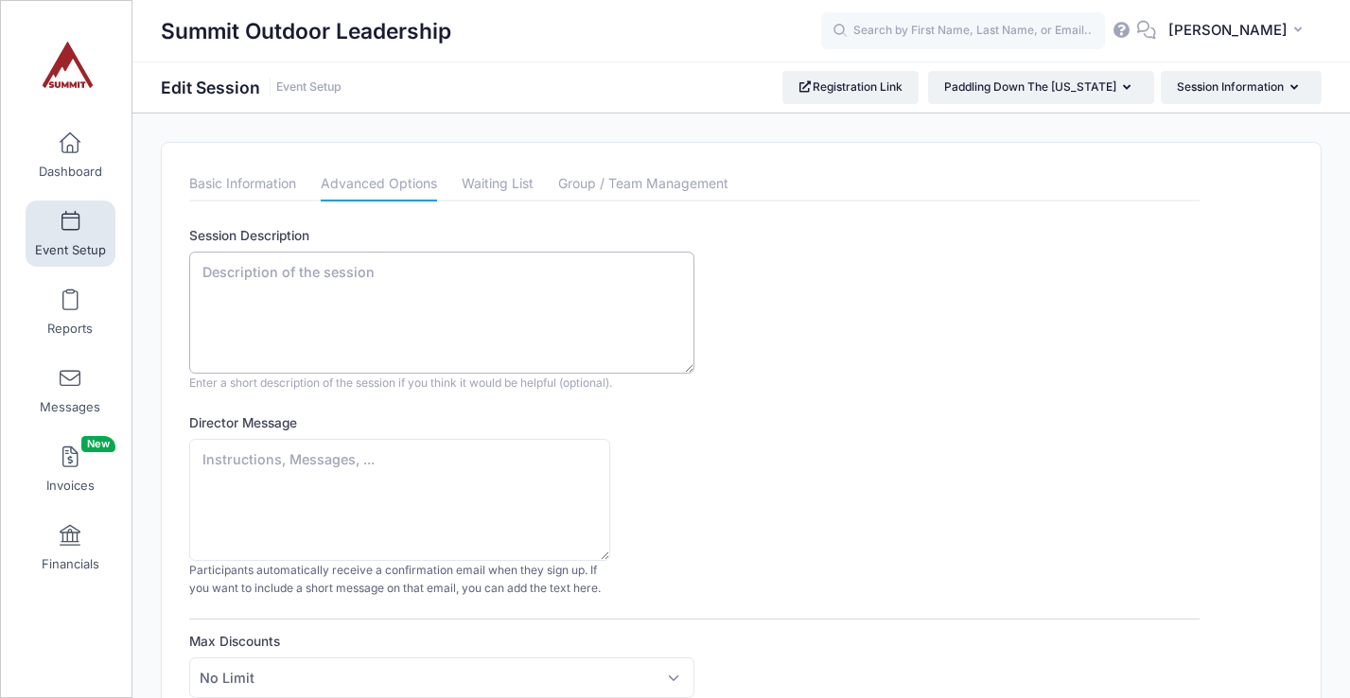
click at [475, 282] on textarea "Session Description" at bounding box center [441, 313] width 505 height 122
type textarea "j"
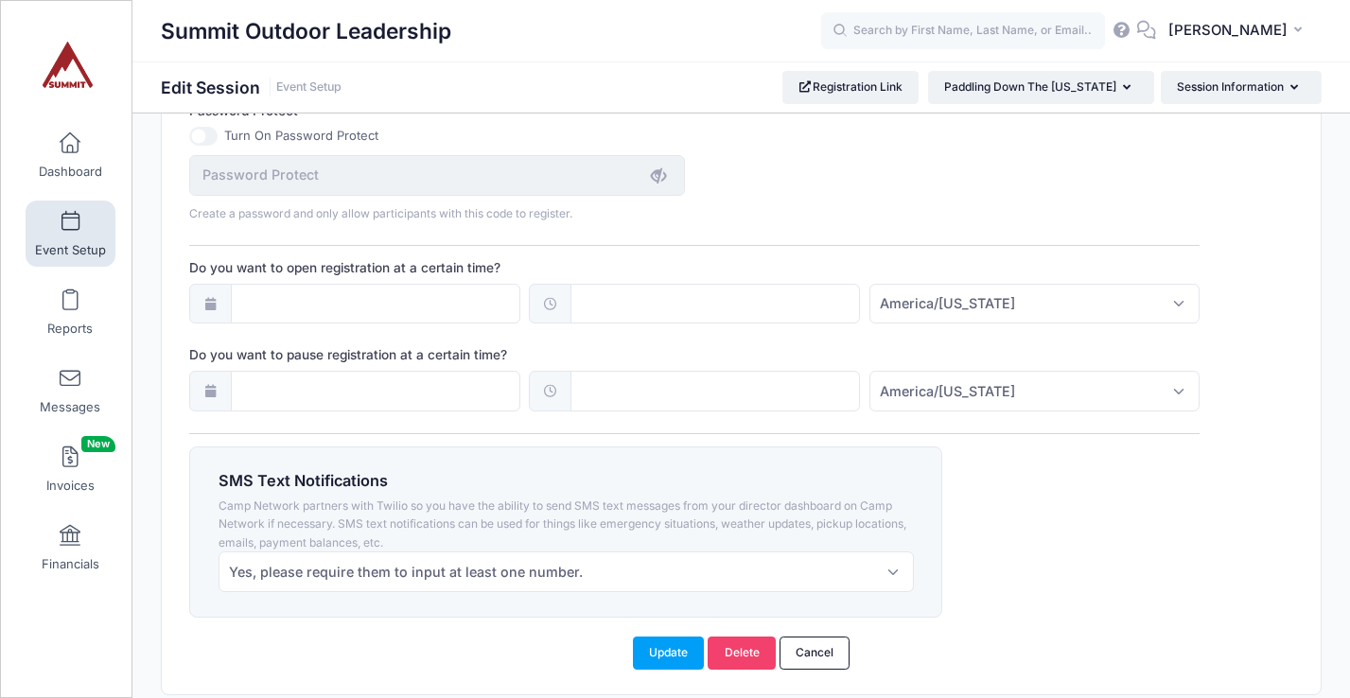
scroll to position [1396, 0]
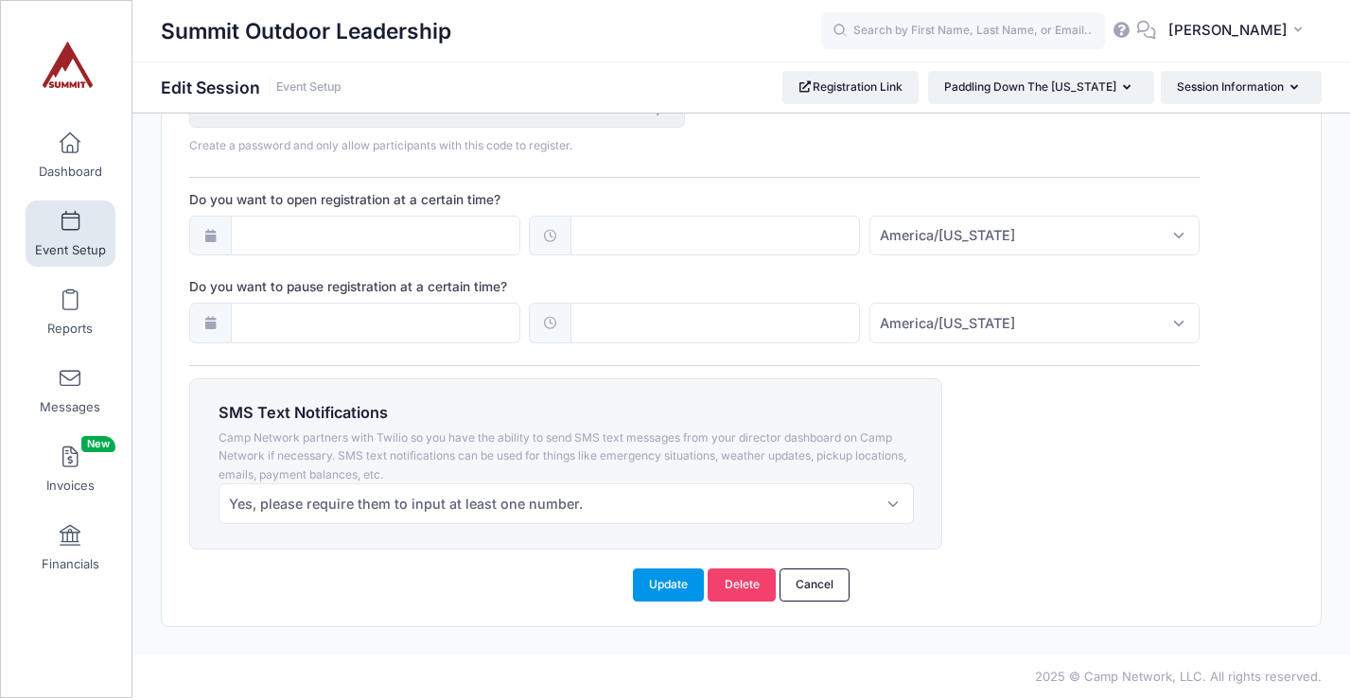
type textarea "Join us as we spend a day paddling down the Colorado River! We will meet at 10 …"
click at [655, 589] on button "Update" at bounding box center [669, 585] width 72 height 32
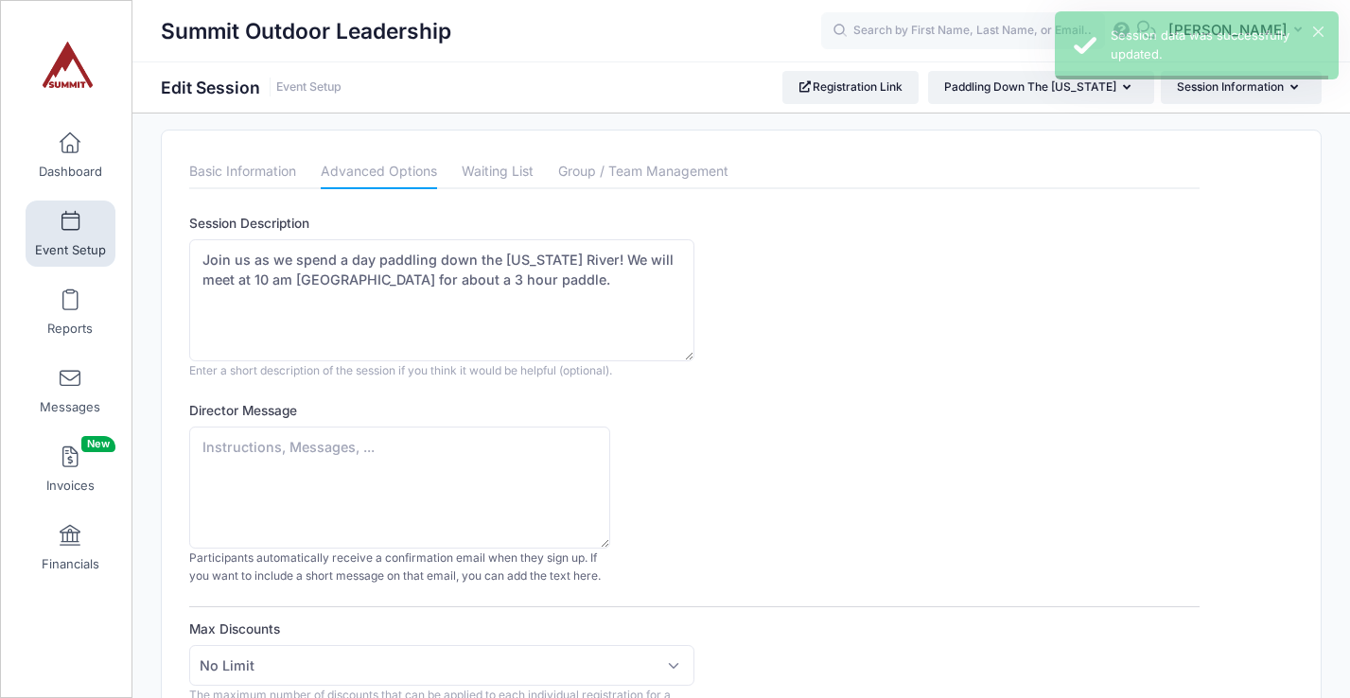
scroll to position [0, 0]
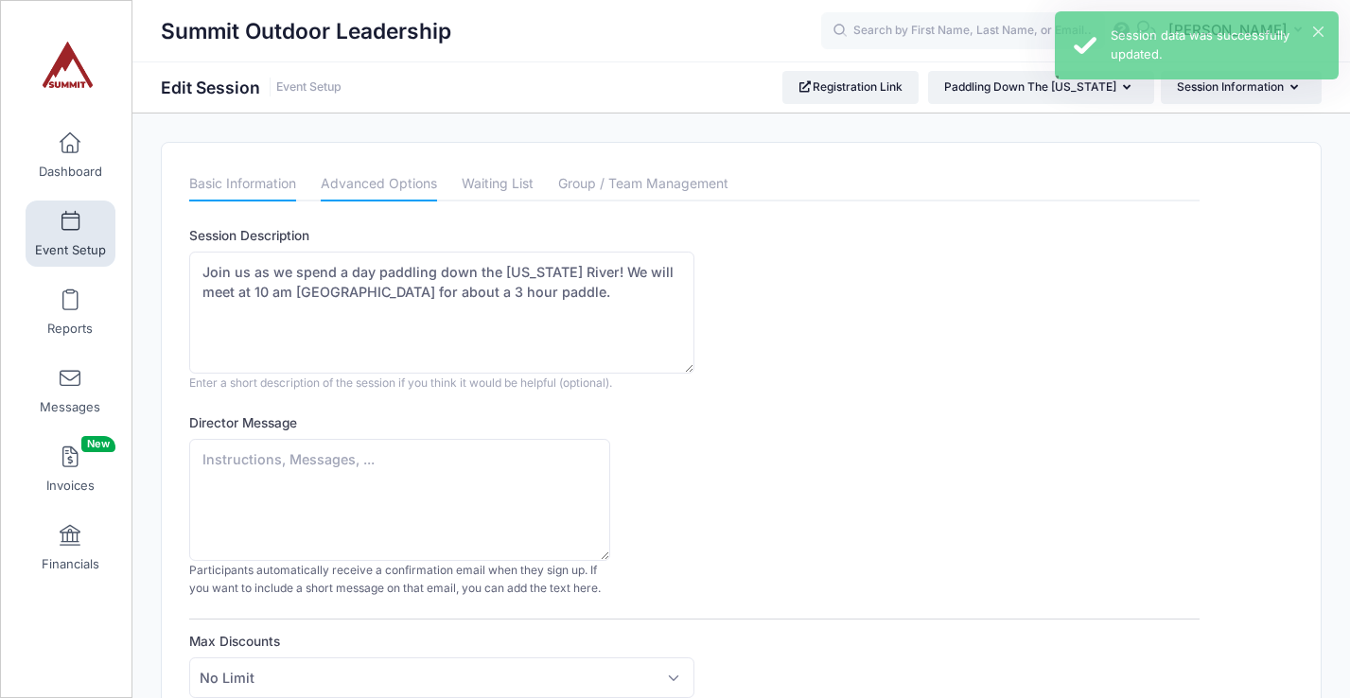
click at [247, 194] on link "Basic Information" at bounding box center [242, 184] width 107 height 34
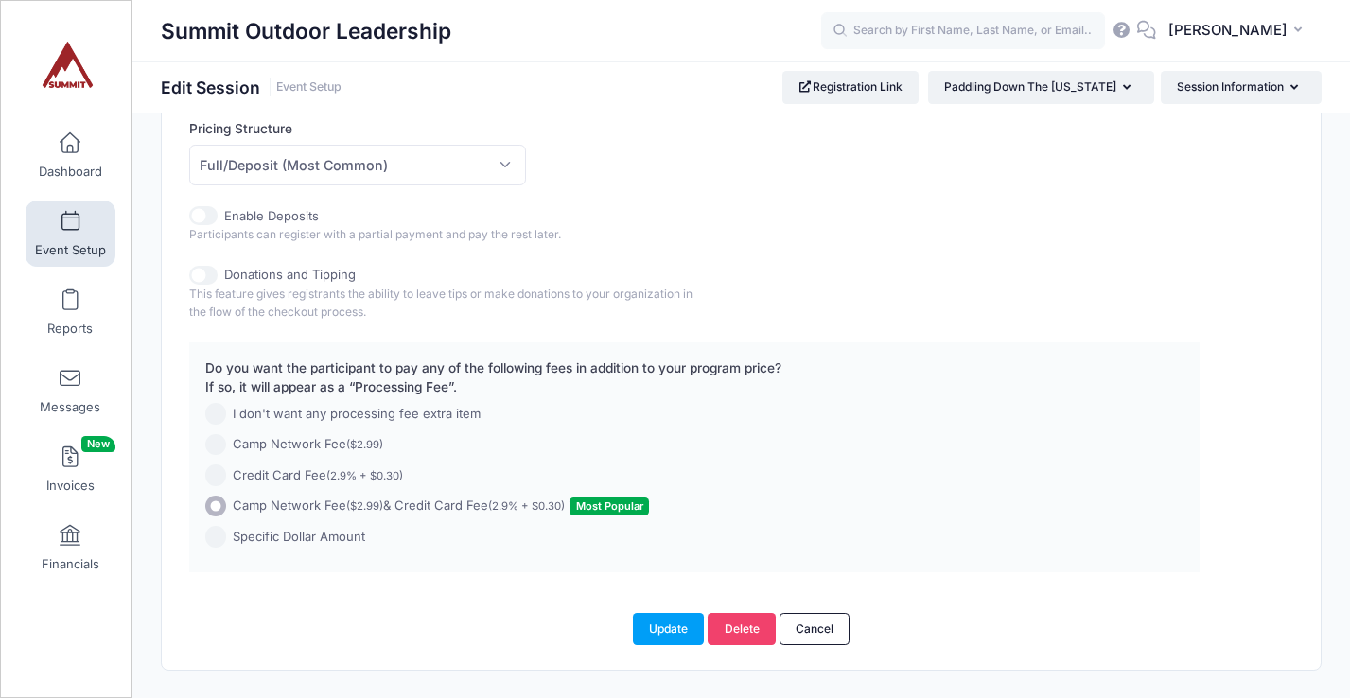
scroll to position [1034, 0]
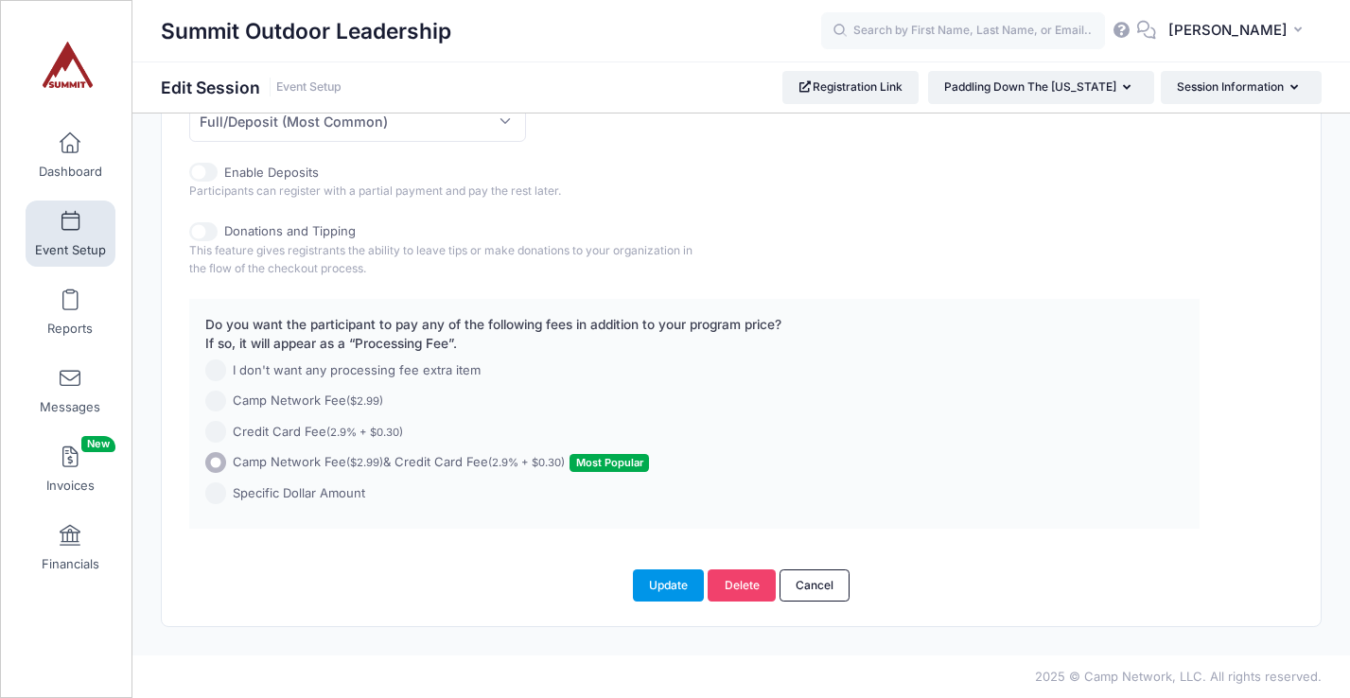
click at [676, 592] on button "Update" at bounding box center [669, 586] width 72 height 32
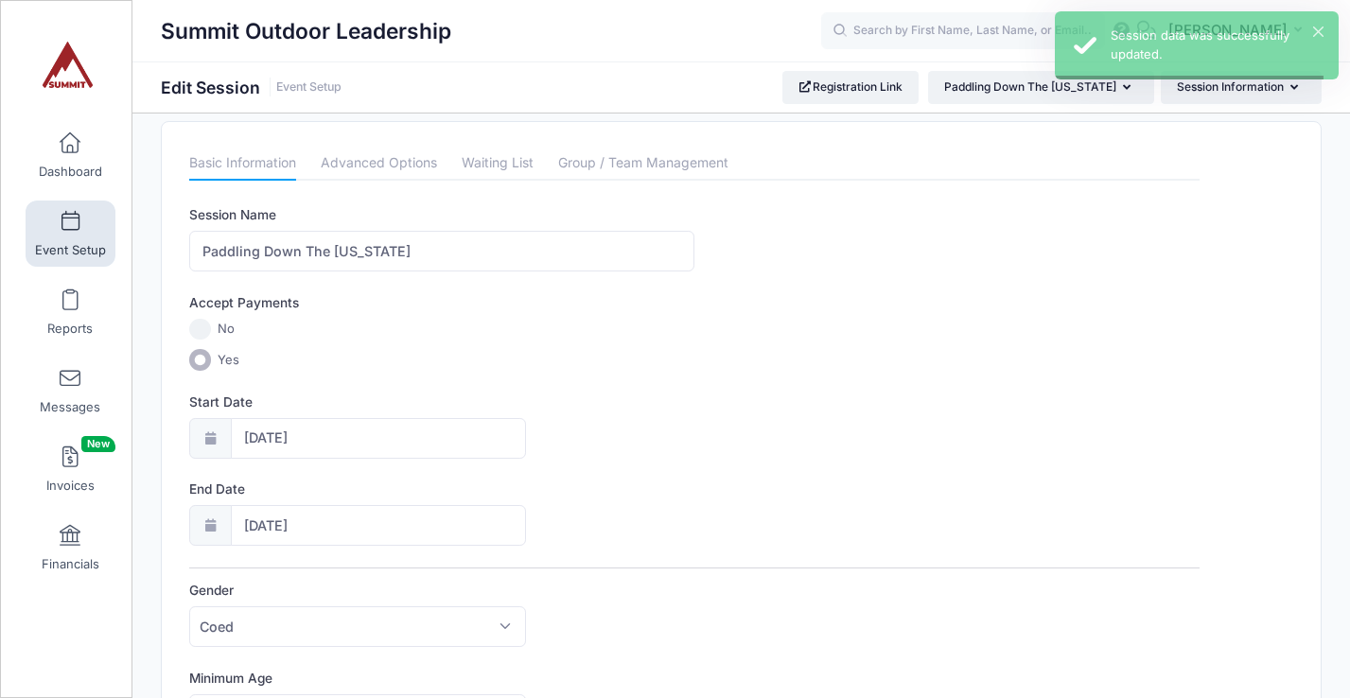
scroll to position [0, 0]
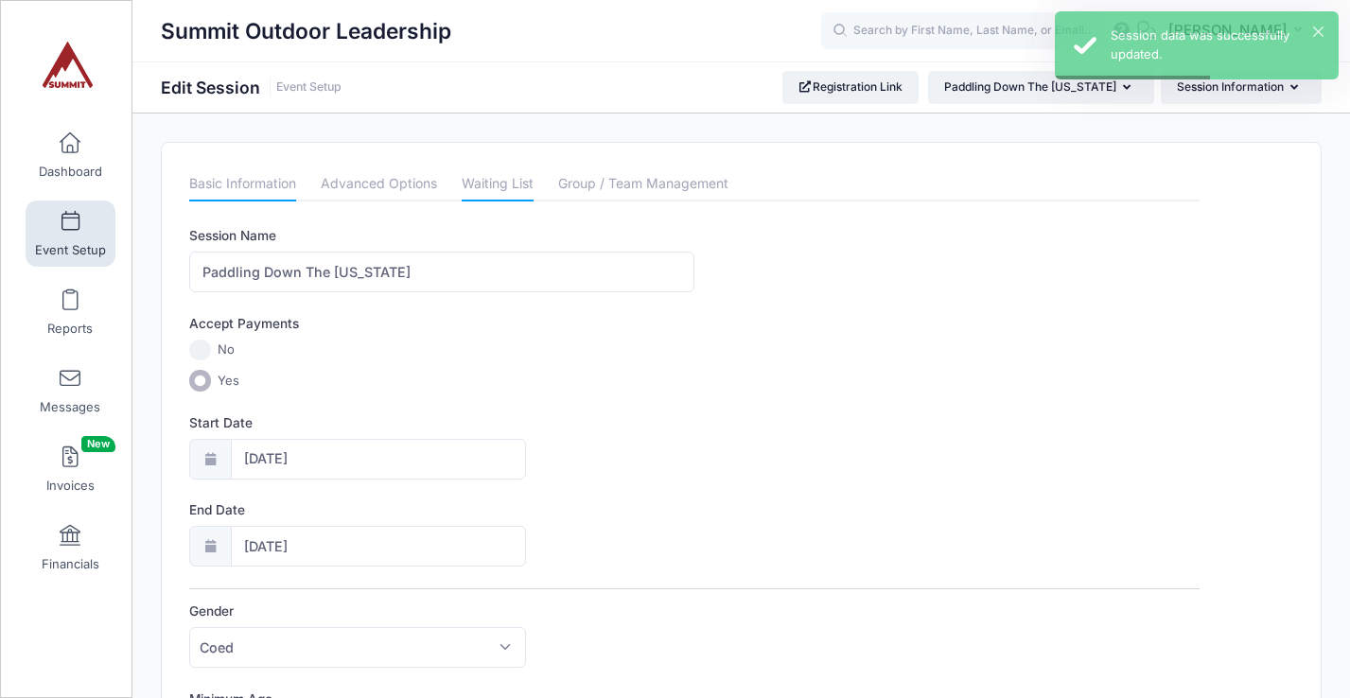
click at [488, 181] on link "Waiting List" at bounding box center [498, 184] width 72 height 34
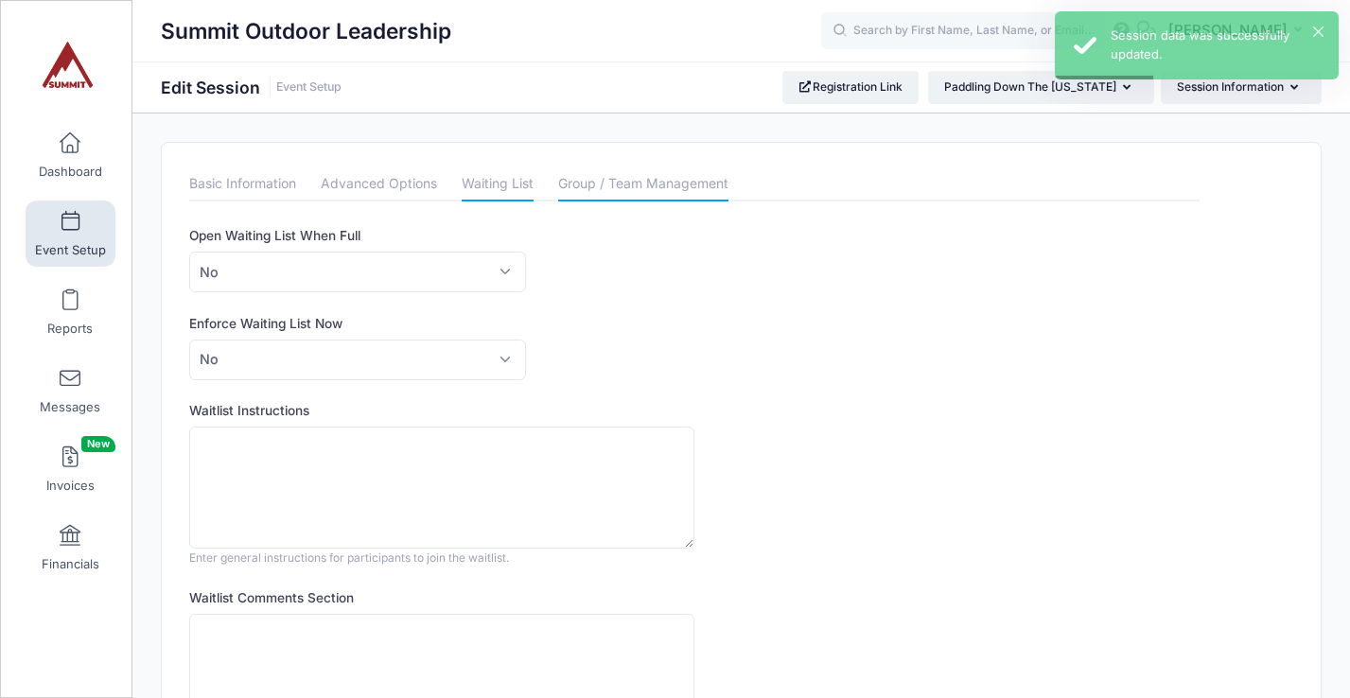
click at [626, 185] on link "Group / Team Management" at bounding box center [643, 184] width 170 height 34
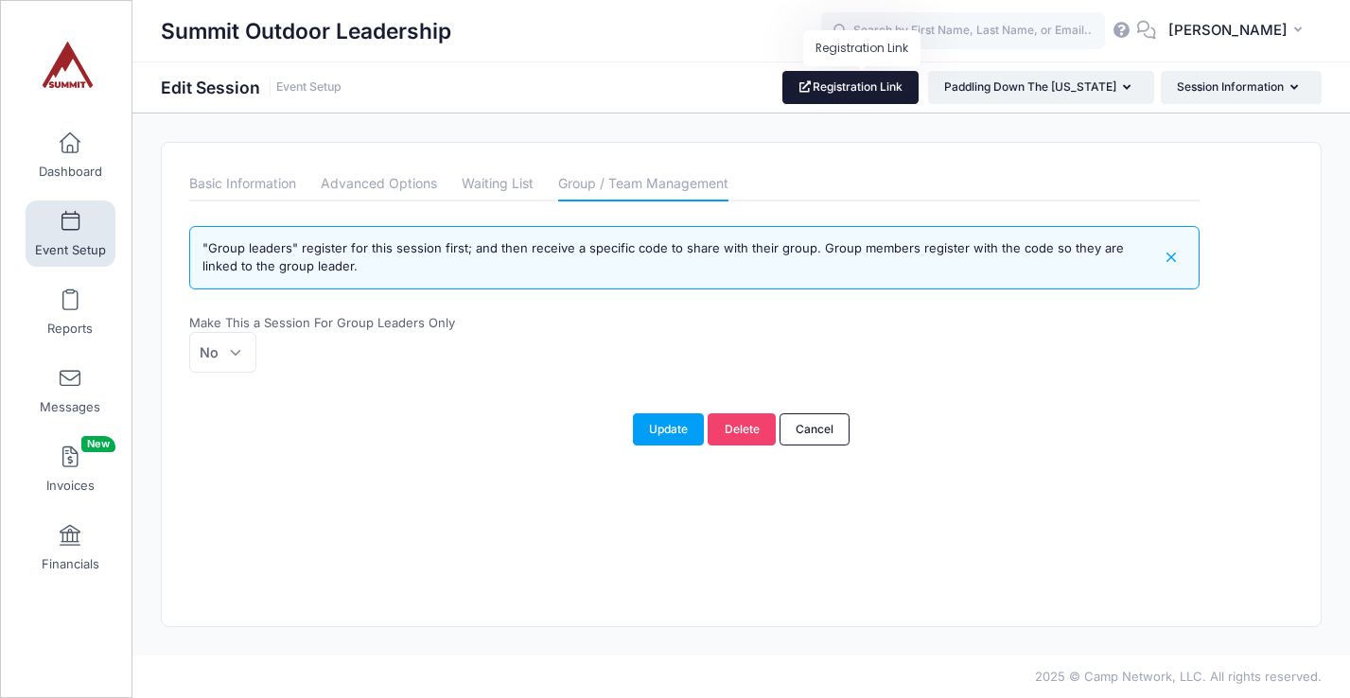
click at [864, 84] on link "Registration Link" at bounding box center [850, 87] width 137 height 32
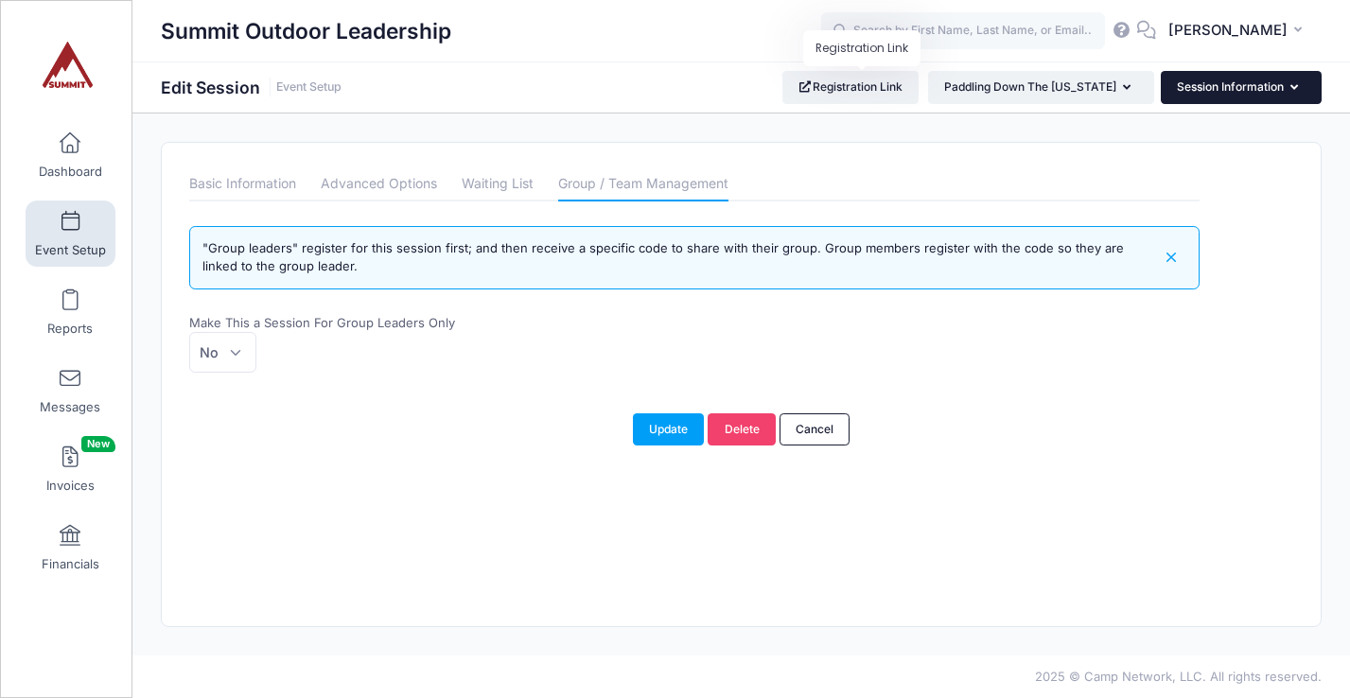
click at [1204, 84] on button "Session Information" at bounding box center [1241, 87] width 161 height 32
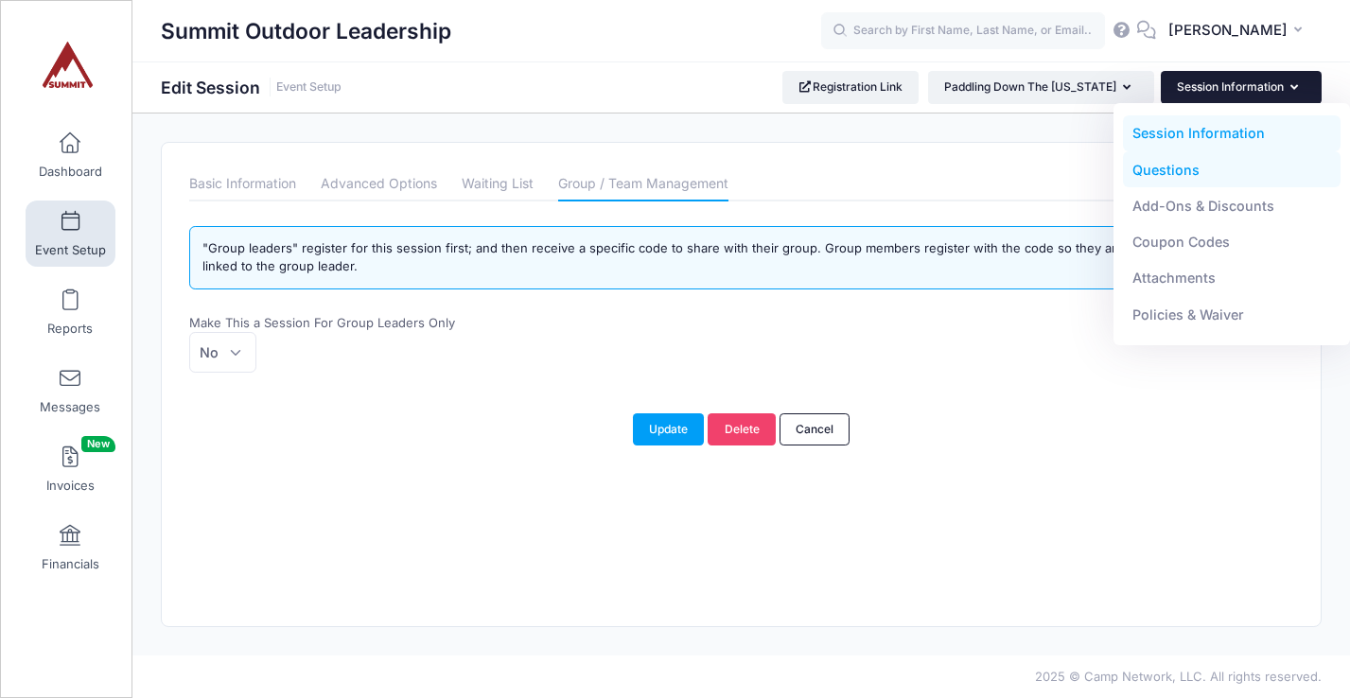
click at [1189, 171] on link "Questions" at bounding box center [1232, 169] width 219 height 36
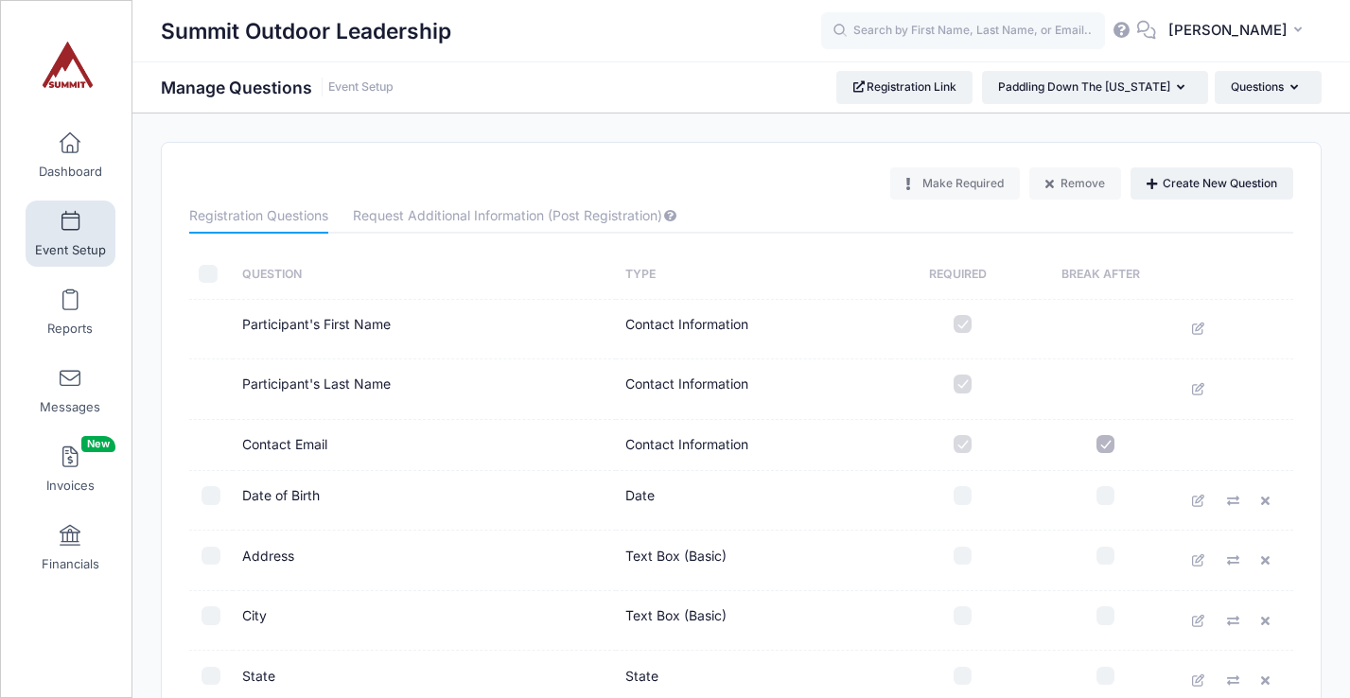
click at [964, 502] on input "checkbox" at bounding box center [963, 495] width 19 height 19
checkbox input "true"
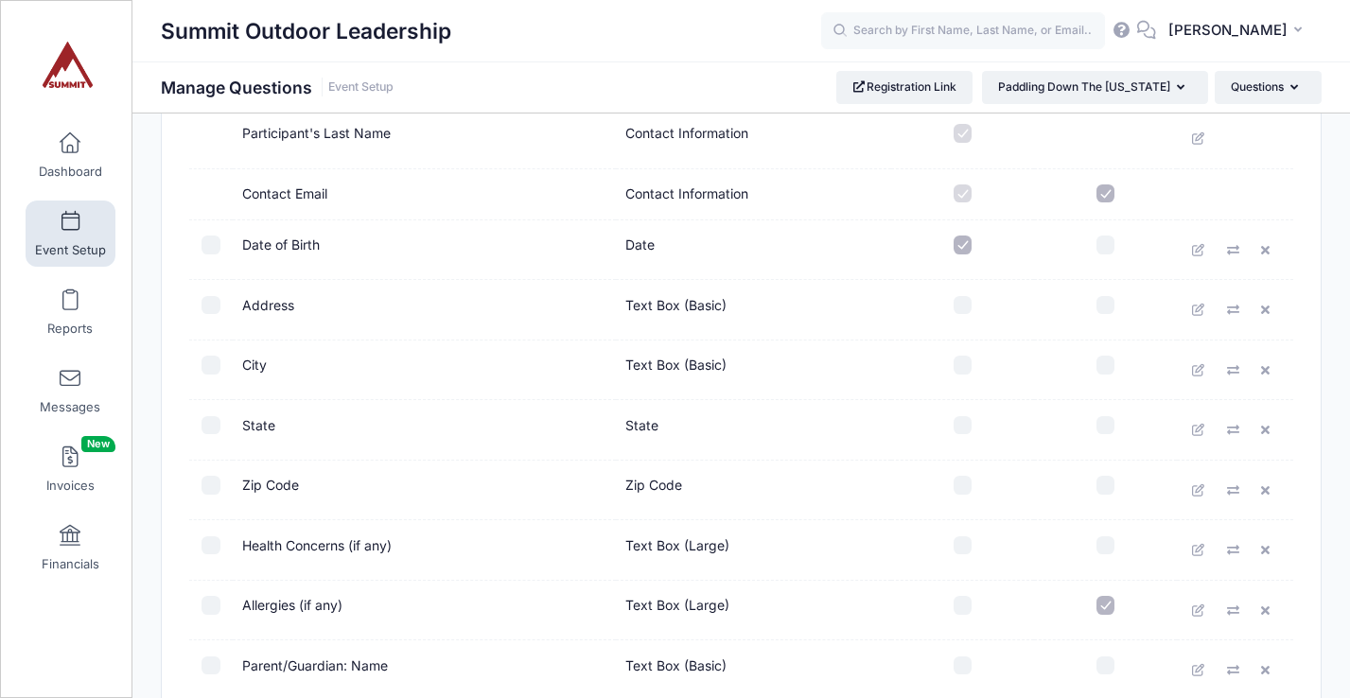
scroll to position [258, 0]
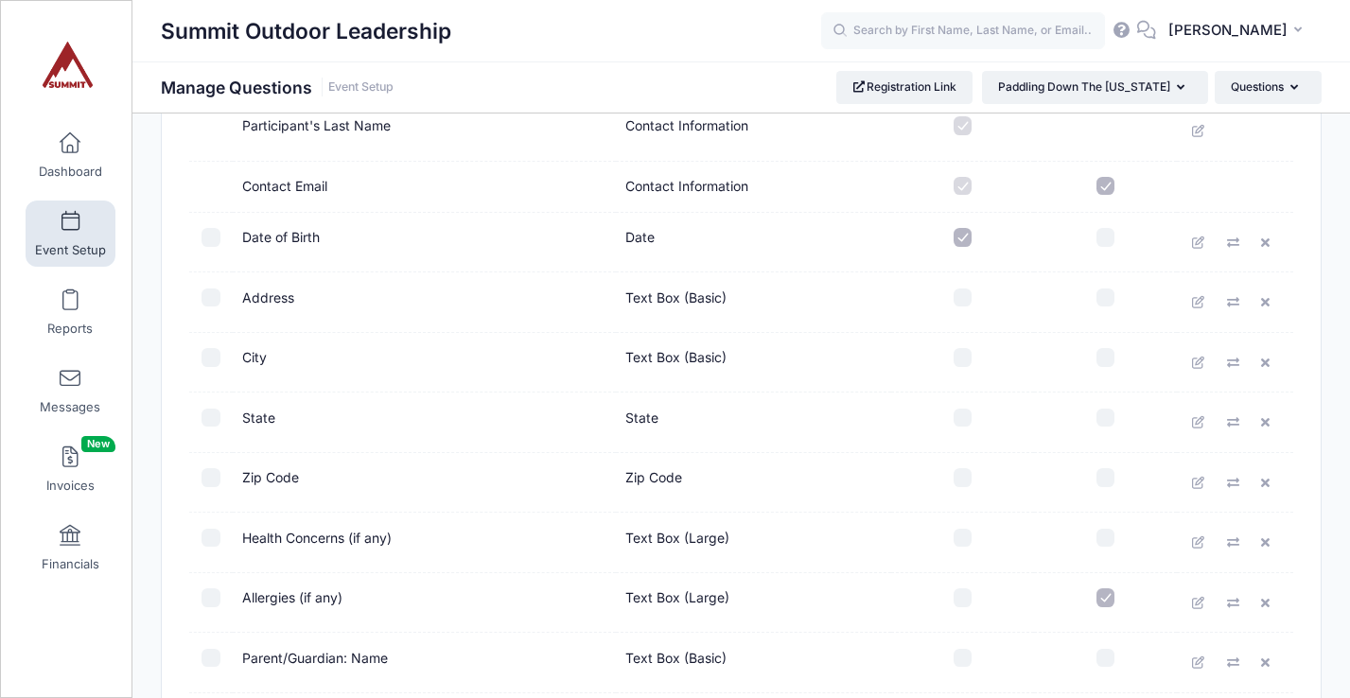
click at [964, 544] on input "checkbox" at bounding box center [963, 538] width 19 height 19
checkbox input "true"
click at [963, 604] on input "checkbox" at bounding box center [963, 597] width 19 height 19
checkbox input "true"
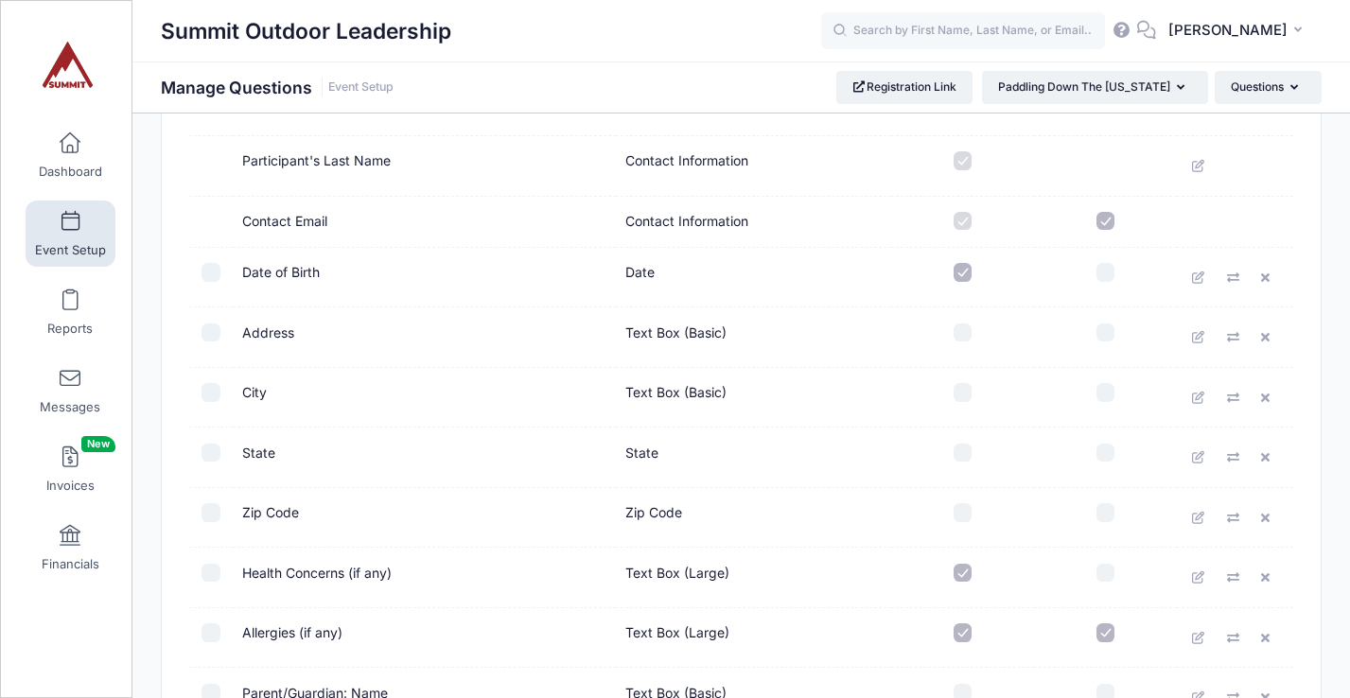
scroll to position [228, 0]
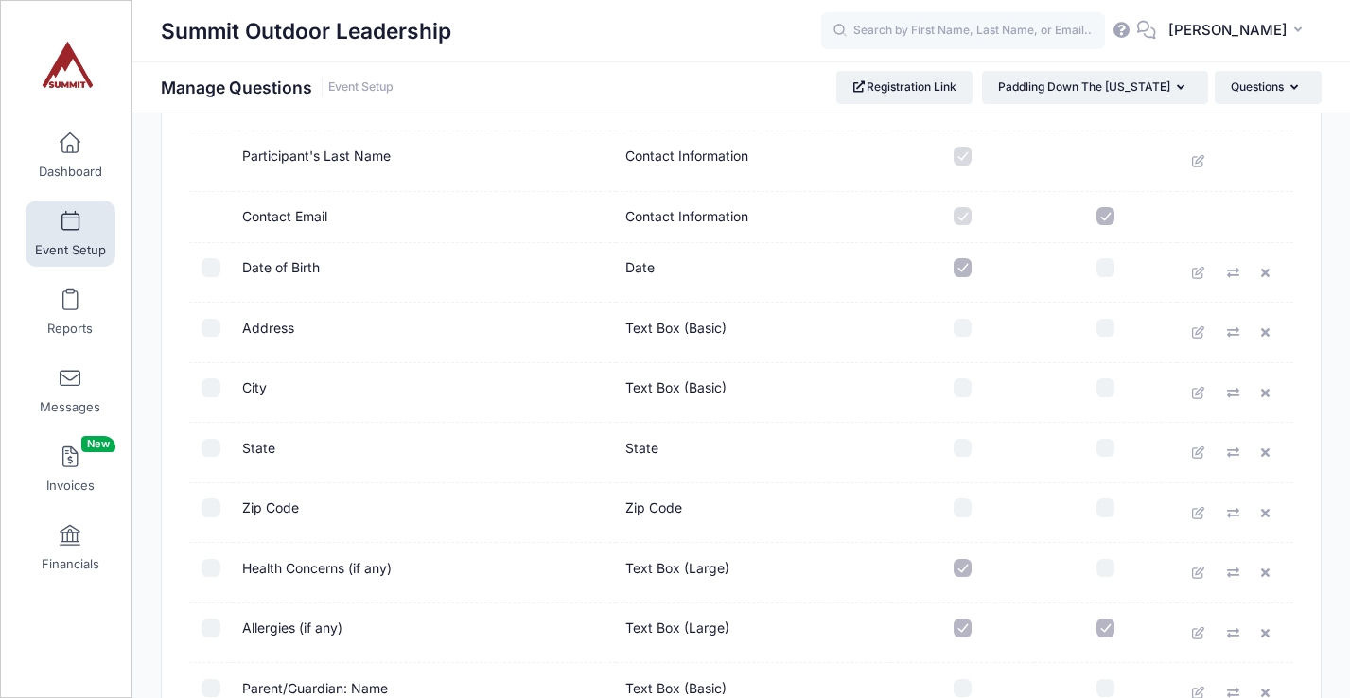
click at [965, 328] on input "checkbox" at bounding box center [963, 328] width 19 height 19
checkbox input "true"
click at [962, 380] on input "checkbox" at bounding box center [963, 387] width 19 height 19
checkbox input "true"
click at [963, 435] on td at bounding box center [963, 453] width 144 height 61
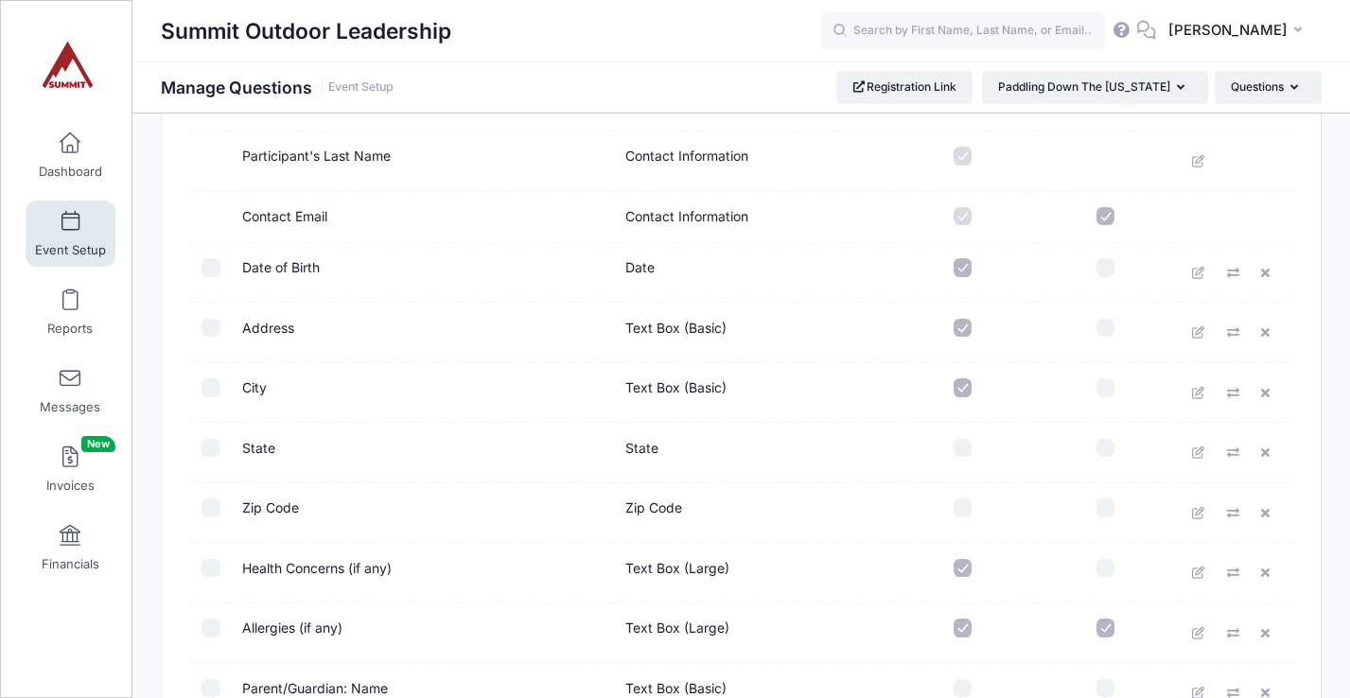
click at [962, 446] on input "checkbox" at bounding box center [963, 448] width 19 height 19
checkbox input "true"
click at [964, 507] on input "checkbox" at bounding box center [963, 508] width 19 height 19
checkbox input "true"
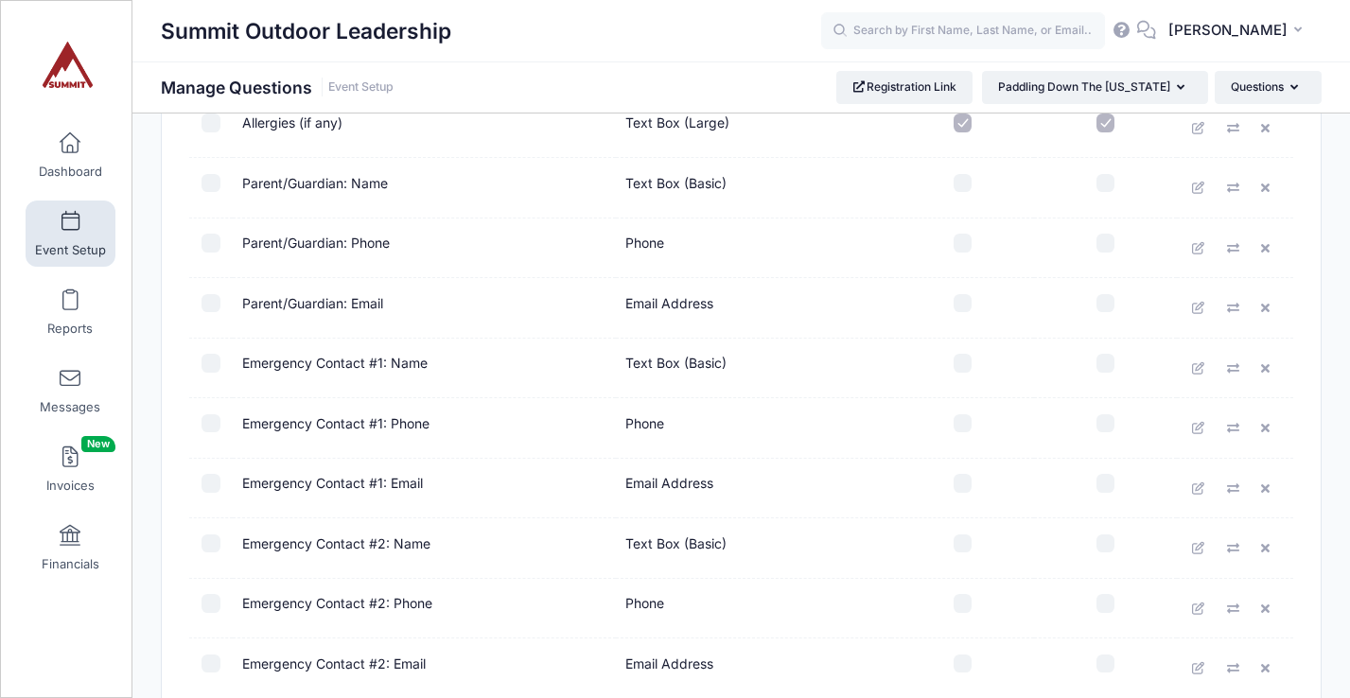
scroll to position [734, 0]
click at [967, 364] on input "checkbox" at bounding box center [963, 362] width 19 height 19
checkbox input "true"
click at [964, 425] on input "checkbox" at bounding box center [963, 422] width 19 height 19
checkbox input "true"
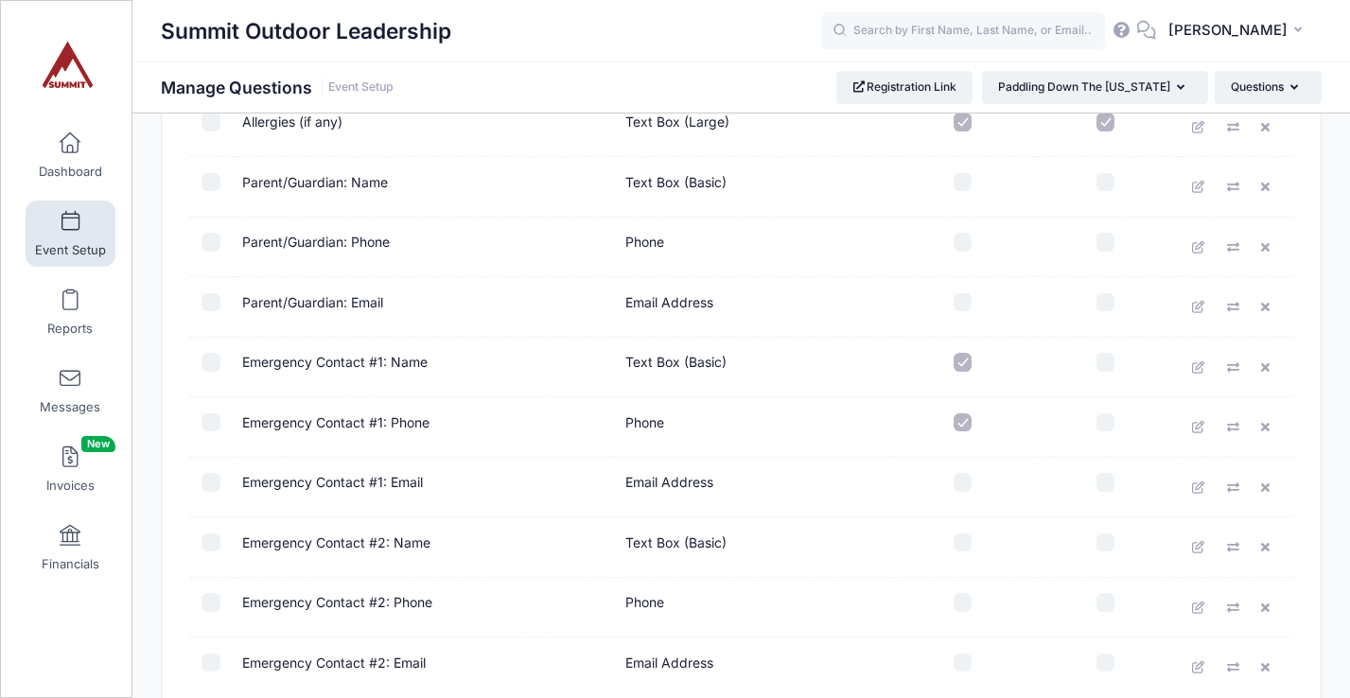
click at [965, 483] on input "checkbox" at bounding box center [963, 482] width 19 height 19
checkbox input "true"
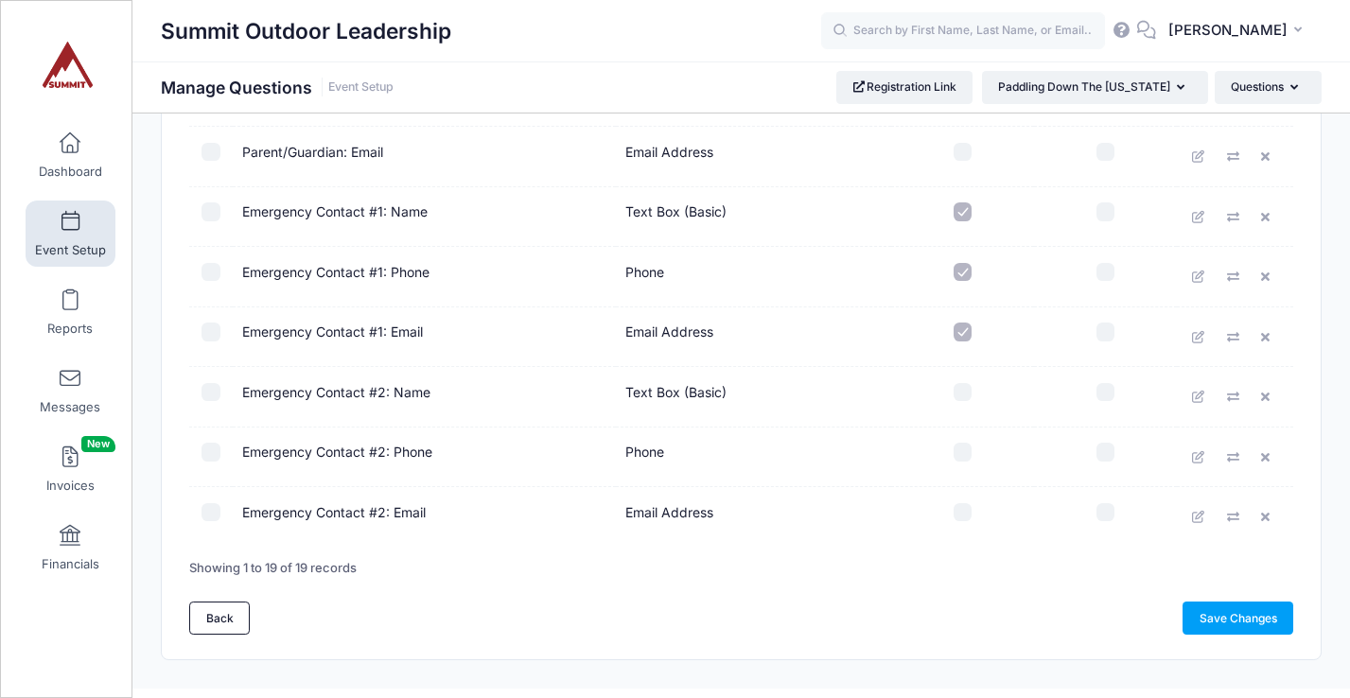
scroll to position [910, 0]
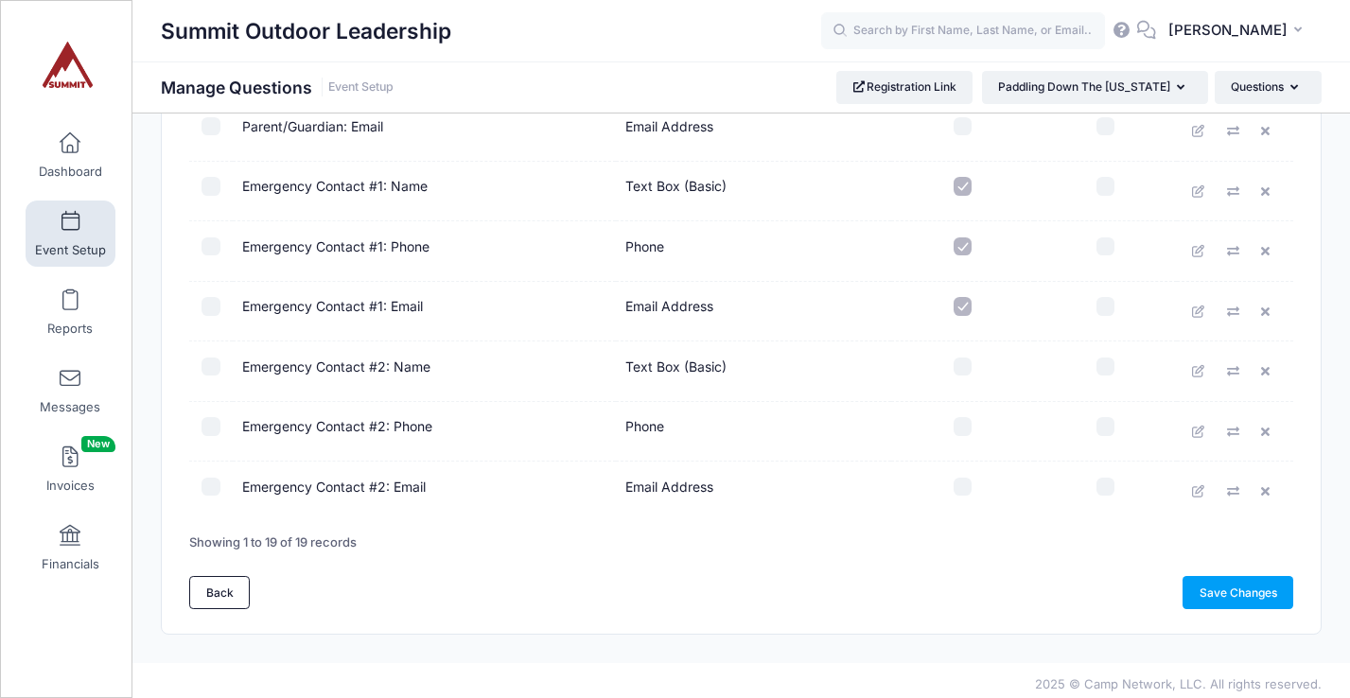
click at [964, 360] on input "checkbox" at bounding box center [963, 367] width 19 height 19
checkbox input "true"
click at [964, 429] on input "checkbox" at bounding box center [963, 426] width 19 height 19
checkbox input "true"
click at [964, 490] on input "checkbox" at bounding box center [963, 487] width 19 height 19
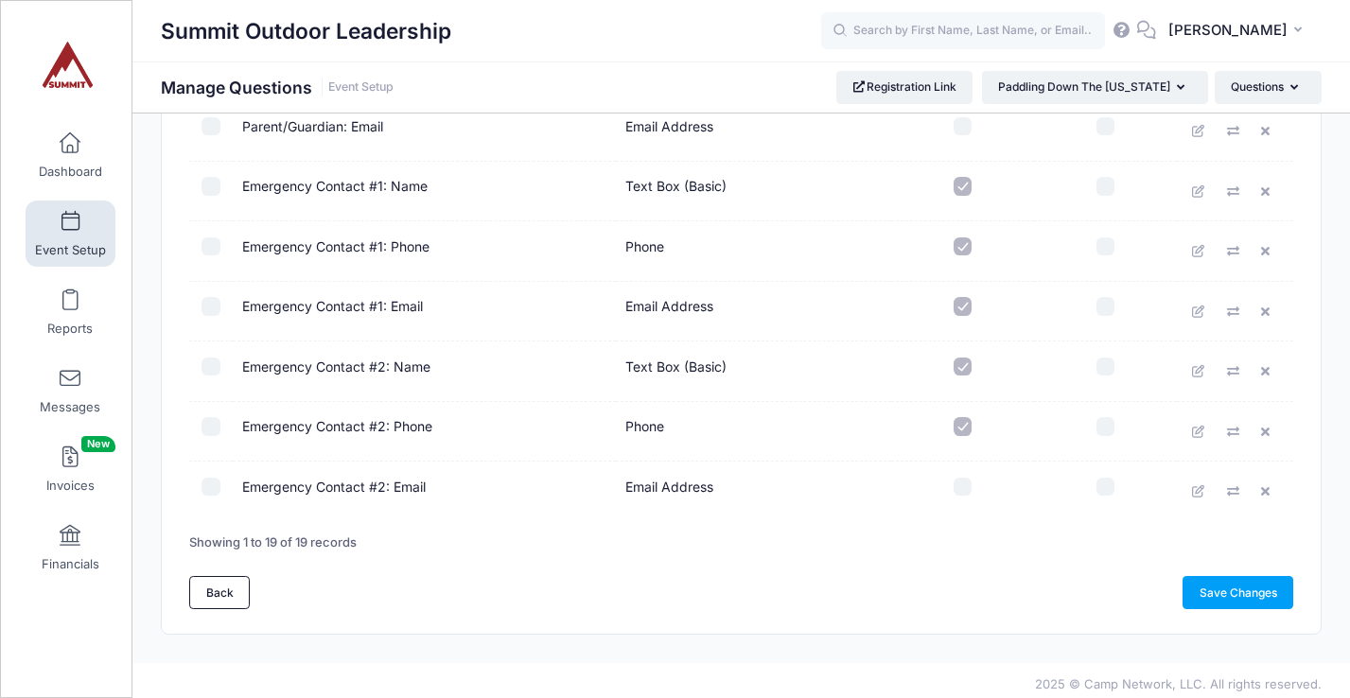
checkbox input "true"
click at [1218, 593] on link "Save Changes" at bounding box center [1238, 592] width 111 height 32
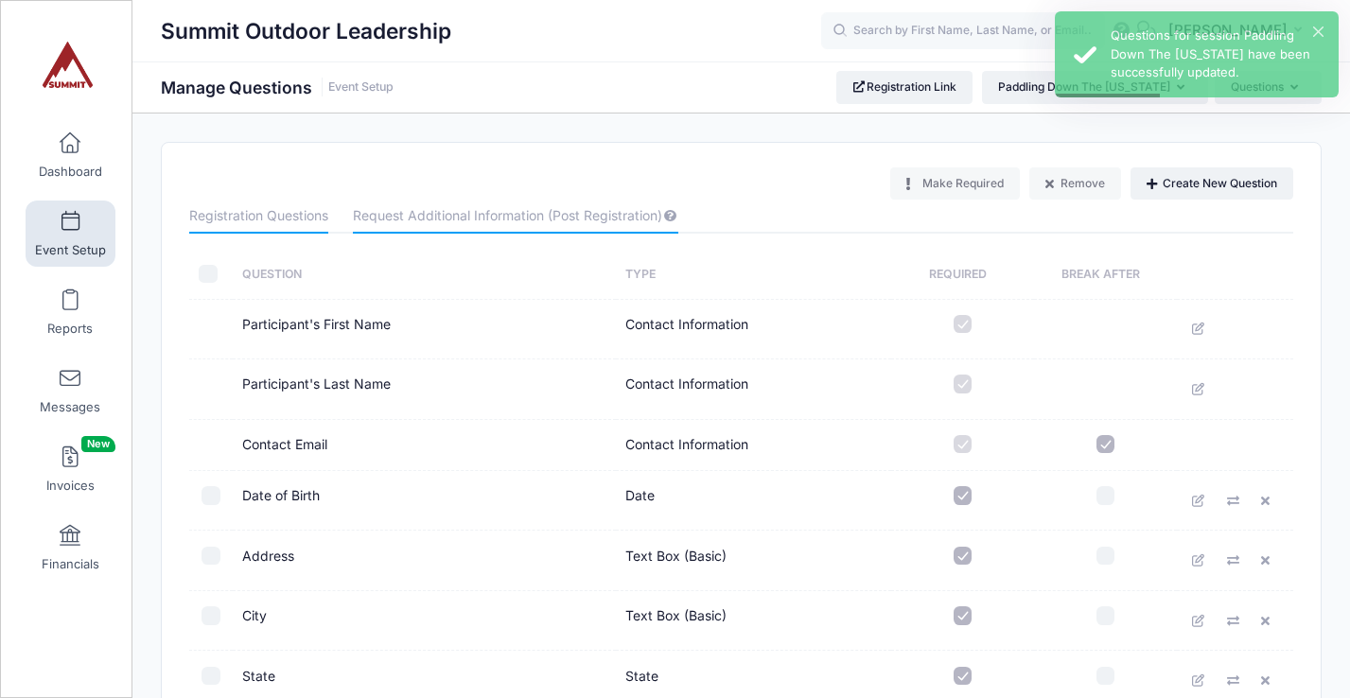
click at [599, 223] on link "Request Additional Information (Post Registration)" at bounding box center [515, 217] width 325 height 34
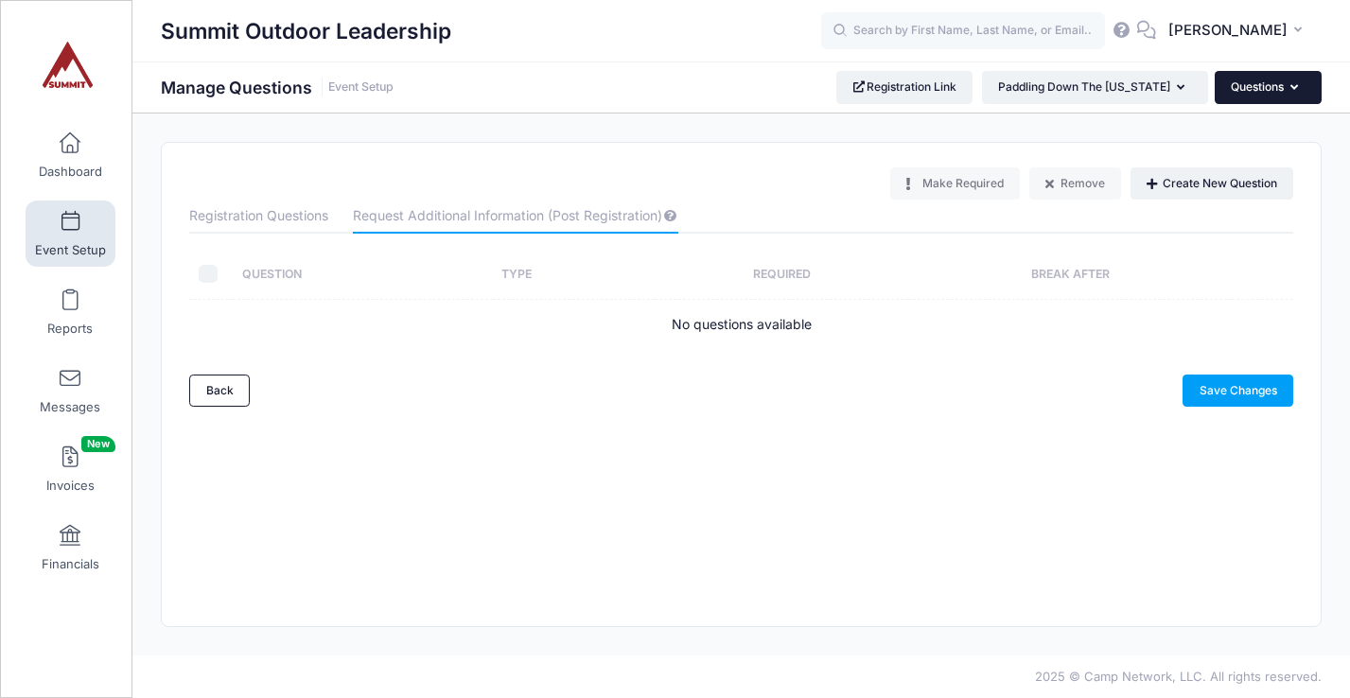
click at [1269, 81] on button "Questions" at bounding box center [1268, 87] width 107 height 32
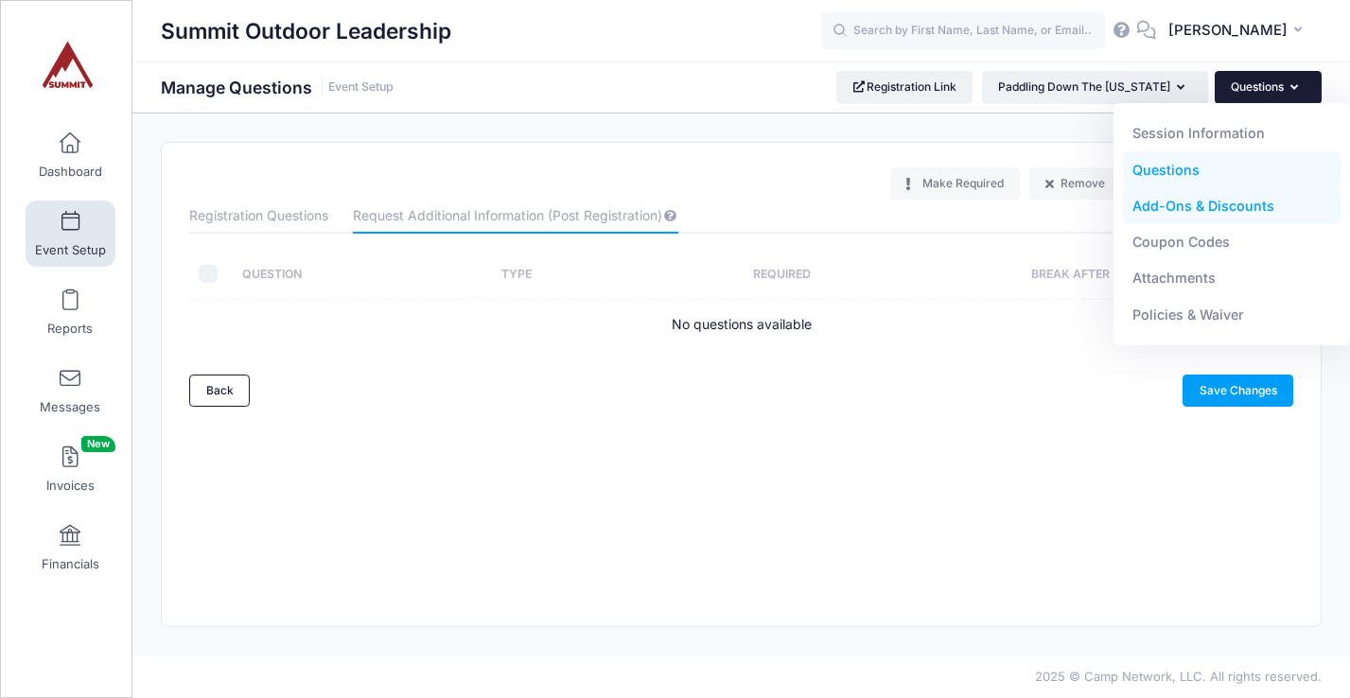
click at [1216, 206] on link "Add-Ons & Discounts" at bounding box center [1232, 206] width 219 height 36
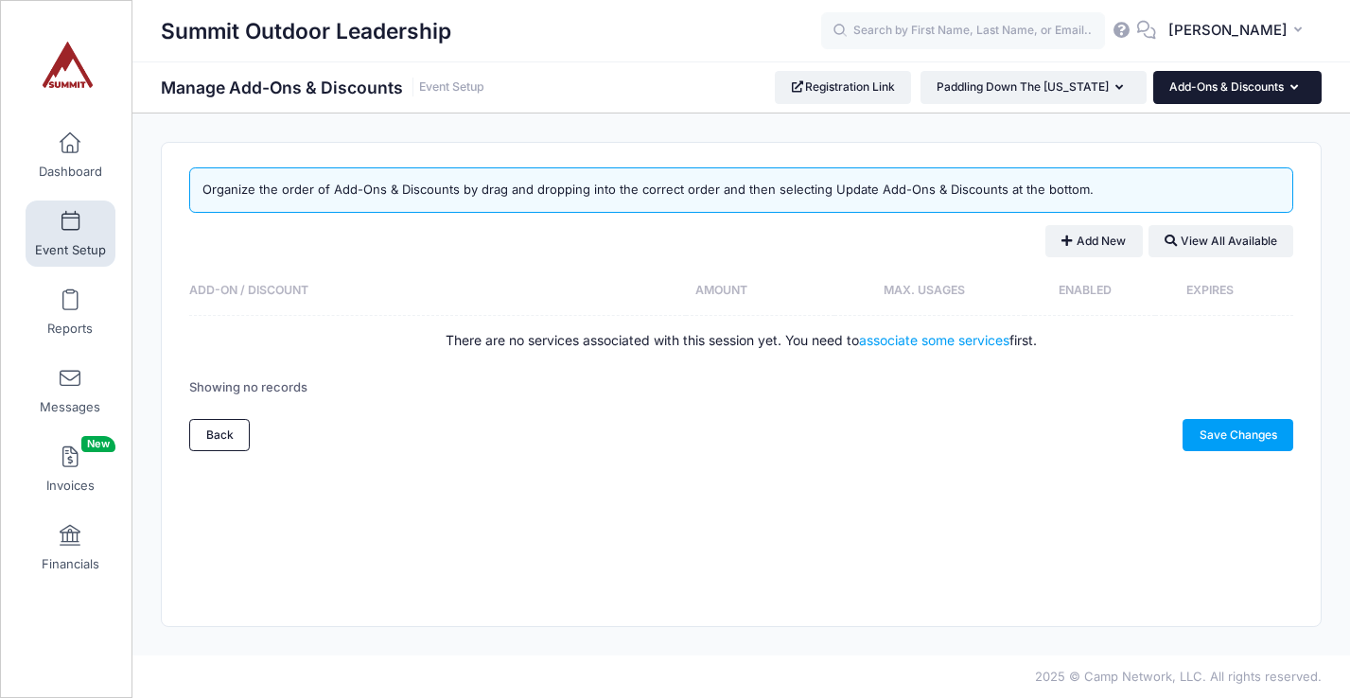
click at [1233, 88] on button "Add-Ons & Discounts" at bounding box center [1237, 87] width 168 height 32
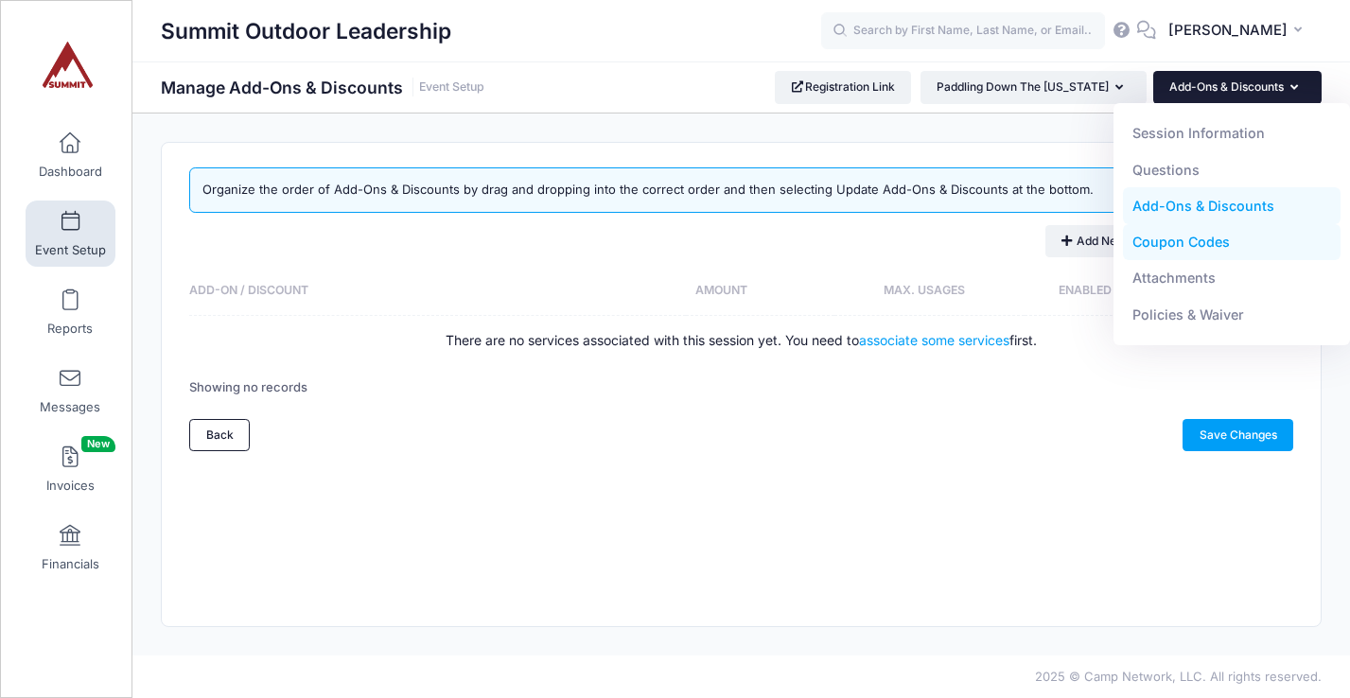
click at [1188, 241] on link "Coupon Codes" at bounding box center [1232, 242] width 219 height 36
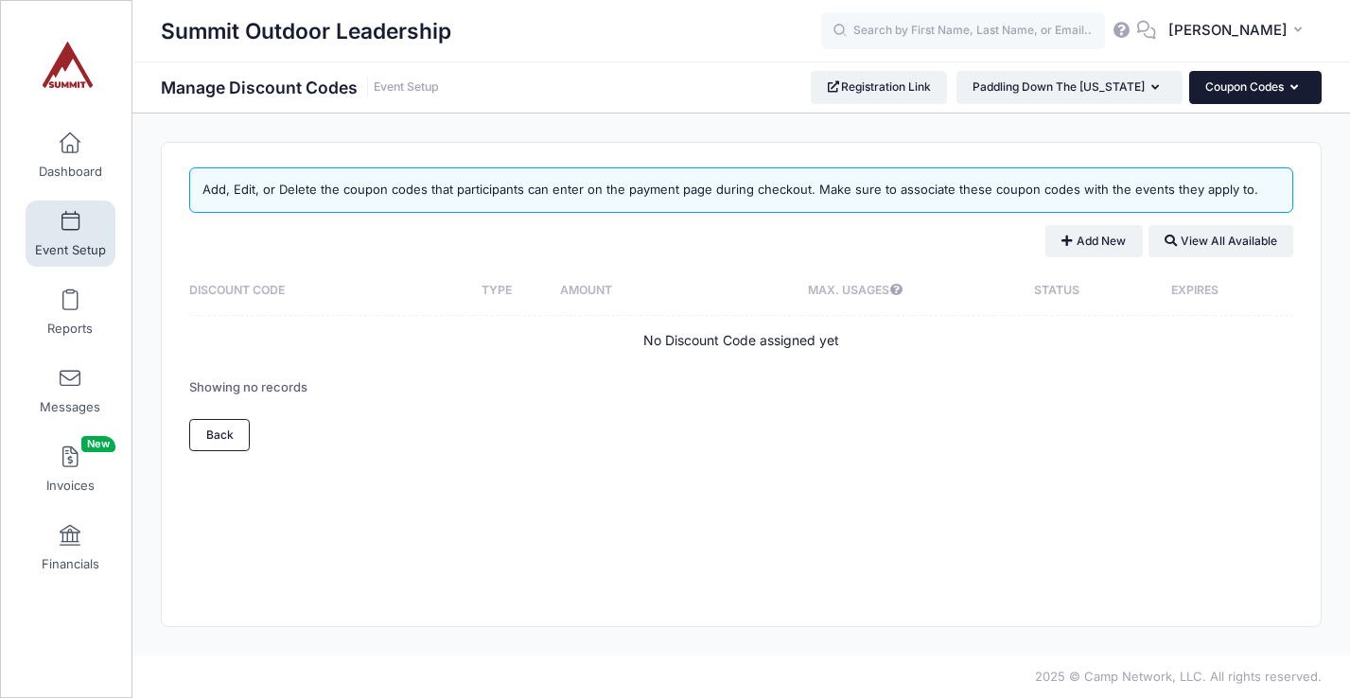
click at [1234, 99] on button "Coupon Codes" at bounding box center [1255, 87] width 132 height 32
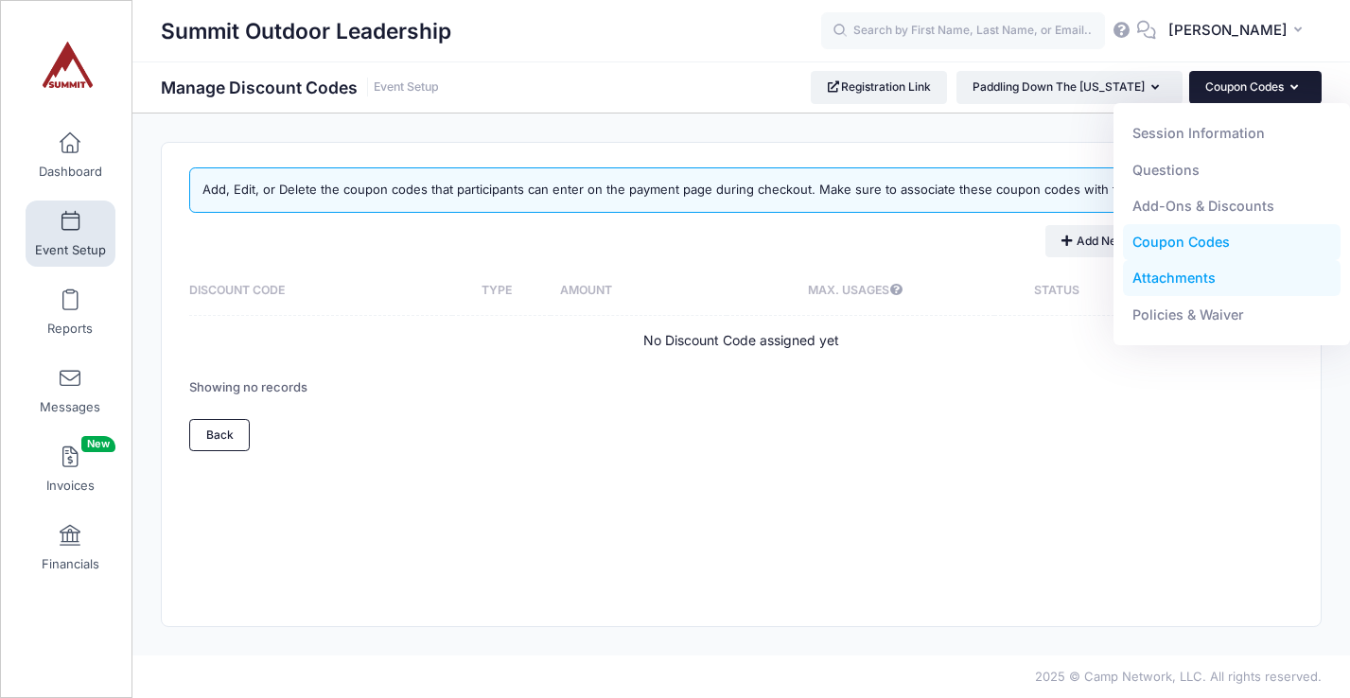
click at [1157, 284] on link "Attachments" at bounding box center [1232, 278] width 219 height 36
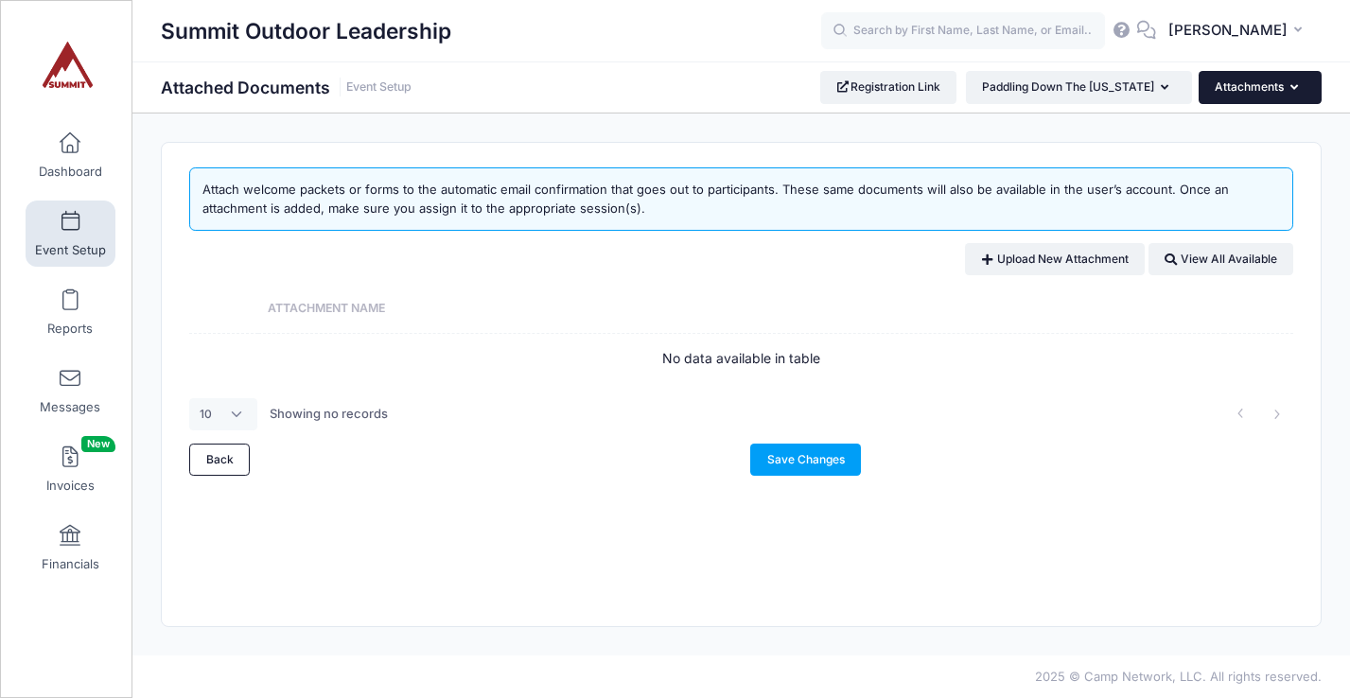
click at [1228, 101] on button "Attachments" at bounding box center [1260, 87] width 123 height 32
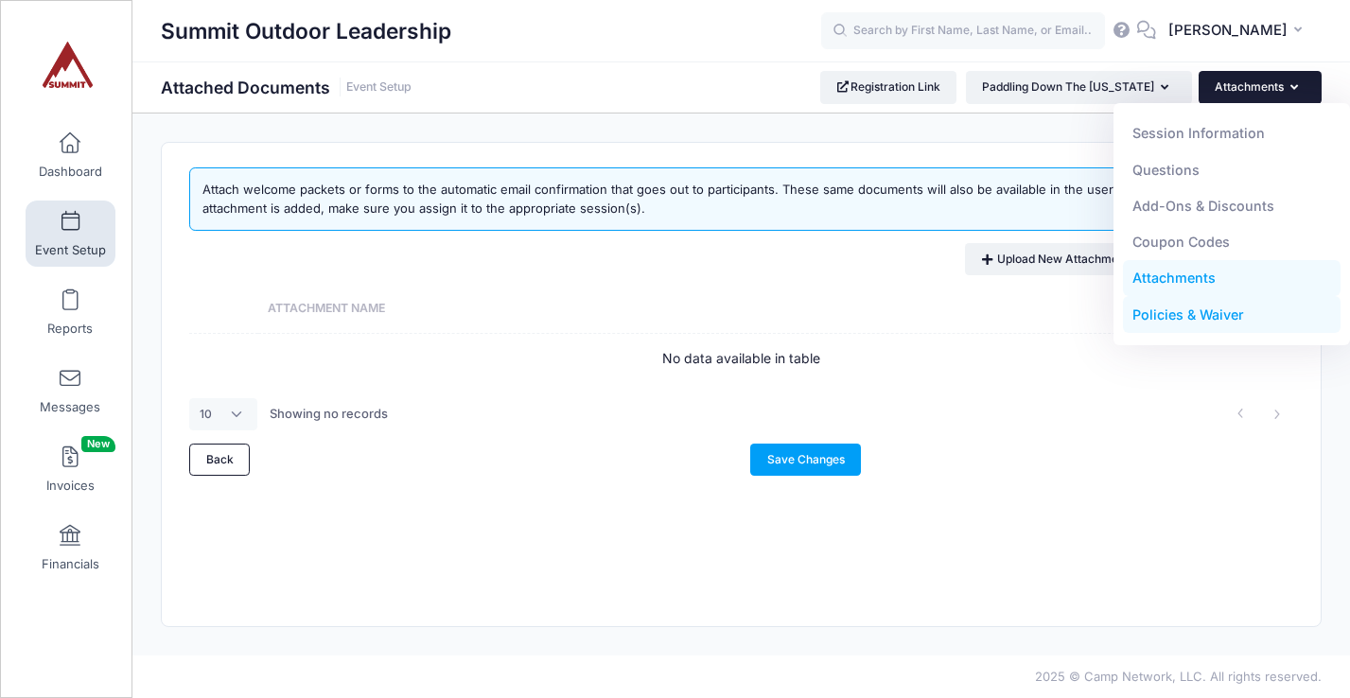
click at [1160, 311] on link "Policies & Waiver" at bounding box center [1232, 315] width 219 height 36
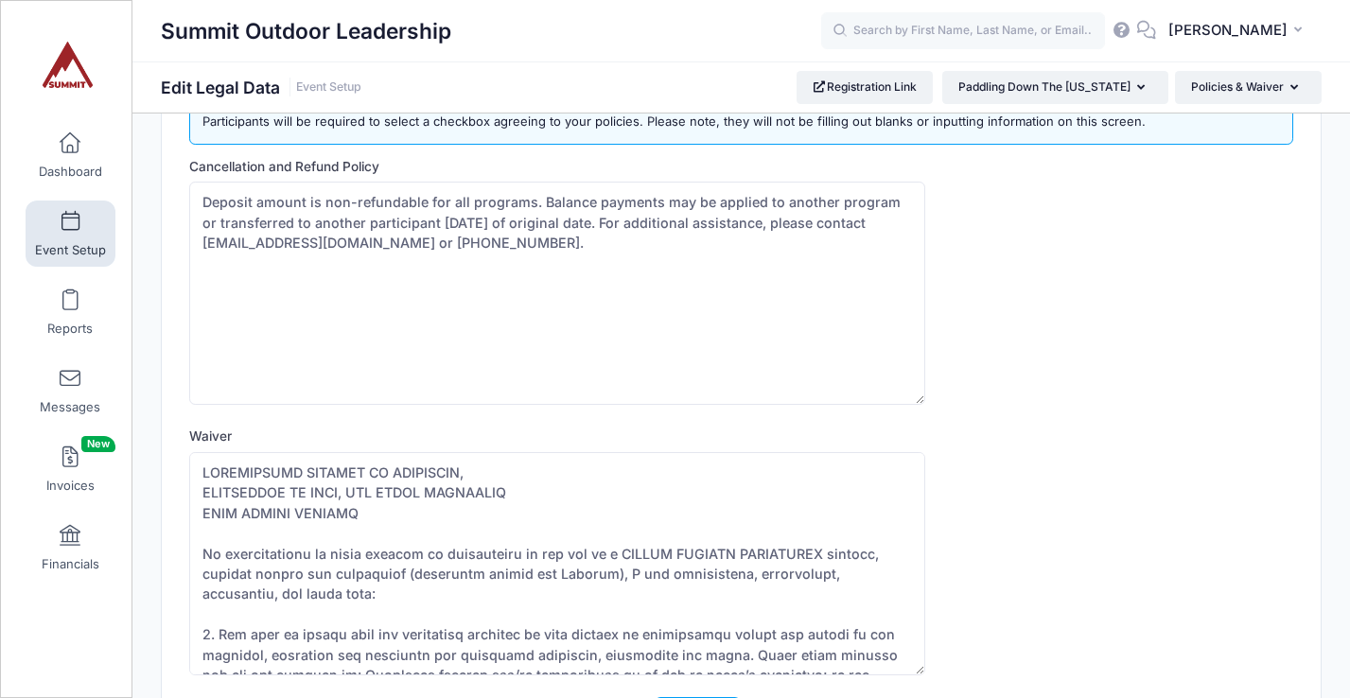
scroll to position [223, 0]
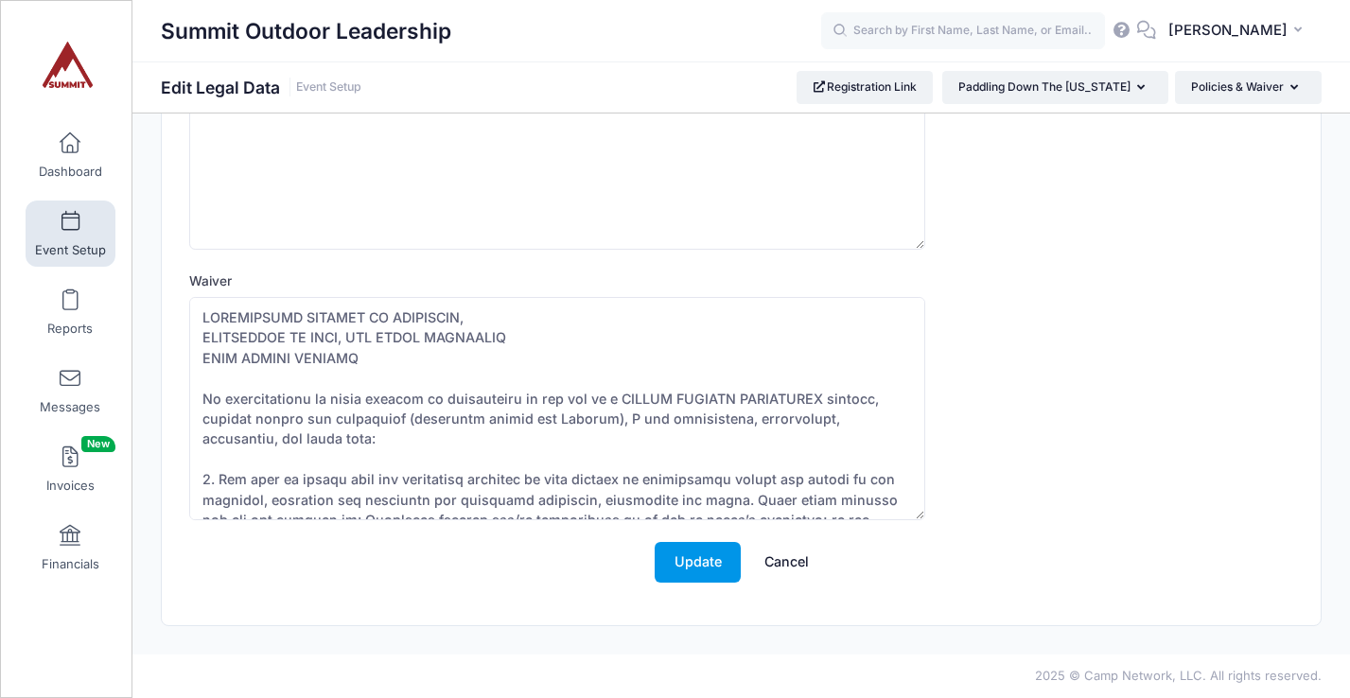
click at [701, 543] on button "Update" at bounding box center [698, 562] width 86 height 41
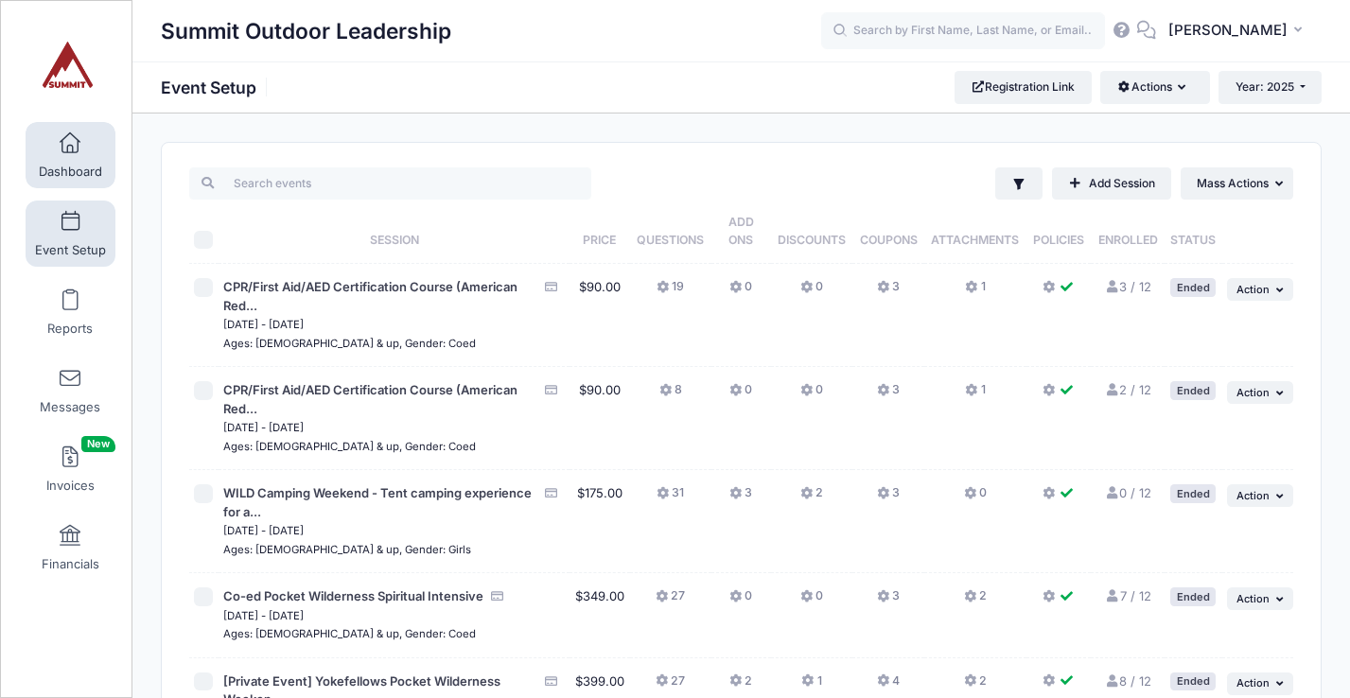
click at [80, 164] on span "Dashboard" at bounding box center [70, 172] width 63 height 16
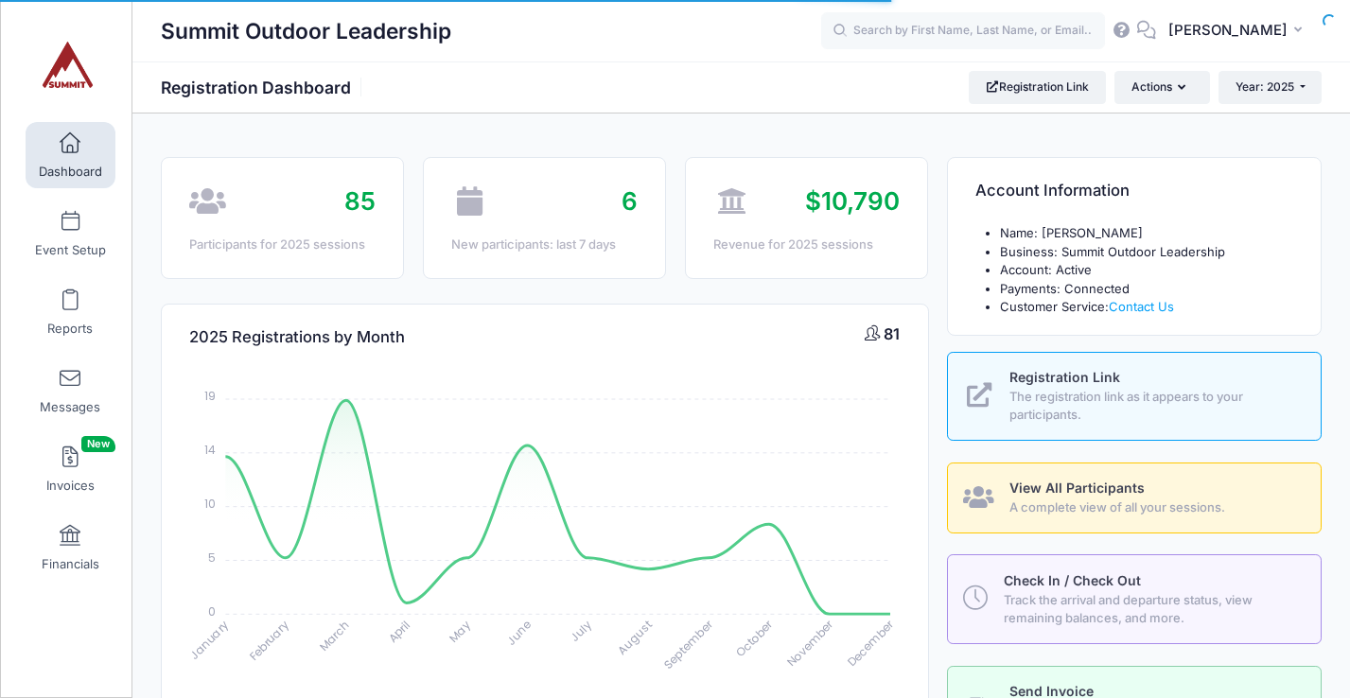
select select
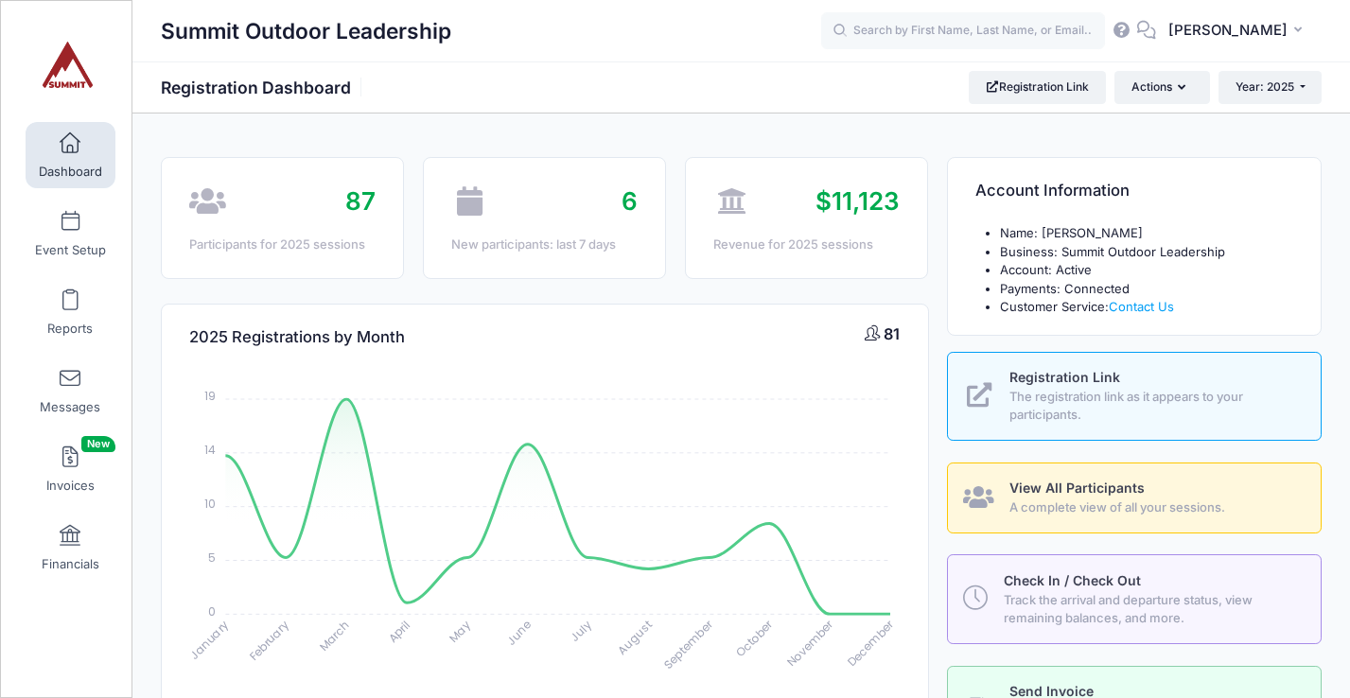
click at [680, 282] on div "2025 Registrations by Month 81 January January February February March March Ap…" at bounding box center [544, 563] width 786 height 569
click at [930, 288] on div "2025 Registrations by Month 81 January January February February March March Ap…" at bounding box center [544, 563] width 786 height 569
click at [70, 222] on span at bounding box center [70, 222] width 0 height 21
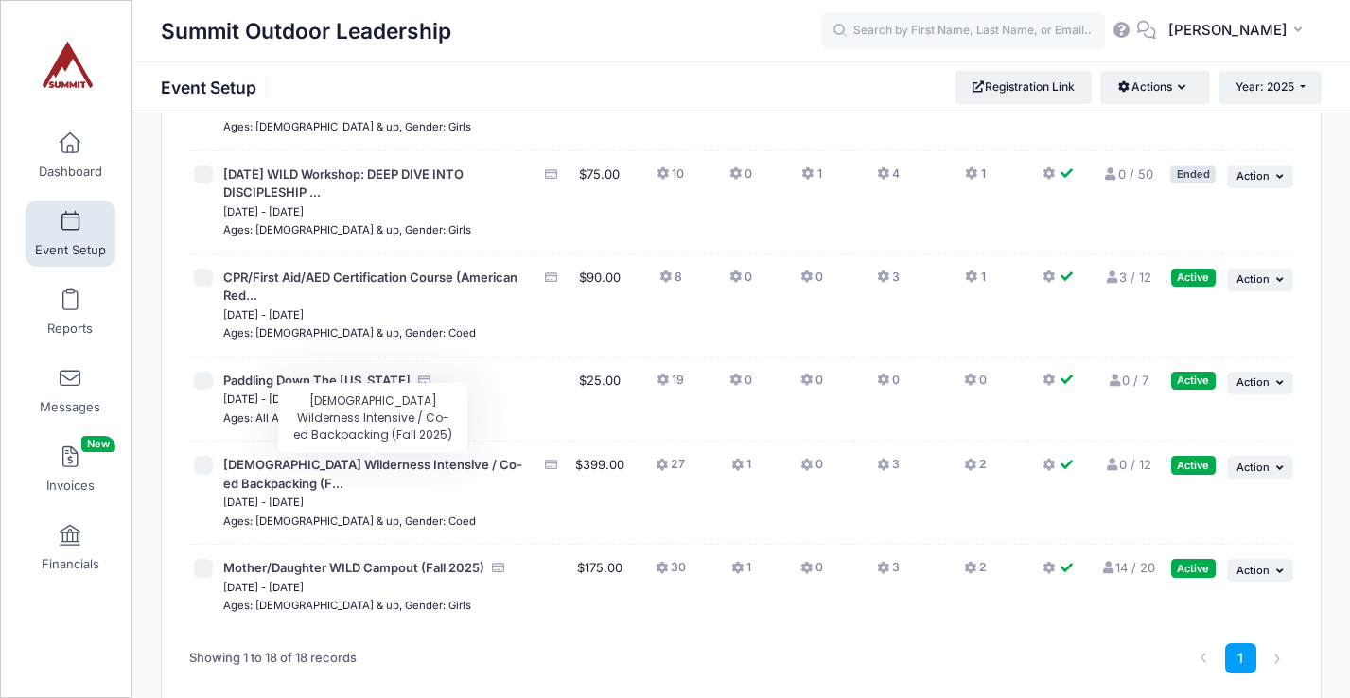
scroll to position [1484, 0]
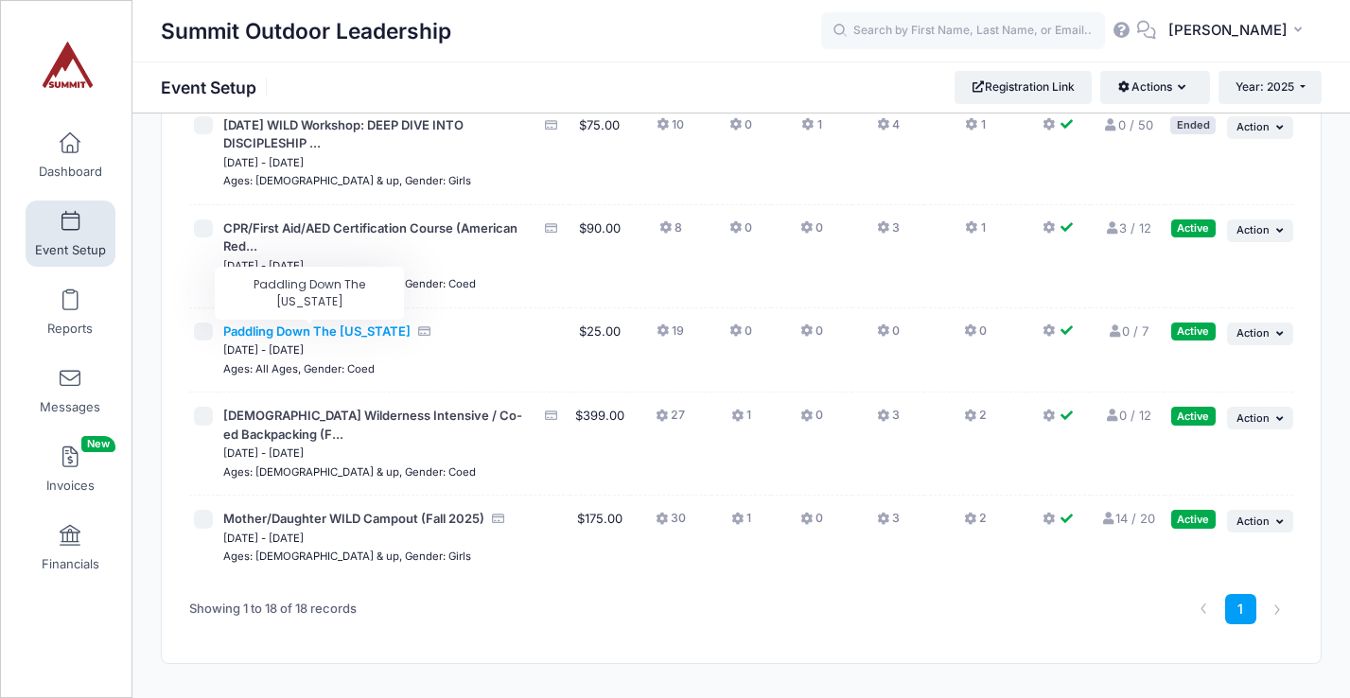
click at [380, 327] on span "Paddling Down The [US_STATE]" at bounding box center [316, 331] width 187 height 15
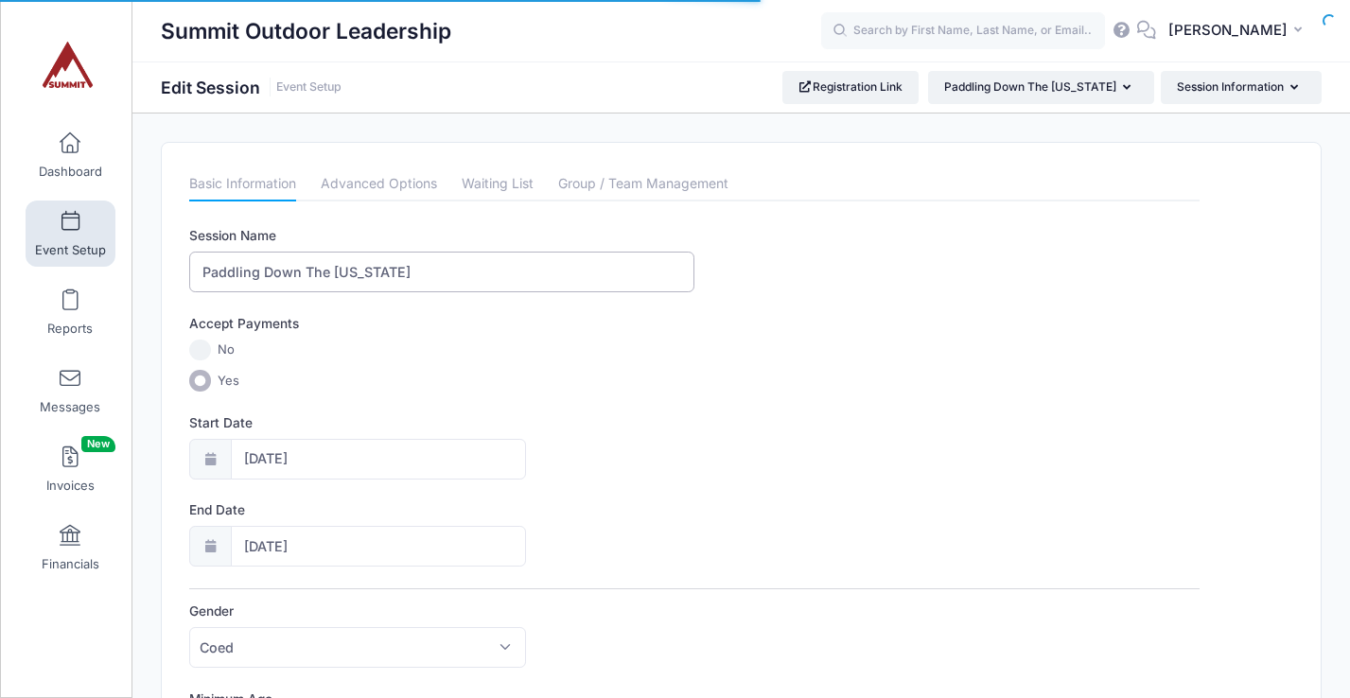
click at [297, 273] on input "Paddling Down The Colorado" at bounding box center [441, 272] width 505 height 41
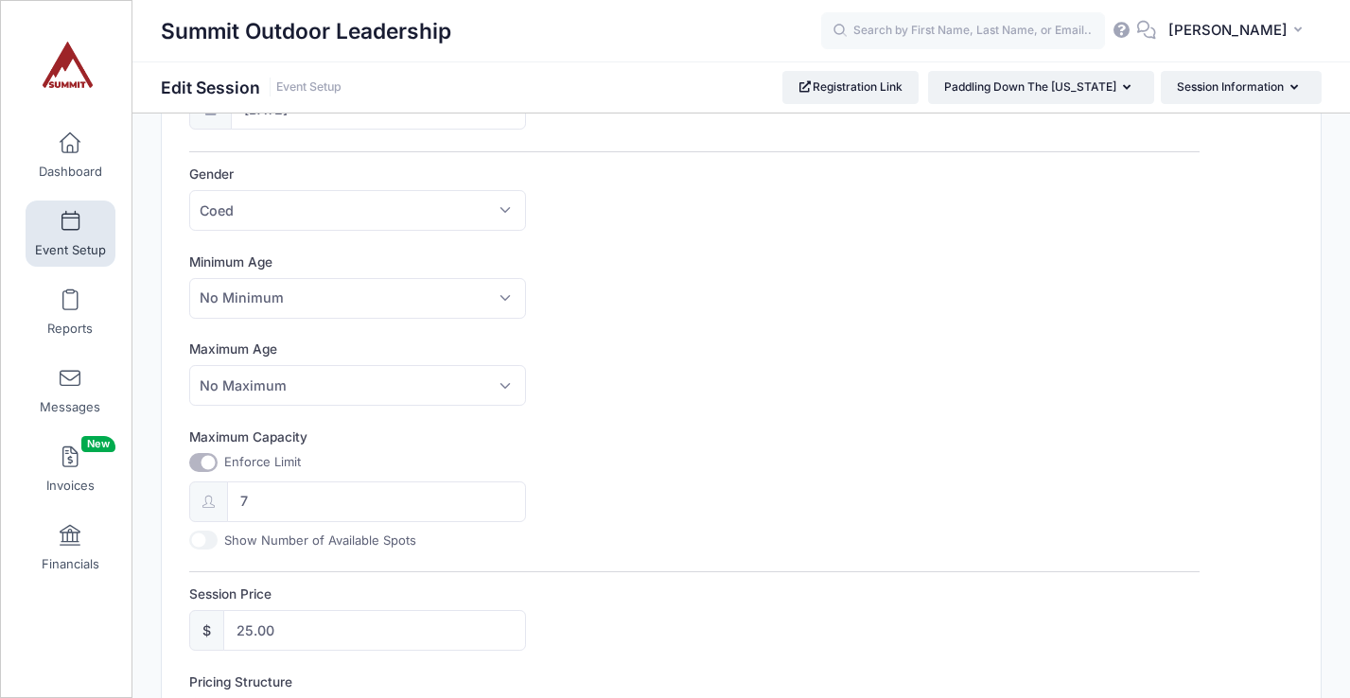
scroll to position [1034, 0]
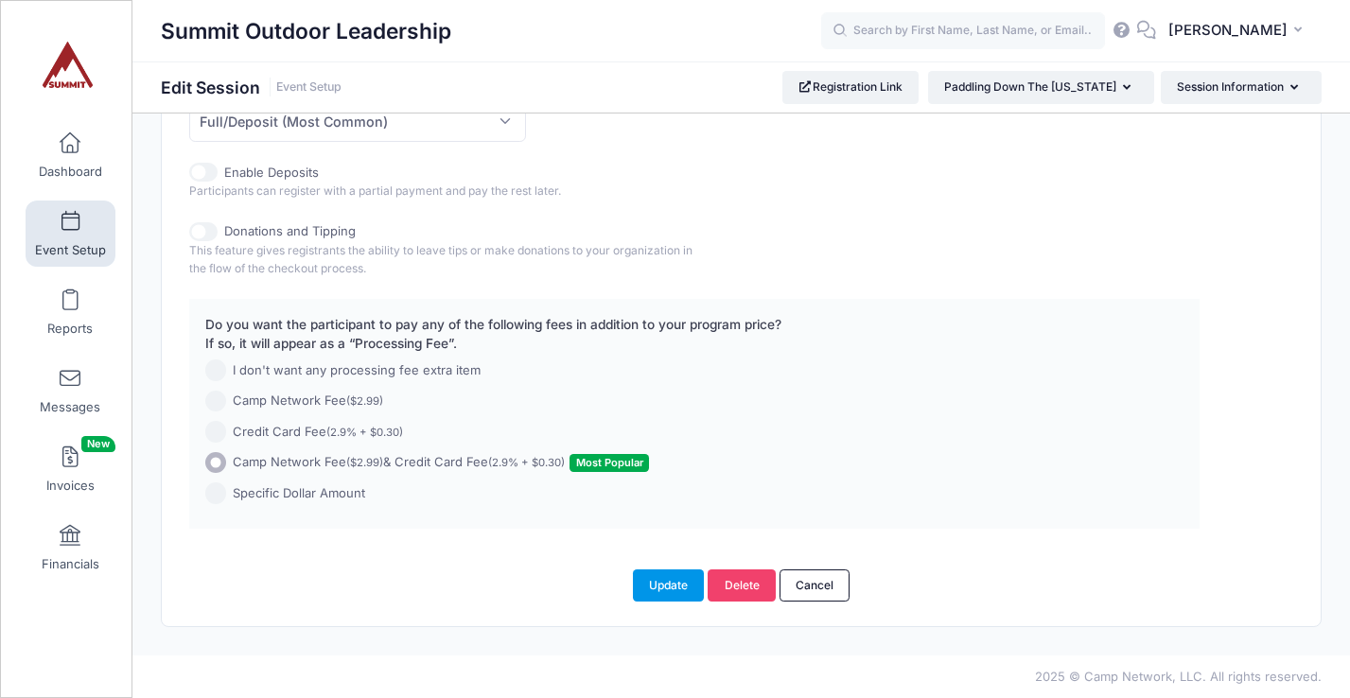
type input "Paddling The [US_STATE]"
click at [676, 584] on button "Update" at bounding box center [669, 586] width 72 height 32
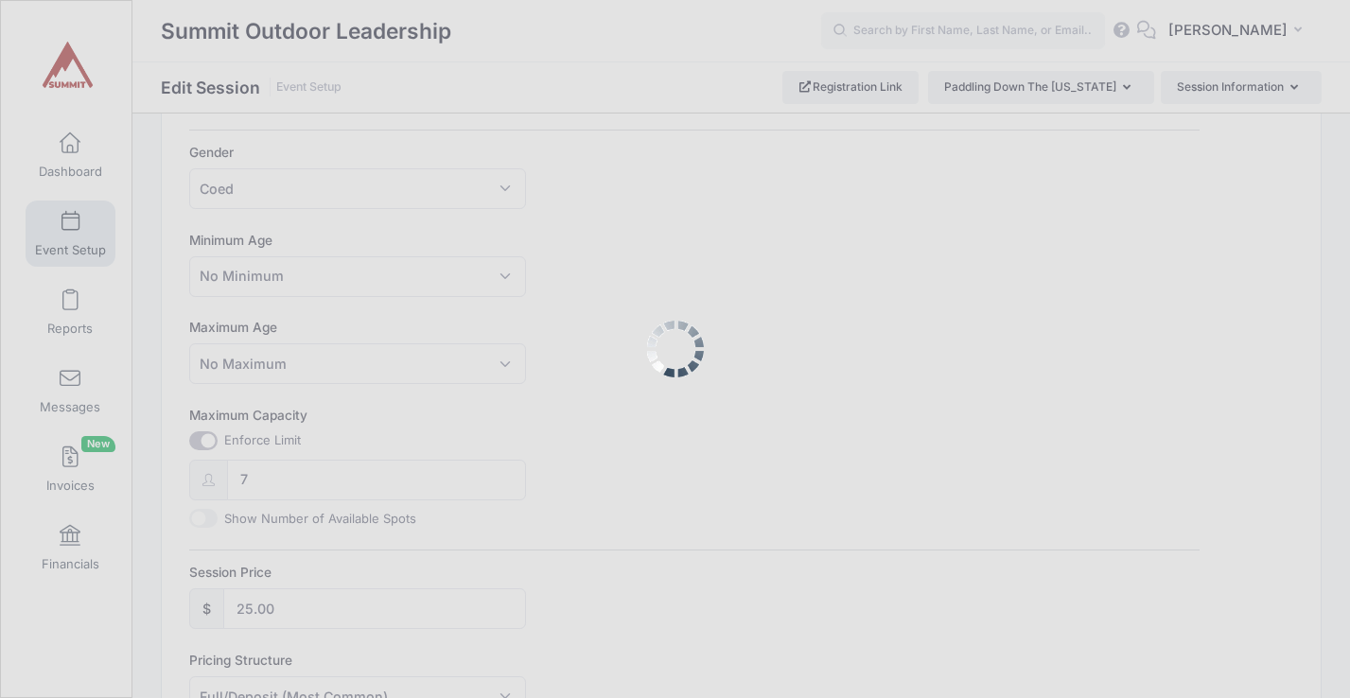
scroll to position [0, 0]
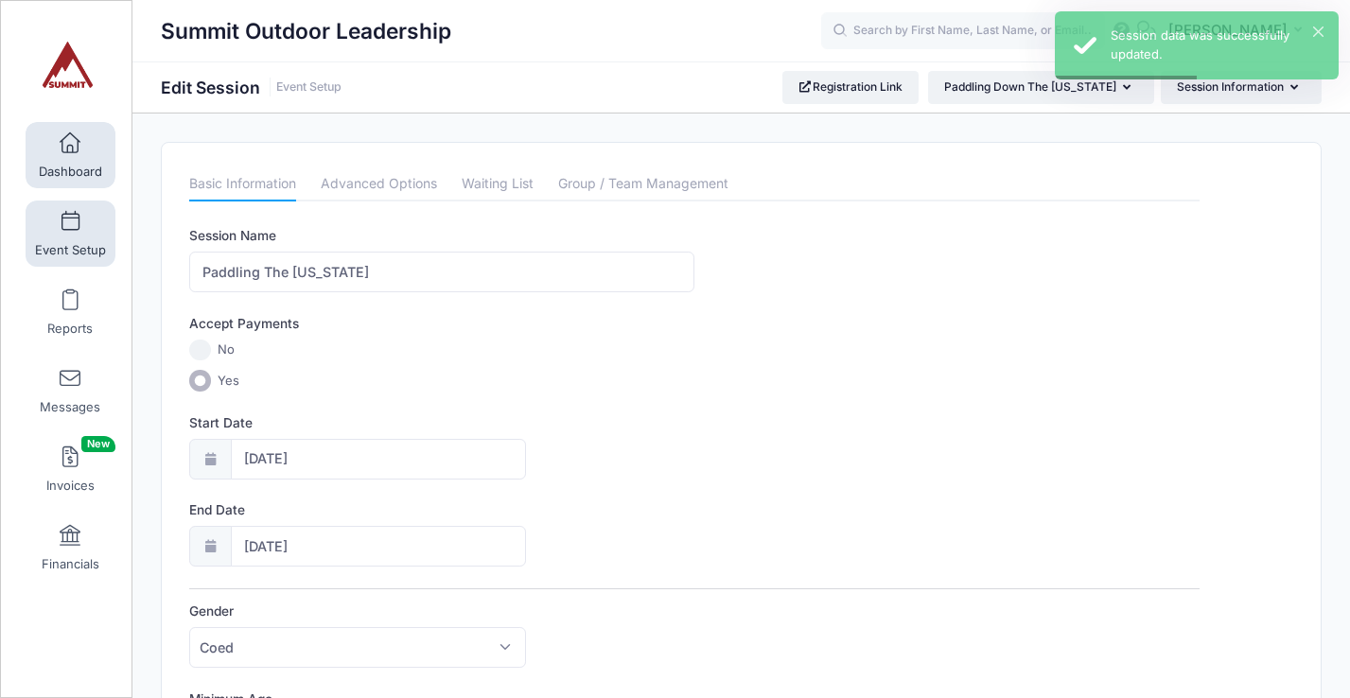
click at [61, 165] on span "Dashboard" at bounding box center [70, 172] width 63 height 16
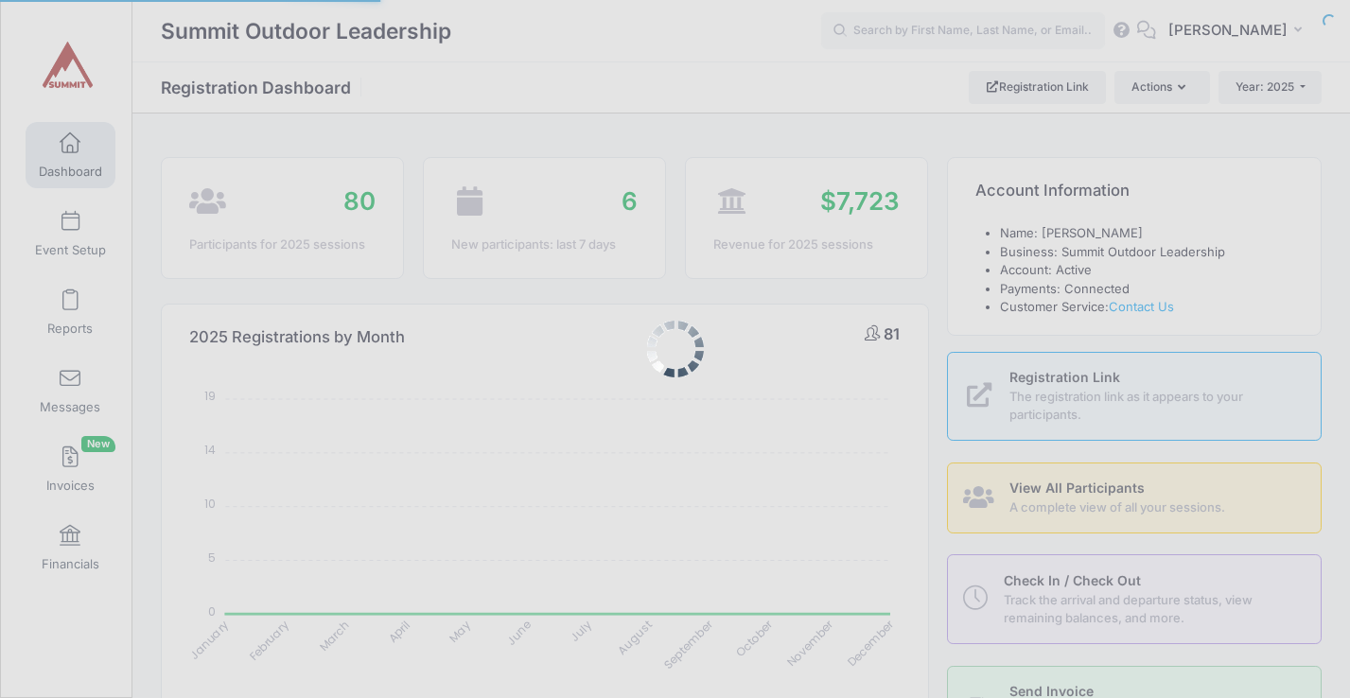
select select
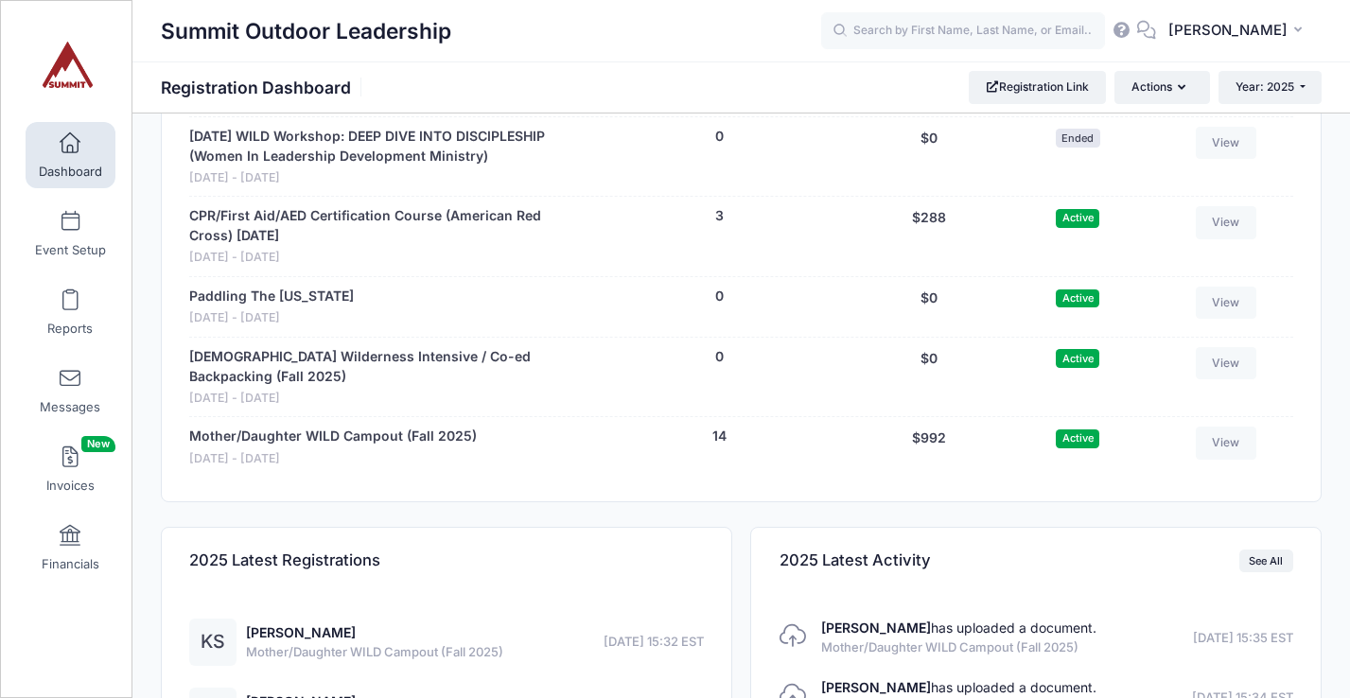
scroll to position [1909, 0]
